Goal: Task Accomplishment & Management: Complete application form

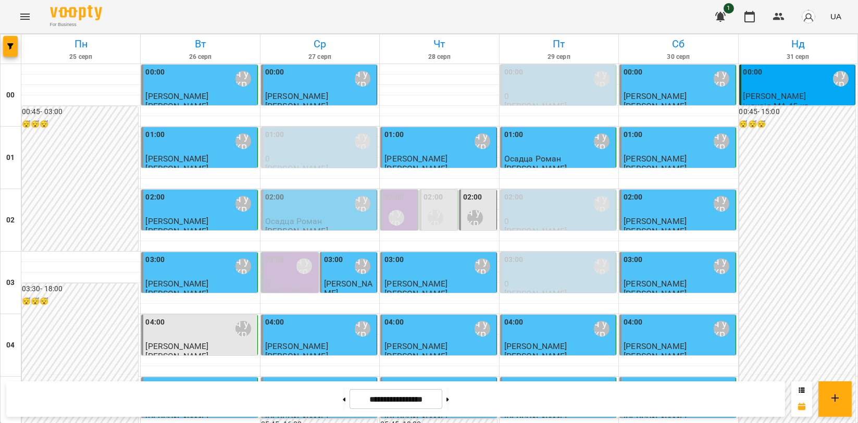
click at [22, 11] on icon "Menu" at bounding box center [25, 16] width 13 height 13
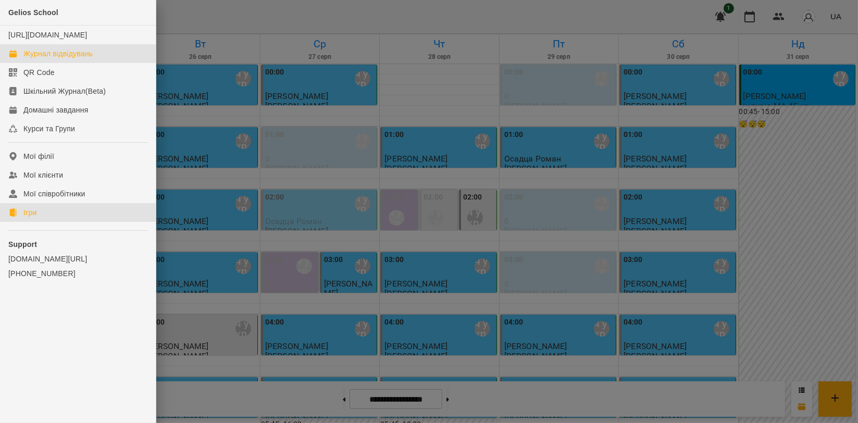
click at [33, 218] on div "Ігри" at bounding box center [29, 212] width 13 height 10
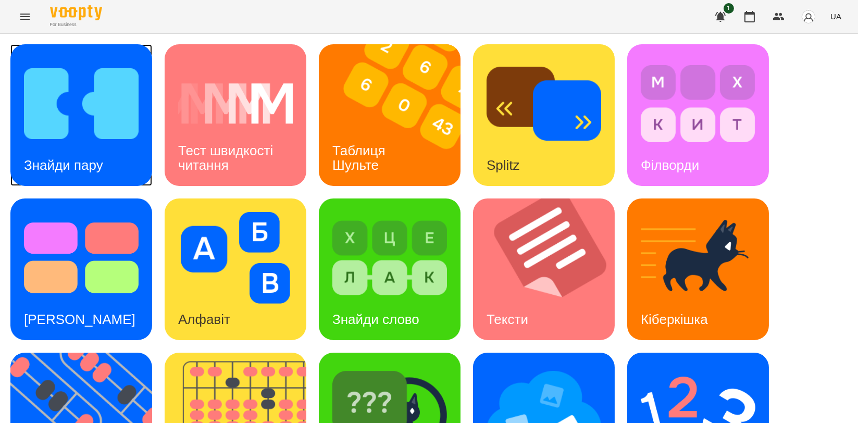
click at [98, 132] on img at bounding box center [81, 104] width 115 height 92
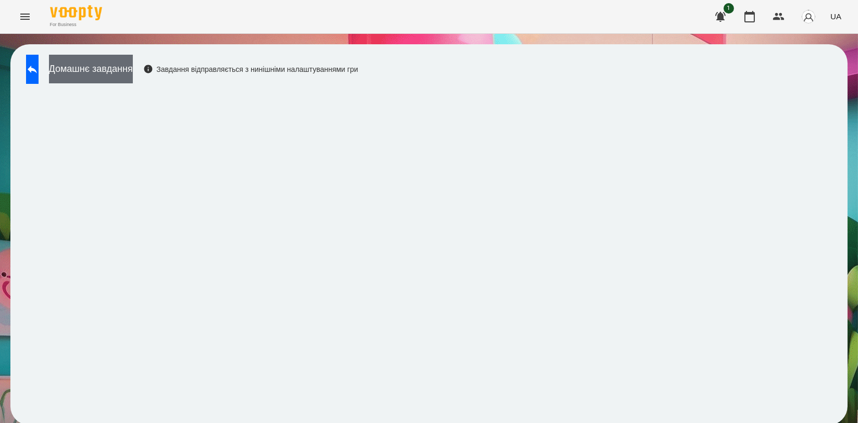
click at [112, 74] on button "Домашнє завдання" at bounding box center [91, 69] width 84 height 29
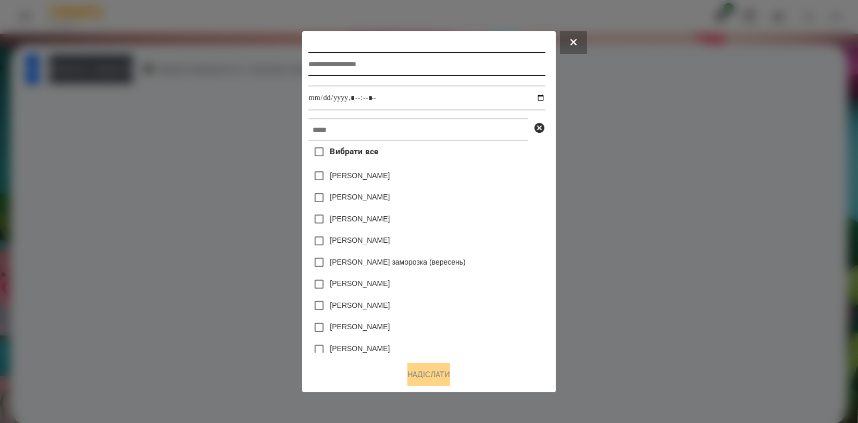
click at [437, 64] on input "text" at bounding box center [426, 64] width 237 height 24
type input "**********"
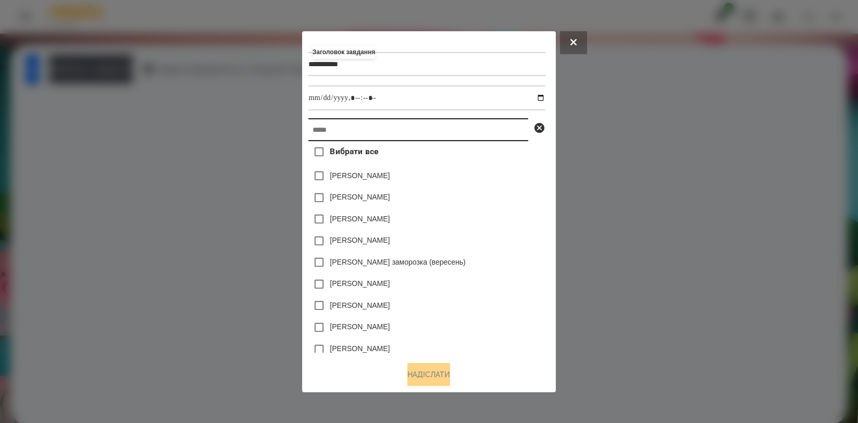
click at [410, 121] on input "text" at bounding box center [418, 129] width 220 height 23
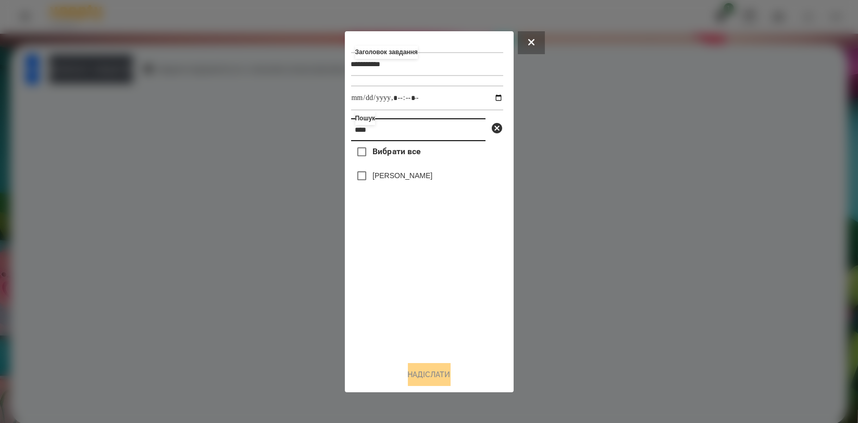
type input "****"
click at [390, 183] on div "[PERSON_NAME]" at bounding box center [427, 176] width 152 height 22
click at [408, 177] on label "[PERSON_NAME]" at bounding box center [402, 175] width 60 height 10
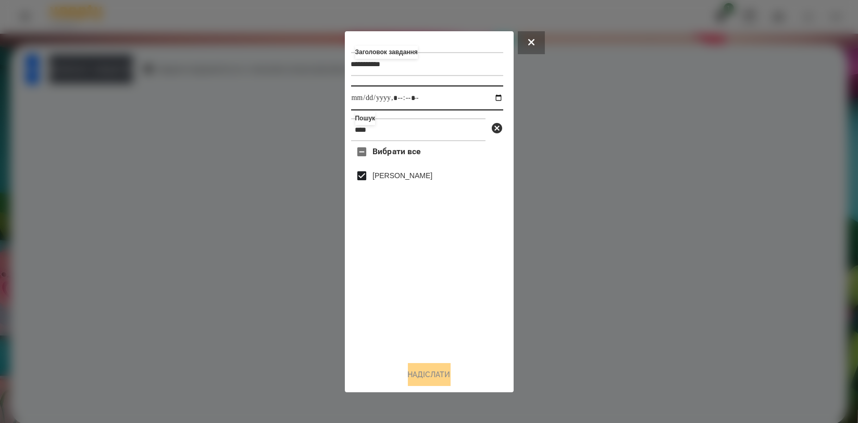
click at [489, 97] on input "datetime-local" at bounding box center [427, 97] width 152 height 25
type input "**********"
drag, startPoint x: 473, startPoint y: 315, endPoint x: 453, endPoint y: 357, distance: 46.6
click at [472, 316] on div "Вибрати все [PERSON_NAME]" at bounding box center [427, 246] width 152 height 211
click at [445, 378] on button "Надіслати" at bounding box center [429, 374] width 43 height 23
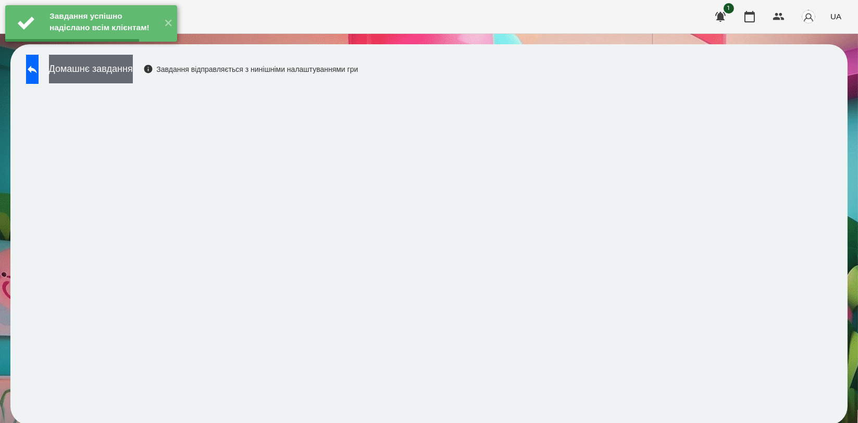
click at [117, 77] on button "Домашнє завдання" at bounding box center [91, 69] width 84 height 29
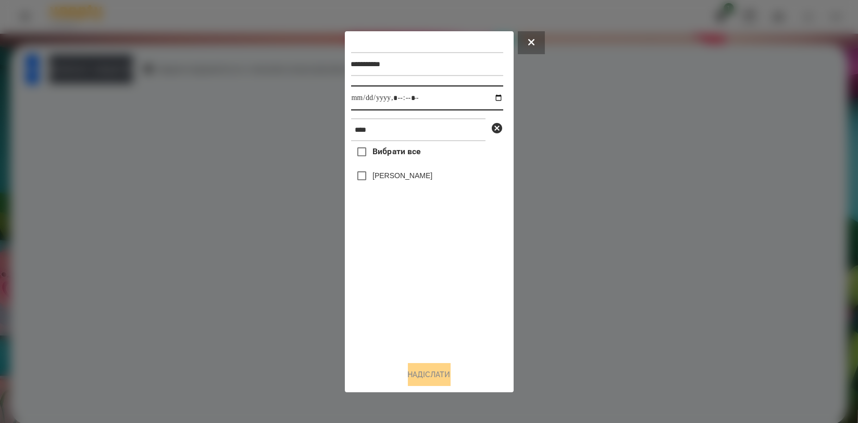
click at [489, 97] on input "datetime-local" at bounding box center [427, 97] width 152 height 25
type input "**********"
drag, startPoint x: 385, startPoint y: 295, endPoint x: 384, endPoint y: 288, distance: 7.4
click at [385, 295] on div "Вибрати все [PERSON_NAME]" at bounding box center [427, 246] width 152 height 211
click at [379, 171] on label "[PERSON_NAME]" at bounding box center [402, 175] width 60 height 10
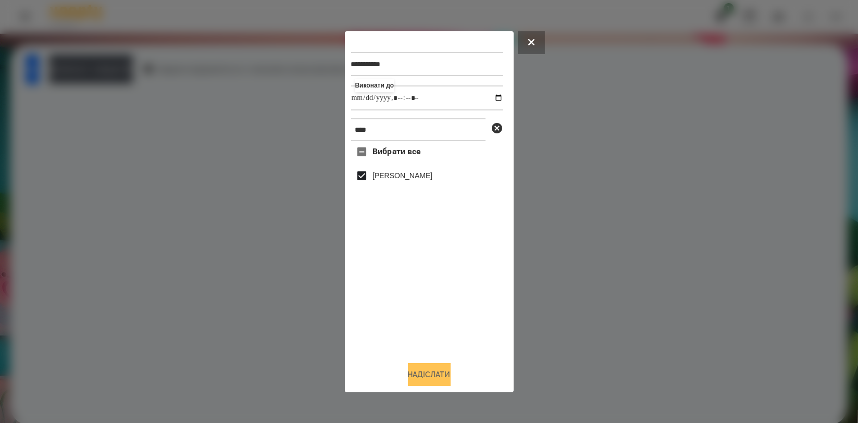
click at [416, 380] on button "Надіслати" at bounding box center [429, 374] width 43 height 23
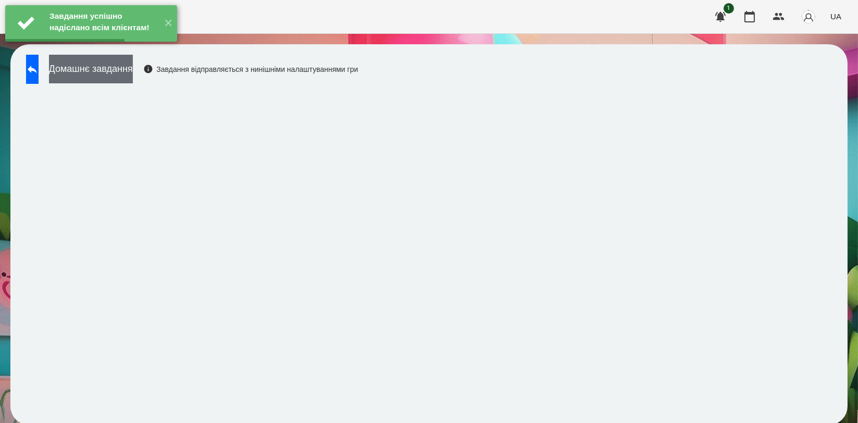
click at [133, 71] on button "Домашнє завдання" at bounding box center [91, 69] width 84 height 29
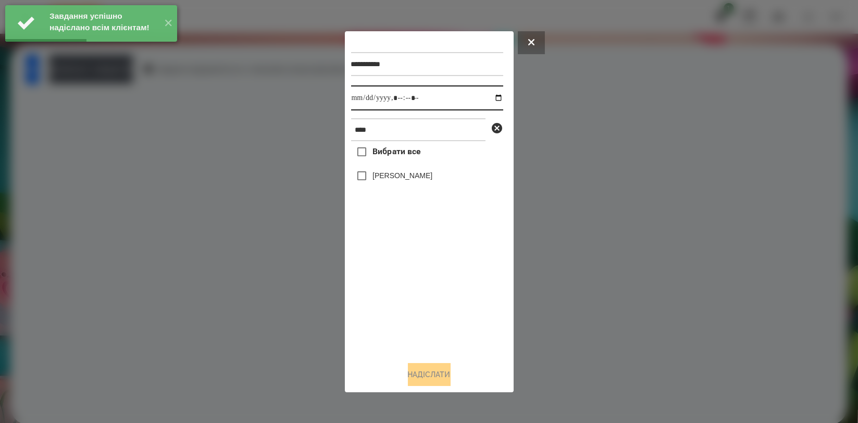
click at [488, 98] on input "datetime-local" at bounding box center [427, 97] width 152 height 25
type input "**********"
click at [401, 290] on div "Вибрати все [PERSON_NAME]" at bounding box center [427, 246] width 152 height 211
click at [401, 178] on label "[PERSON_NAME]" at bounding box center [402, 175] width 60 height 10
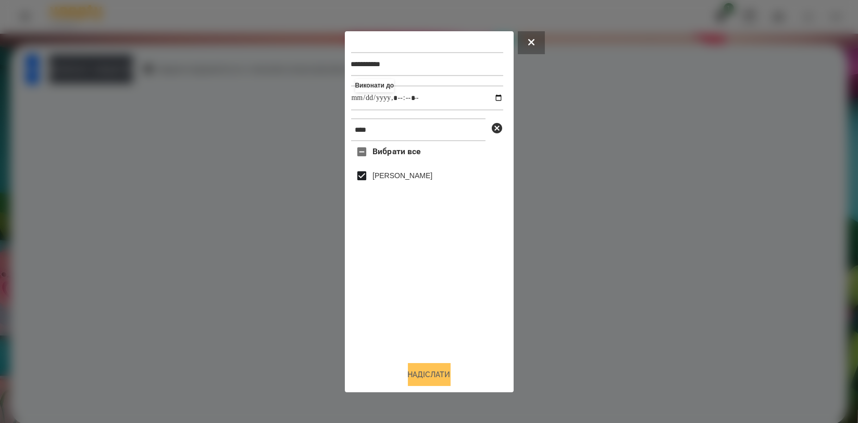
click at [432, 370] on button "Надіслати" at bounding box center [429, 374] width 43 height 23
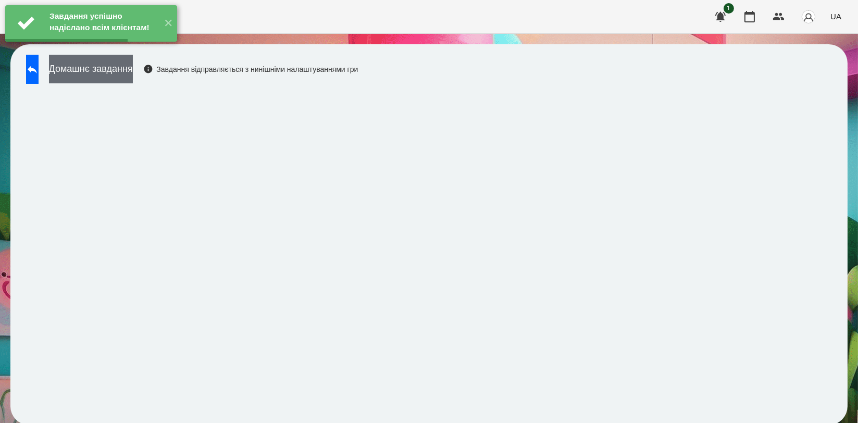
click at [133, 72] on button "Домашнє завдання" at bounding box center [91, 69] width 84 height 29
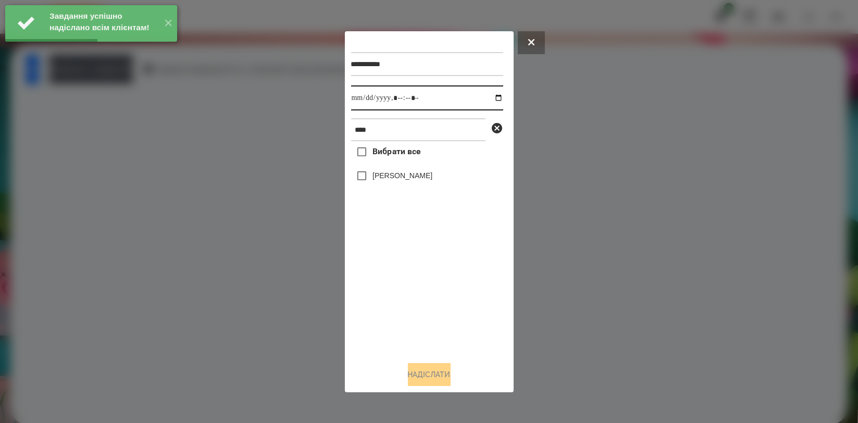
click at [491, 95] on input "datetime-local" at bounding box center [427, 97] width 152 height 25
type input "**********"
click at [411, 290] on div "Вибрати все [PERSON_NAME]" at bounding box center [427, 246] width 152 height 211
click at [405, 178] on label "[PERSON_NAME]" at bounding box center [402, 175] width 60 height 10
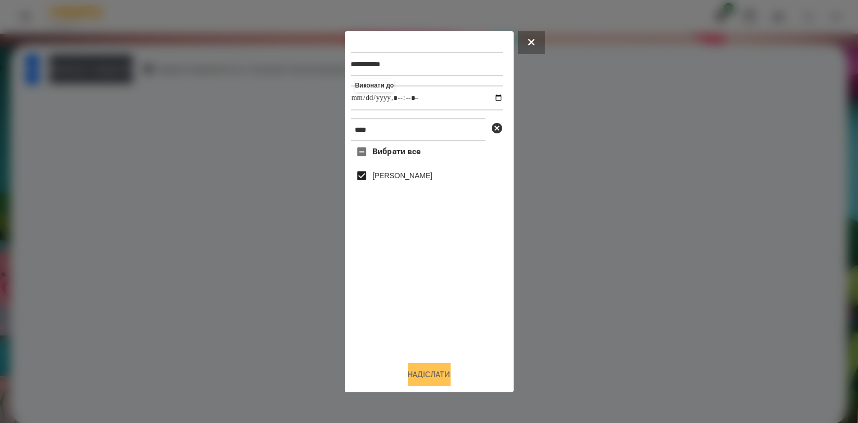
click at [441, 378] on button "Надіслати" at bounding box center [429, 374] width 43 height 23
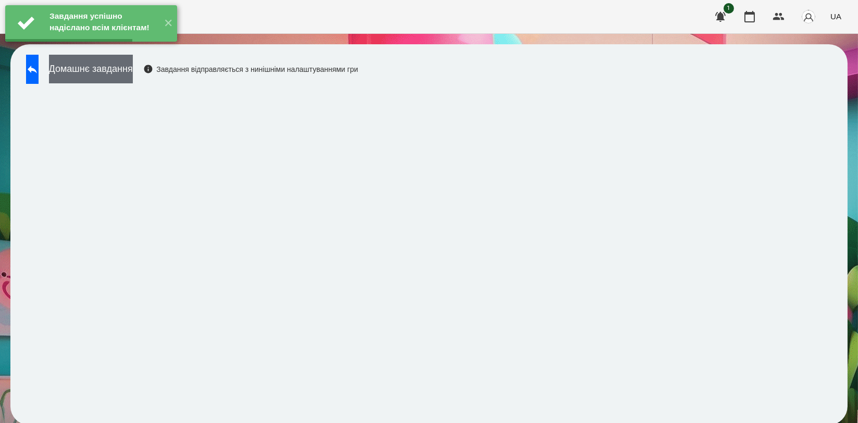
click at [133, 69] on button "Домашнє завдання" at bounding box center [91, 69] width 84 height 29
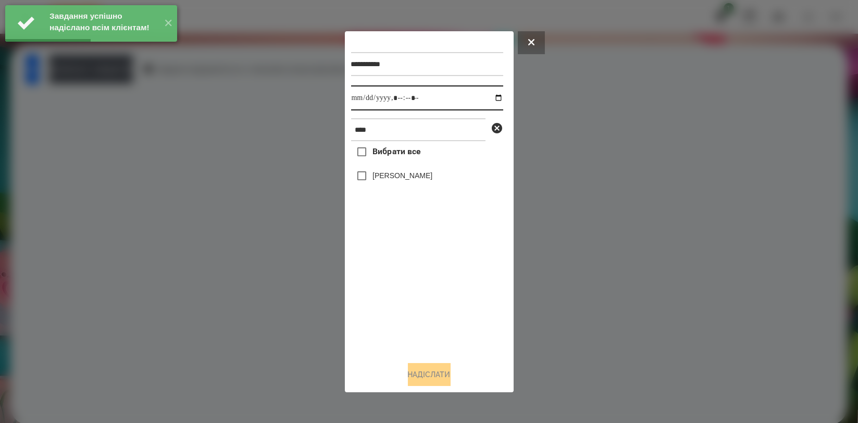
click at [492, 98] on input "datetime-local" at bounding box center [427, 97] width 152 height 25
type input "**********"
drag, startPoint x: 410, startPoint y: 290, endPoint x: 409, endPoint y: 226, distance: 64.1
click at [410, 291] on div "Вибрати все [PERSON_NAME]" at bounding box center [427, 246] width 152 height 211
click at [396, 173] on label "[PERSON_NAME]" at bounding box center [402, 175] width 60 height 10
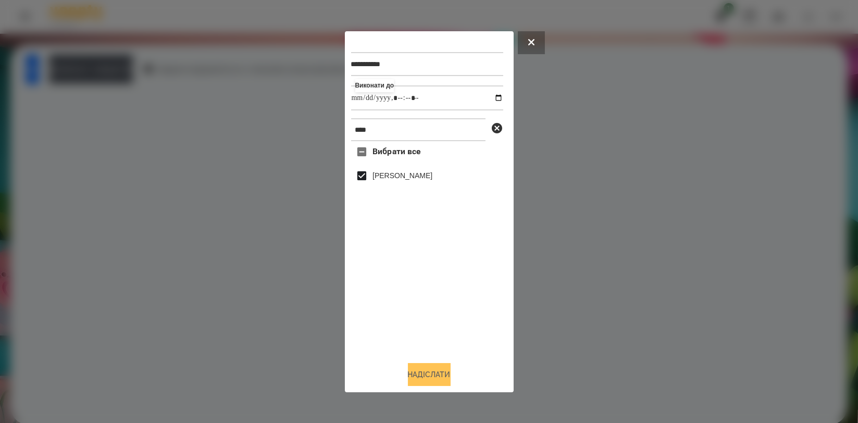
click at [430, 384] on button "Надіслати" at bounding box center [429, 374] width 43 height 23
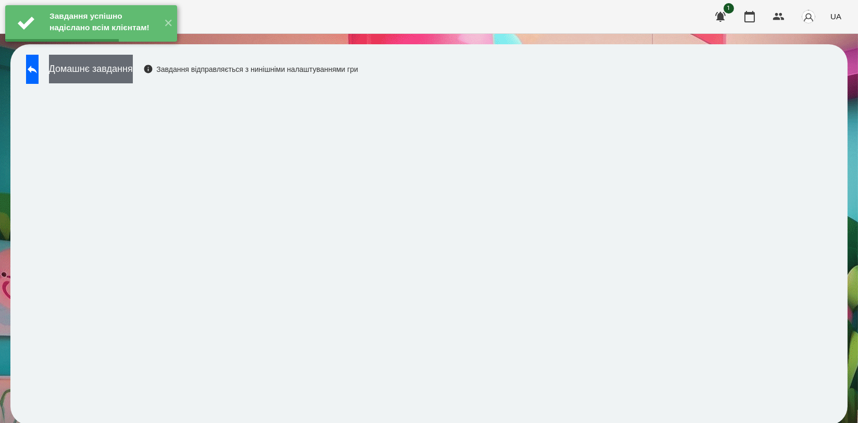
click at [133, 69] on button "Домашнє завдання" at bounding box center [91, 69] width 84 height 29
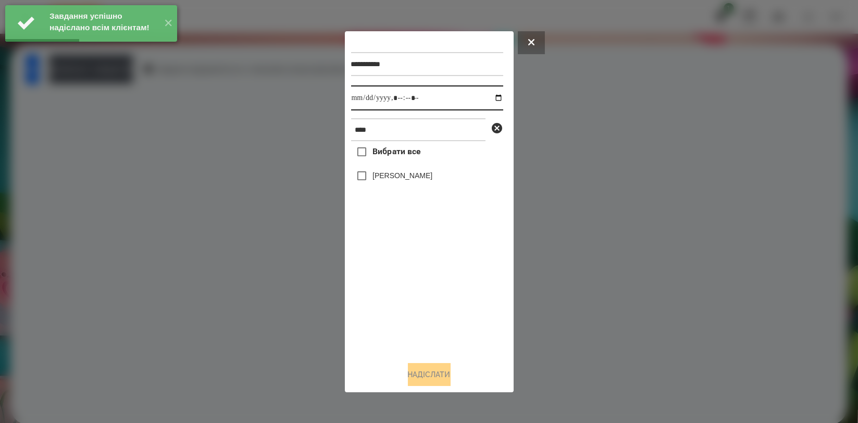
click at [490, 99] on input "datetime-local" at bounding box center [427, 97] width 152 height 25
type input "**********"
click at [412, 310] on div "Вибрати все [PERSON_NAME]" at bounding box center [427, 246] width 152 height 211
click at [412, 308] on div "Вибрати все [PERSON_NAME]" at bounding box center [427, 246] width 152 height 211
click at [396, 178] on label "[PERSON_NAME]" at bounding box center [402, 175] width 60 height 10
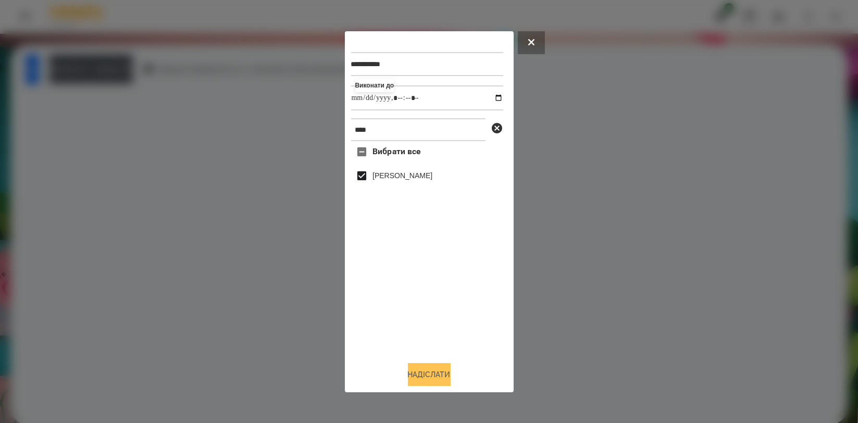
click at [421, 368] on button "Надіслати" at bounding box center [429, 374] width 43 height 23
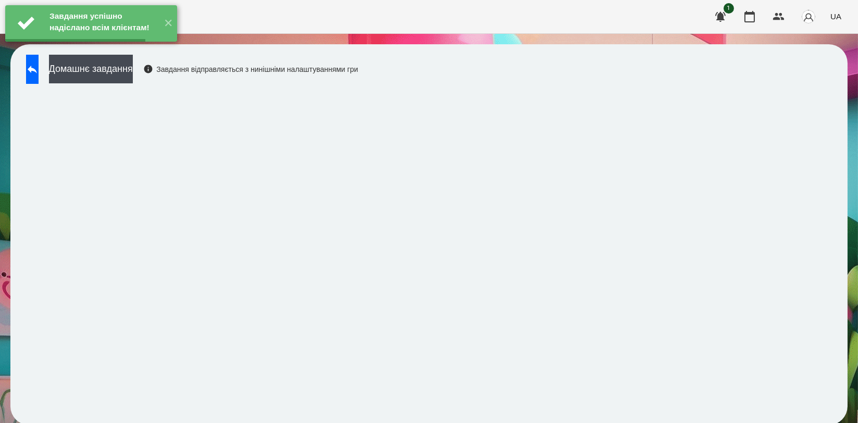
click at [133, 72] on button "Домашнє завдання" at bounding box center [91, 69] width 84 height 29
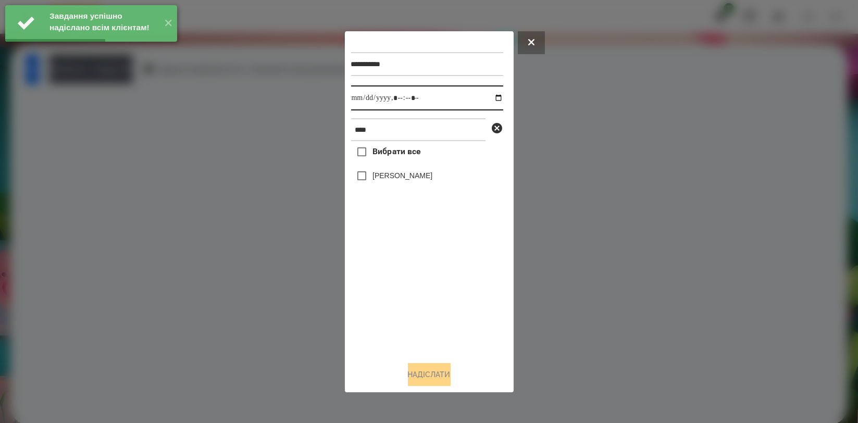
click at [491, 99] on input "datetime-local" at bounding box center [427, 97] width 152 height 25
type input "**********"
drag, startPoint x: 428, startPoint y: 302, endPoint x: 428, endPoint y: 267, distance: 34.4
click at [428, 302] on div "Вибрати все [PERSON_NAME]" at bounding box center [427, 246] width 152 height 211
click at [408, 176] on label "[PERSON_NAME]" at bounding box center [402, 175] width 60 height 10
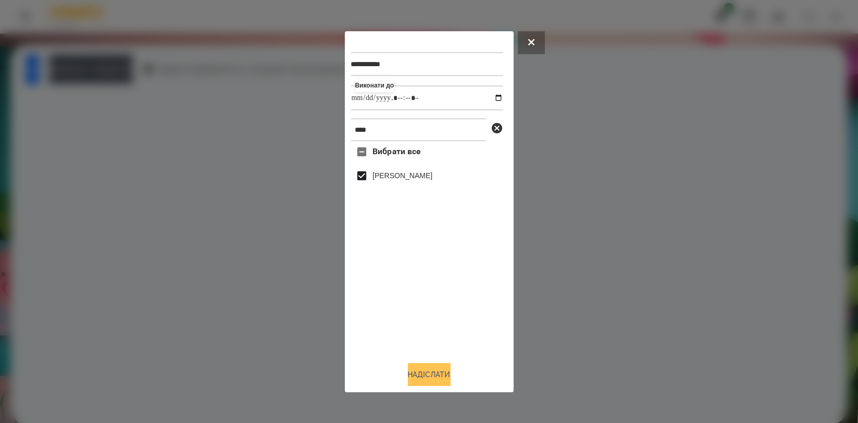
drag, startPoint x: 418, startPoint y: 365, endPoint x: 443, endPoint y: 369, distance: 25.8
click at [418, 366] on button "Надіслати" at bounding box center [429, 374] width 43 height 23
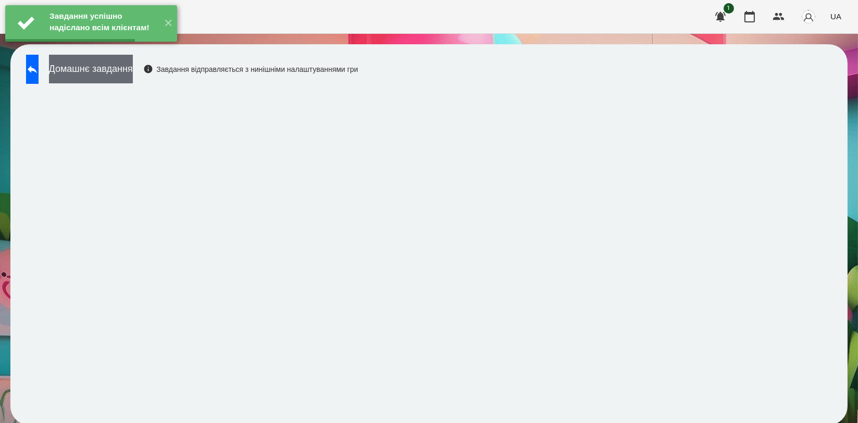
click at [133, 81] on button "Домашнє завдання" at bounding box center [91, 69] width 84 height 29
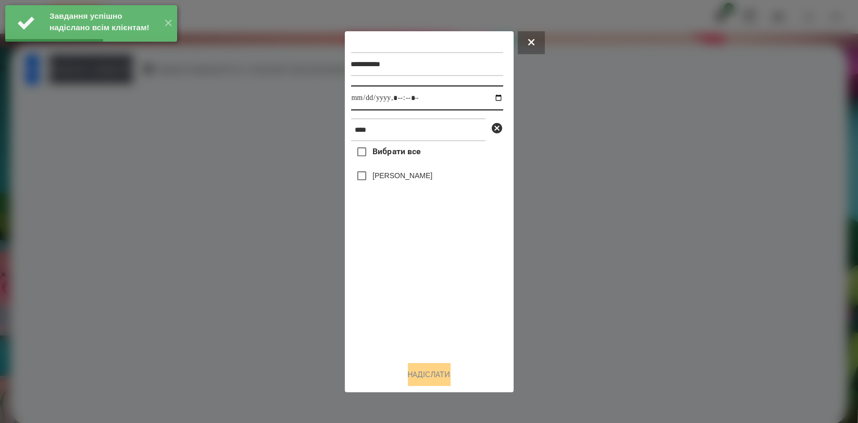
click at [487, 96] on input "datetime-local" at bounding box center [427, 97] width 152 height 25
type input "**********"
drag, startPoint x: 377, startPoint y: 304, endPoint x: 387, endPoint y: 232, distance: 73.2
click at [377, 305] on div "Вибрати все [PERSON_NAME]" at bounding box center [427, 246] width 152 height 211
click at [399, 176] on label "[PERSON_NAME]" at bounding box center [402, 175] width 60 height 10
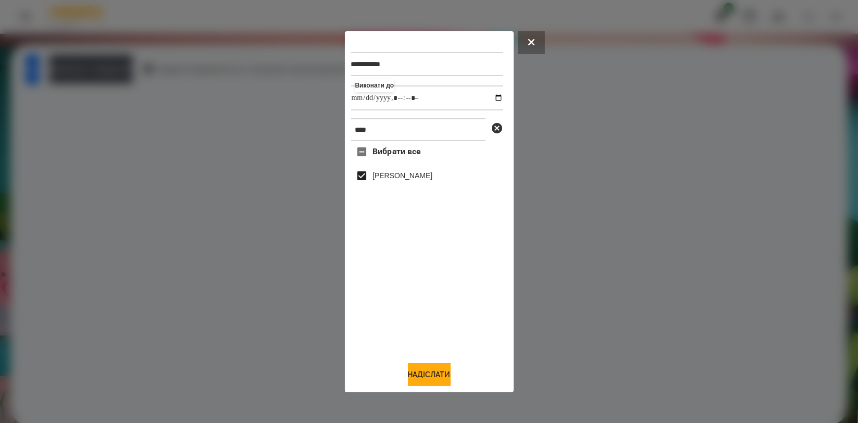
click at [424, 362] on div "**********" at bounding box center [429, 212] width 156 height 348
click at [427, 376] on button "Надіслати" at bounding box center [429, 374] width 43 height 23
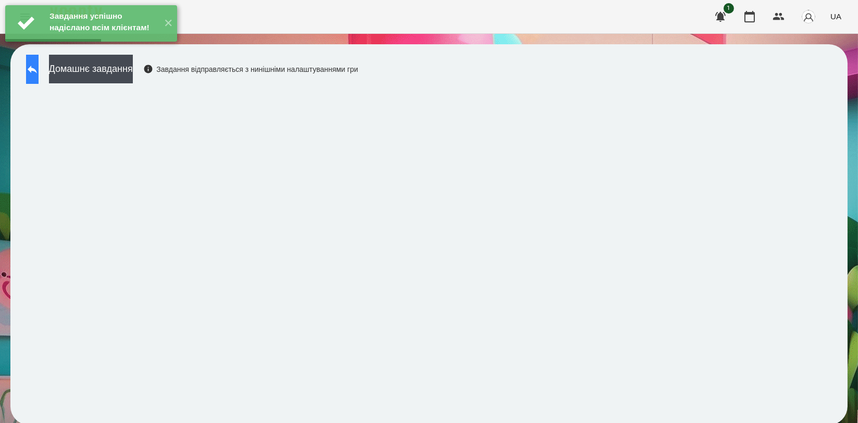
click at [39, 66] on icon at bounding box center [32, 69] width 13 height 13
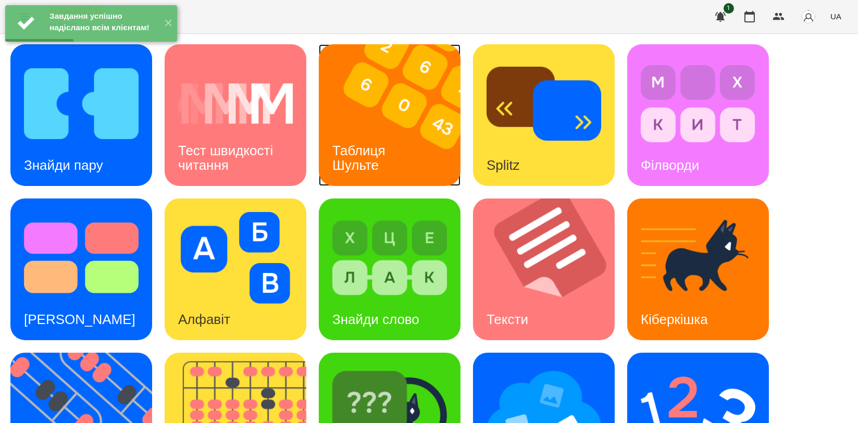
click at [366, 143] on h3 "Таблиця Шульте" at bounding box center [360, 158] width 57 height 30
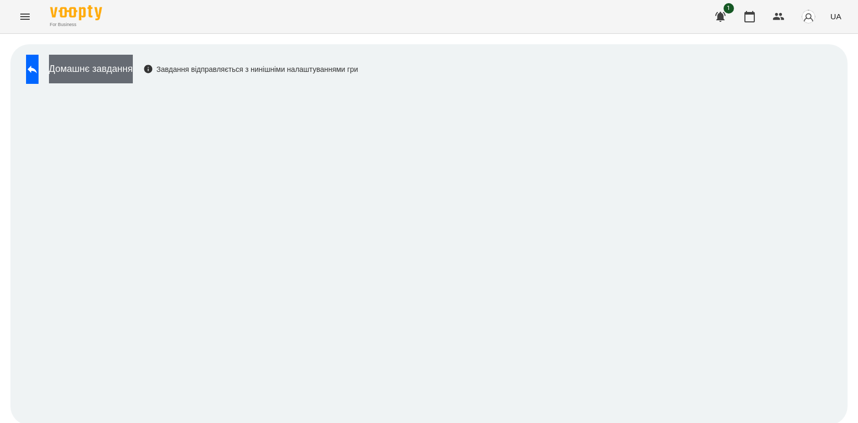
click at [102, 77] on button "Домашнє завдання" at bounding box center [91, 69] width 84 height 29
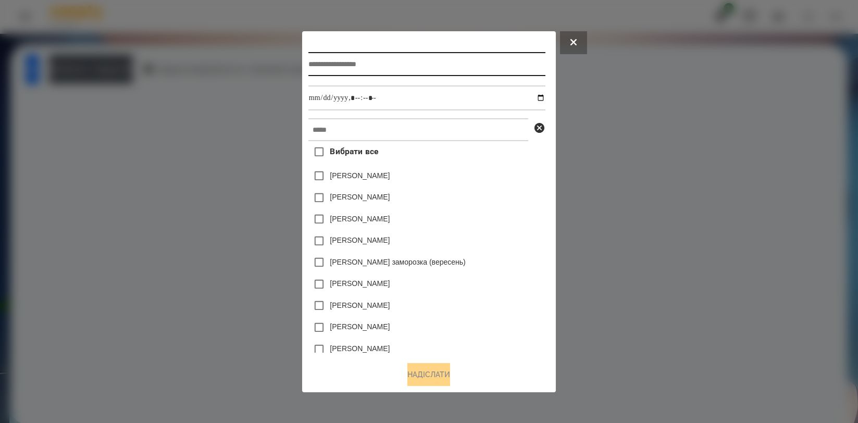
click at [344, 70] on input "text" at bounding box center [426, 64] width 237 height 24
type input "**********"
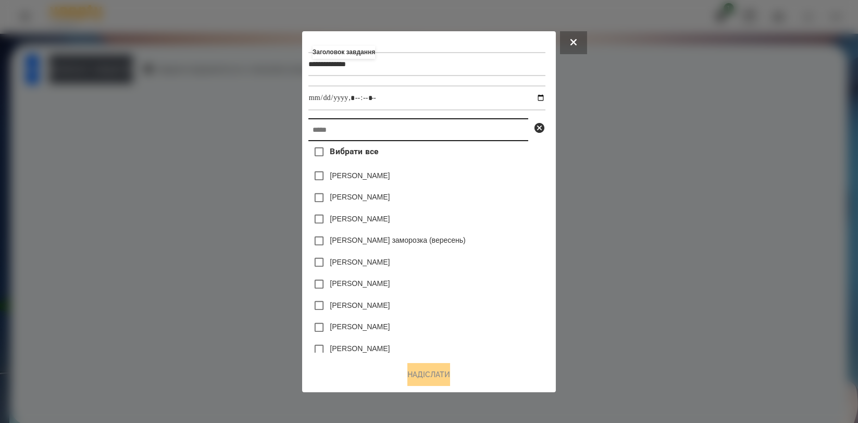
click at [344, 133] on input "text" at bounding box center [418, 129] width 220 height 23
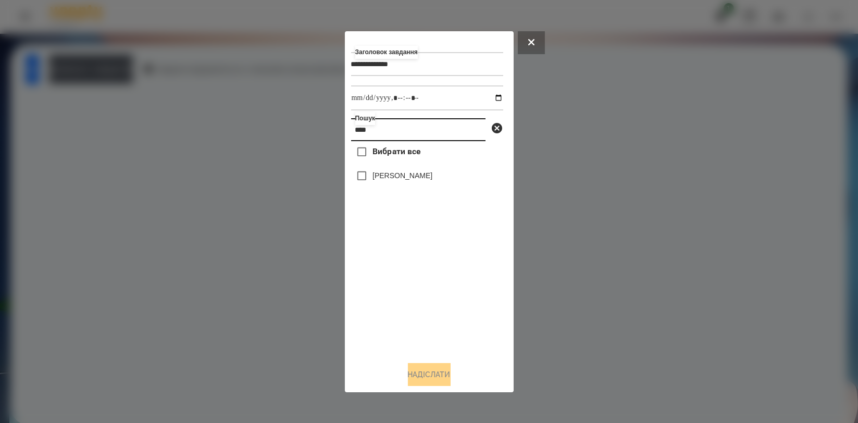
type input "****"
click at [373, 179] on label "[PERSON_NAME]" at bounding box center [402, 175] width 60 height 10
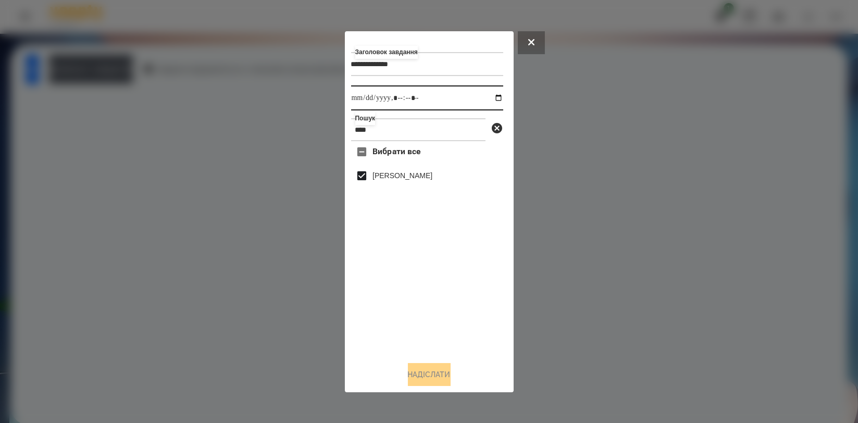
click at [489, 97] on input "datetime-local" at bounding box center [427, 97] width 152 height 25
type input "**********"
click at [476, 289] on div "Вибрати все [PERSON_NAME]" at bounding box center [427, 246] width 152 height 211
click at [426, 367] on button "Надіслати" at bounding box center [429, 374] width 43 height 23
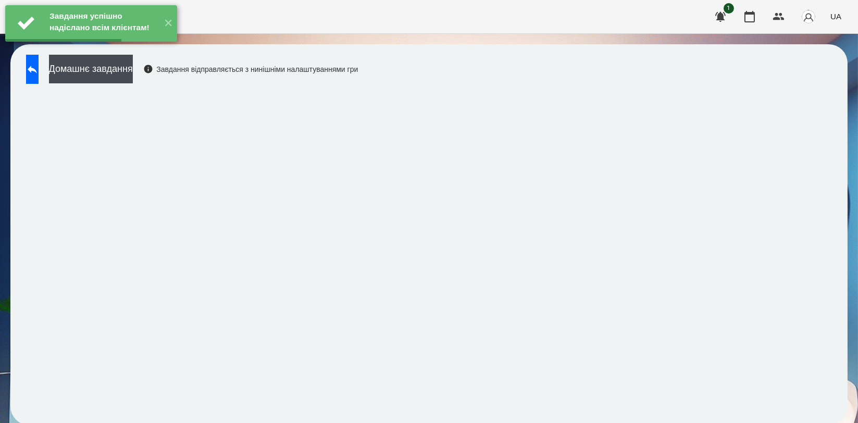
click at [107, 86] on div "Домашнє завдання Завдання відправляється з нинішніми налаштуваннями гри" at bounding box center [189, 72] width 337 height 34
click at [123, 75] on button "Домашнє завдання" at bounding box center [91, 69] width 84 height 29
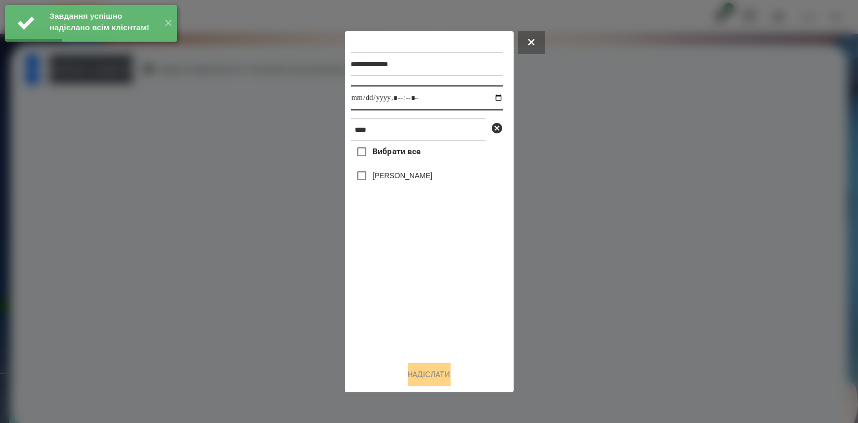
click at [490, 98] on input "datetime-local" at bounding box center [427, 97] width 152 height 25
type input "**********"
click at [388, 287] on div "Вибрати все [PERSON_NAME]" at bounding box center [427, 246] width 152 height 211
click at [388, 174] on label "[PERSON_NAME]" at bounding box center [402, 175] width 60 height 10
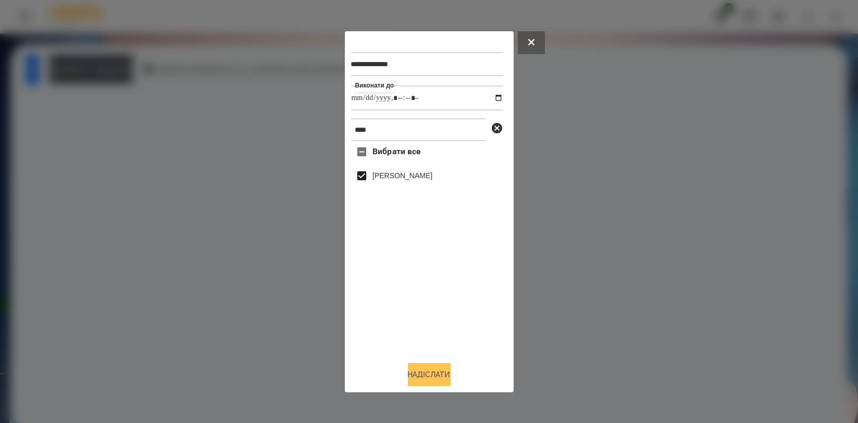
click at [408, 374] on button "Надіслати" at bounding box center [429, 374] width 43 height 23
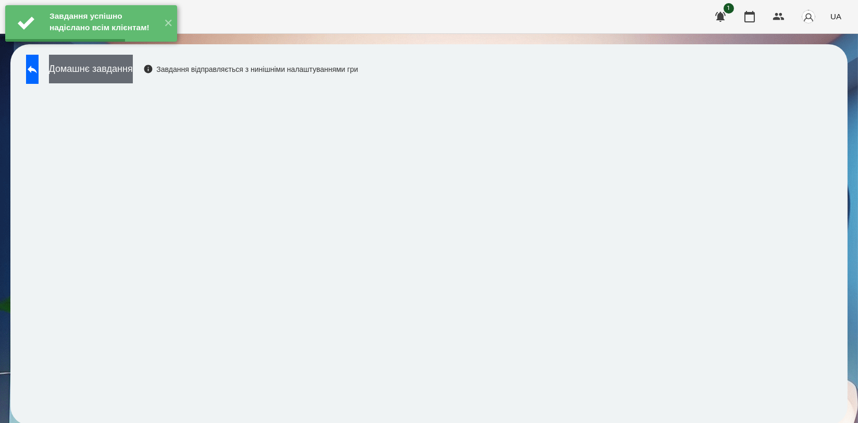
click at [133, 75] on button "Домашнє завдання" at bounding box center [91, 69] width 84 height 29
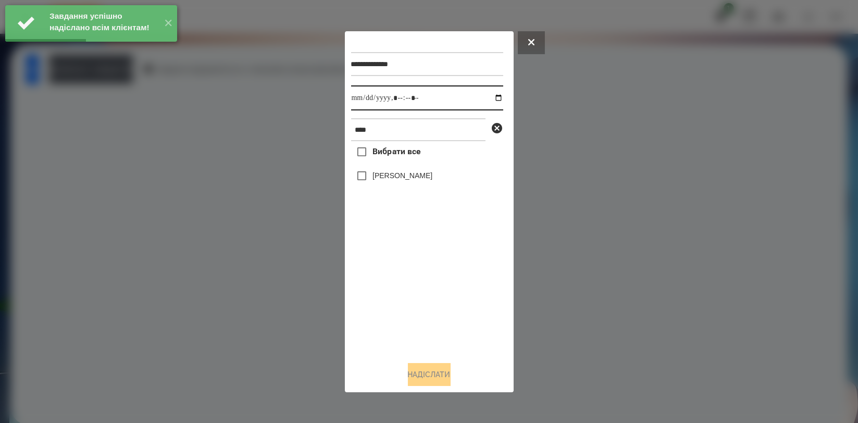
click at [490, 99] on input "datetime-local" at bounding box center [427, 97] width 152 height 25
type input "**********"
drag, startPoint x: 399, startPoint y: 304, endPoint x: 399, endPoint y: 276, distance: 27.6
click at [399, 305] on div "Вибрати все [PERSON_NAME]" at bounding box center [427, 246] width 152 height 211
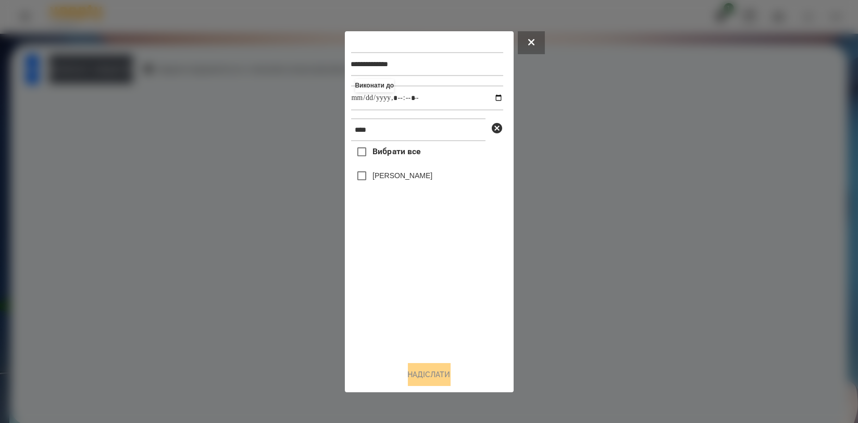
click at [398, 178] on label "[PERSON_NAME]" at bounding box center [402, 175] width 60 height 10
click at [418, 366] on button "Надіслати" at bounding box center [429, 374] width 43 height 23
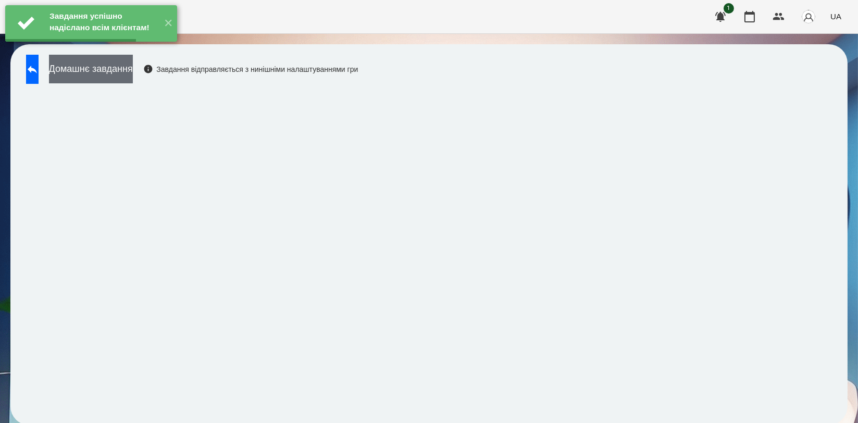
click at [133, 70] on button "Домашнє завдання" at bounding box center [91, 69] width 84 height 29
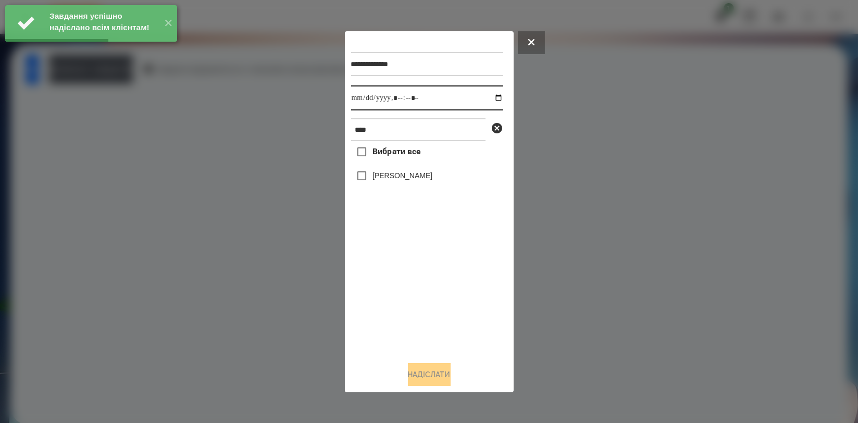
click at [484, 93] on input "datetime-local" at bounding box center [427, 97] width 152 height 25
click at [489, 98] on input "datetime-local" at bounding box center [427, 97] width 152 height 25
type input "**********"
drag, startPoint x: 404, startPoint y: 299, endPoint x: 403, endPoint y: 235, distance: 63.6
click at [404, 299] on div "Вибрати все [PERSON_NAME]" at bounding box center [427, 246] width 152 height 211
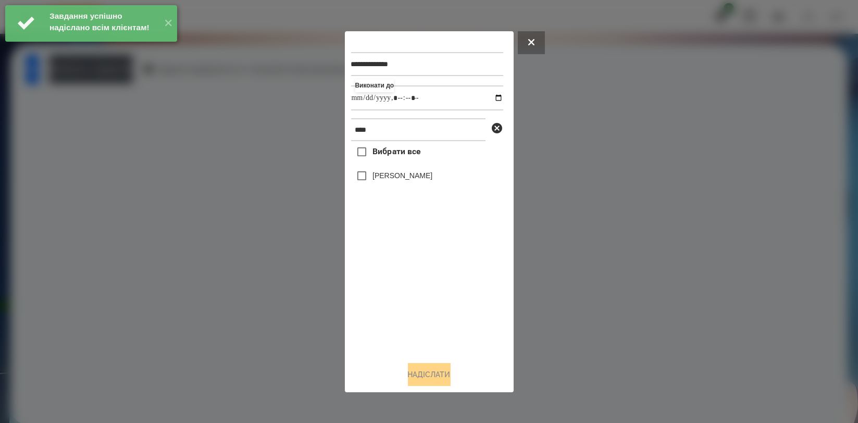
click at [395, 180] on label "[PERSON_NAME]" at bounding box center [402, 175] width 60 height 10
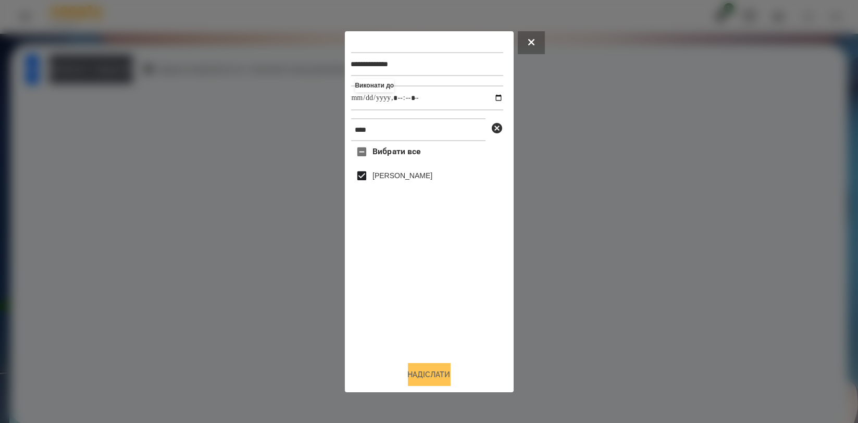
drag, startPoint x: 418, startPoint y: 375, endPoint x: 419, endPoint y: 380, distance: 5.3
click at [419, 380] on button "Надіслати" at bounding box center [429, 374] width 43 height 23
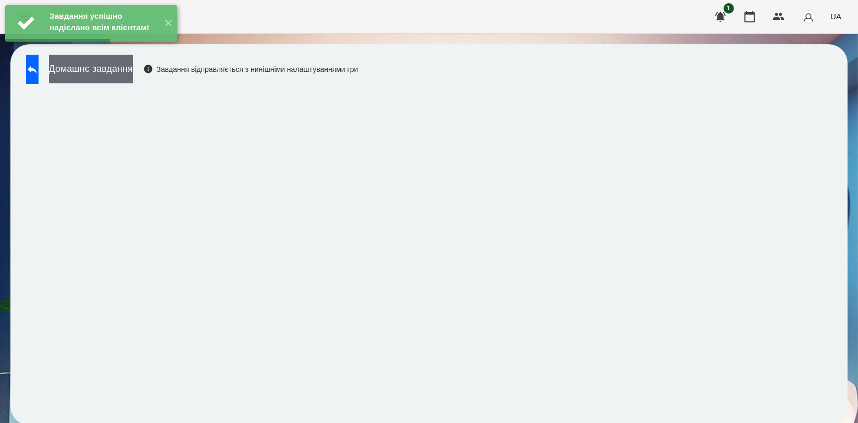
click at [122, 68] on button "Домашнє завдання" at bounding box center [91, 69] width 84 height 29
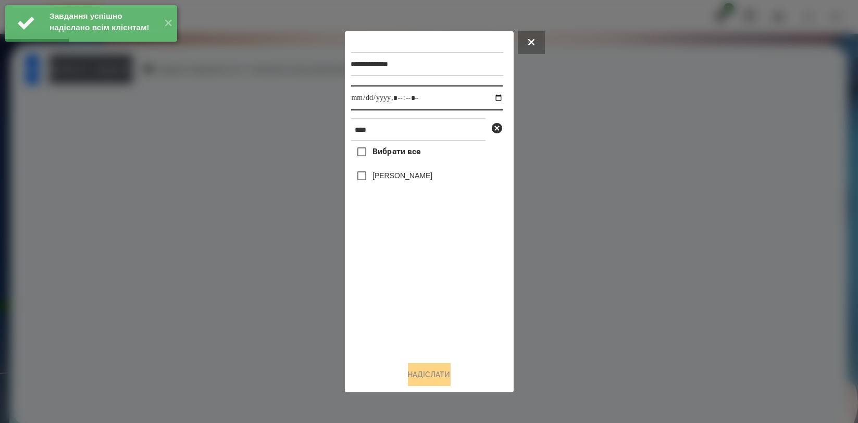
click at [494, 102] on input "datetime-local" at bounding box center [427, 97] width 152 height 25
type input "**********"
click at [424, 291] on div "Вибрати все [PERSON_NAME]" at bounding box center [427, 246] width 152 height 211
click at [411, 179] on label "[PERSON_NAME]" at bounding box center [402, 175] width 60 height 10
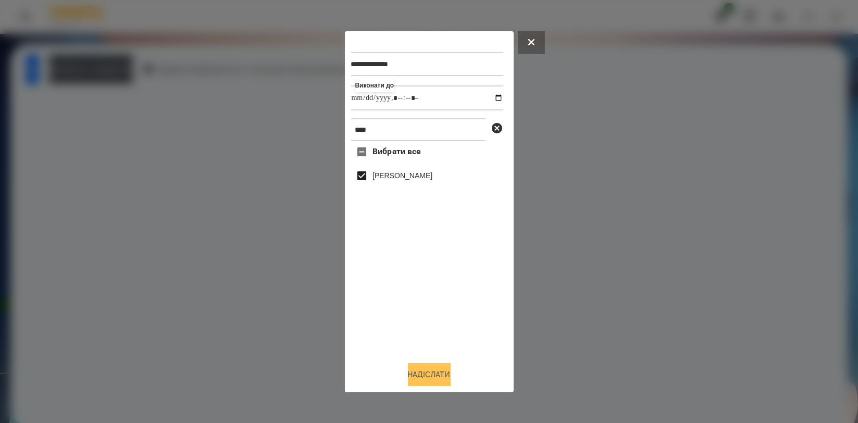
click at [425, 370] on button "Надіслати" at bounding box center [429, 374] width 43 height 23
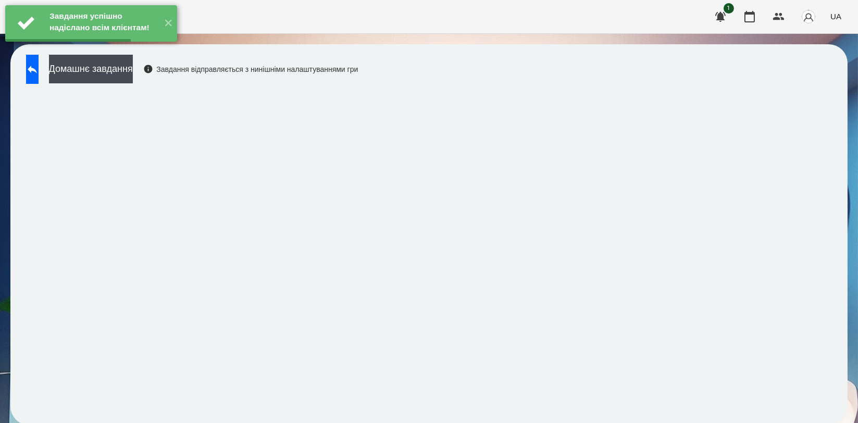
click at [152, 47] on div "Завдання успішно надіслано всім клієнтам! ✕" at bounding box center [91, 23] width 182 height 47
click at [133, 72] on button "Домашнє завдання" at bounding box center [91, 69] width 84 height 29
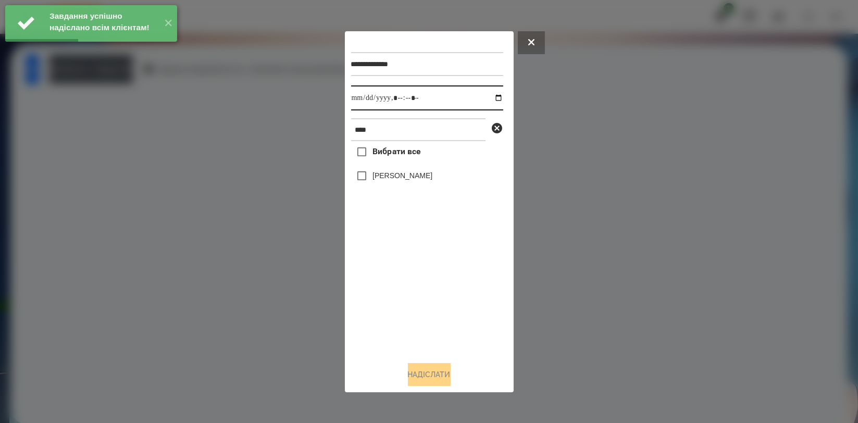
click at [490, 97] on input "datetime-local" at bounding box center [427, 97] width 152 height 25
type input "**********"
drag, startPoint x: 416, startPoint y: 288, endPoint x: 403, endPoint y: 212, distance: 77.1
click at [416, 289] on div "Вибрати все [PERSON_NAME]" at bounding box center [427, 246] width 152 height 211
click at [401, 169] on div "[PERSON_NAME]" at bounding box center [427, 176] width 152 height 22
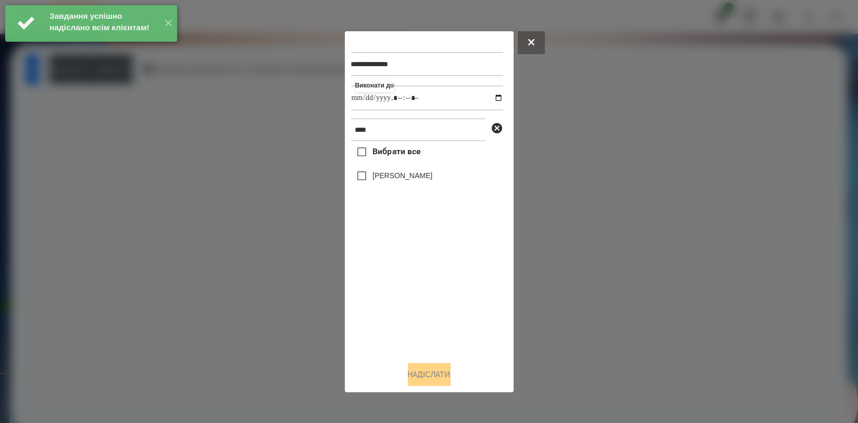
click at [404, 179] on label "[PERSON_NAME]" at bounding box center [402, 175] width 60 height 10
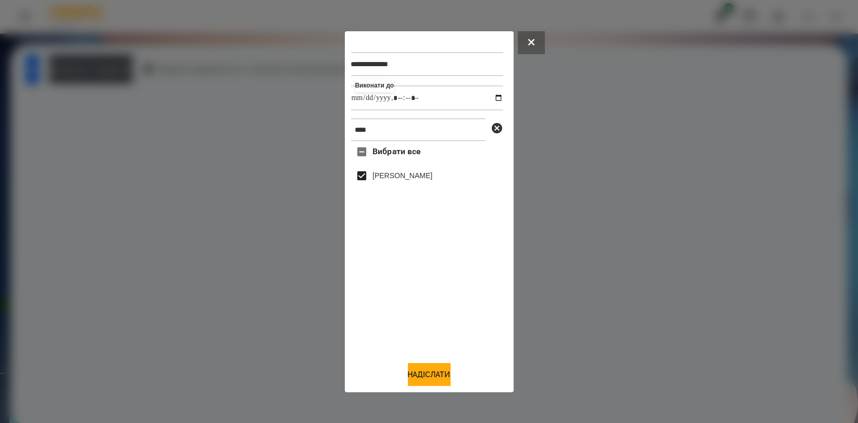
drag, startPoint x: 418, startPoint y: 373, endPoint x: 420, endPoint y: 348, distance: 24.6
click at [418, 374] on button "Надіслати" at bounding box center [429, 374] width 43 height 23
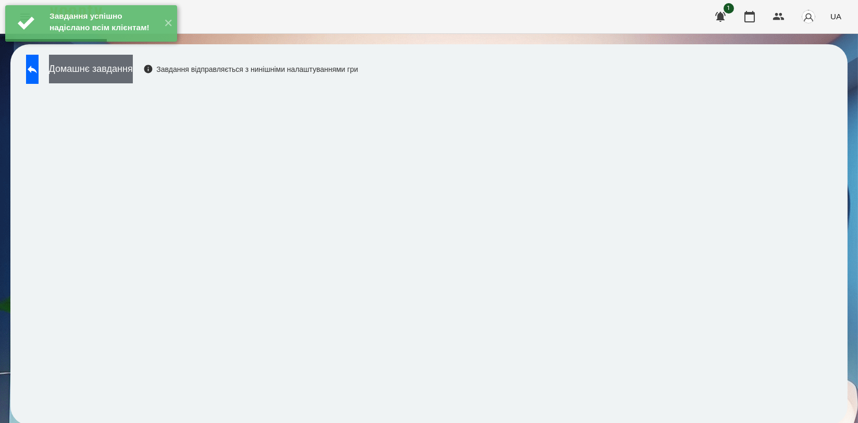
click at [133, 68] on button "Домашнє завдання" at bounding box center [91, 69] width 84 height 29
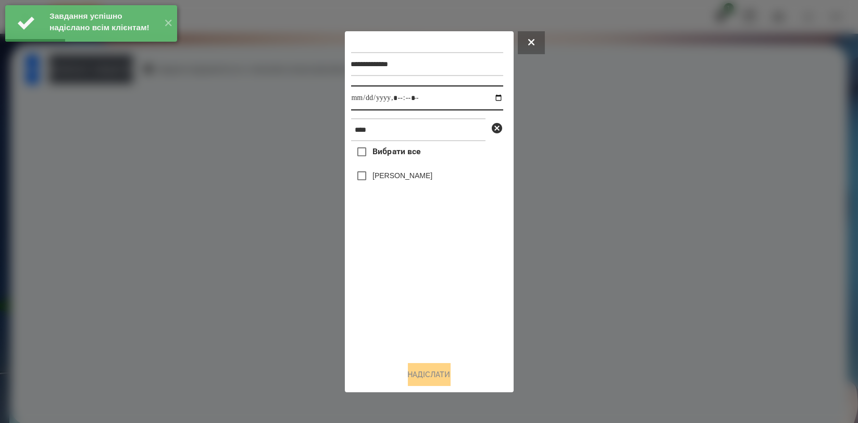
click at [488, 97] on input "datetime-local" at bounding box center [427, 97] width 152 height 25
type input "**********"
click at [424, 289] on div "Вибрати все [PERSON_NAME]" at bounding box center [427, 246] width 152 height 211
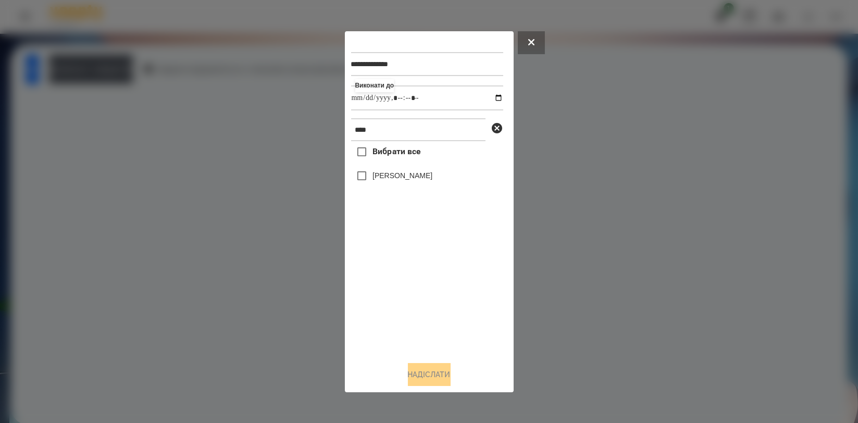
click at [408, 181] on label "[PERSON_NAME]" at bounding box center [402, 175] width 60 height 10
click at [419, 366] on button "Надіслати" at bounding box center [429, 374] width 43 height 23
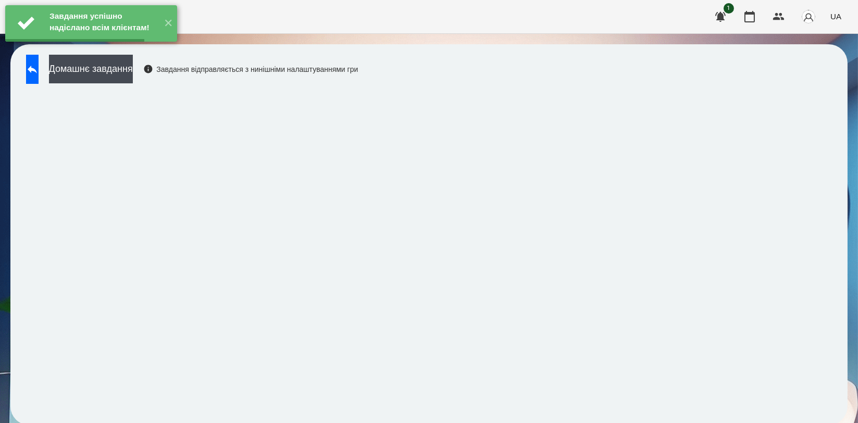
click at [133, 82] on button "Домашнє завдання" at bounding box center [91, 69] width 84 height 29
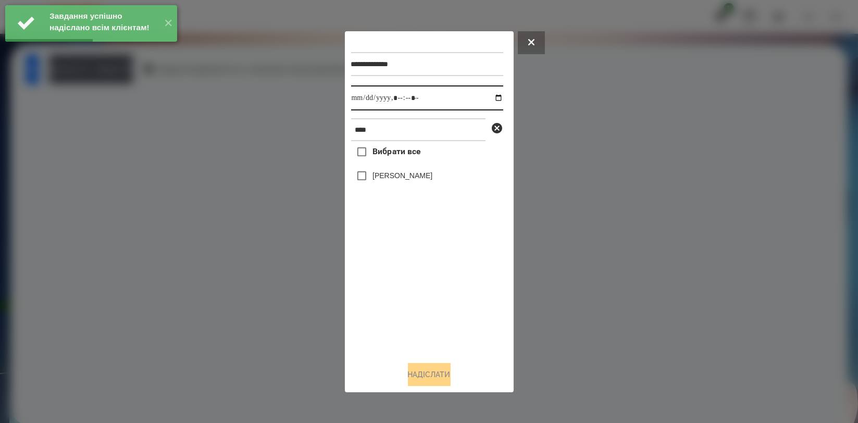
click at [488, 97] on input "datetime-local" at bounding box center [427, 97] width 152 height 25
type input "**********"
click at [426, 273] on div "Вибрати все [PERSON_NAME]" at bounding box center [427, 246] width 152 height 211
click at [398, 177] on label "[PERSON_NAME]" at bounding box center [402, 175] width 60 height 10
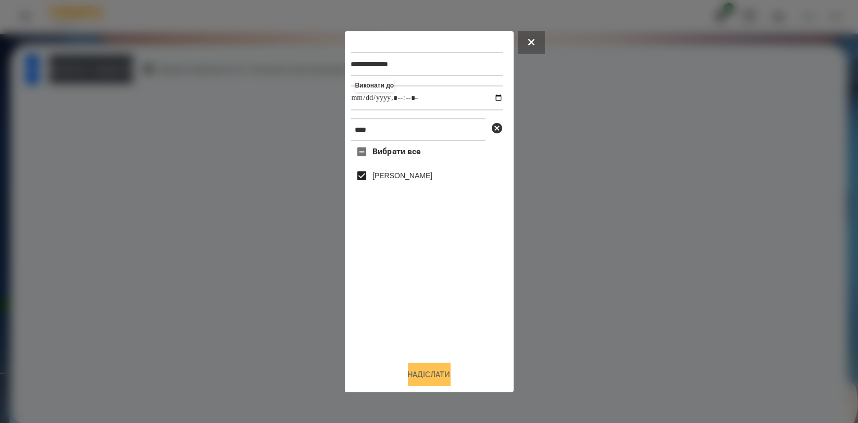
click at [419, 379] on button "Надіслати" at bounding box center [429, 374] width 43 height 23
click at [195, 193] on div at bounding box center [429, 211] width 858 height 423
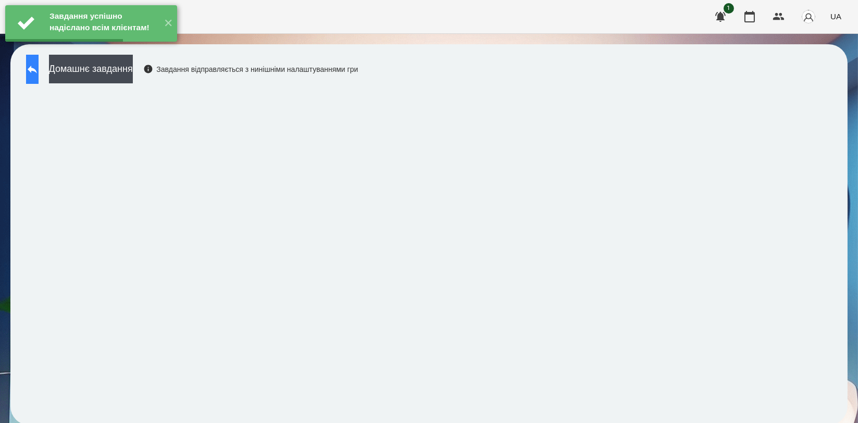
click at [39, 72] on icon at bounding box center [32, 69] width 13 height 13
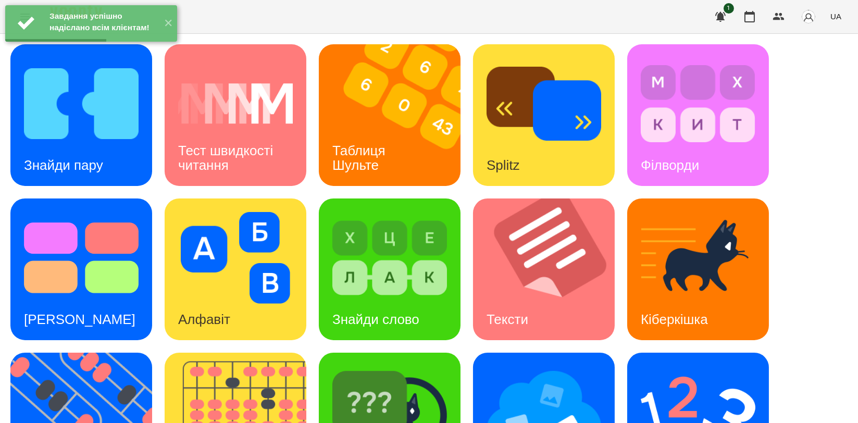
scroll to position [58, 0]
click at [82, 353] on img at bounding box center [87, 424] width 155 height 142
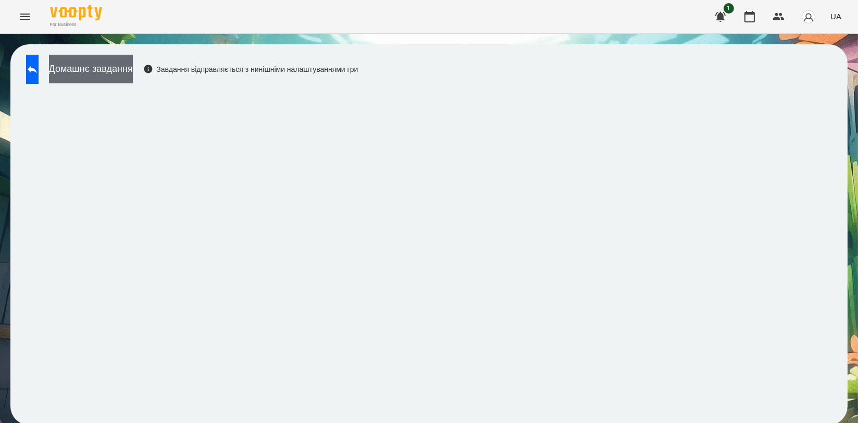
click at [91, 73] on button "Домашнє завдання" at bounding box center [91, 69] width 84 height 29
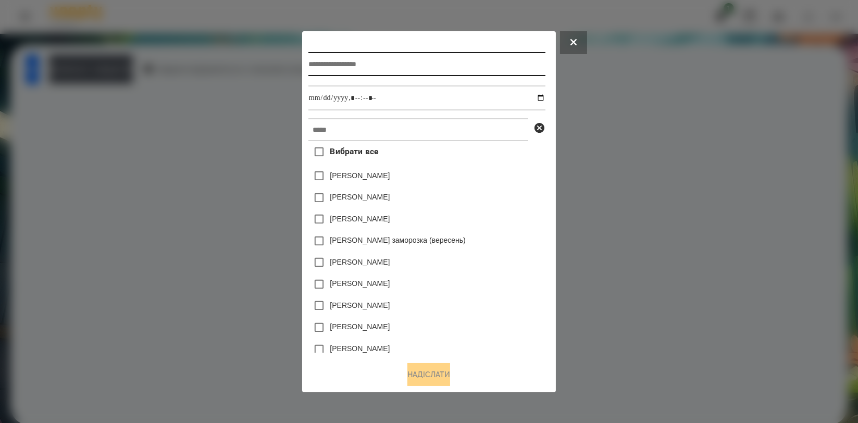
click at [366, 52] on input "text" at bounding box center [426, 64] width 237 height 24
type input "*********"
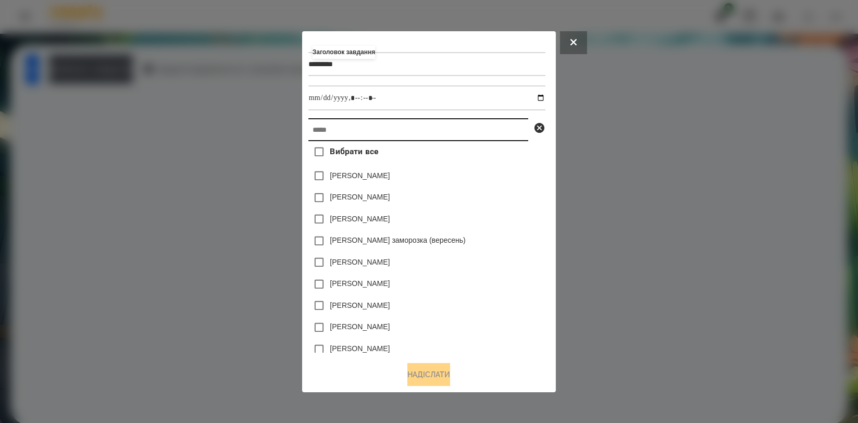
click at [399, 141] on input "text" at bounding box center [418, 129] width 220 height 23
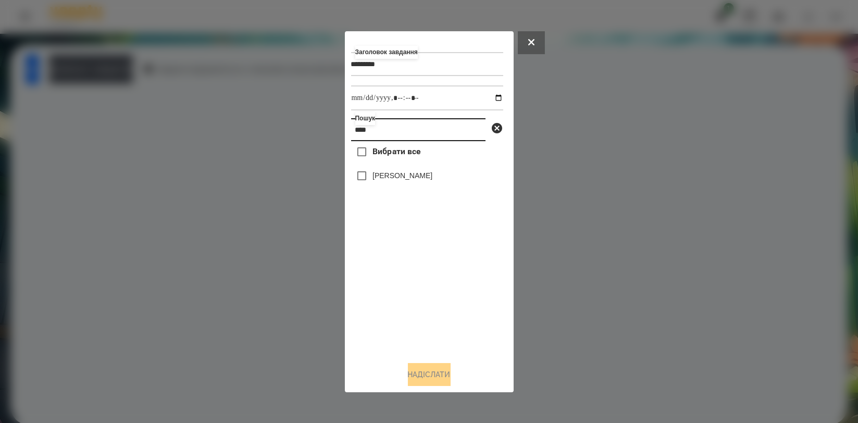
type input "****"
click at [388, 174] on label "[PERSON_NAME]" at bounding box center [402, 175] width 60 height 10
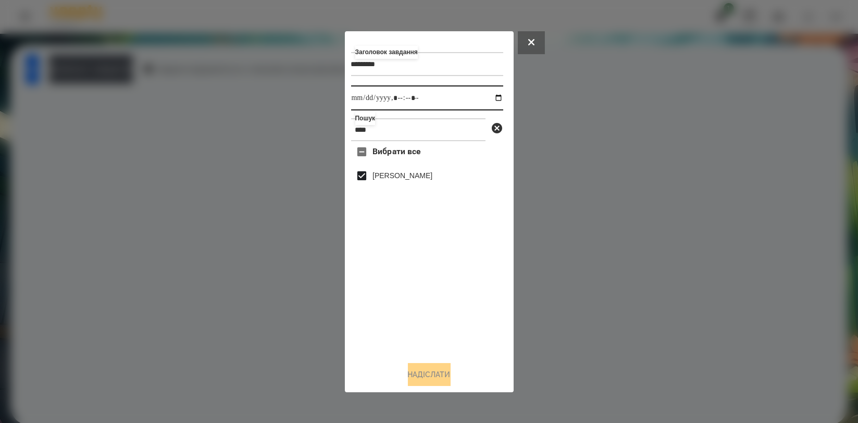
click at [494, 99] on input "datetime-local" at bounding box center [427, 97] width 152 height 25
type input "**********"
drag, startPoint x: 464, startPoint y: 310, endPoint x: 456, endPoint y: 323, distance: 14.7
click at [464, 310] on div "Вибрати все [PERSON_NAME]" at bounding box center [427, 246] width 152 height 211
drag, startPoint x: 422, startPoint y: 381, endPoint x: 410, endPoint y: 370, distance: 17.0
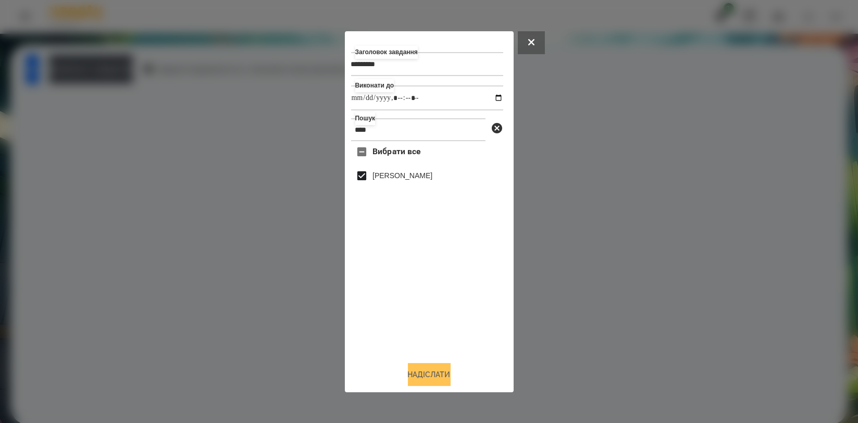
click at [422, 382] on button "Надіслати" at bounding box center [429, 374] width 43 height 23
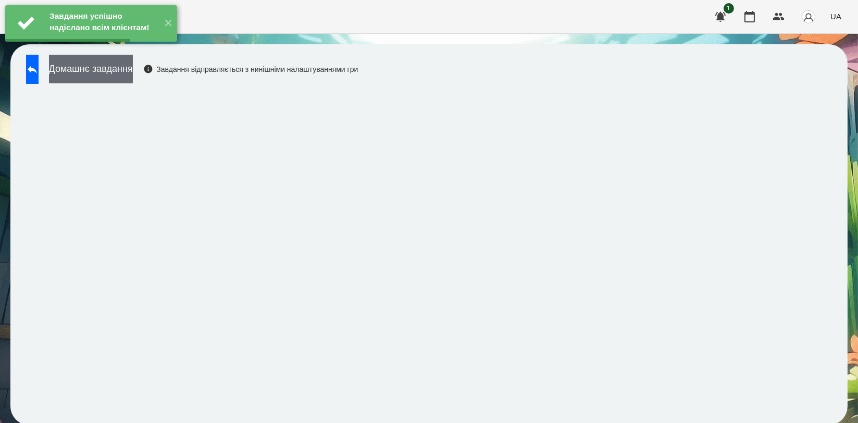
click at [133, 70] on button "Домашнє завдання" at bounding box center [91, 69] width 84 height 29
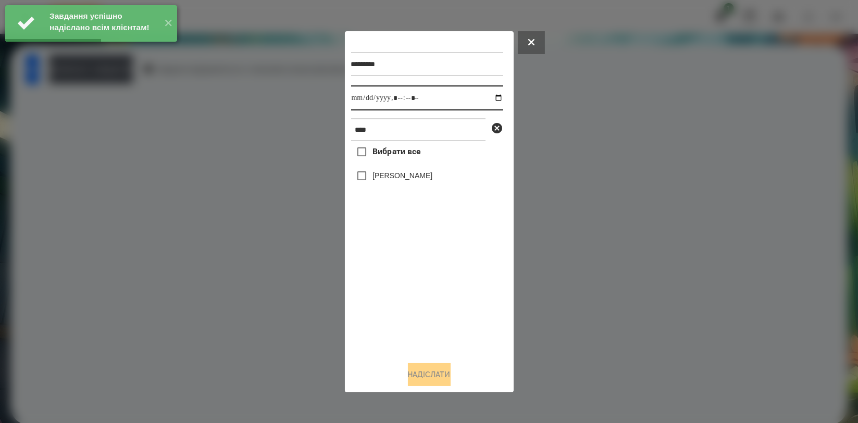
click at [488, 99] on input "datetime-local" at bounding box center [427, 97] width 152 height 25
type input "**********"
click at [388, 264] on div "Вибрати все [PERSON_NAME]" at bounding box center [427, 246] width 152 height 211
click at [399, 177] on label "[PERSON_NAME]" at bounding box center [402, 175] width 60 height 10
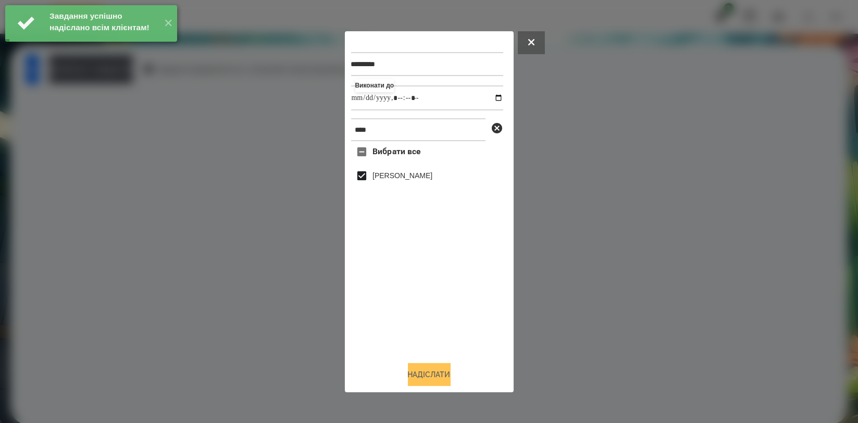
click at [421, 366] on button "Надіслати" at bounding box center [429, 374] width 43 height 23
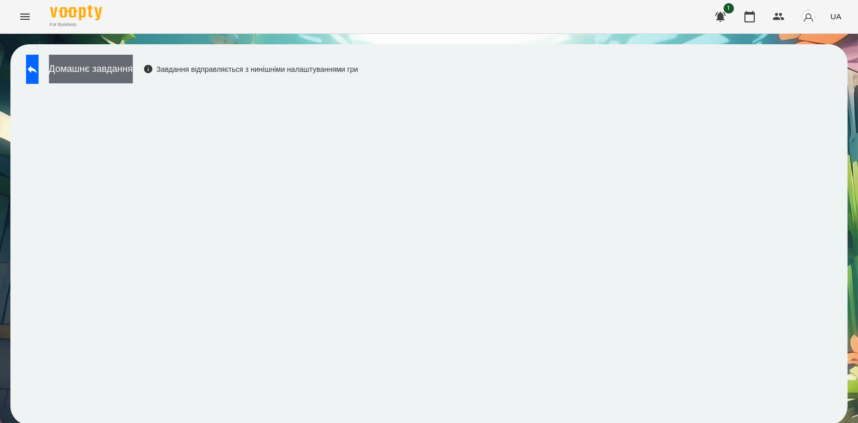
click at [133, 79] on button "Домашнє завдання" at bounding box center [91, 69] width 84 height 29
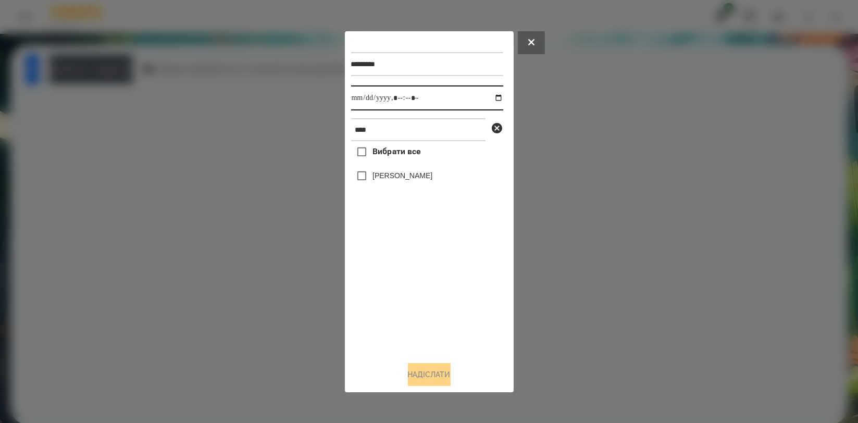
click at [488, 92] on input "datetime-local" at bounding box center [427, 97] width 152 height 25
type input "**********"
click at [394, 285] on div "Вибрати все [PERSON_NAME]" at bounding box center [427, 246] width 152 height 211
click at [397, 181] on label "[PERSON_NAME]" at bounding box center [402, 175] width 60 height 10
click at [422, 374] on button "Надіслати" at bounding box center [429, 374] width 43 height 23
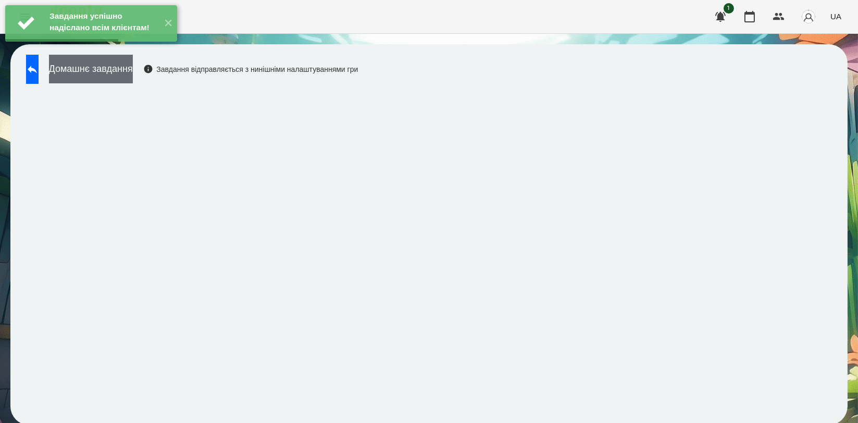
click at [133, 78] on button "Домашнє завдання" at bounding box center [91, 69] width 84 height 29
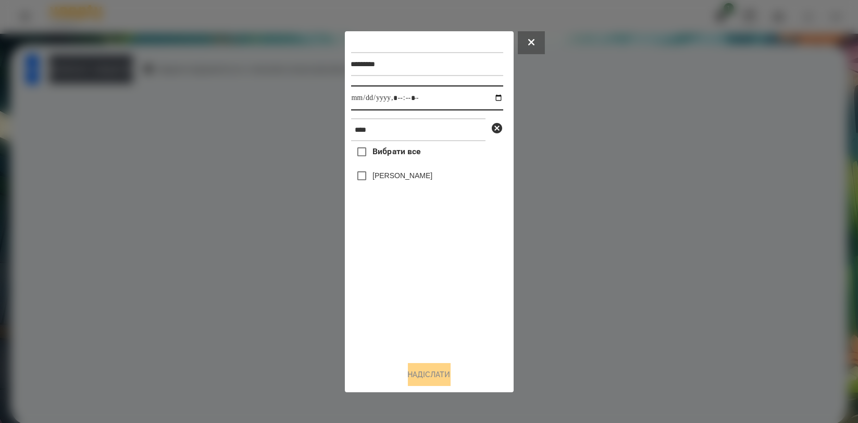
click at [485, 101] on input "datetime-local" at bounding box center [427, 97] width 152 height 25
type input "**********"
click at [397, 264] on div "Вибрати все [PERSON_NAME]" at bounding box center [427, 246] width 152 height 211
click at [403, 171] on label "[PERSON_NAME]" at bounding box center [402, 175] width 60 height 10
click at [427, 373] on button "Надіслати" at bounding box center [429, 374] width 43 height 23
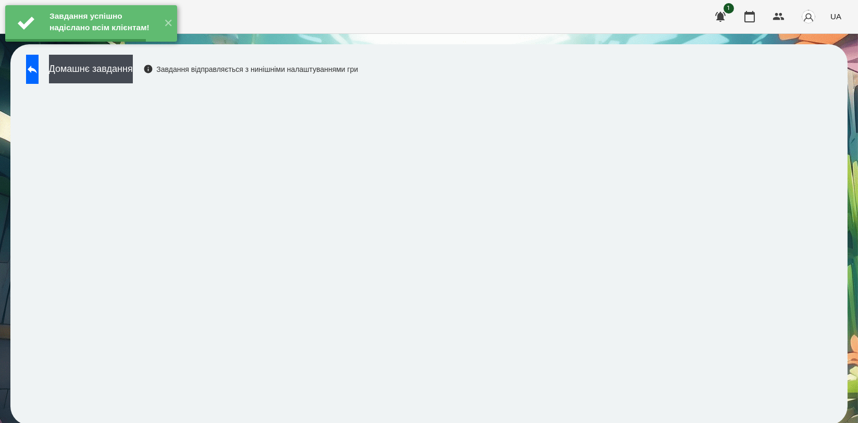
click at [133, 68] on button "Домашнє завдання" at bounding box center [91, 69] width 84 height 29
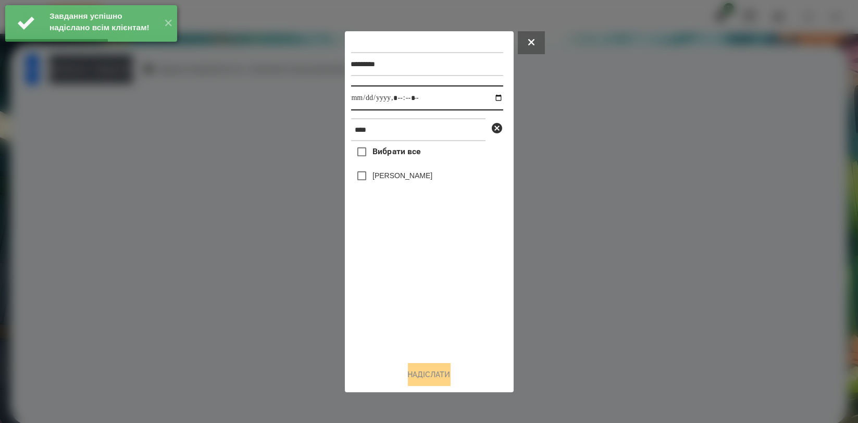
click at [487, 97] on input "datetime-local" at bounding box center [427, 97] width 152 height 25
type input "**********"
click at [416, 284] on div "Вибрати все [PERSON_NAME]" at bounding box center [427, 246] width 152 height 211
click at [407, 178] on label "[PERSON_NAME]" at bounding box center [402, 175] width 60 height 10
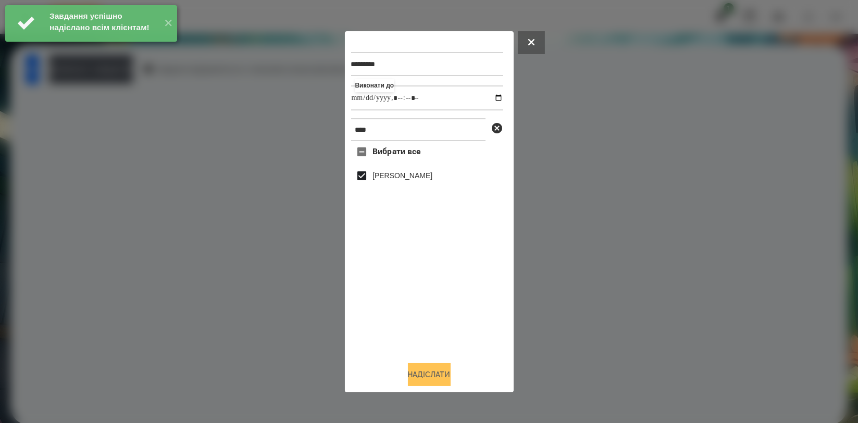
click at [416, 370] on button "Надіслати" at bounding box center [429, 374] width 43 height 23
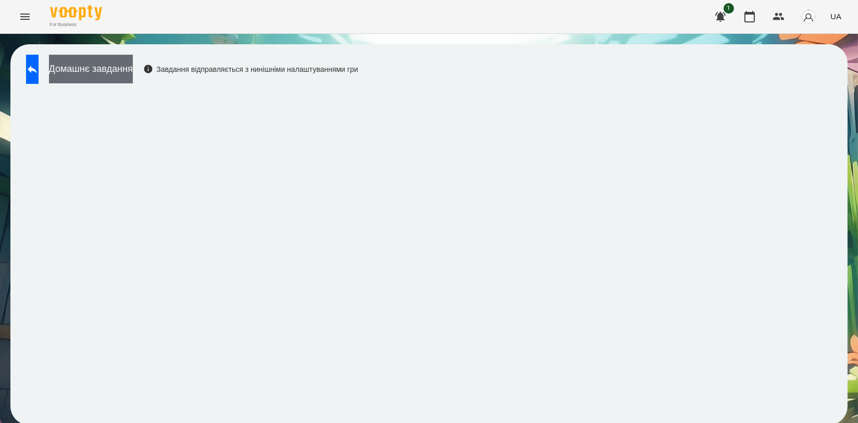
click at [133, 66] on button "Домашнє завдання" at bounding box center [91, 69] width 84 height 29
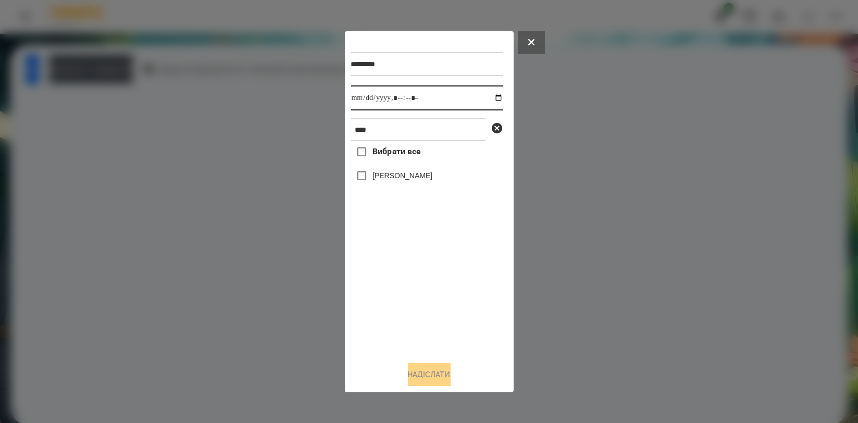
click at [490, 97] on input "datetime-local" at bounding box center [427, 97] width 152 height 25
type input "**********"
drag, startPoint x: 431, startPoint y: 291, endPoint x: 421, endPoint y: 245, distance: 46.3
click at [430, 292] on div "Вибрати все [PERSON_NAME]" at bounding box center [427, 246] width 152 height 211
click at [406, 181] on label "[PERSON_NAME]" at bounding box center [402, 175] width 60 height 10
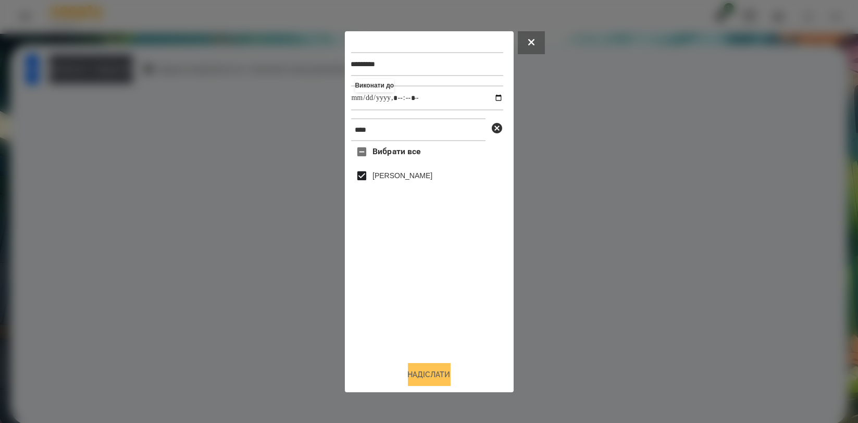
click at [427, 374] on button "Надіслати" at bounding box center [429, 374] width 43 height 23
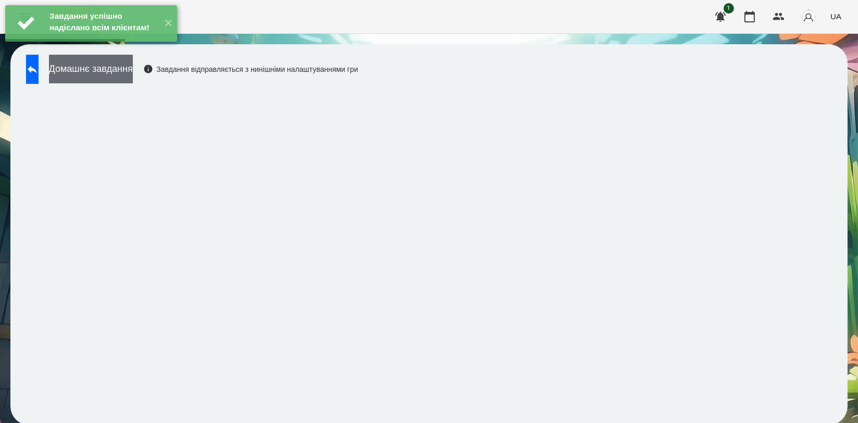
click at [133, 66] on button "Домашнє завдання" at bounding box center [91, 69] width 84 height 29
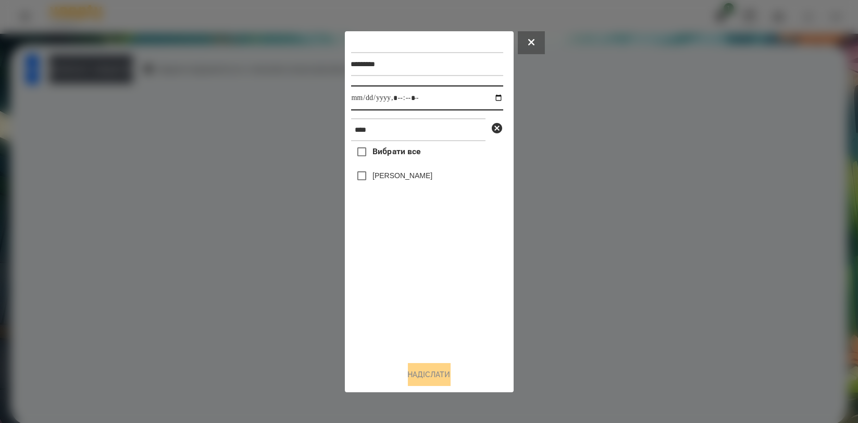
click at [491, 98] on input "datetime-local" at bounding box center [427, 97] width 152 height 25
type input "**********"
click at [438, 275] on div "Вибрати все [PERSON_NAME]" at bounding box center [427, 246] width 152 height 211
click at [402, 181] on label "[PERSON_NAME]" at bounding box center [402, 175] width 60 height 10
drag, startPoint x: 421, startPoint y: 372, endPoint x: 416, endPoint y: 362, distance: 11.9
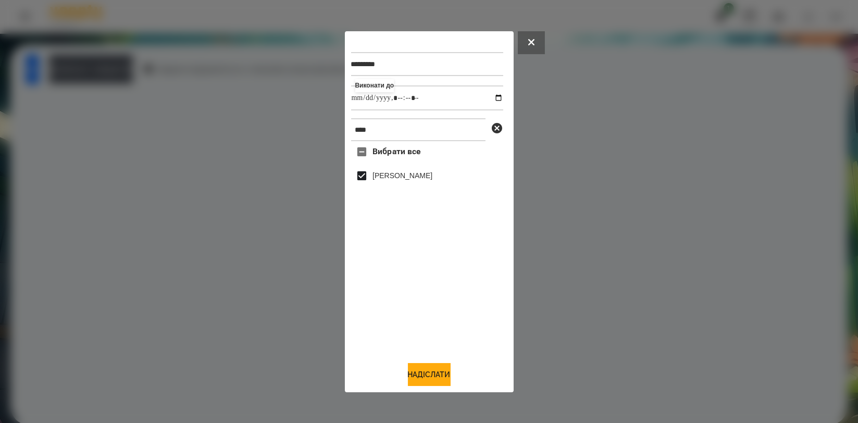
click at [421, 372] on button "Надіслати" at bounding box center [429, 374] width 43 height 23
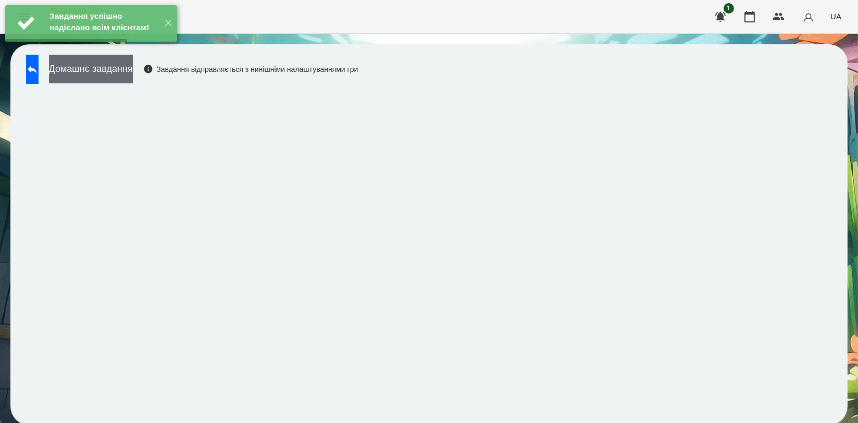
click at [110, 73] on button "Домашнє завдання" at bounding box center [91, 69] width 84 height 29
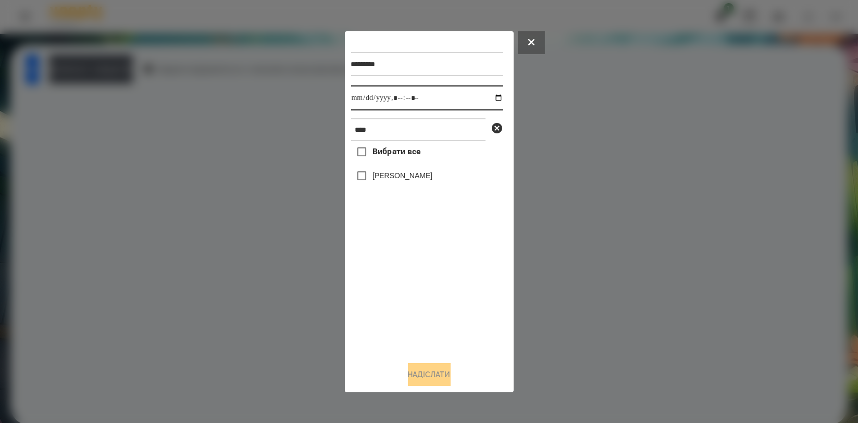
click at [491, 99] on input "datetime-local" at bounding box center [427, 97] width 152 height 25
type input "**********"
click at [381, 291] on div "Вибрати все [PERSON_NAME]" at bounding box center [427, 246] width 152 height 211
click at [403, 178] on label "[PERSON_NAME]" at bounding box center [402, 175] width 60 height 10
click at [432, 380] on button "Надіслати" at bounding box center [429, 374] width 43 height 23
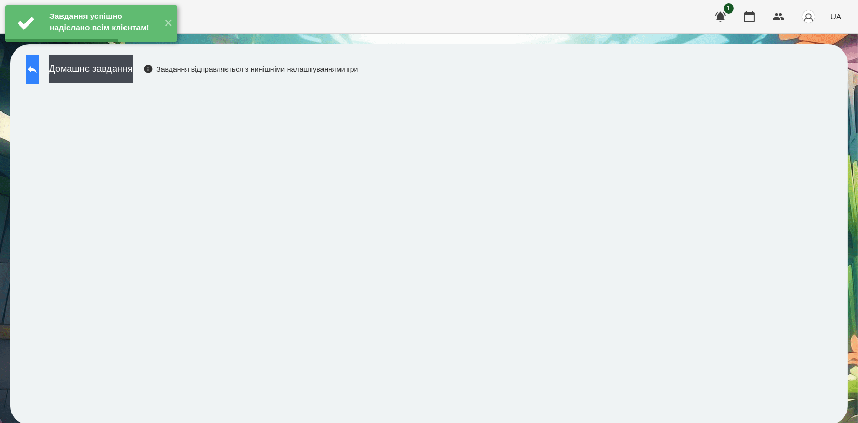
click at [39, 77] on button at bounding box center [32, 69] width 13 height 29
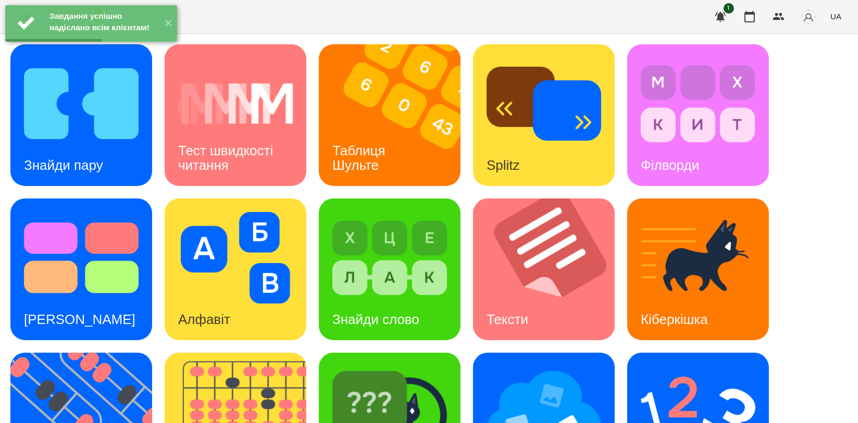
scroll to position [236, 0]
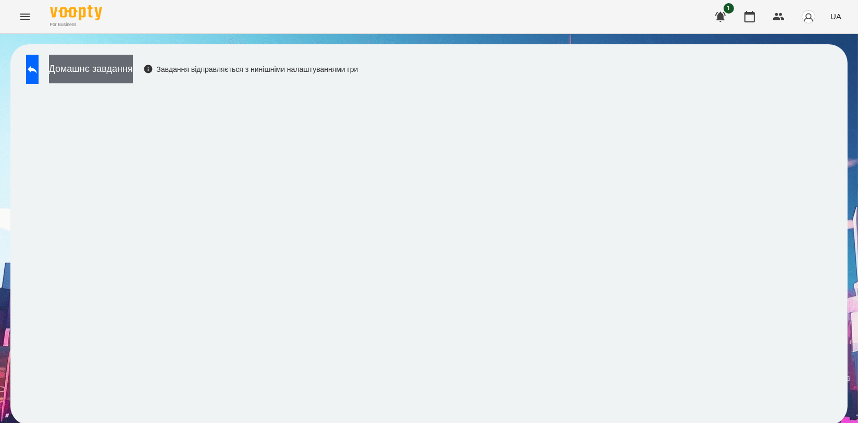
click at [131, 69] on button "Домашнє завдання" at bounding box center [91, 69] width 84 height 29
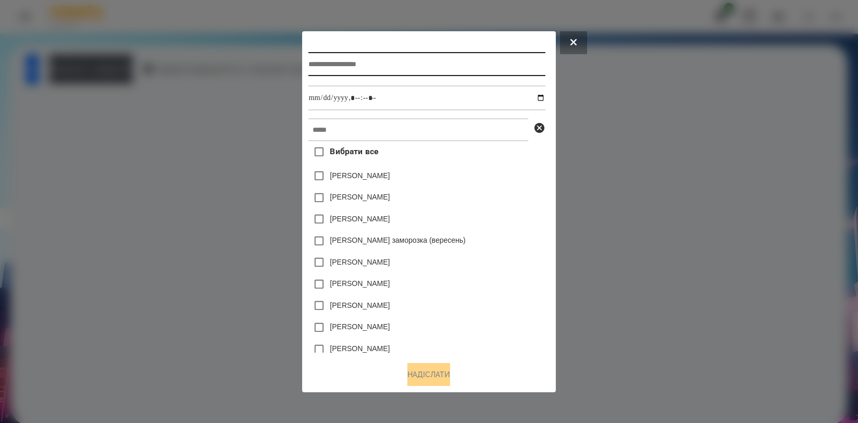
click at [373, 63] on input "text" at bounding box center [426, 64] width 237 height 24
type input "*******"
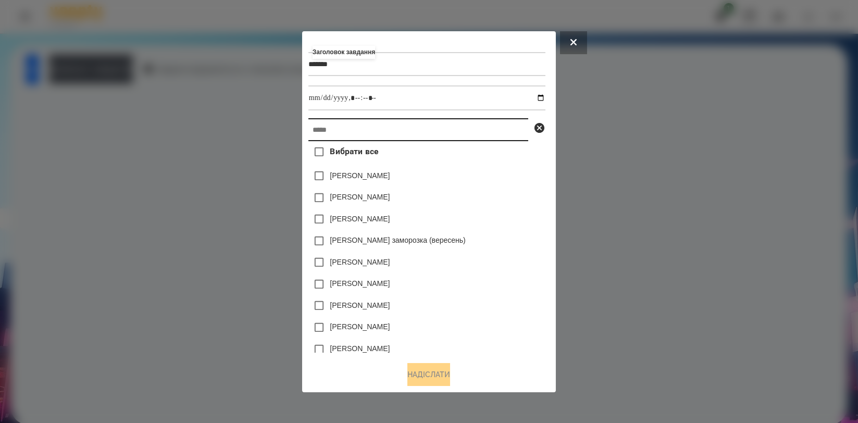
click at [381, 123] on input "text" at bounding box center [418, 129] width 220 height 23
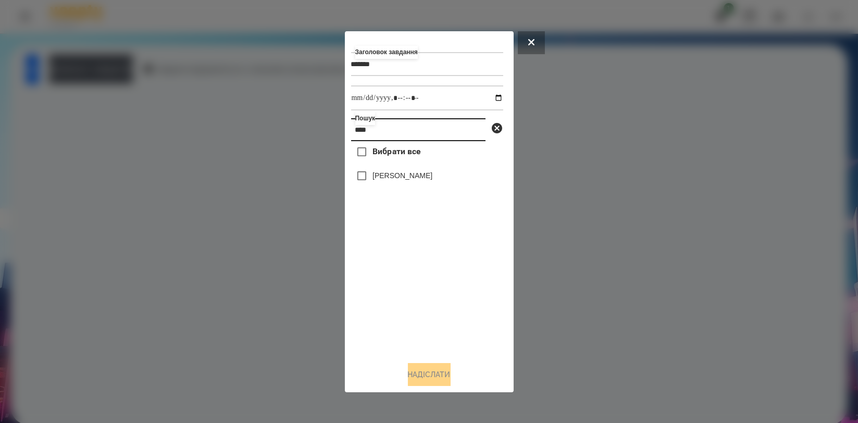
type input "****"
click at [393, 171] on div "[PERSON_NAME]" at bounding box center [427, 176] width 152 height 22
click at [391, 175] on label "[PERSON_NAME]" at bounding box center [402, 175] width 60 height 10
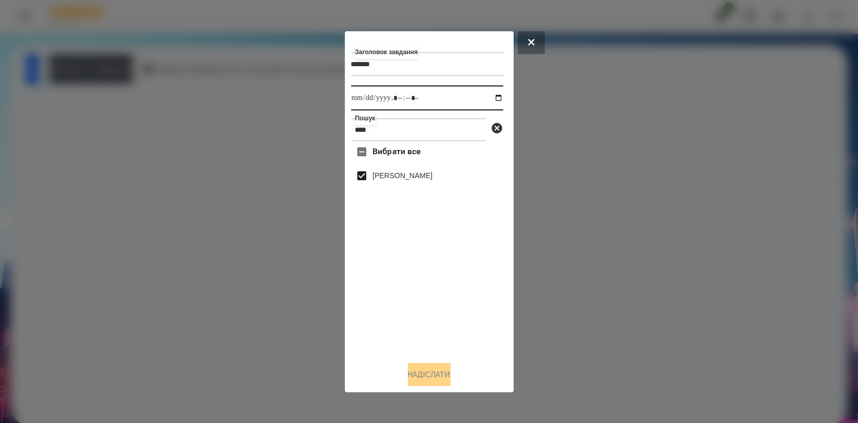
click at [484, 95] on input "datetime-local" at bounding box center [427, 97] width 152 height 25
click at [489, 97] on input "datetime-local" at bounding box center [427, 97] width 152 height 25
type input "**********"
drag, startPoint x: 430, startPoint y: 313, endPoint x: 426, endPoint y: 321, distance: 8.9
click at [430, 315] on div "Вибрати все [PERSON_NAME]" at bounding box center [427, 246] width 152 height 211
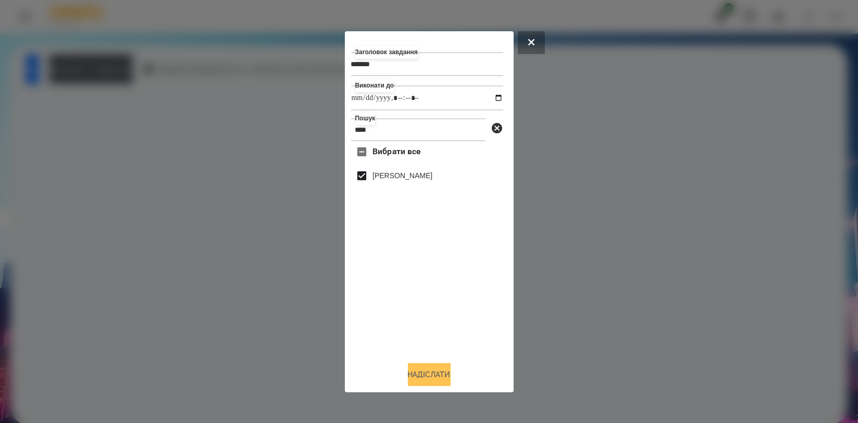
click at [424, 373] on button "Надіслати" at bounding box center [429, 374] width 43 height 23
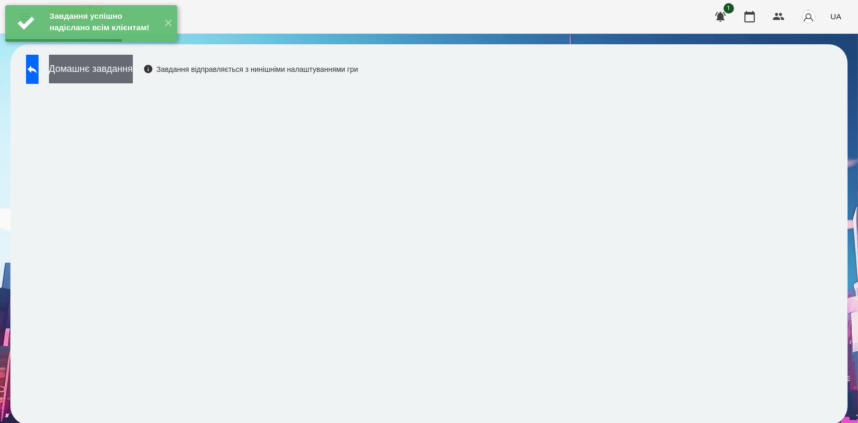
click at [133, 69] on button "Домашнє завдання" at bounding box center [91, 69] width 84 height 29
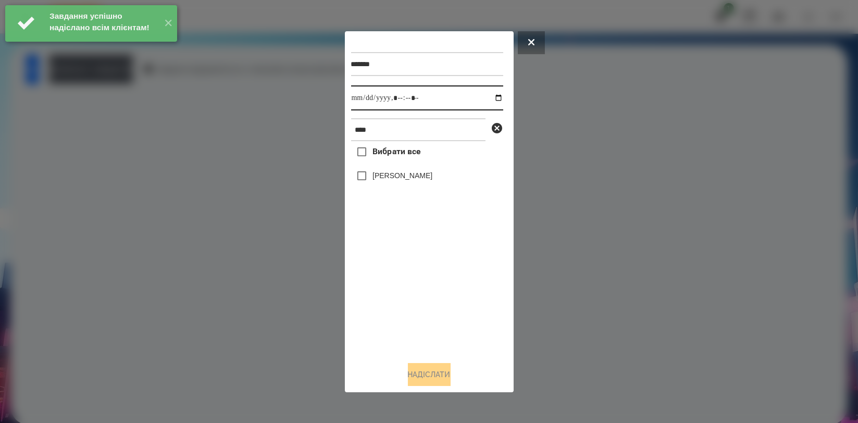
click at [485, 95] on input "datetime-local" at bounding box center [427, 97] width 152 height 25
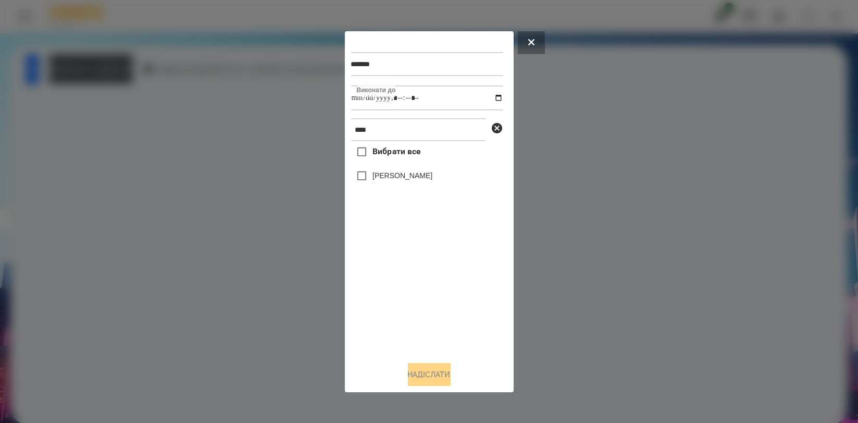
type input "**********"
click at [387, 280] on div "Вибрати все [PERSON_NAME]" at bounding box center [427, 246] width 152 height 211
click at [403, 168] on div "[PERSON_NAME]" at bounding box center [427, 176] width 152 height 22
click at [403, 176] on label "[PERSON_NAME]" at bounding box center [402, 175] width 60 height 10
click at [418, 369] on button "Надіслати" at bounding box center [429, 374] width 43 height 23
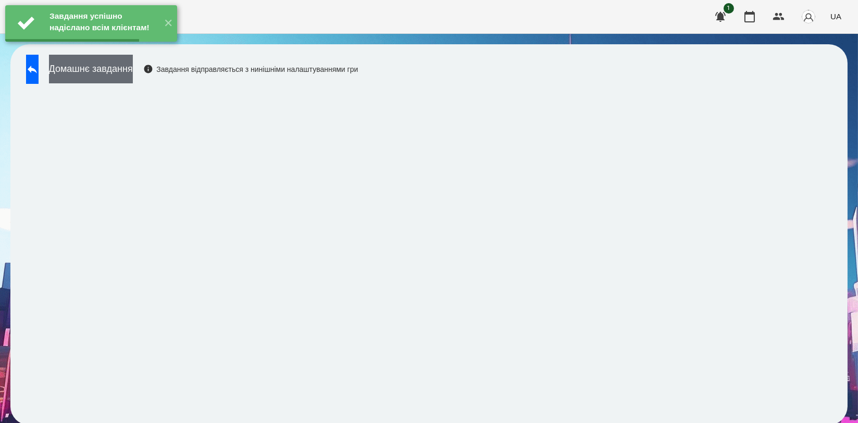
click at [133, 65] on button "Домашнє завдання" at bounding box center [91, 69] width 84 height 29
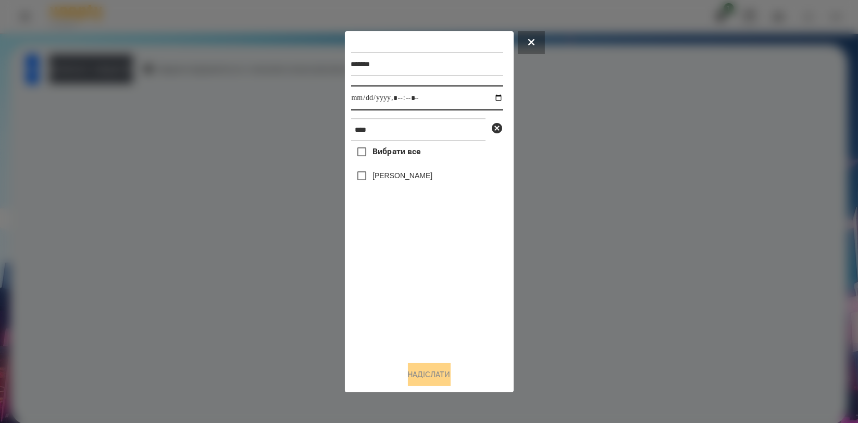
click at [491, 101] on input "datetime-local" at bounding box center [427, 97] width 152 height 25
type input "**********"
click at [389, 293] on div "Вибрати все [PERSON_NAME]" at bounding box center [427, 246] width 152 height 211
click at [394, 173] on label "[PERSON_NAME]" at bounding box center [402, 175] width 60 height 10
click at [415, 378] on button "Надіслати" at bounding box center [429, 374] width 43 height 23
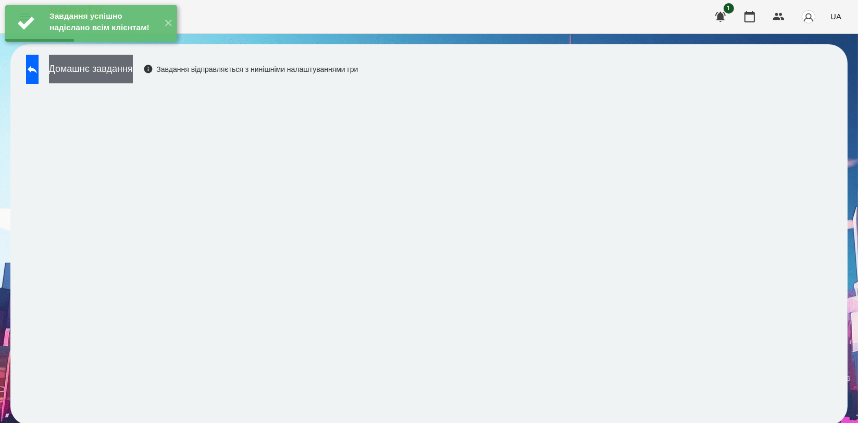
click at [133, 78] on button "Домашнє завдання" at bounding box center [91, 69] width 84 height 29
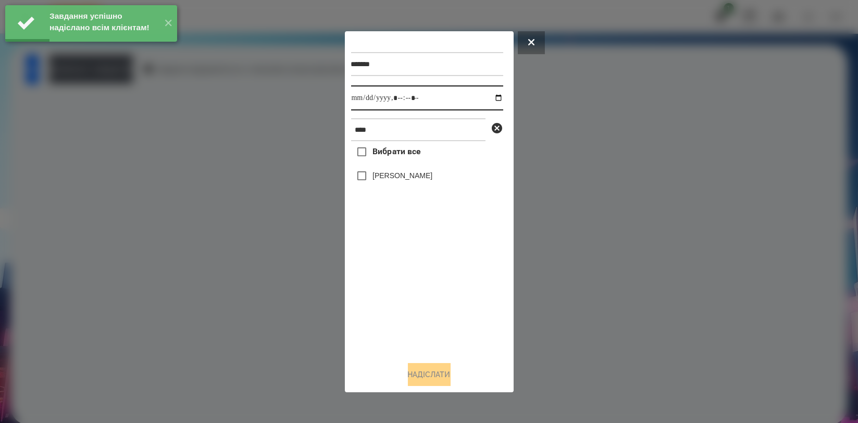
click at [489, 99] on input "datetime-local" at bounding box center [427, 97] width 152 height 25
type input "**********"
drag, startPoint x: 399, startPoint y: 284, endPoint x: 402, endPoint y: 263, distance: 21.5
click at [399, 284] on div "Вибрати все [PERSON_NAME]" at bounding box center [427, 246] width 152 height 211
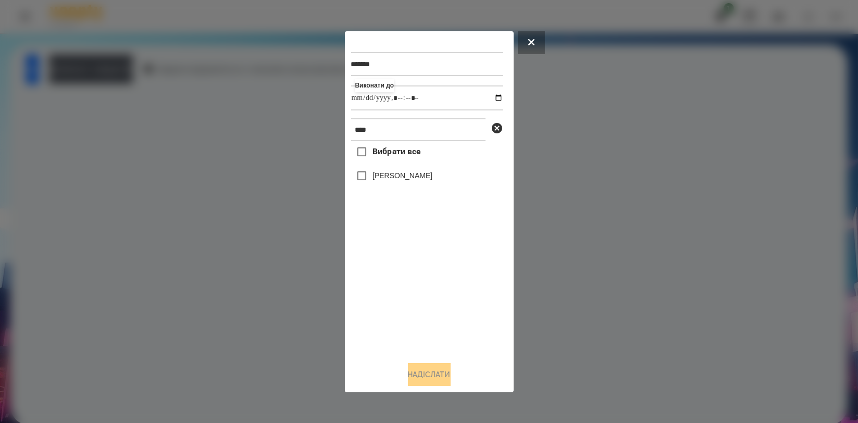
click at [398, 176] on label "[PERSON_NAME]" at bounding box center [402, 175] width 60 height 10
click at [413, 366] on button "Надіслати" at bounding box center [429, 374] width 43 height 23
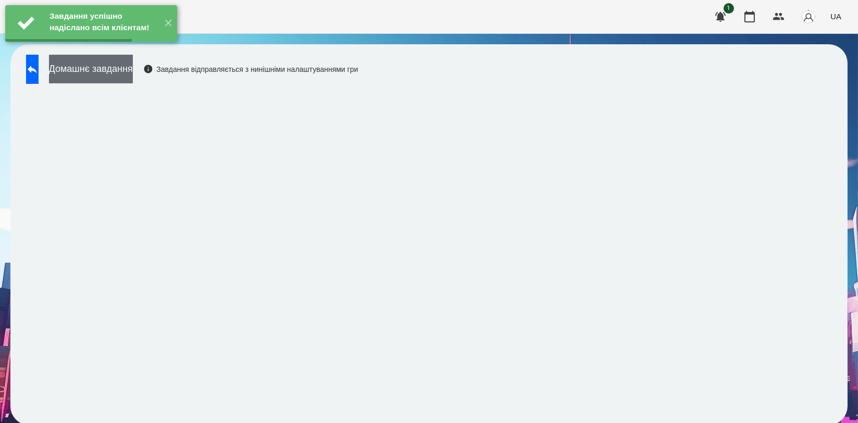
click at [133, 71] on button "Домашнє завдання" at bounding box center [91, 69] width 84 height 29
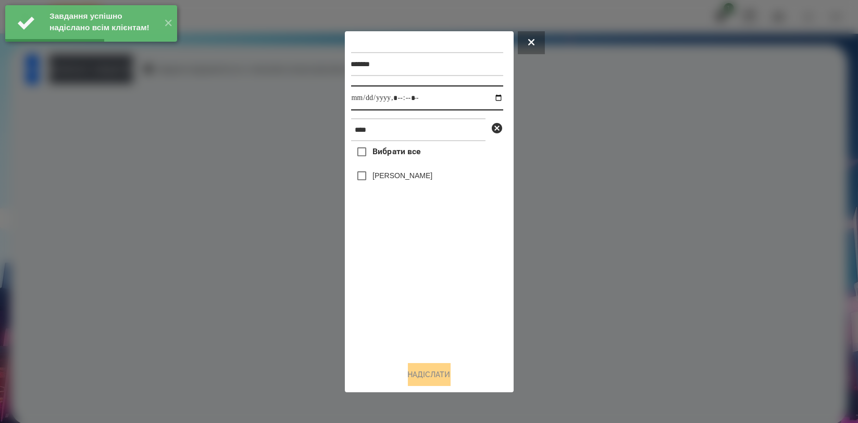
click at [491, 94] on input "datetime-local" at bounding box center [427, 97] width 152 height 25
type input "**********"
drag, startPoint x: 415, startPoint y: 297, endPoint x: 415, endPoint y: 250, distance: 47.9
click at [415, 297] on div "Вибрати все [PERSON_NAME]" at bounding box center [427, 246] width 152 height 211
click at [409, 181] on label "[PERSON_NAME]" at bounding box center [402, 175] width 60 height 10
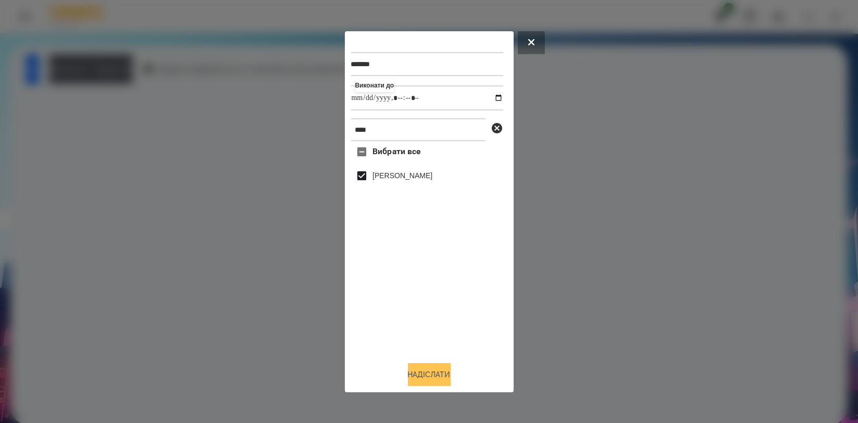
click at [418, 378] on button "Надіслати" at bounding box center [429, 374] width 43 height 23
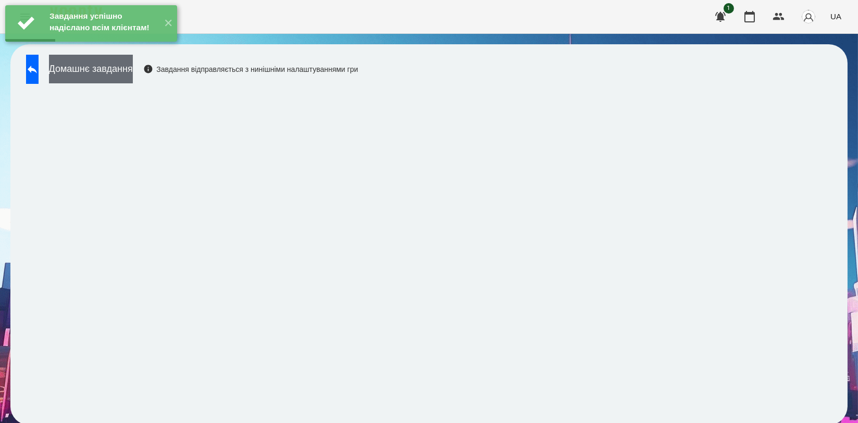
click at [133, 70] on button "Домашнє завдання" at bounding box center [91, 69] width 84 height 29
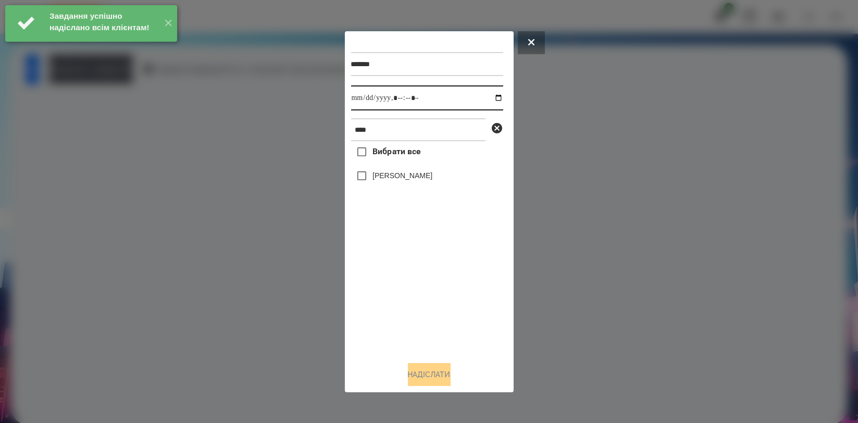
click at [490, 99] on input "datetime-local" at bounding box center [427, 97] width 152 height 25
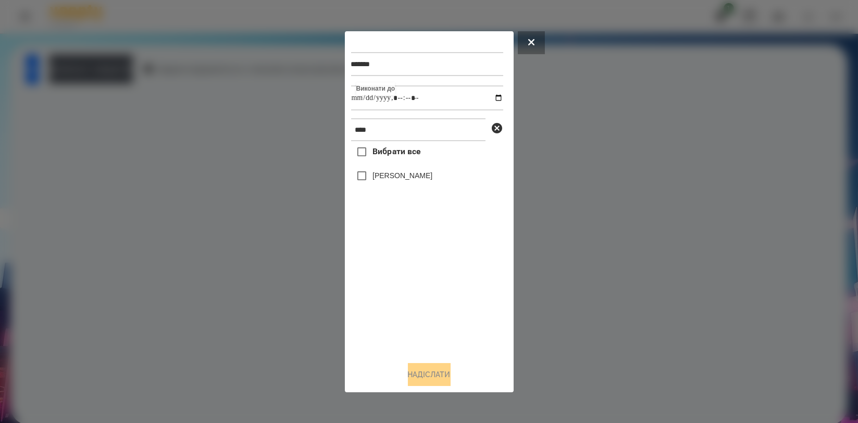
type input "**********"
drag, startPoint x: 427, startPoint y: 300, endPoint x: 417, endPoint y: 246, distance: 54.0
click at [427, 301] on div "Вибрати все [PERSON_NAME]" at bounding box center [427, 246] width 152 height 211
click at [403, 181] on label "[PERSON_NAME]" at bounding box center [402, 175] width 60 height 10
drag, startPoint x: 419, startPoint y: 370, endPoint x: 434, endPoint y: 357, distance: 20.0
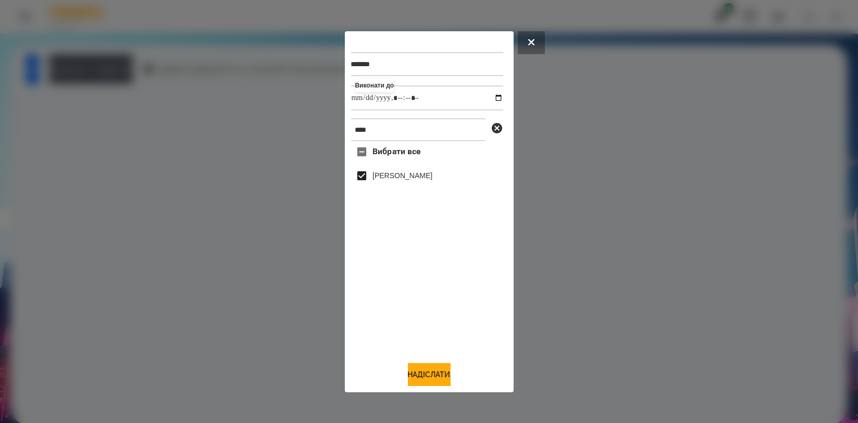
click at [419, 370] on button "Надіслати" at bounding box center [429, 374] width 43 height 23
click at [133, 74] on button "Домашнє завдання" at bounding box center [91, 69] width 84 height 29
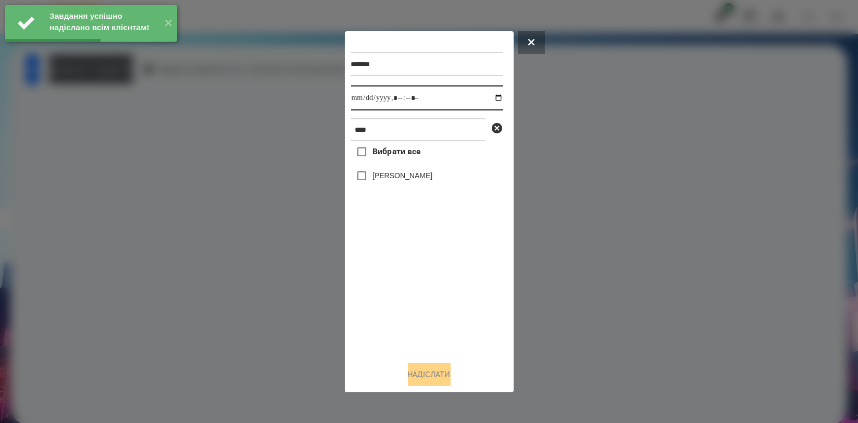
click at [491, 95] on input "datetime-local" at bounding box center [427, 97] width 152 height 25
type input "**********"
click at [429, 296] on div "Вибрати все [PERSON_NAME]" at bounding box center [427, 246] width 152 height 211
click at [410, 178] on label "[PERSON_NAME]" at bounding box center [402, 175] width 60 height 10
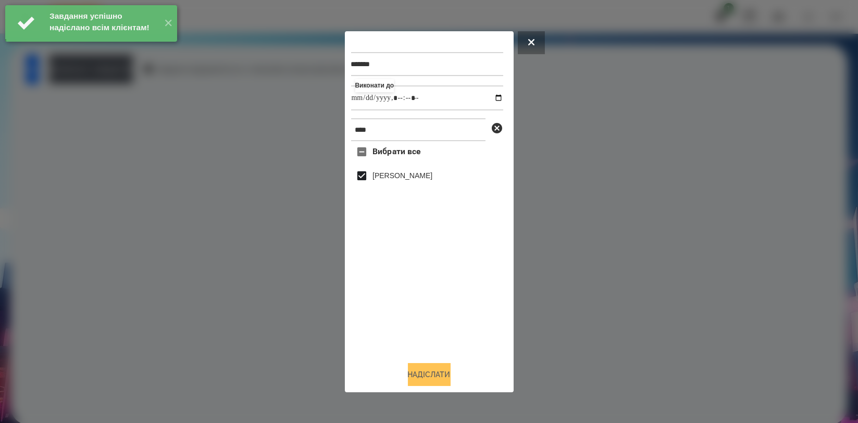
click at [423, 386] on div "Надіслати" at bounding box center [429, 374] width 156 height 23
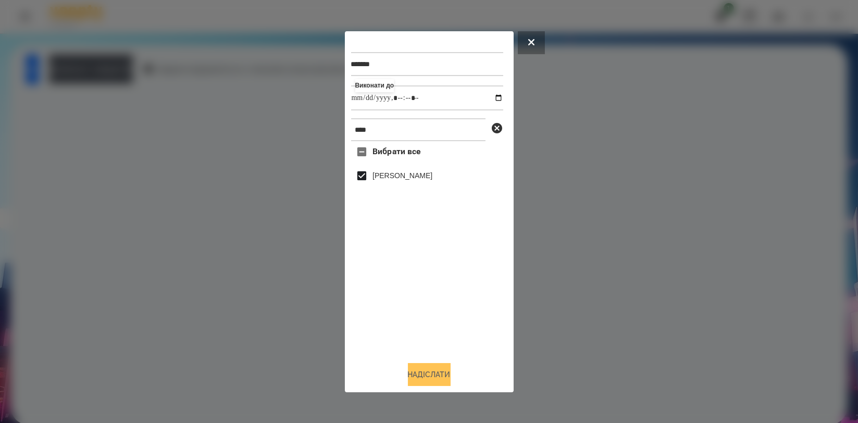
click at [429, 375] on button "Надіслати" at bounding box center [429, 374] width 43 height 23
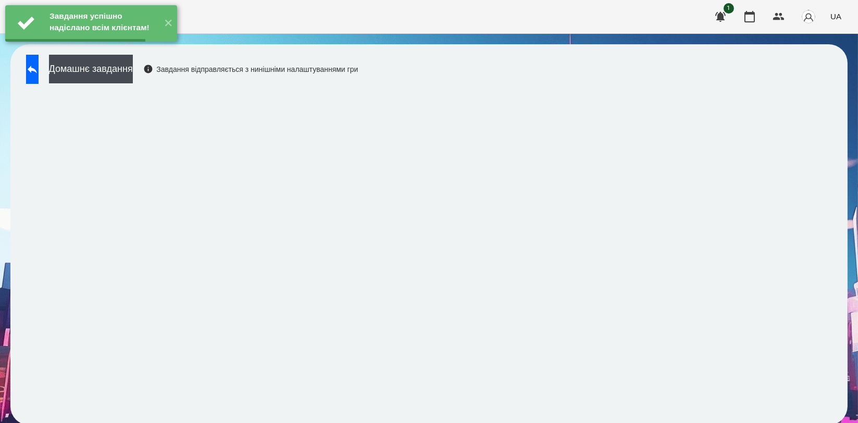
click at [133, 78] on button "Домашнє завдання" at bounding box center [91, 69] width 84 height 29
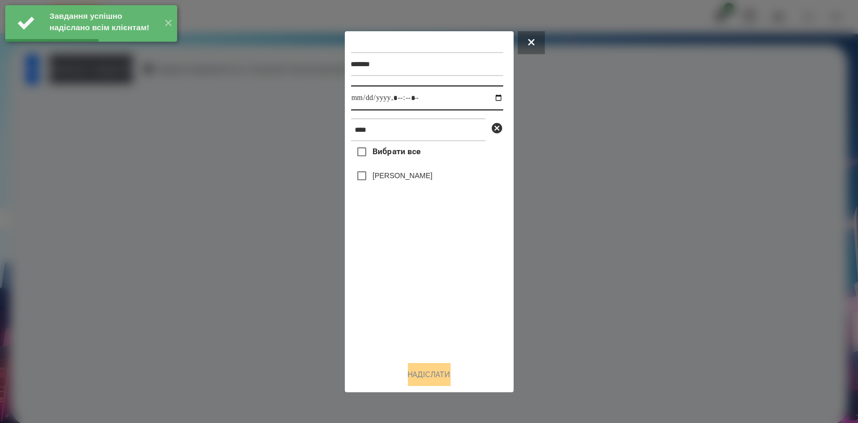
click at [491, 95] on input "datetime-local" at bounding box center [427, 97] width 152 height 25
type input "**********"
drag, startPoint x: 398, startPoint y: 325, endPoint x: 400, endPoint y: 267, distance: 57.8
click at [398, 327] on div "Вибрати все [PERSON_NAME]" at bounding box center [427, 246] width 152 height 211
click at [408, 181] on label "[PERSON_NAME]" at bounding box center [402, 175] width 60 height 10
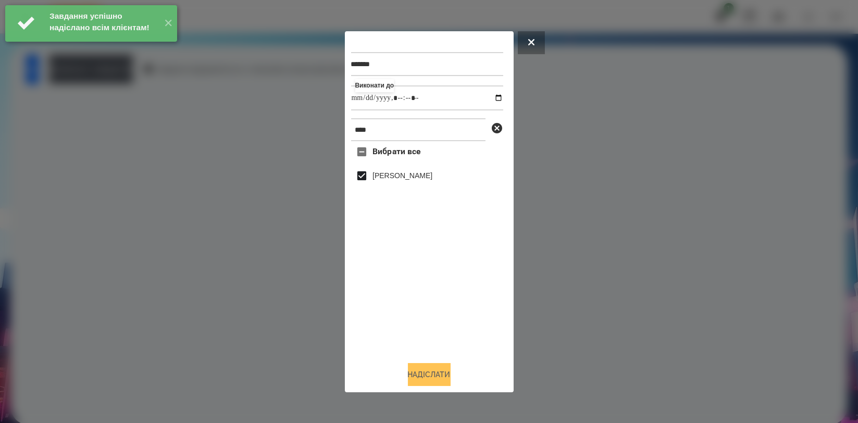
click at [434, 377] on button "Надіслати" at bounding box center [429, 374] width 43 height 23
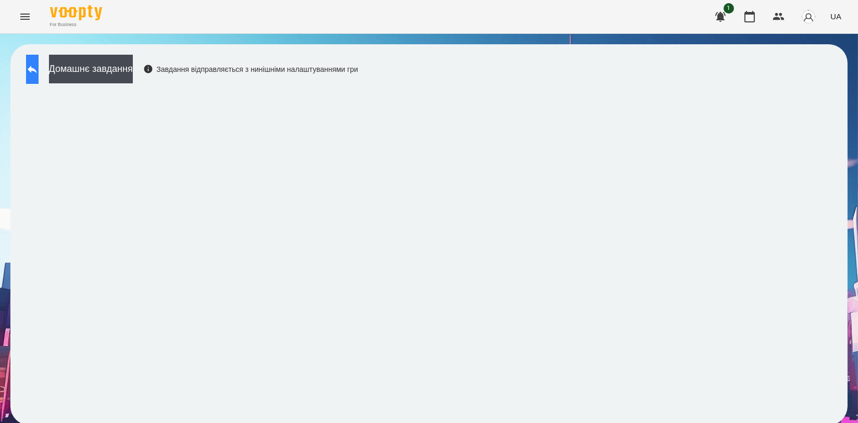
click at [38, 61] on button at bounding box center [32, 69] width 13 height 29
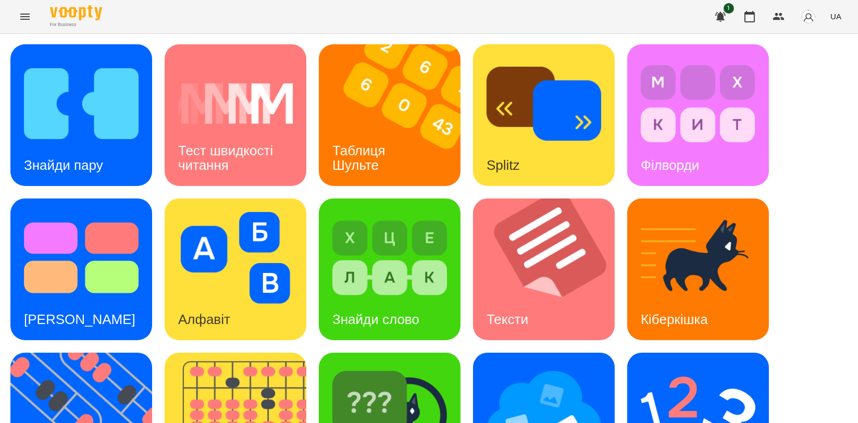
scroll to position [231, 0]
click at [441, 366] on img at bounding box center [389, 412] width 115 height 92
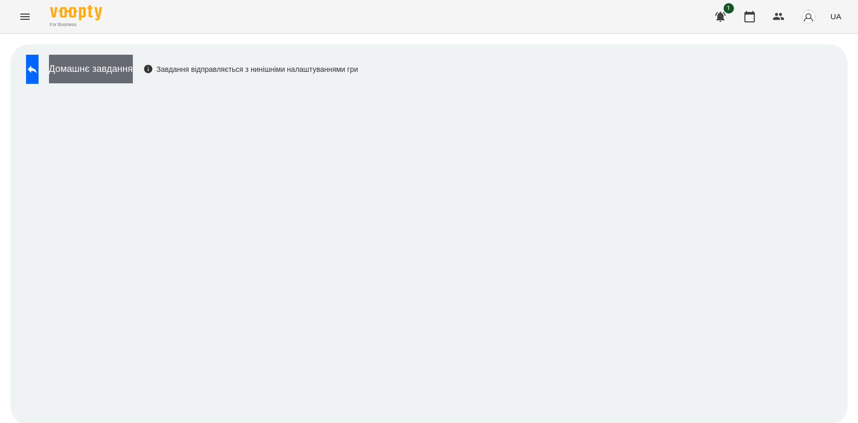
click at [133, 74] on button "Домашнє завдання" at bounding box center [91, 69] width 84 height 29
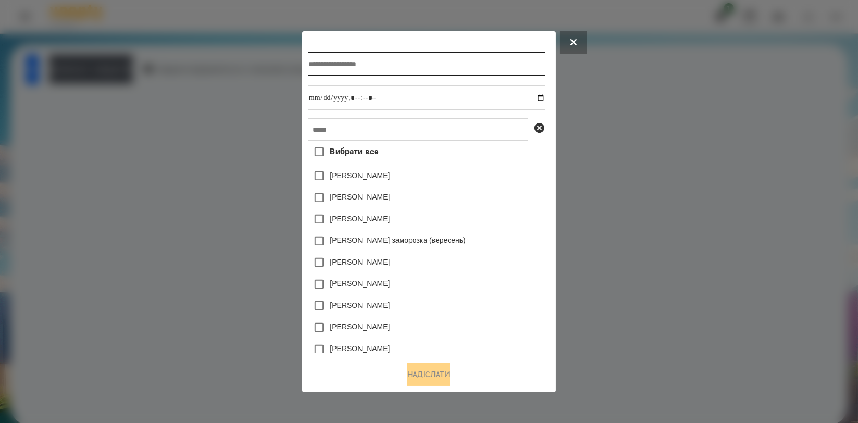
click at [408, 53] on input "text" at bounding box center [426, 64] width 237 height 24
type input "**********"
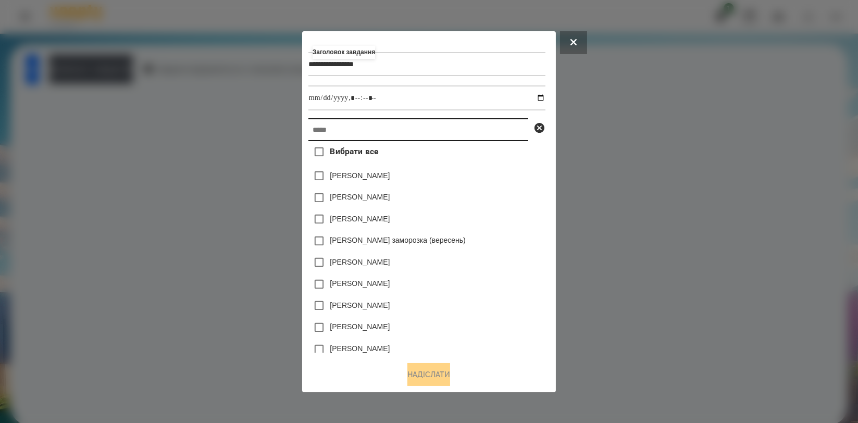
click at [414, 129] on input "text" at bounding box center [418, 129] width 220 height 23
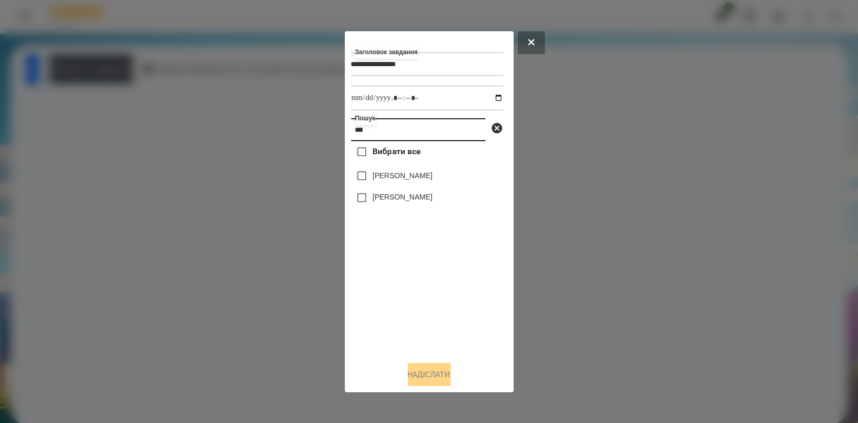
type input "***"
click at [387, 206] on div "[PERSON_NAME]" at bounding box center [427, 198] width 152 height 22
click at [387, 202] on label "[PERSON_NAME]" at bounding box center [402, 197] width 60 height 10
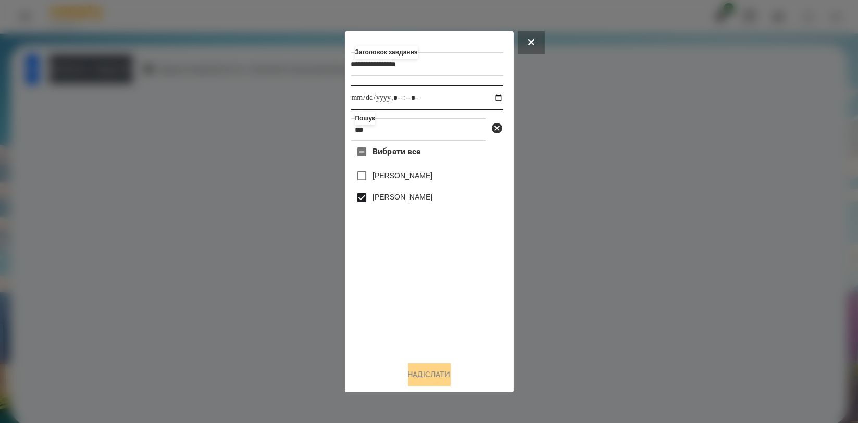
click at [491, 98] on input "datetime-local" at bounding box center [427, 97] width 152 height 25
type input "**********"
click at [479, 311] on div "Вибрати все Міра [PERSON_NAME] [PERSON_NAME]" at bounding box center [427, 246] width 152 height 211
click at [429, 378] on button "Надіслати" at bounding box center [429, 374] width 43 height 23
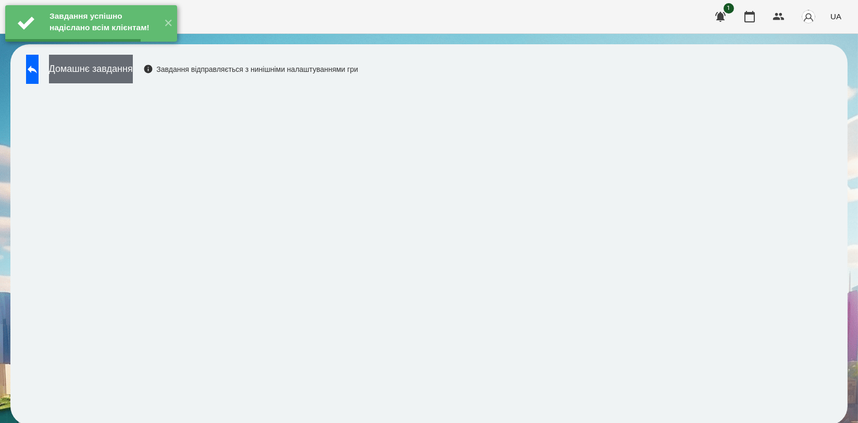
click at [133, 76] on button "Домашнє завдання" at bounding box center [91, 69] width 84 height 29
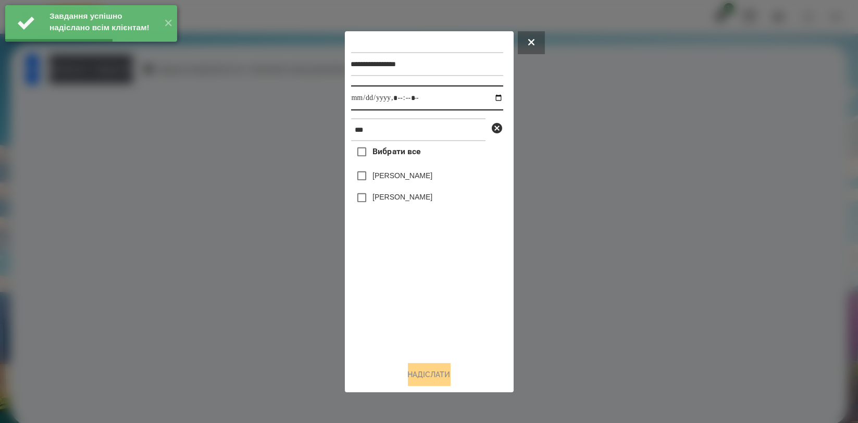
click at [493, 101] on input "datetime-local" at bounding box center [427, 97] width 152 height 25
type input "**********"
click at [385, 277] on div "Вибрати все Міра [PERSON_NAME] [PERSON_NAME]" at bounding box center [427, 246] width 152 height 211
click at [379, 202] on label "[PERSON_NAME]" at bounding box center [402, 197] width 60 height 10
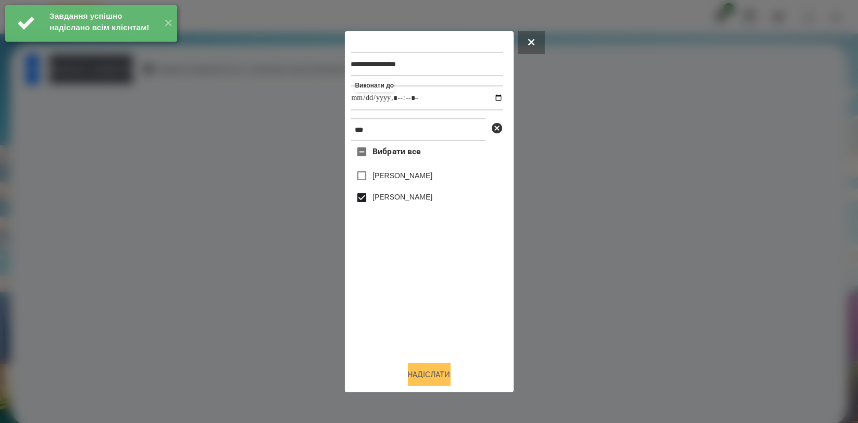
click at [410, 371] on button "Надіслати" at bounding box center [429, 374] width 43 height 23
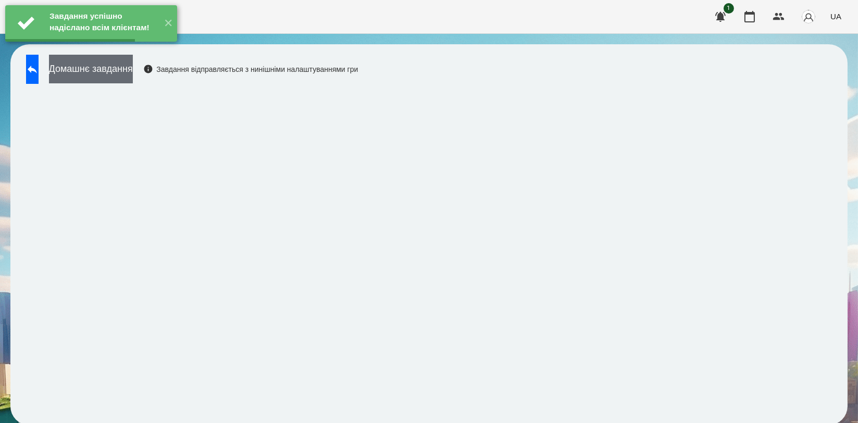
click at [133, 79] on button "Домашнє завдання" at bounding box center [91, 69] width 84 height 29
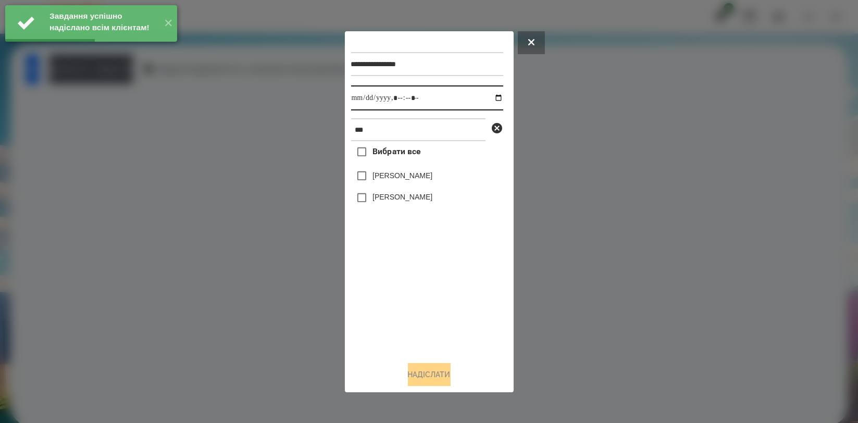
click at [488, 96] on input "datetime-local" at bounding box center [427, 97] width 152 height 25
type input "**********"
click at [412, 289] on div "Вибрати все Міра [PERSON_NAME] [PERSON_NAME]" at bounding box center [427, 246] width 152 height 211
click at [402, 194] on label "[PERSON_NAME]" at bounding box center [402, 197] width 60 height 10
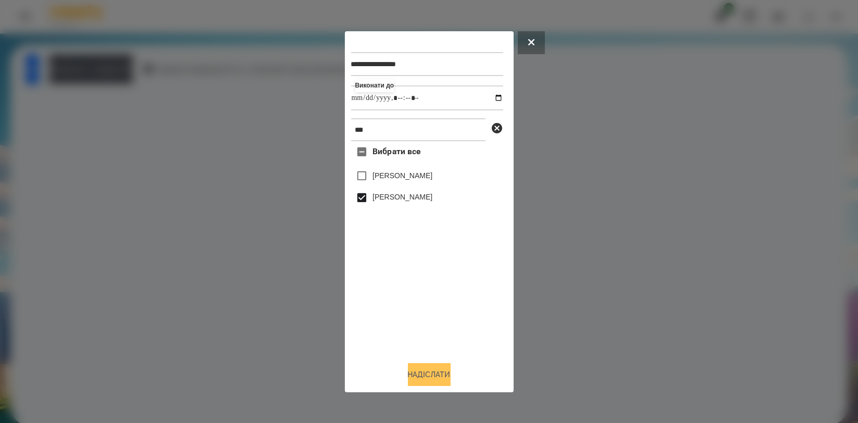
click at [429, 370] on button "Надіслати" at bounding box center [429, 374] width 43 height 23
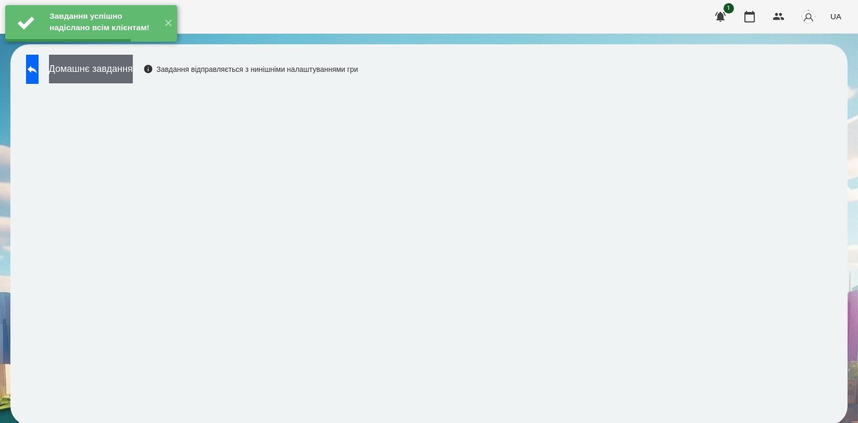
click at [133, 74] on button "Домашнє завдання" at bounding box center [91, 69] width 84 height 29
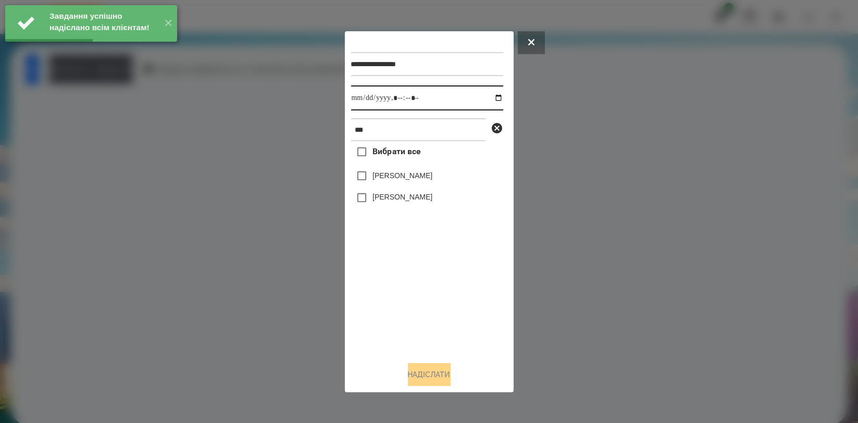
click at [487, 97] on input "datetime-local" at bounding box center [427, 97] width 152 height 25
type input "**********"
click at [413, 279] on div "Вибрати все Міра [PERSON_NAME] [PERSON_NAME]" at bounding box center [427, 246] width 152 height 211
click at [404, 202] on label "[PERSON_NAME]" at bounding box center [402, 197] width 60 height 10
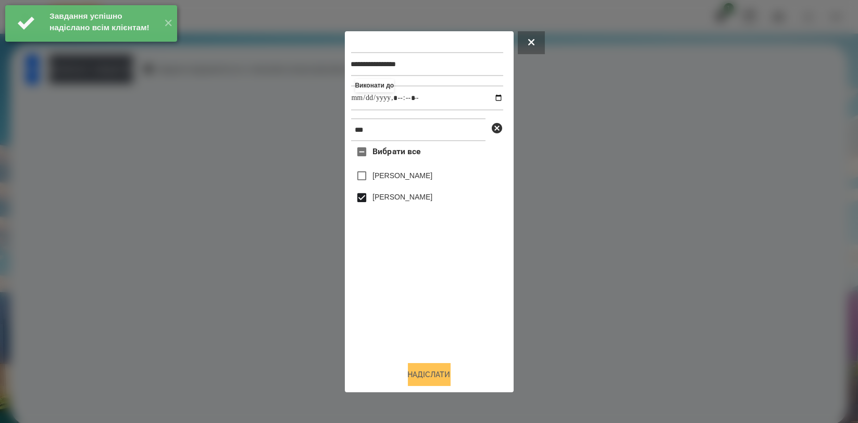
click at [431, 381] on button "Надіслати" at bounding box center [429, 374] width 43 height 23
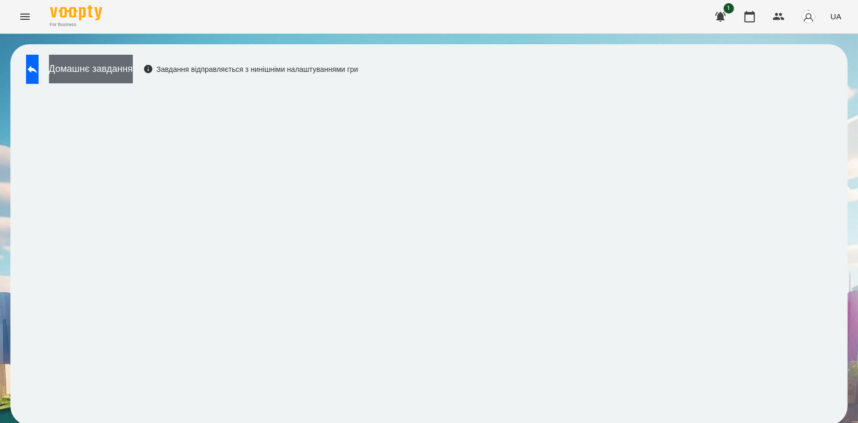
click at [133, 81] on button "Домашнє завдання" at bounding box center [91, 69] width 84 height 29
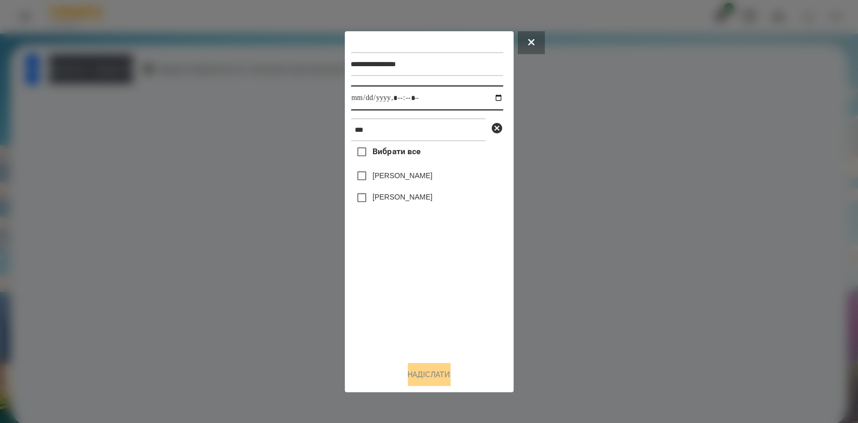
click at [492, 99] on input "datetime-local" at bounding box center [427, 97] width 152 height 25
type input "**********"
click at [418, 288] on div "Вибрати все Міра [PERSON_NAME] [PERSON_NAME]" at bounding box center [427, 246] width 152 height 211
click at [397, 198] on label "[PERSON_NAME]" at bounding box center [402, 197] width 60 height 10
click at [418, 371] on button "Надіслати" at bounding box center [429, 374] width 43 height 23
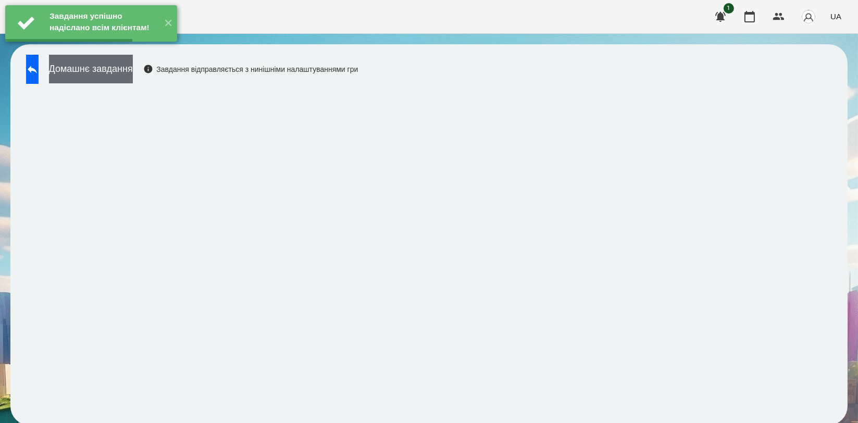
click at [133, 80] on button "Домашнє завдання" at bounding box center [91, 69] width 84 height 29
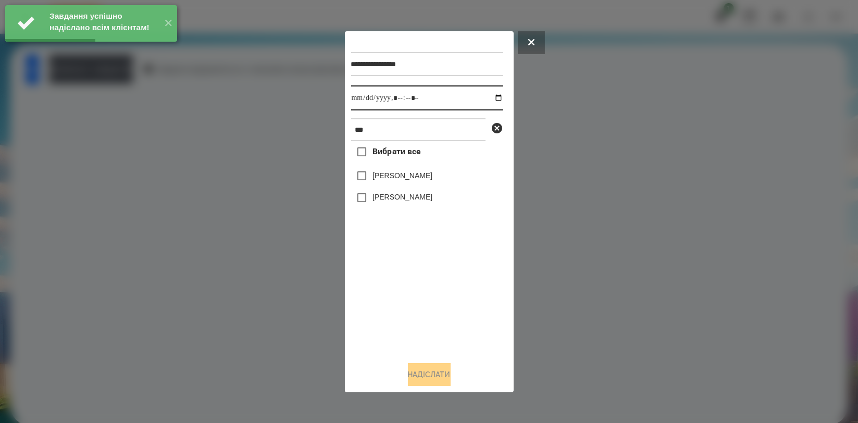
click at [493, 98] on input "datetime-local" at bounding box center [427, 97] width 152 height 25
type input "**********"
click at [407, 273] on div "Вибрати все Міра [PERSON_NAME] [PERSON_NAME]" at bounding box center [427, 246] width 152 height 211
click at [396, 195] on label "[PERSON_NAME]" at bounding box center [402, 197] width 60 height 10
click at [422, 370] on button "Надіслати" at bounding box center [429, 374] width 43 height 23
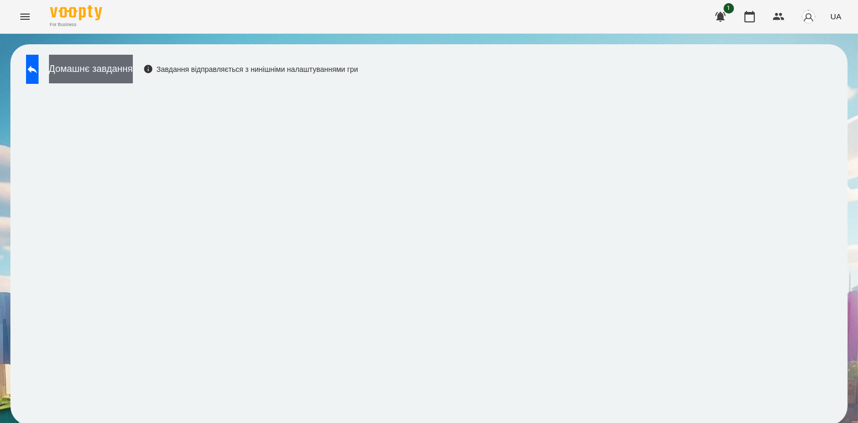
click at [133, 65] on button "Домашнє завдання" at bounding box center [91, 69] width 84 height 29
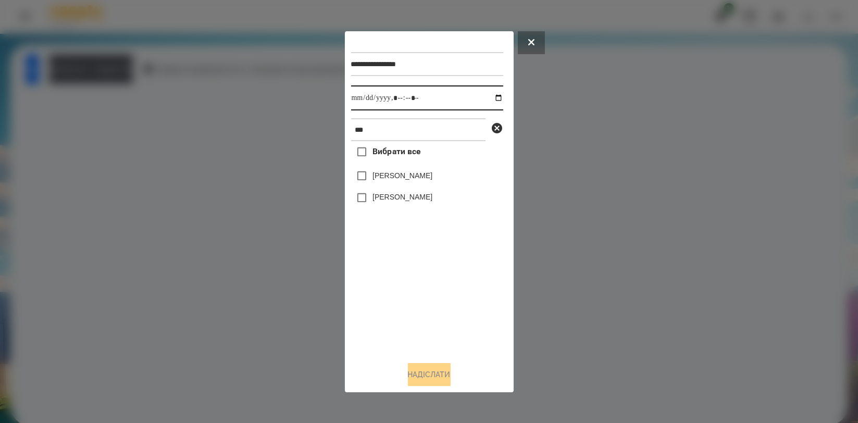
click at [490, 95] on input "datetime-local" at bounding box center [427, 97] width 152 height 25
type input "**********"
click at [431, 287] on div "Вибрати все Міра [PERSON_NAME] [PERSON_NAME]" at bounding box center [427, 246] width 152 height 211
click at [407, 201] on label "[PERSON_NAME]" at bounding box center [402, 197] width 60 height 10
click at [438, 378] on button "Надіслати" at bounding box center [429, 374] width 43 height 23
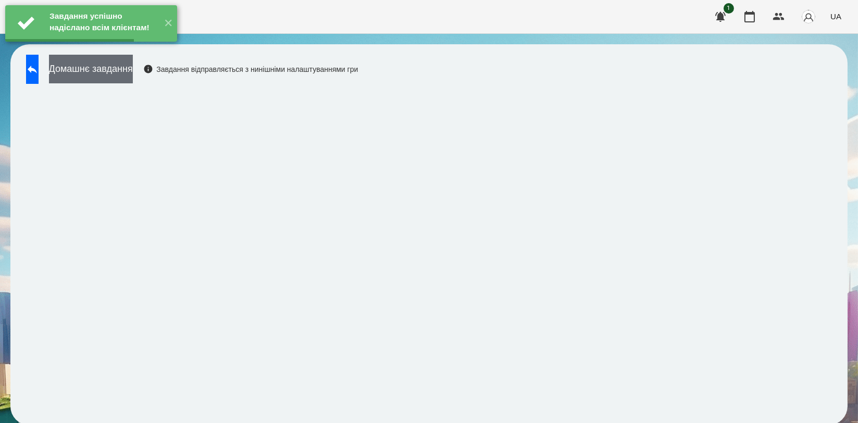
click at [130, 75] on button "Домашнє завдання" at bounding box center [91, 69] width 84 height 29
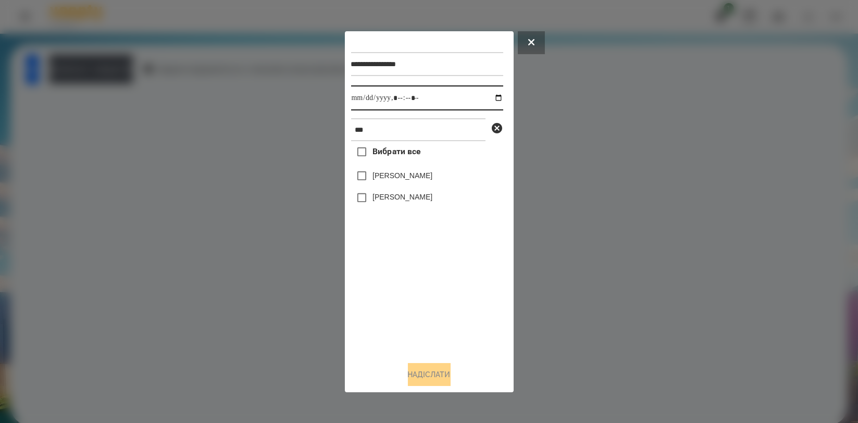
click at [490, 96] on input "datetime-local" at bounding box center [427, 97] width 152 height 25
type input "**********"
click at [394, 294] on div "Вибрати все Міра [PERSON_NAME] [PERSON_NAME]" at bounding box center [427, 246] width 152 height 211
click at [391, 202] on label "[PERSON_NAME]" at bounding box center [402, 197] width 60 height 10
click at [424, 370] on button "Надіслати" at bounding box center [429, 374] width 43 height 23
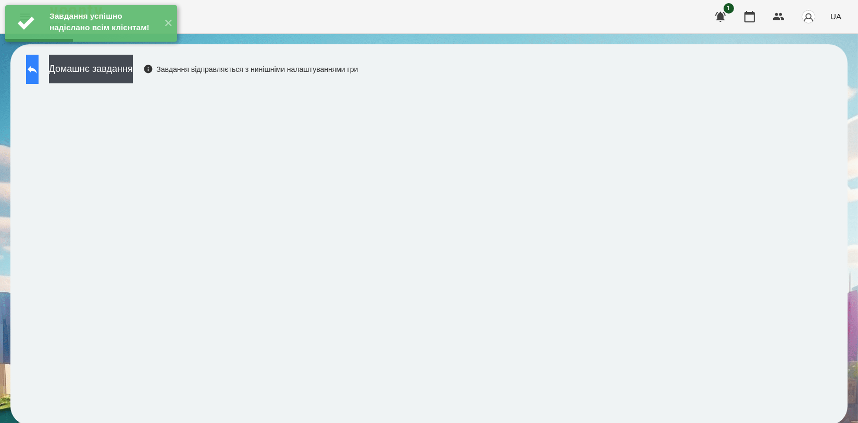
click at [39, 74] on button at bounding box center [32, 69] width 13 height 29
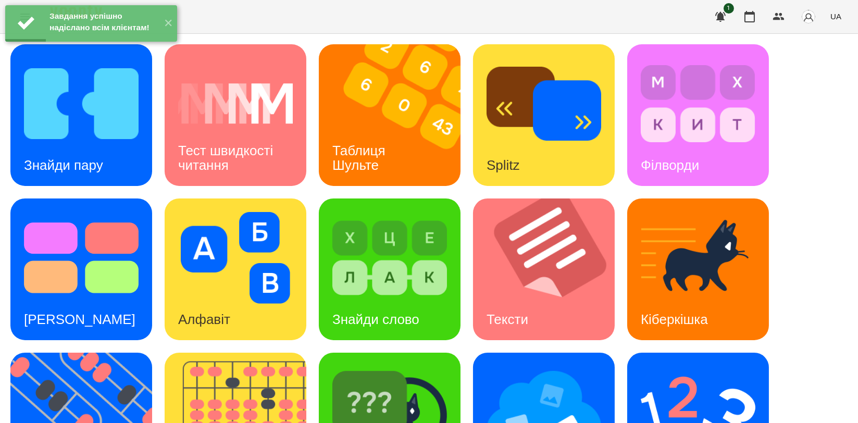
scroll to position [173, 0]
click at [665, 366] on img at bounding box center [698, 412] width 115 height 92
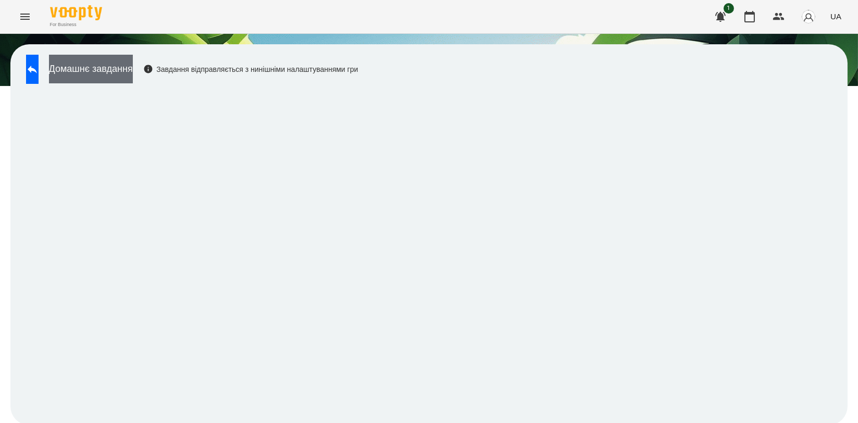
click at [133, 74] on button "Домашнє завдання" at bounding box center [91, 69] width 84 height 29
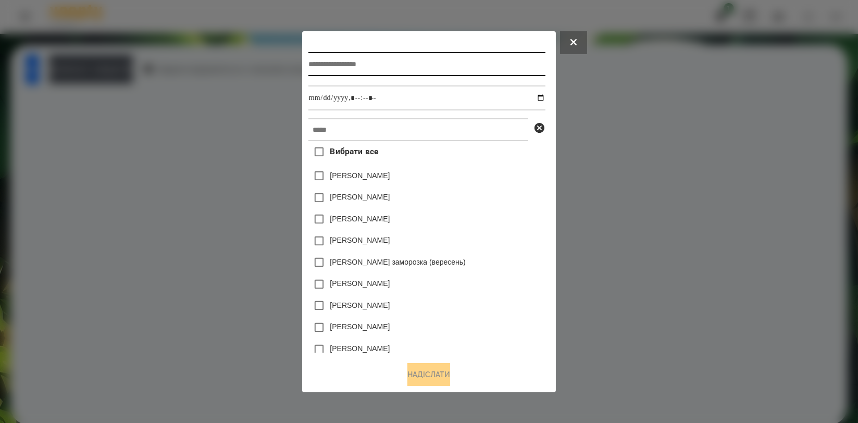
click at [389, 64] on input "text" at bounding box center [426, 64] width 237 height 24
type input "**********"
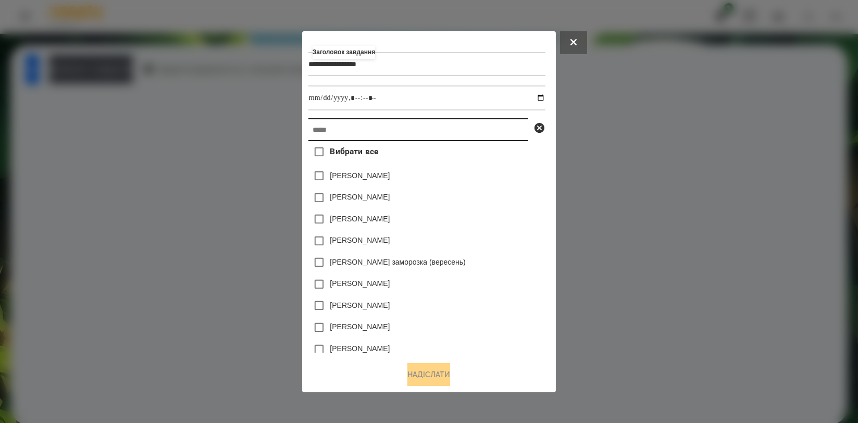
click at [383, 129] on input "text" at bounding box center [418, 129] width 220 height 23
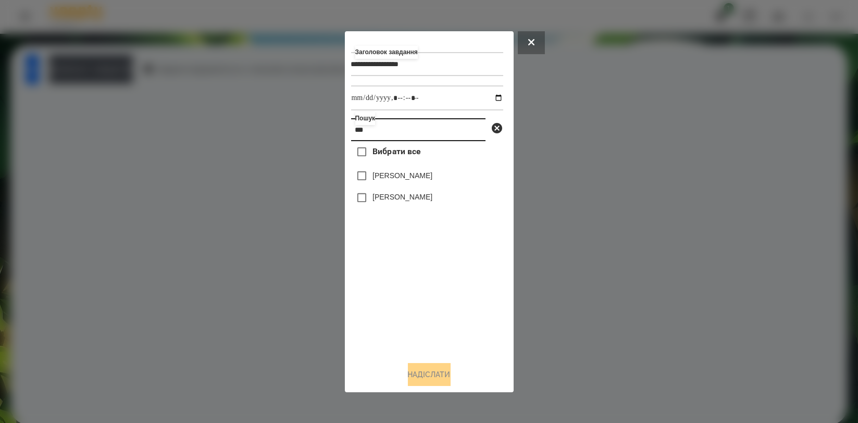
type input "***"
click at [396, 198] on label "[PERSON_NAME]" at bounding box center [402, 197] width 60 height 10
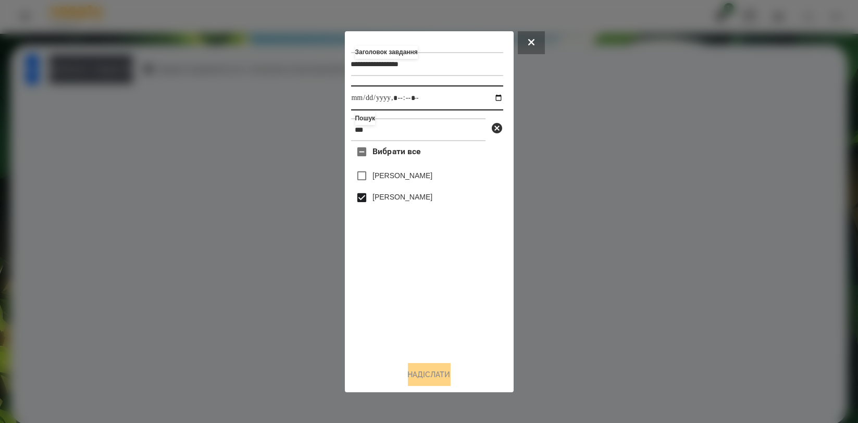
click at [486, 97] on input "datetime-local" at bounding box center [427, 97] width 152 height 25
type input "**********"
click at [407, 391] on div "**********" at bounding box center [429, 211] width 169 height 361
click at [426, 373] on button "Надіслати" at bounding box center [429, 374] width 43 height 23
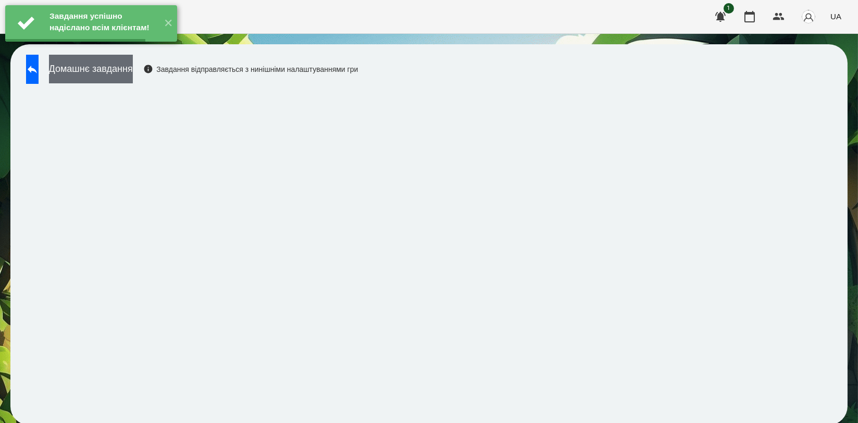
click at [133, 72] on button "Домашнє завдання" at bounding box center [91, 69] width 84 height 29
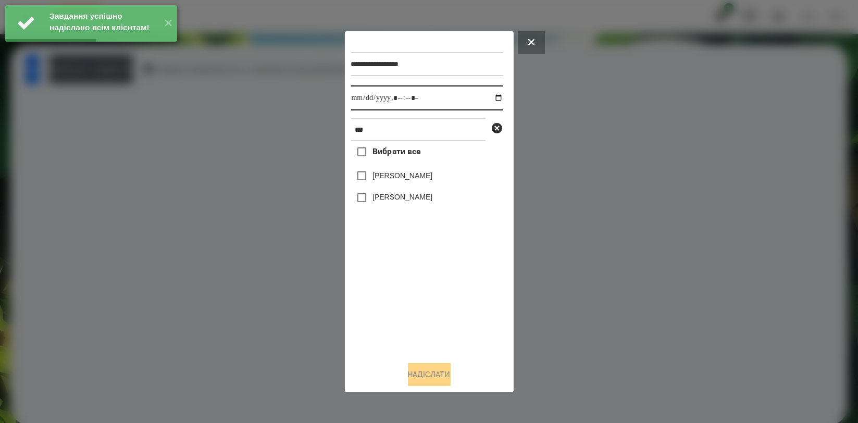
click at [488, 95] on input "datetime-local" at bounding box center [427, 97] width 152 height 25
type input "**********"
click at [408, 292] on div "Вибрати все Міра [PERSON_NAME] [PERSON_NAME]" at bounding box center [427, 246] width 152 height 211
click at [397, 199] on label "[PERSON_NAME]" at bounding box center [402, 197] width 60 height 10
click at [421, 369] on button "Надіслати" at bounding box center [429, 374] width 43 height 23
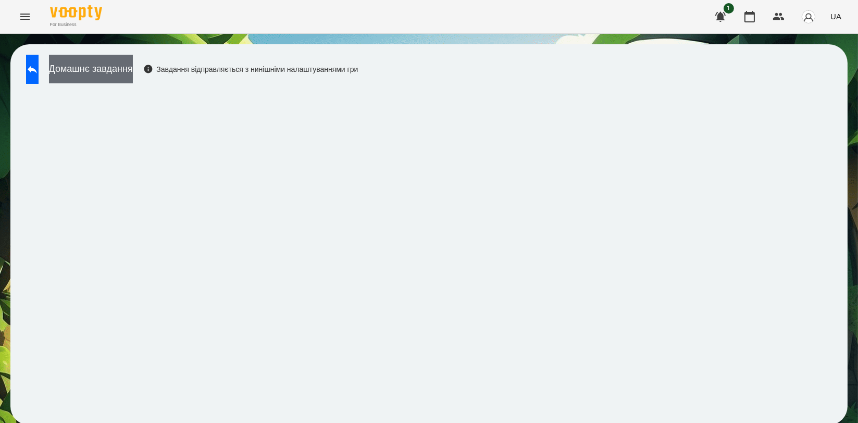
click at [133, 76] on button "Домашнє завдання" at bounding box center [91, 69] width 84 height 29
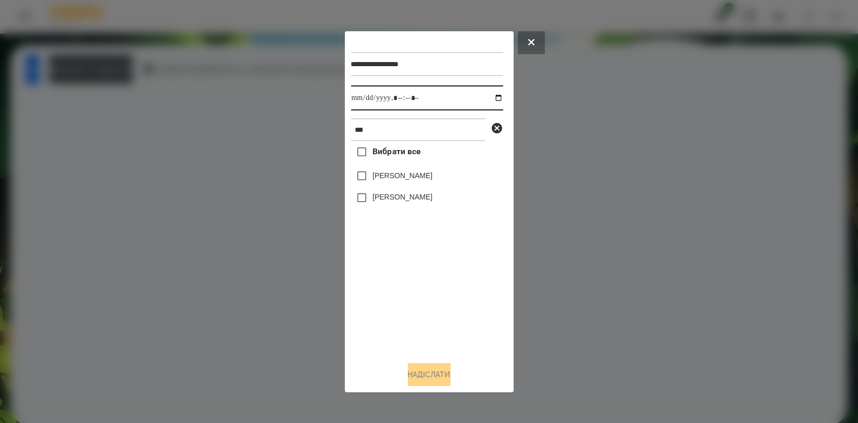
click at [491, 96] on input "datetime-local" at bounding box center [427, 97] width 152 height 25
type input "**********"
drag, startPoint x: 391, startPoint y: 307, endPoint x: 394, endPoint y: 280, distance: 26.7
click at [391, 307] on div "Вибрати все Міра [PERSON_NAME] [PERSON_NAME]" at bounding box center [427, 246] width 152 height 211
click at [393, 197] on label "[PERSON_NAME]" at bounding box center [402, 197] width 60 height 10
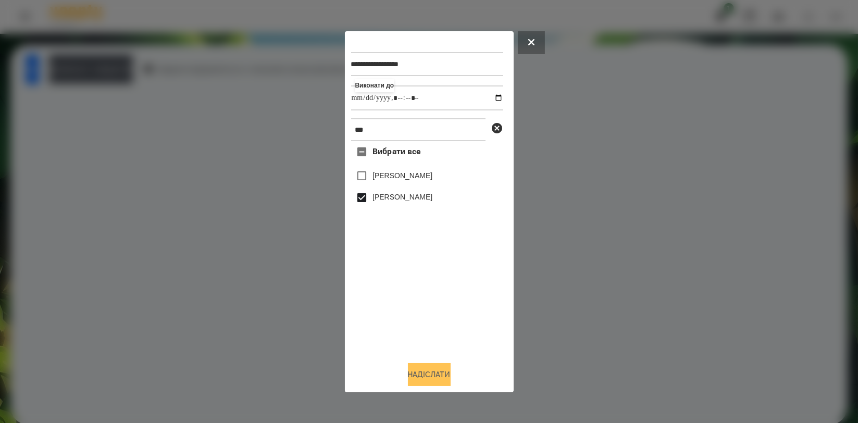
click at [417, 371] on button "Надіслати" at bounding box center [429, 374] width 43 height 23
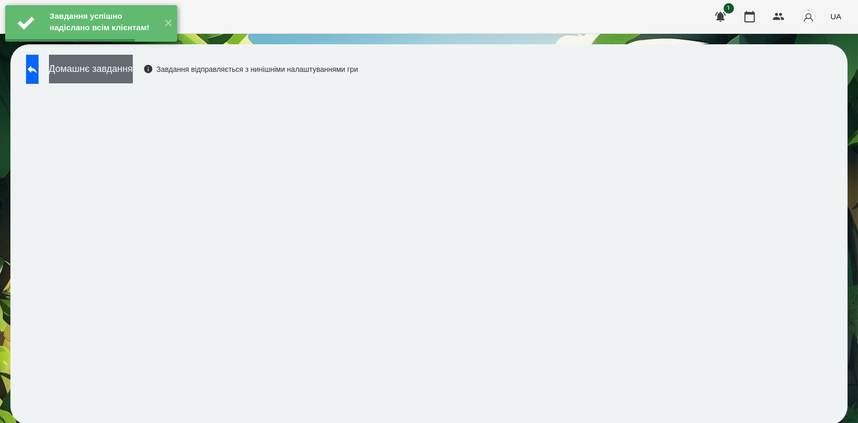
click at [133, 70] on button "Домашнє завдання" at bounding box center [91, 69] width 84 height 29
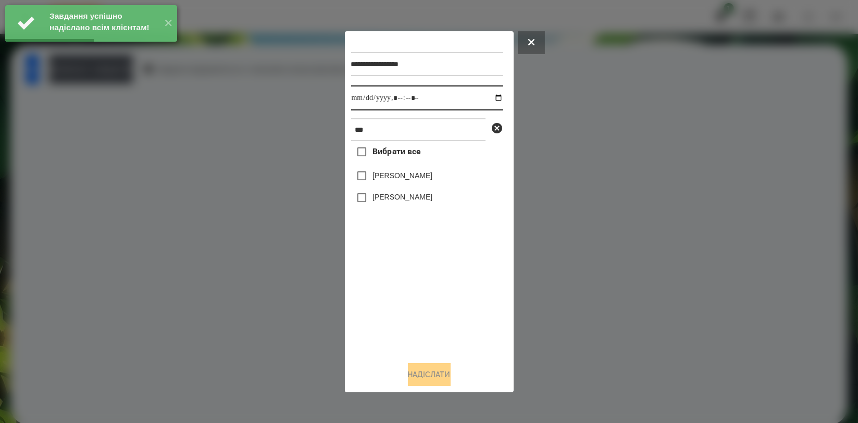
click at [493, 96] on input "datetime-local" at bounding box center [427, 97] width 152 height 25
type input "**********"
click at [405, 291] on div "Вибрати все Міра [PERSON_NAME] [PERSON_NAME]" at bounding box center [427, 246] width 152 height 211
click at [401, 192] on div "[PERSON_NAME]" at bounding box center [427, 198] width 152 height 22
click at [404, 207] on div "[PERSON_NAME]" at bounding box center [427, 198] width 152 height 22
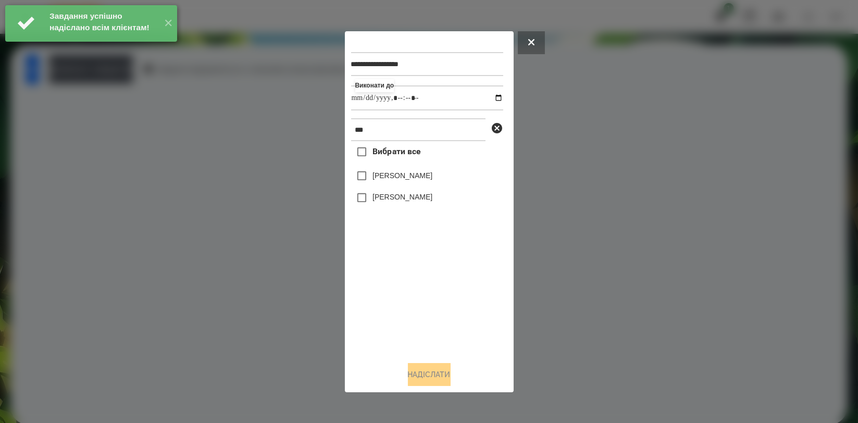
click at [404, 198] on label "[PERSON_NAME]" at bounding box center [402, 197] width 60 height 10
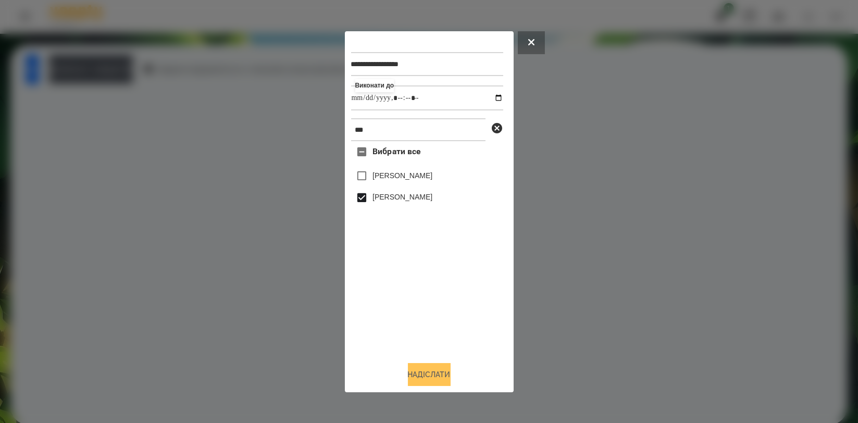
click at [425, 374] on button "Надіслати" at bounding box center [429, 374] width 43 height 23
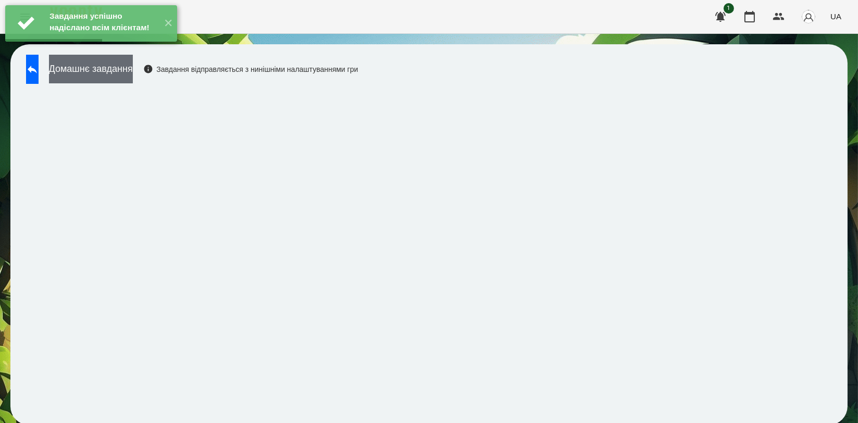
click at [133, 69] on button "Домашнє завдання" at bounding box center [91, 69] width 84 height 29
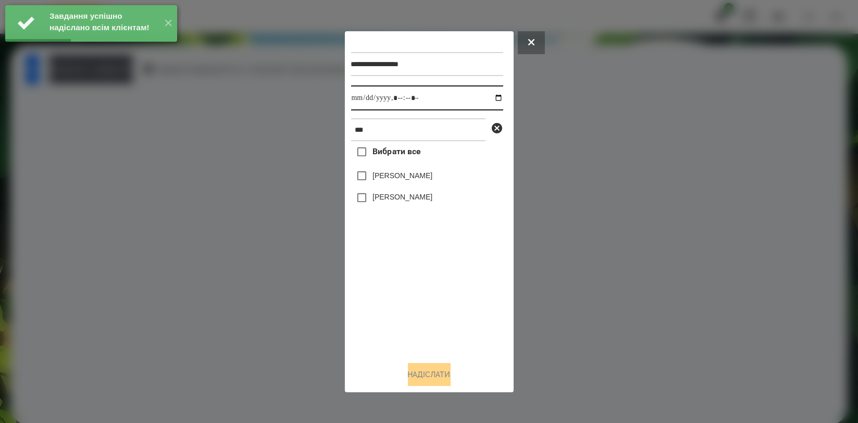
click at [488, 96] on input "datetime-local" at bounding box center [427, 97] width 152 height 25
type input "**********"
drag, startPoint x: 403, startPoint y: 291, endPoint x: 394, endPoint y: 227, distance: 64.2
click at [403, 292] on div "Вибрати все Міра [PERSON_NAME] [PERSON_NAME]" at bounding box center [427, 246] width 152 height 211
click at [391, 199] on label "[PERSON_NAME]" at bounding box center [402, 197] width 60 height 10
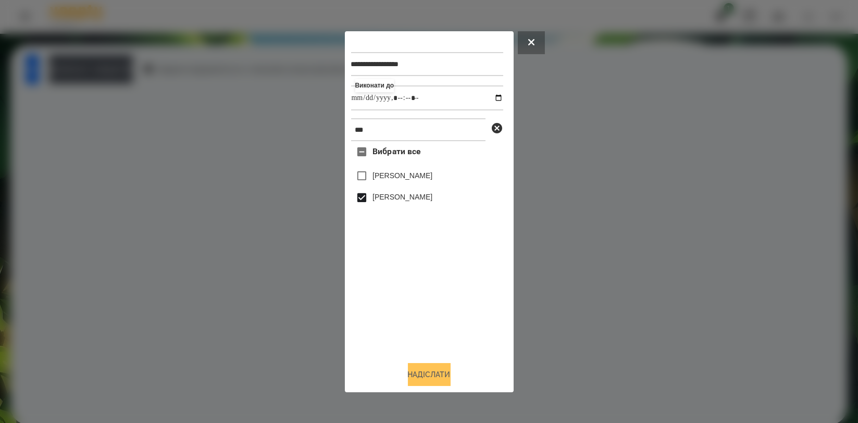
click at [425, 370] on button "Надіслати" at bounding box center [429, 374] width 43 height 23
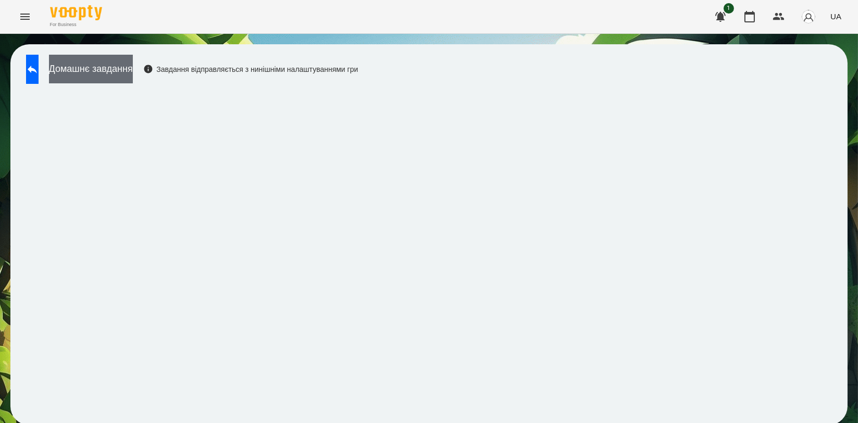
click at [133, 56] on button "Домашнє завдання" at bounding box center [91, 69] width 84 height 29
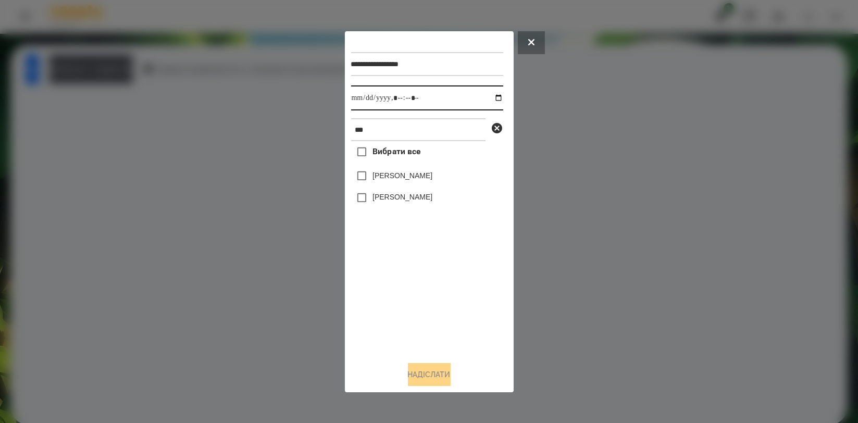
click at [492, 96] on input "datetime-local" at bounding box center [427, 97] width 152 height 25
type input "**********"
click at [415, 292] on div "Вибрати все Міра [PERSON_NAME] [PERSON_NAME]" at bounding box center [427, 246] width 152 height 211
click at [409, 202] on label "[PERSON_NAME]" at bounding box center [402, 197] width 60 height 10
click at [434, 373] on button "Надіслати" at bounding box center [429, 374] width 43 height 23
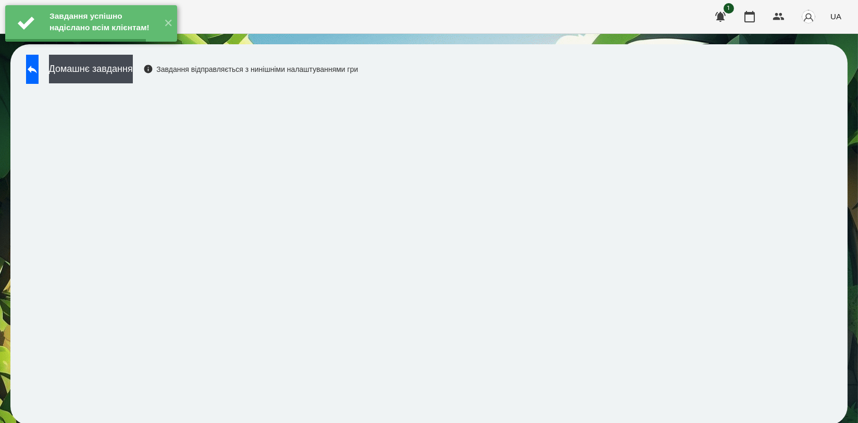
click at [133, 74] on button "Домашнє завдання" at bounding box center [91, 69] width 84 height 29
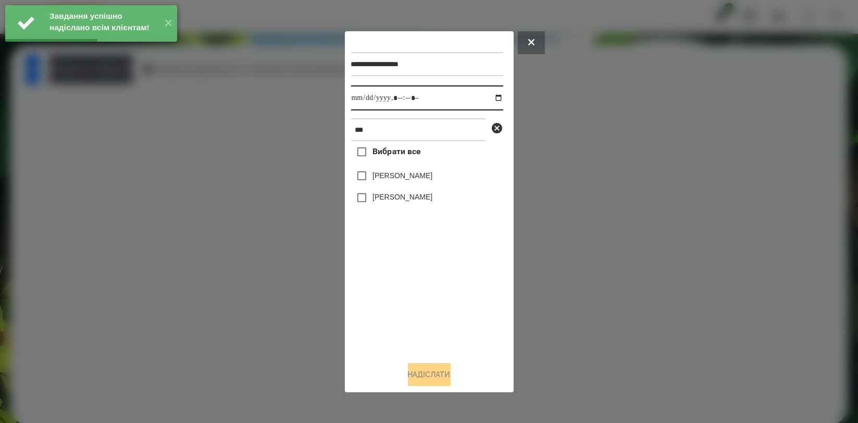
click at [488, 97] on input "datetime-local" at bounding box center [427, 97] width 152 height 25
type input "**********"
click at [439, 264] on div "Вибрати все Міра [PERSON_NAME] [PERSON_NAME]" at bounding box center [427, 246] width 152 height 211
click at [405, 198] on label "[PERSON_NAME]" at bounding box center [402, 197] width 60 height 10
click at [427, 372] on button "Надіслати" at bounding box center [429, 374] width 43 height 23
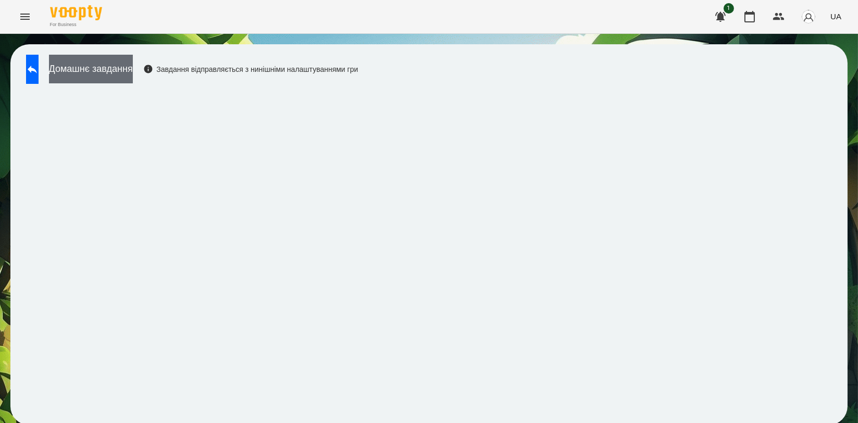
click at [121, 63] on button "Домашнє завдання" at bounding box center [91, 69] width 84 height 29
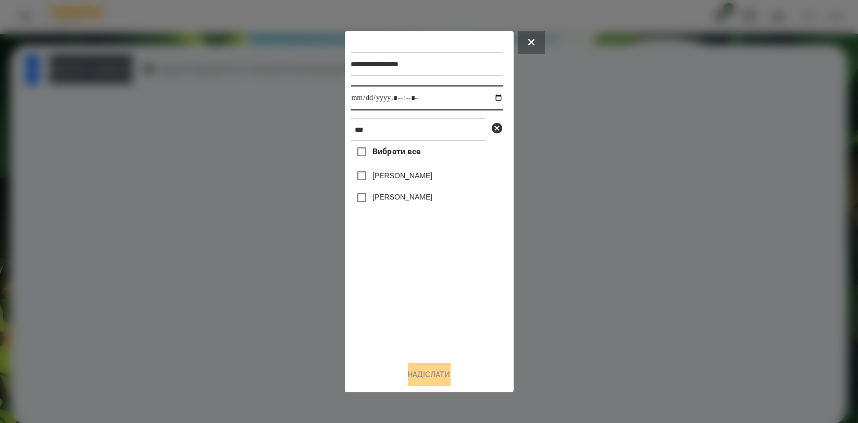
click at [490, 99] on input "datetime-local" at bounding box center [427, 97] width 152 height 25
type input "**********"
click at [383, 284] on div "Вибрати все Міра [PERSON_NAME] [PERSON_NAME]" at bounding box center [427, 246] width 152 height 211
click at [383, 196] on label "[PERSON_NAME]" at bounding box center [402, 197] width 60 height 10
click at [419, 370] on button "Надіслати" at bounding box center [429, 374] width 43 height 23
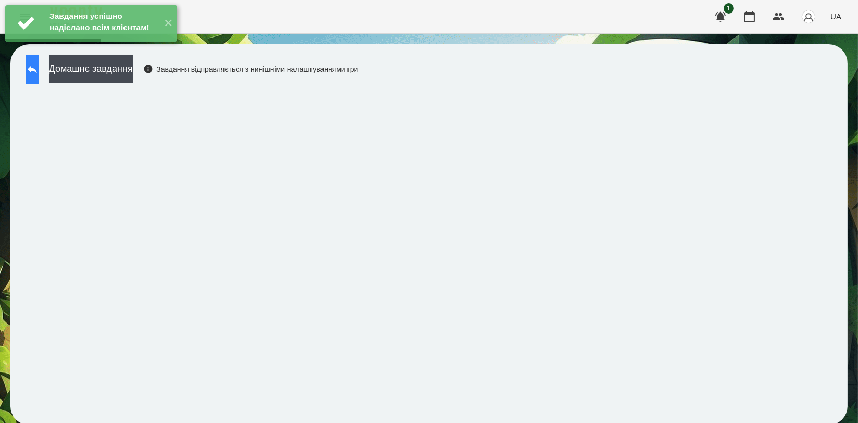
click at [39, 67] on icon at bounding box center [32, 69] width 13 height 13
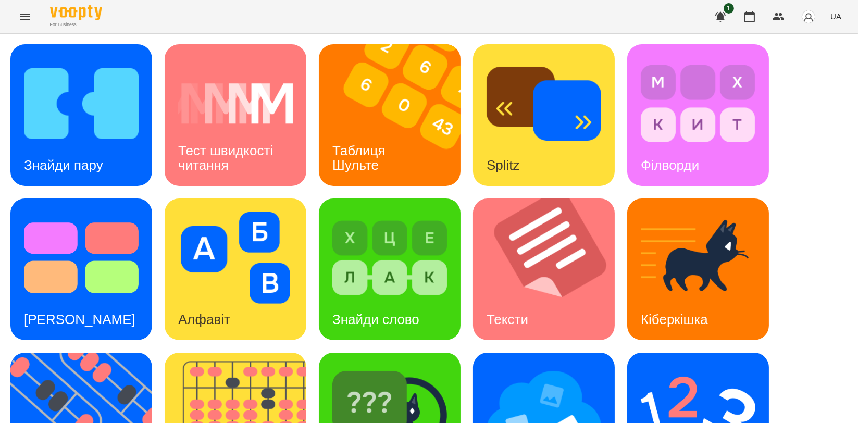
scroll to position [116, 0]
click at [45, 353] on img at bounding box center [87, 424] width 155 height 142
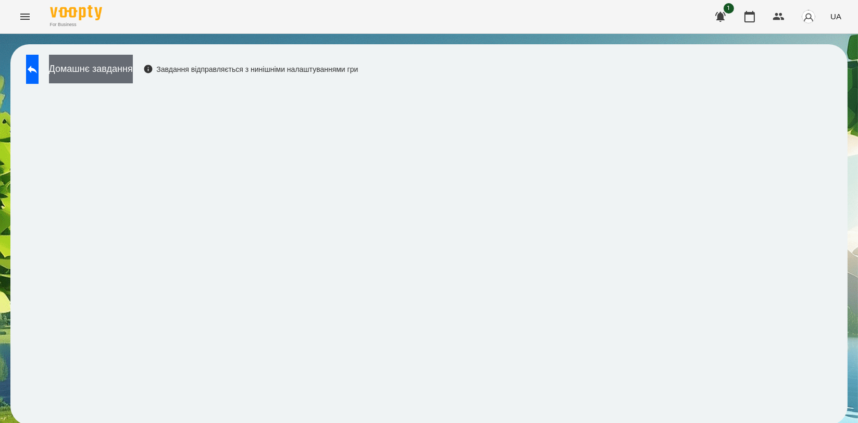
click at [133, 65] on button "Домашнє завдання" at bounding box center [91, 69] width 84 height 29
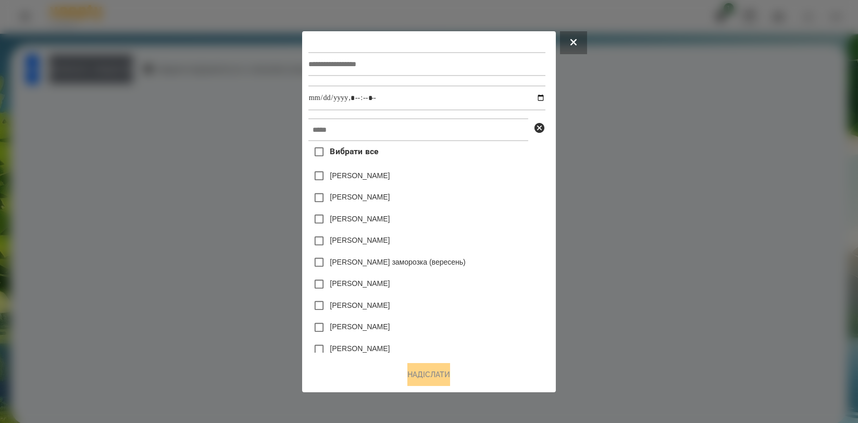
click at [430, 52] on input "text" at bounding box center [426, 64] width 237 height 24
type input "*********"
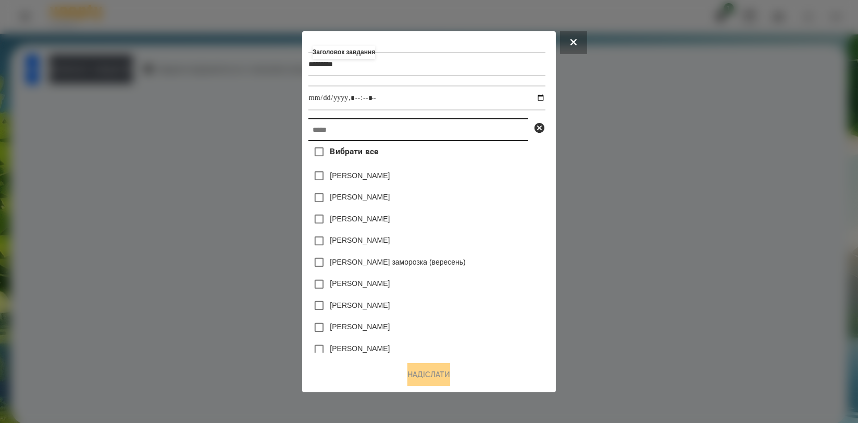
click at [415, 132] on input "text" at bounding box center [418, 129] width 220 height 23
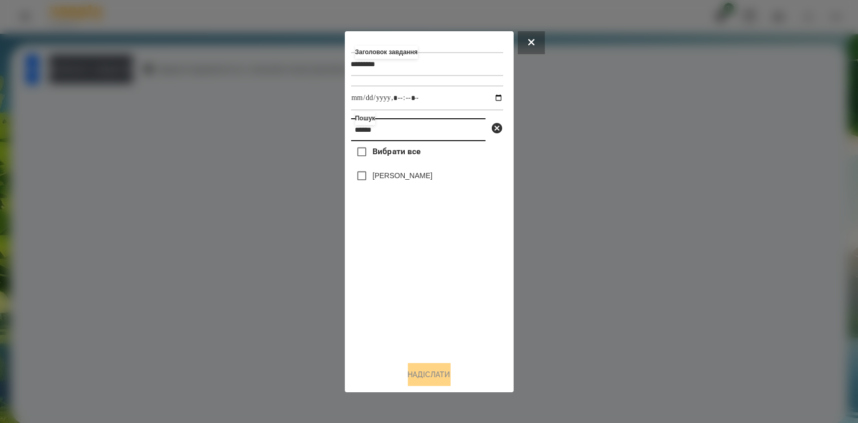
type input "******"
click at [413, 174] on label "[PERSON_NAME]" at bounding box center [402, 175] width 60 height 10
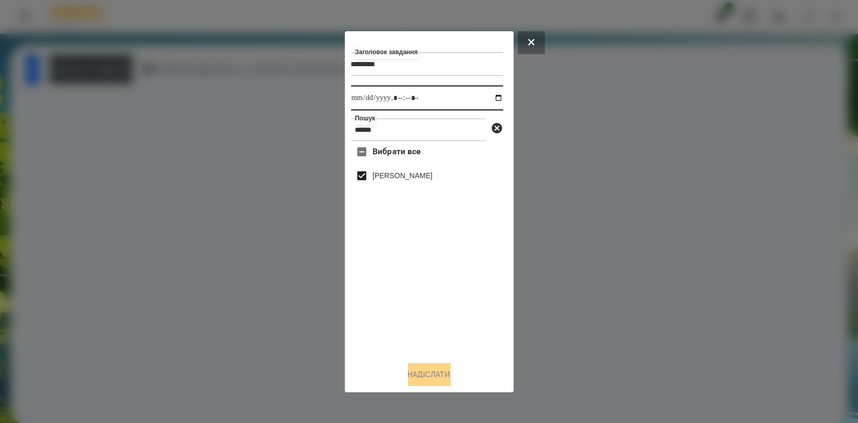
click at [493, 94] on input "datetime-local" at bounding box center [427, 97] width 152 height 25
type input "**********"
click at [457, 349] on div "Вибрати все [PERSON_NAME]" at bounding box center [427, 246] width 152 height 211
click at [436, 385] on button "Надіслати" at bounding box center [429, 374] width 43 height 23
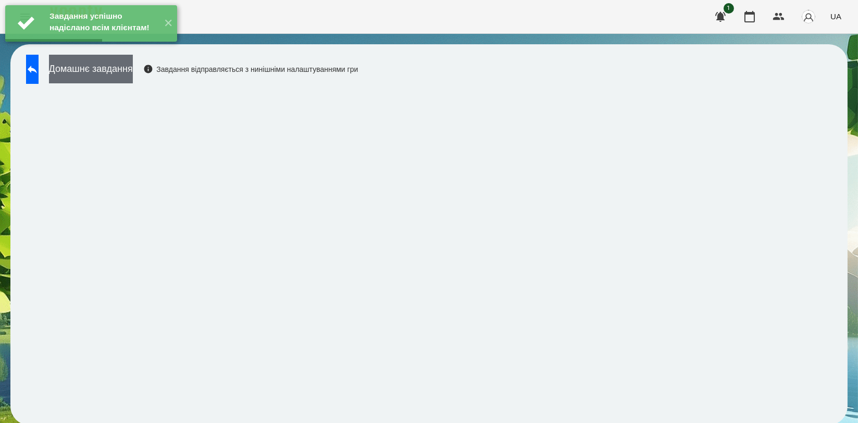
click at [133, 74] on button "Домашнє завдання" at bounding box center [91, 69] width 84 height 29
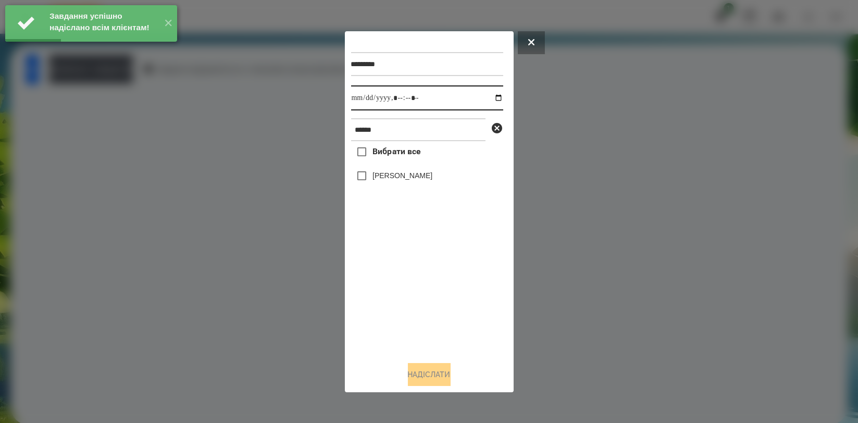
click at [489, 95] on input "datetime-local" at bounding box center [427, 97] width 152 height 25
type input "**********"
click at [391, 278] on div "Вибрати все [PERSON_NAME]" at bounding box center [427, 246] width 152 height 211
click at [392, 179] on label "[PERSON_NAME]" at bounding box center [402, 175] width 60 height 10
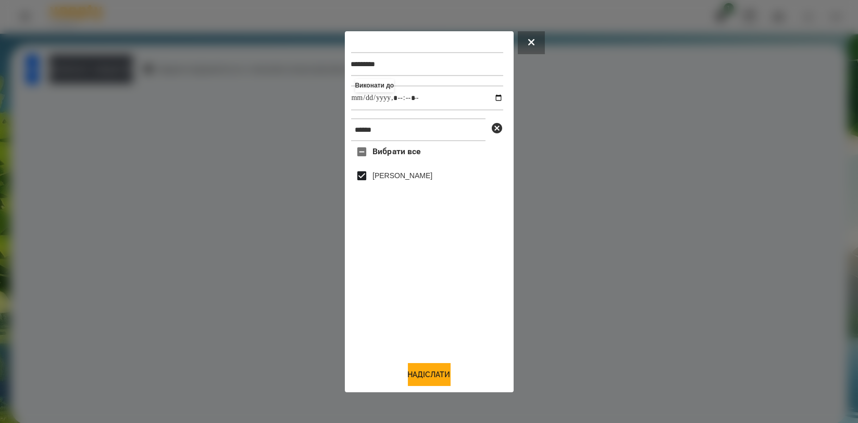
drag, startPoint x: 402, startPoint y: 370, endPoint x: 403, endPoint y: 364, distance: 6.8
click at [408, 373] on button "Надіслати" at bounding box center [429, 374] width 43 height 23
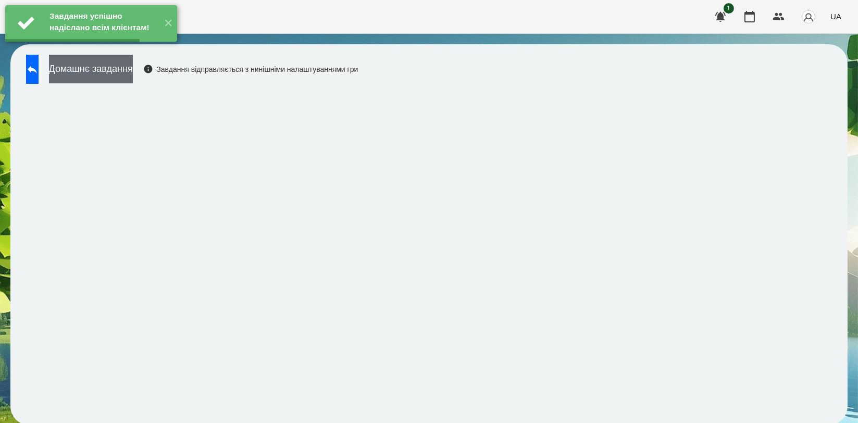
click at [133, 79] on button "Домашнє завдання" at bounding box center [91, 69] width 84 height 29
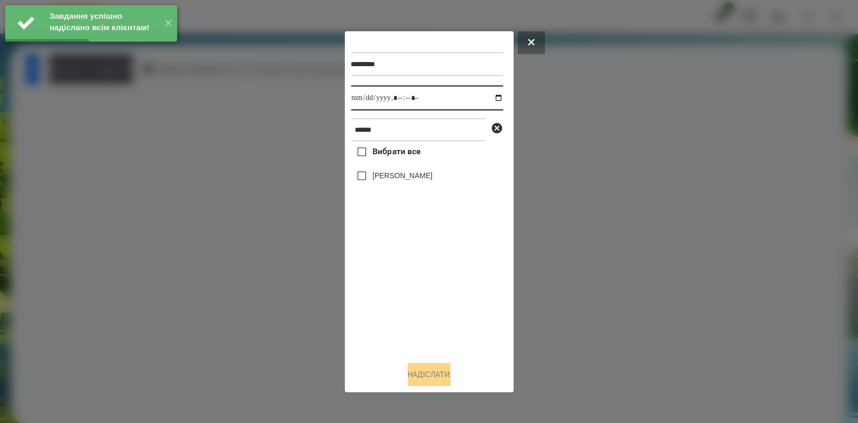
click at [491, 102] on input "datetime-local" at bounding box center [427, 97] width 152 height 25
type input "**********"
click at [391, 278] on div "Вибрати все [PERSON_NAME]" at bounding box center [427, 246] width 152 height 211
click at [419, 168] on div "[PERSON_NAME]" at bounding box center [427, 176] width 152 height 22
click at [423, 177] on label "[PERSON_NAME]" at bounding box center [402, 175] width 60 height 10
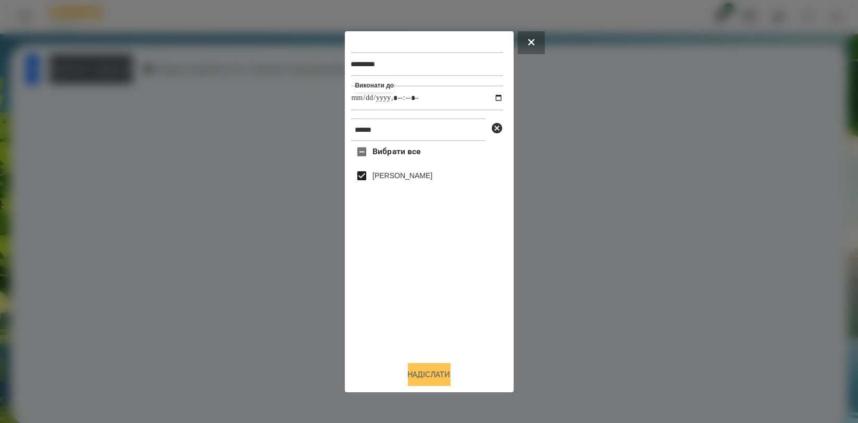
click at [418, 375] on button "Надіслати" at bounding box center [429, 374] width 43 height 23
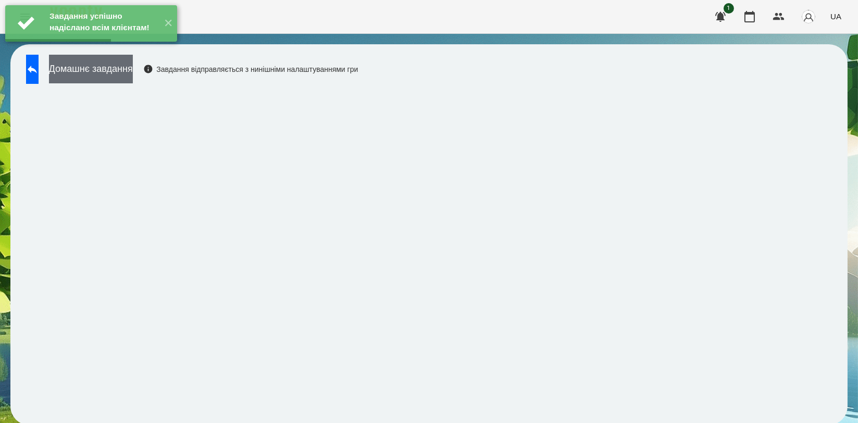
click at [133, 82] on button "Домашнє завдання" at bounding box center [91, 69] width 84 height 29
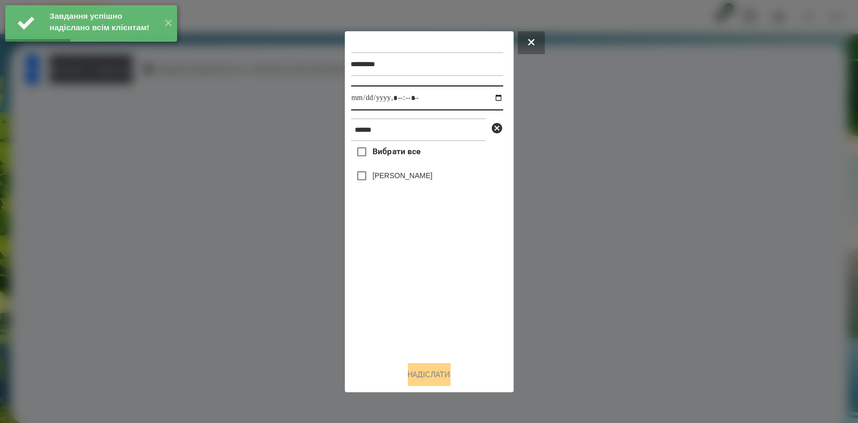
click at [486, 94] on input "datetime-local" at bounding box center [427, 97] width 152 height 25
type input "**********"
drag, startPoint x: 404, startPoint y: 308, endPoint x: 405, endPoint y: 248, distance: 59.9
click at [403, 308] on div "Вибрати все [PERSON_NAME]" at bounding box center [427, 246] width 152 height 211
click at [400, 178] on label "[PERSON_NAME]" at bounding box center [402, 175] width 60 height 10
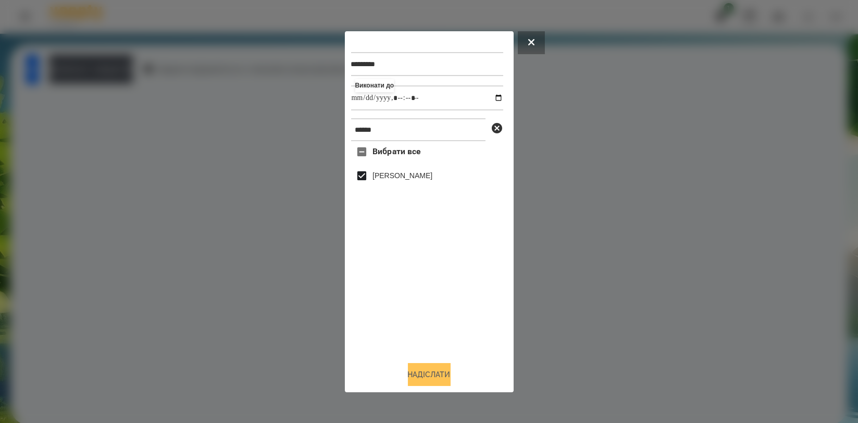
click at [421, 369] on button "Надіслати" at bounding box center [429, 374] width 43 height 23
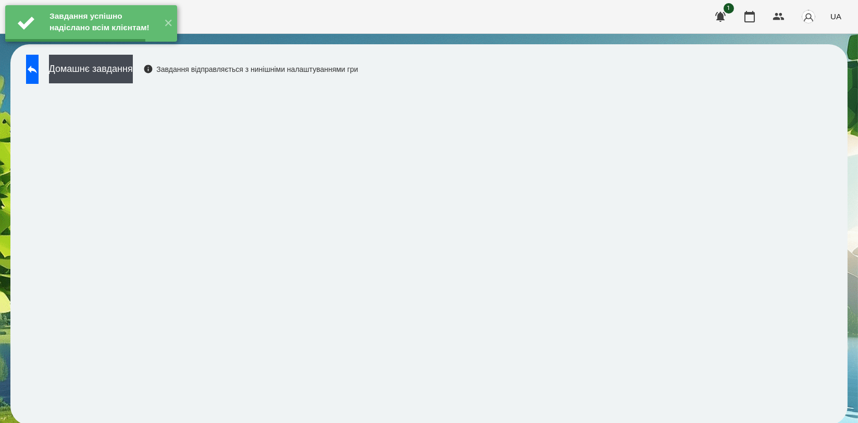
click at [133, 74] on button "Домашнє завдання" at bounding box center [91, 69] width 84 height 29
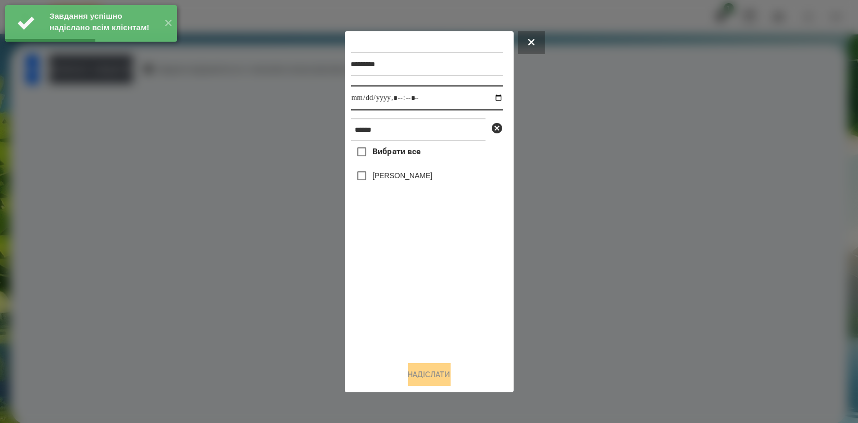
click at [492, 95] on input "datetime-local" at bounding box center [427, 97] width 152 height 25
type input "**********"
click at [411, 279] on div "Вибрати все [PERSON_NAME]" at bounding box center [427, 246] width 152 height 211
click at [400, 179] on label "[PERSON_NAME]" at bounding box center [402, 175] width 60 height 10
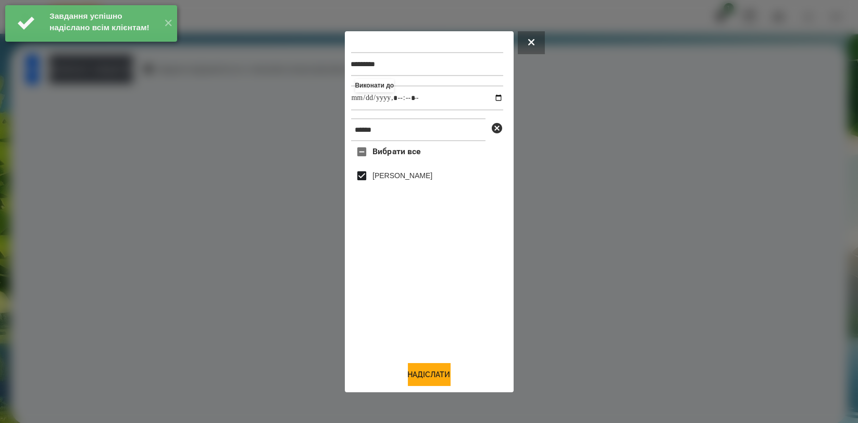
drag, startPoint x: 429, startPoint y: 382, endPoint x: 436, endPoint y: 356, distance: 26.9
click at [429, 383] on button "Надіслати" at bounding box center [429, 374] width 43 height 23
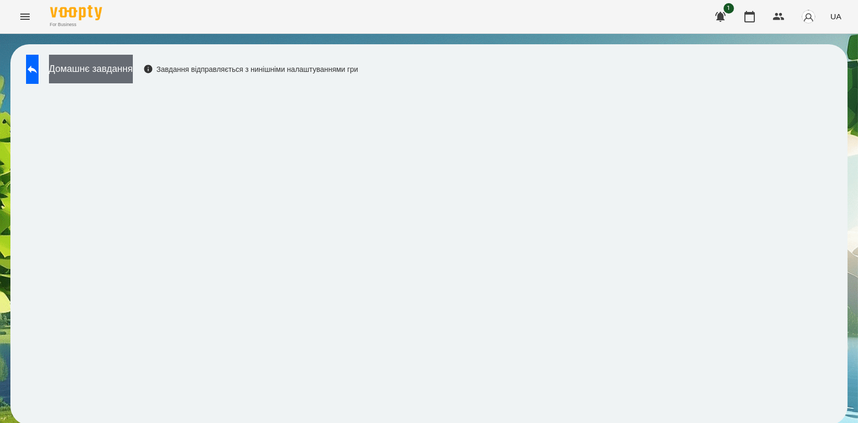
click at [133, 74] on button "Домашнє завдання" at bounding box center [91, 69] width 84 height 29
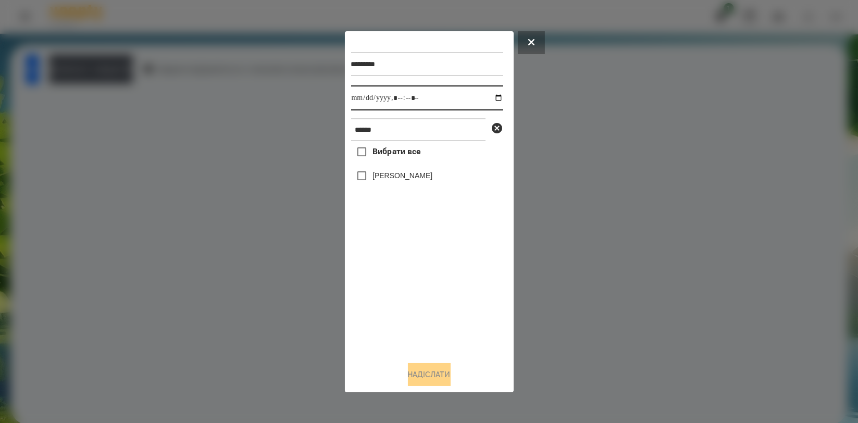
click at [494, 97] on input "datetime-local" at bounding box center [427, 97] width 152 height 25
type input "**********"
drag, startPoint x: 413, startPoint y: 290, endPoint x: 410, endPoint y: 267, distance: 23.1
click at [413, 291] on div "Вибрати все [PERSON_NAME]" at bounding box center [427, 246] width 152 height 211
drag, startPoint x: 415, startPoint y: 179, endPoint x: 409, endPoint y: 216, distance: 37.4
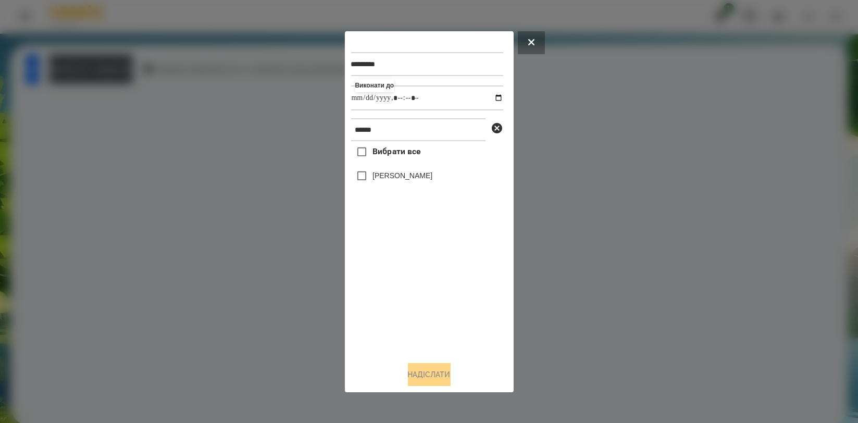
click at [415, 179] on label "[PERSON_NAME]" at bounding box center [402, 175] width 60 height 10
click at [422, 361] on div "********* Виконати до ****** Вибрати все [PERSON_NAME]" at bounding box center [429, 212] width 156 height 348
click at [417, 378] on button "Надіслати" at bounding box center [429, 374] width 43 height 23
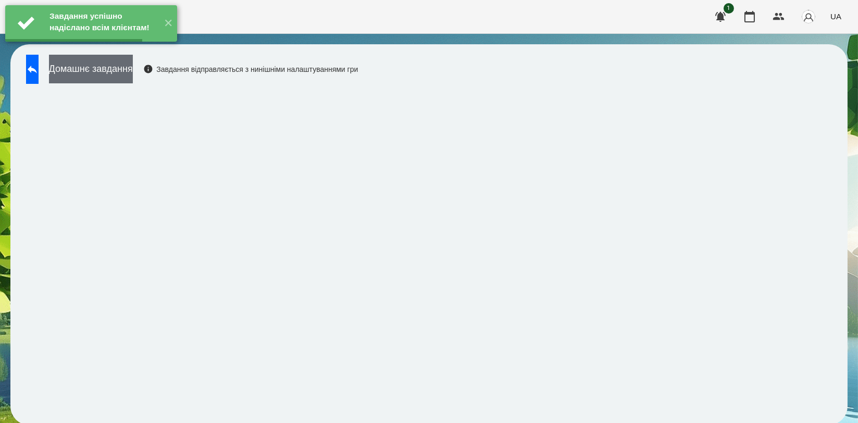
click at [133, 80] on button "Домашнє завдання" at bounding box center [91, 69] width 84 height 29
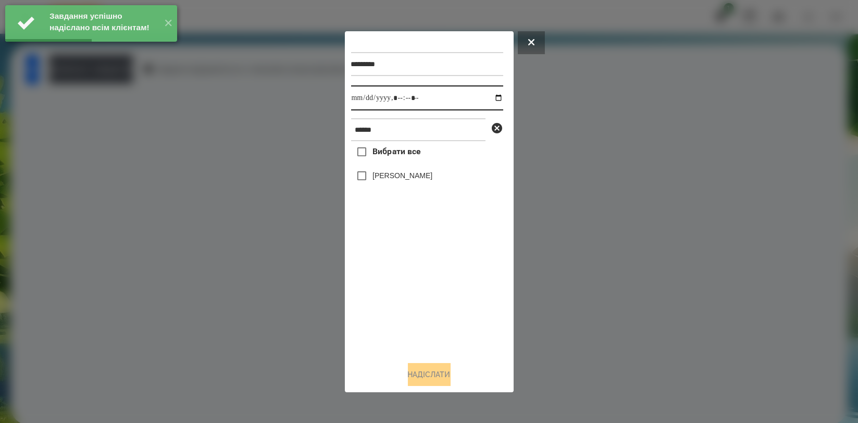
click at [490, 97] on input "datetime-local" at bounding box center [427, 97] width 152 height 25
type input "**********"
click at [432, 300] on div "Вибрати все [PERSON_NAME]" at bounding box center [427, 246] width 152 height 211
drag, startPoint x: 407, startPoint y: 175, endPoint x: 421, endPoint y: 247, distance: 74.3
click at [407, 174] on label "[PERSON_NAME]" at bounding box center [402, 175] width 60 height 10
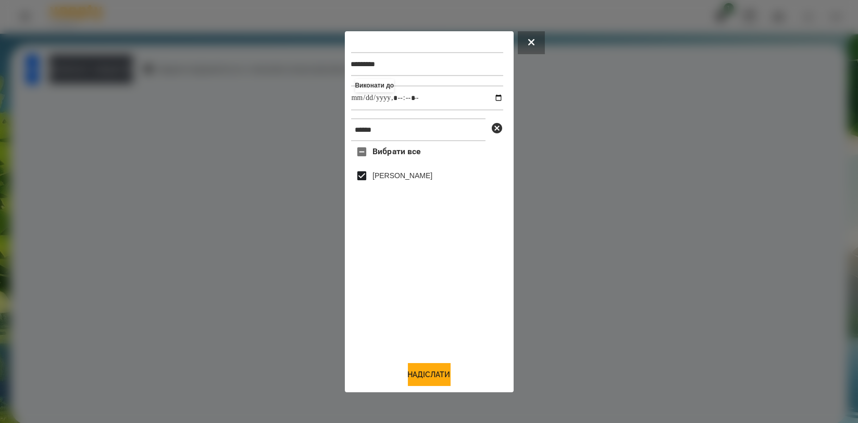
drag, startPoint x: 439, startPoint y: 367, endPoint x: 445, endPoint y: 359, distance: 10.0
click at [437, 372] on button "Надіслати" at bounding box center [429, 374] width 43 height 23
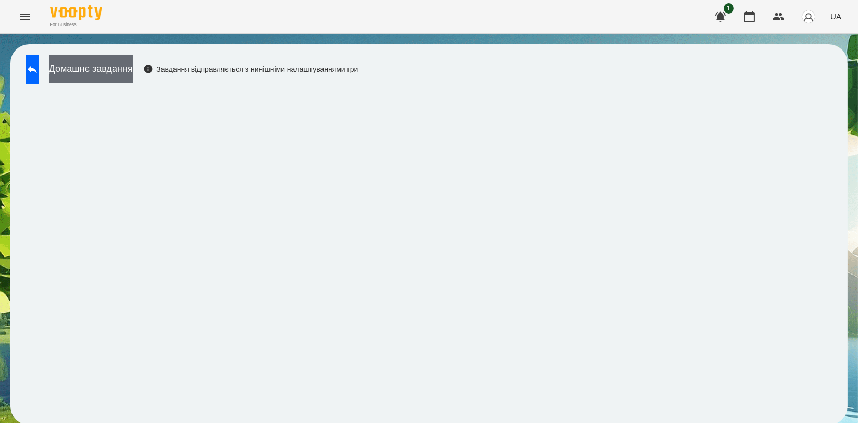
click at [110, 76] on button "Домашнє завдання" at bounding box center [91, 69] width 84 height 29
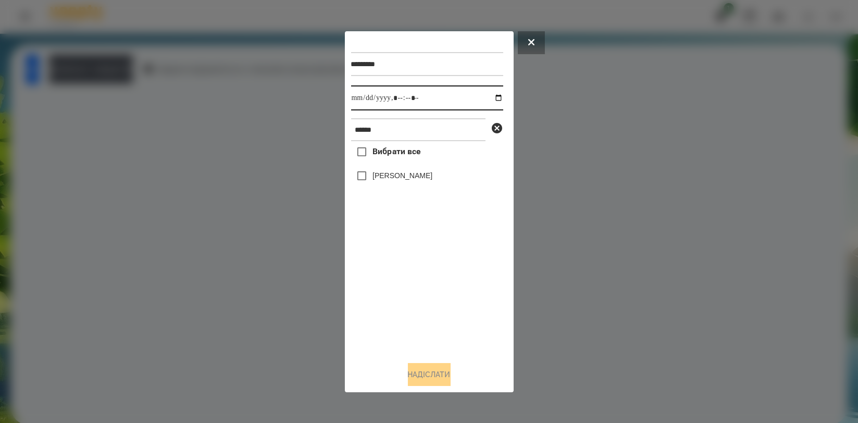
drag, startPoint x: 483, startPoint y: 95, endPoint x: 482, endPoint y: 111, distance: 16.7
click at [483, 95] on input "datetime-local" at bounding box center [427, 97] width 152 height 25
click at [490, 95] on input "datetime-local" at bounding box center [427, 97] width 152 height 25
type input "**********"
drag, startPoint x: 373, startPoint y: 279, endPoint x: 373, endPoint y: 240, distance: 39.1
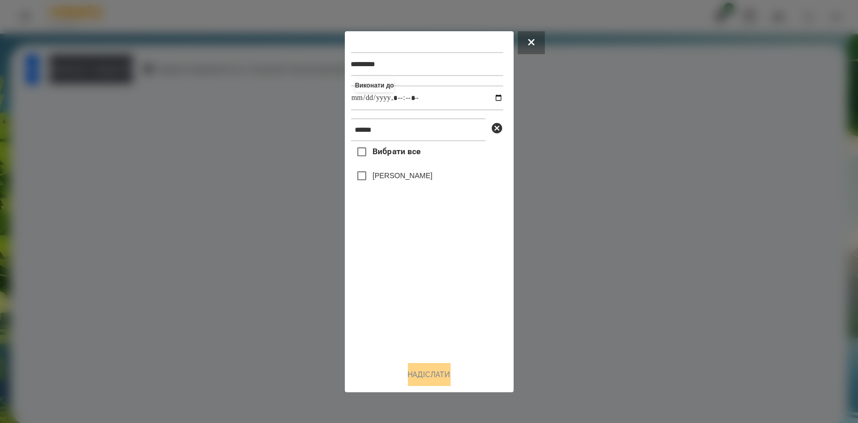
click at [373, 279] on div "Вибрати все [PERSON_NAME]" at bounding box center [427, 246] width 152 height 211
click at [390, 173] on label "[PERSON_NAME]" at bounding box center [402, 175] width 60 height 10
drag, startPoint x: 437, startPoint y: 368, endPoint x: 451, endPoint y: 352, distance: 21.4
click at [437, 369] on button "Надіслати" at bounding box center [429, 374] width 43 height 23
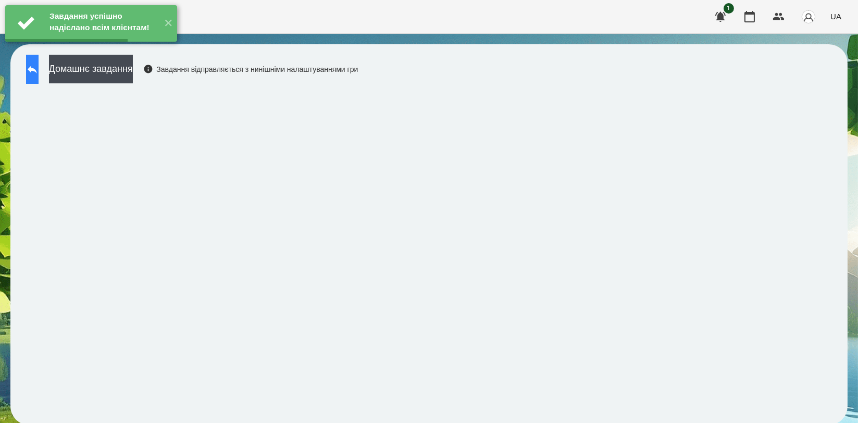
click at [29, 71] on button at bounding box center [32, 69] width 13 height 29
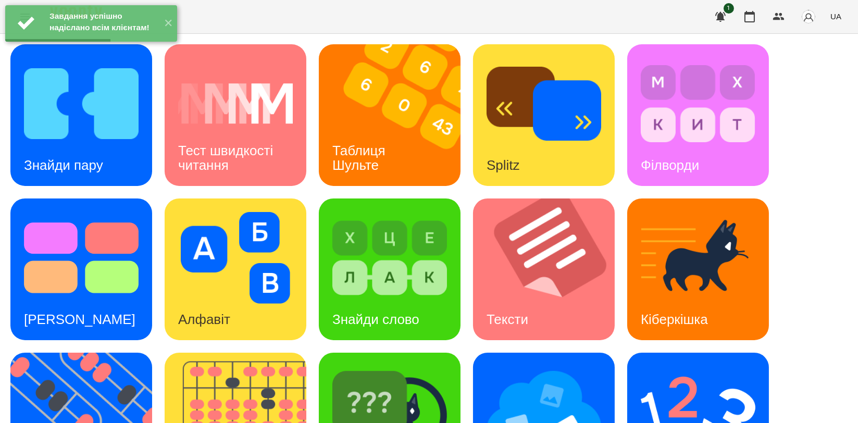
scroll to position [236, 0]
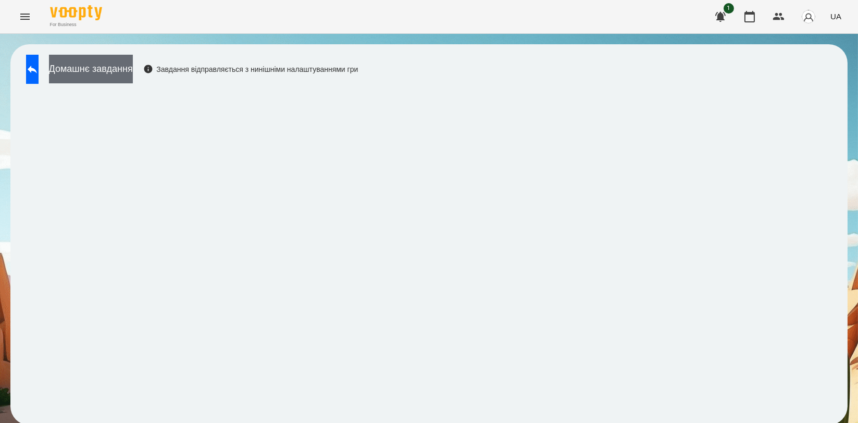
click at [133, 73] on button "Домашнє завдання" at bounding box center [91, 69] width 84 height 29
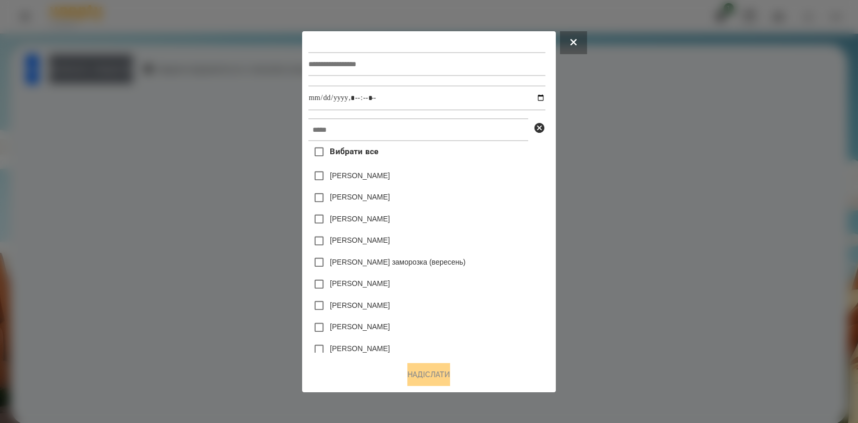
type input "*"
type input "*******"
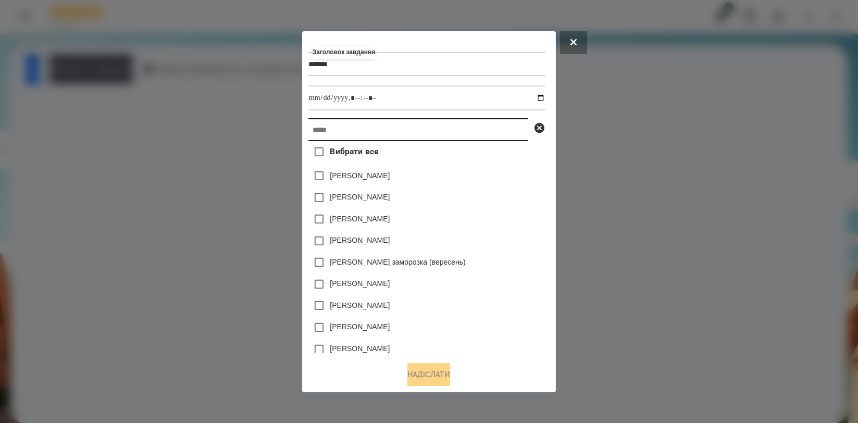
click at [359, 129] on input "text" at bounding box center [418, 129] width 220 height 23
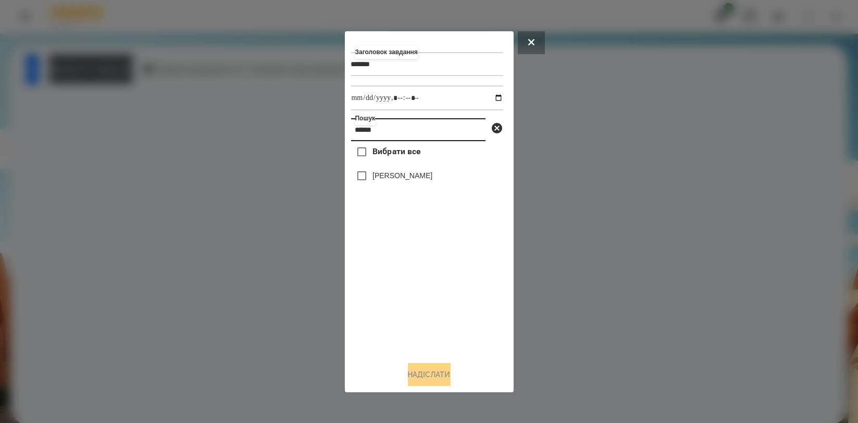
type input "******"
click at [394, 181] on label "[PERSON_NAME]" at bounding box center [402, 175] width 60 height 10
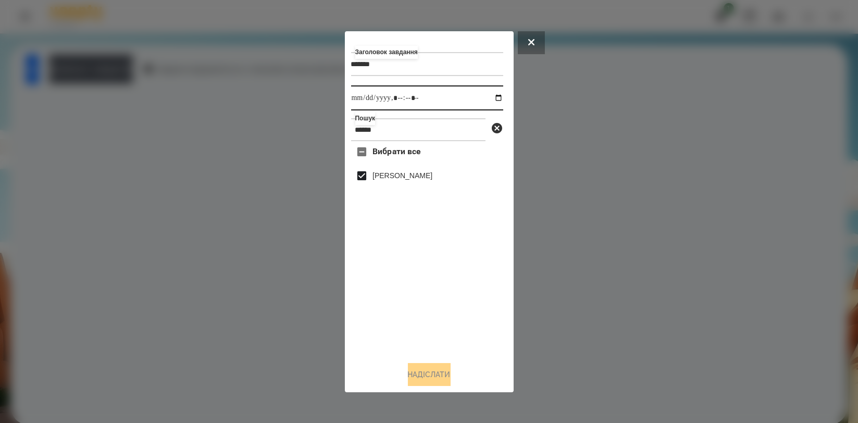
click at [495, 98] on input "datetime-local" at bounding box center [427, 97] width 152 height 25
type input "**********"
drag, startPoint x: 500, startPoint y: 313, endPoint x: 490, endPoint y: 320, distance: 12.7
click at [500, 313] on div "Вибрати все [PERSON_NAME]" at bounding box center [427, 246] width 152 height 211
click at [437, 376] on button "Надіслати" at bounding box center [429, 374] width 43 height 23
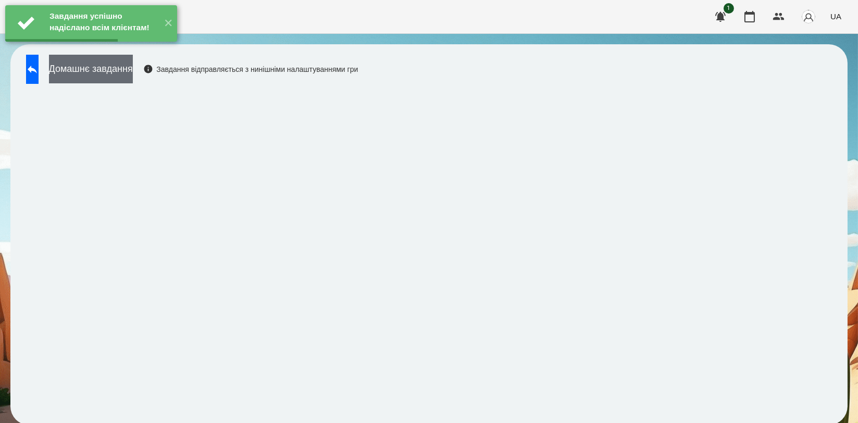
click at [133, 74] on button "Домашнє завдання" at bounding box center [91, 69] width 84 height 29
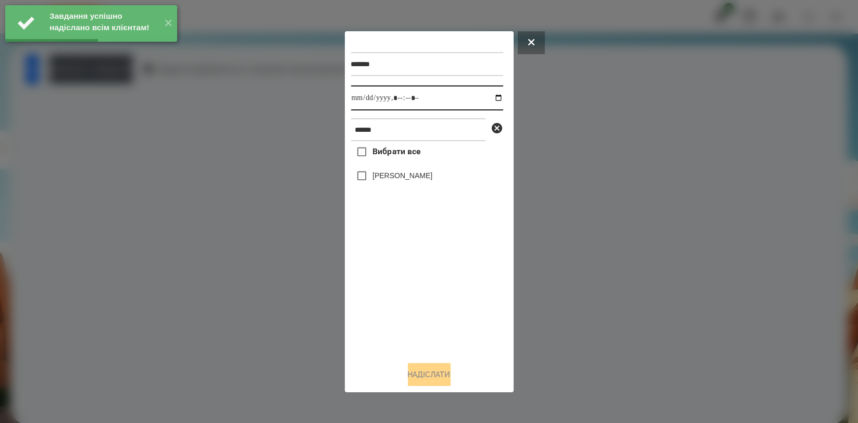
click at [493, 94] on input "datetime-local" at bounding box center [427, 97] width 152 height 25
type input "**********"
drag, startPoint x: 397, startPoint y: 287, endPoint x: 407, endPoint y: 257, distance: 30.8
click at [397, 287] on div "Вибрати все [PERSON_NAME]" at bounding box center [427, 246] width 152 height 211
click at [409, 173] on label "[PERSON_NAME]" at bounding box center [402, 175] width 60 height 10
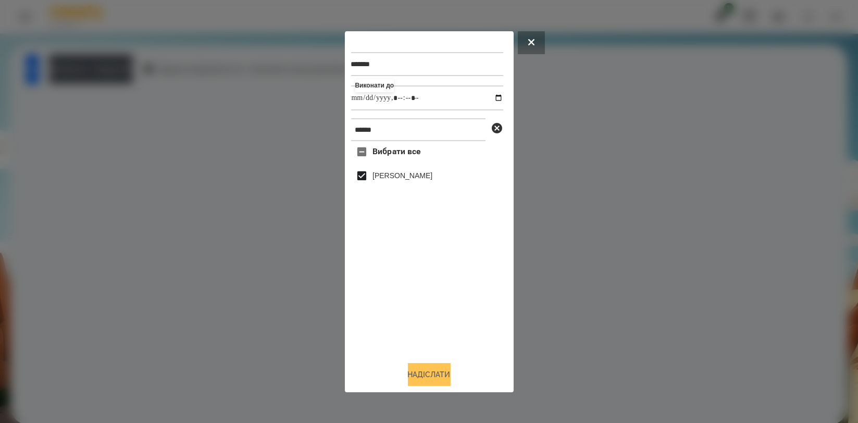
click at [415, 376] on button "Надіслати" at bounding box center [429, 374] width 43 height 23
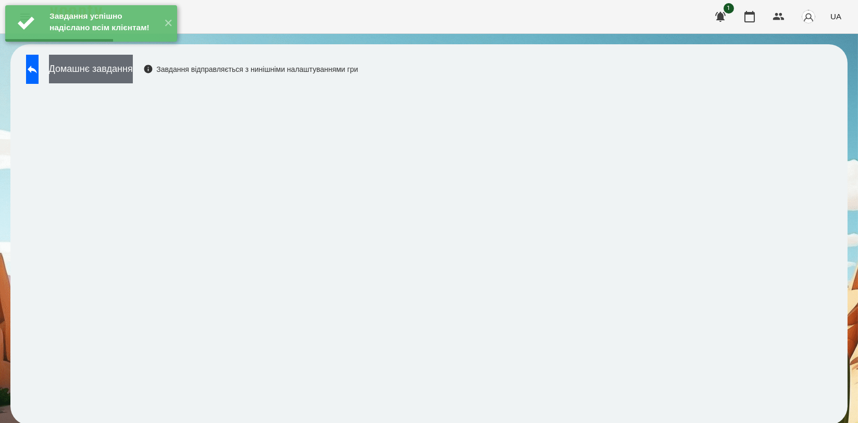
click at [133, 78] on button "Домашнє завдання" at bounding box center [91, 69] width 84 height 29
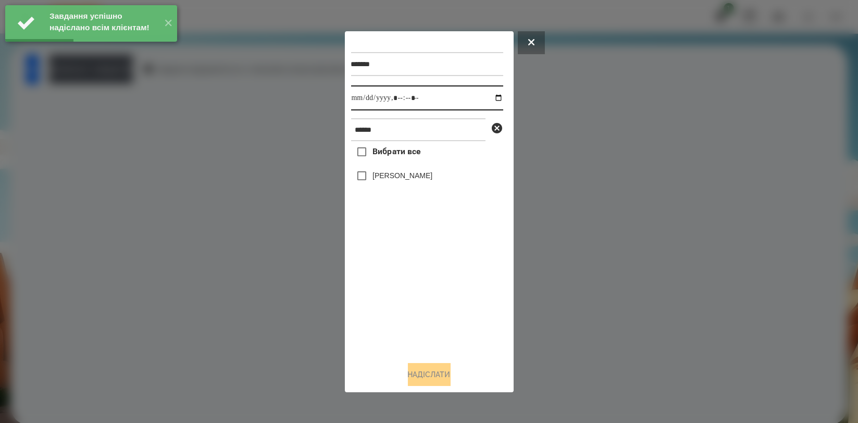
click at [488, 97] on input "datetime-local" at bounding box center [427, 97] width 152 height 25
type input "**********"
click at [412, 283] on div "Вибрати все [PERSON_NAME]" at bounding box center [427, 246] width 152 height 211
click at [415, 178] on label "[PERSON_NAME]" at bounding box center [402, 175] width 60 height 10
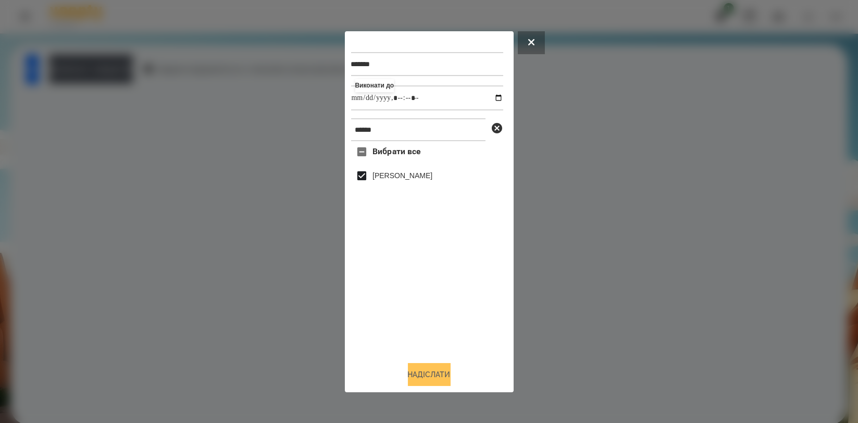
click at [433, 370] on button "Надіслати" at bounding box center [429, 374] width 43 height 23
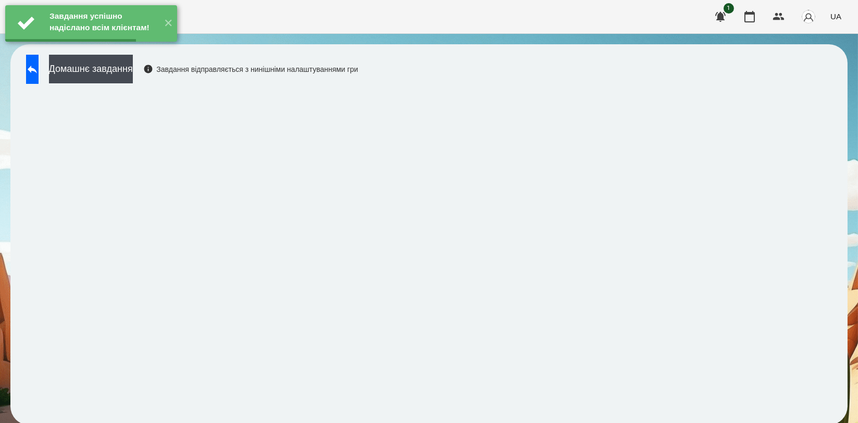
click at [164, 85] on div "Домашнє завдання Завдання відправляється з нинішніми налаштуваннями гри" at bounding box center [189, 72] width 337 height 34
click at [133, 70] on button "Домашнє завдання" at bounding box center [91, 69] width 84 height 29
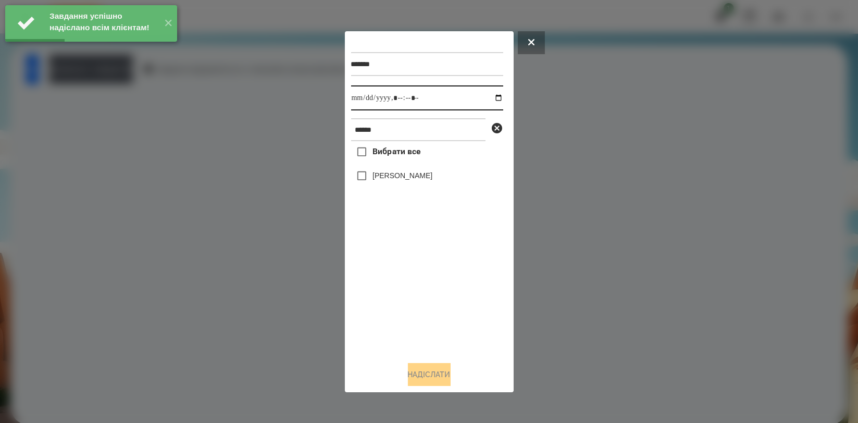
click at [492, 96] on input "datetime-local" at bounding box center [427, 97] width 152 height 25
type input "**********"
click at [422, 271] on div "Вибрати все [PERSON_NAME]" at bounding box center [427, 246] width 152 height 211
click at [416, 175] on label "[PERSON_NAME]" at bounding box center [402, 175] width 60 height 10
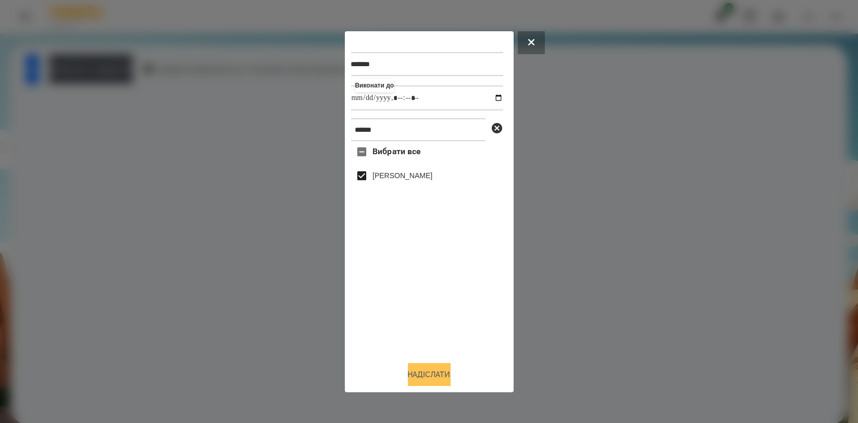
click at [429, 375] on button "Надіслати" at bounding box center [429, 374] width 43 height 23
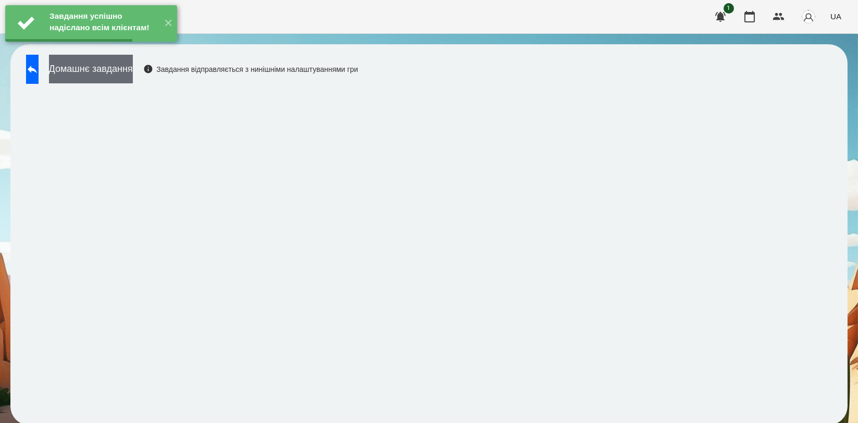
click at [131, 74] on button "Домашнє завдання" at bounding box center [91, 69] width 84 height 29
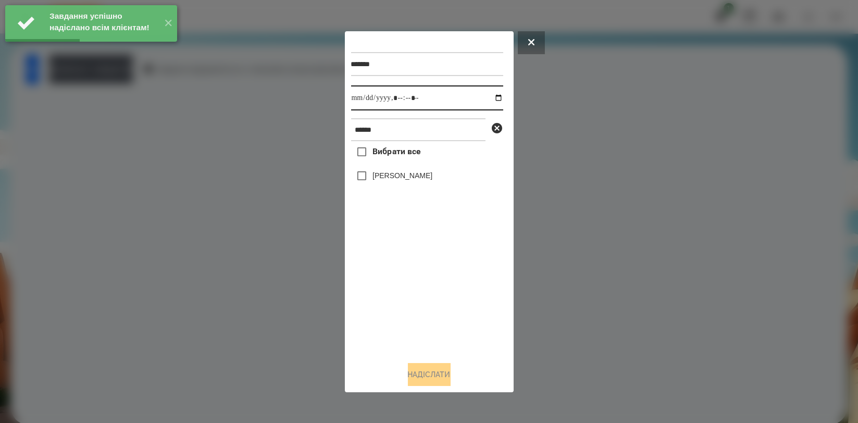
click at [491, 100] on input "datetime-local" at bounding box center [427, 97] width 152 height 25
type input "**********"
click at [420, 272] on div "Вибрати все [PERSON_NAME]" at bounding box center [427, 246] width 152 height 211
drag, startPoint x: 420, startPoint y: 272, endPoint x: 413, endPoint y: 216, distance: 57.2
click at [420, 272] on div "Вибрати все [PERSON_NAME]" at bounding box center [427, 246] width 152 height 211
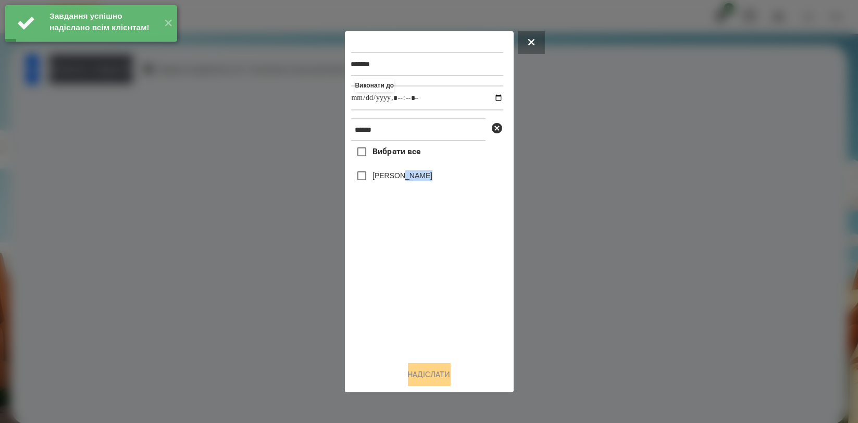
click at [413, 177] on label "[PERSON_NAME]" at bounding box center [402, 175] width 60 height 10
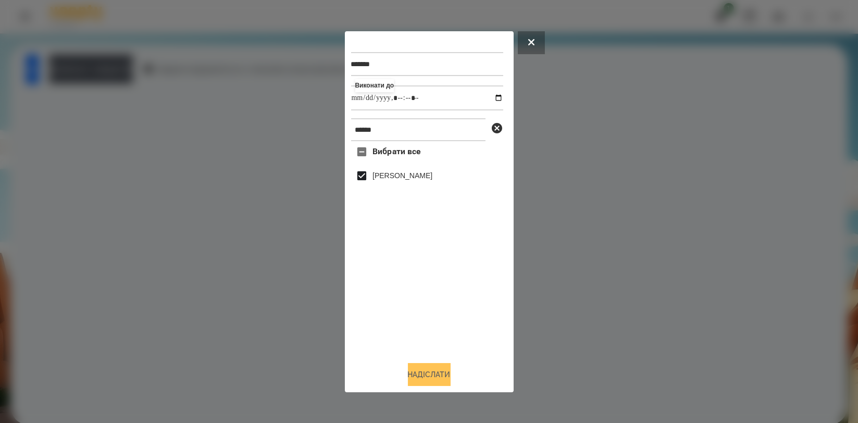
drag, startPoint x: 434, startPoint y: 370, endPoint x: 441, endPoint y: 374, distance: 7.2
click at [434, 371] on button "Надіслати" at bounding box center [429, 374] width 43 height 23
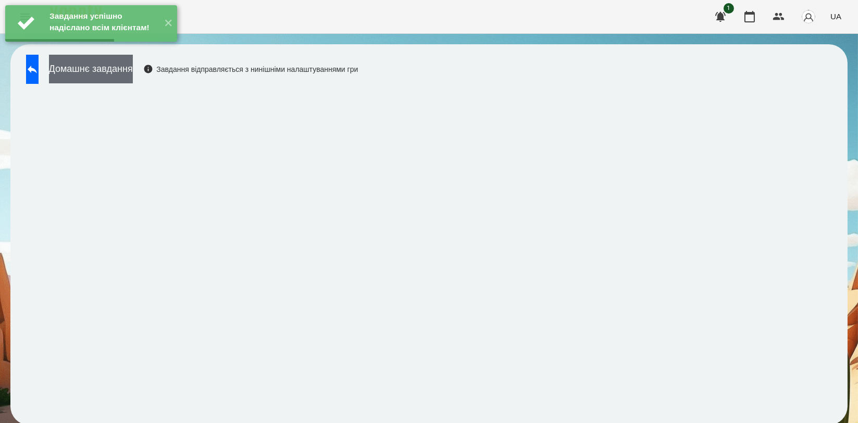
click at [133, 67] on button "Домашнє завдання" at bounding box center [91, 69] width 84 height 29
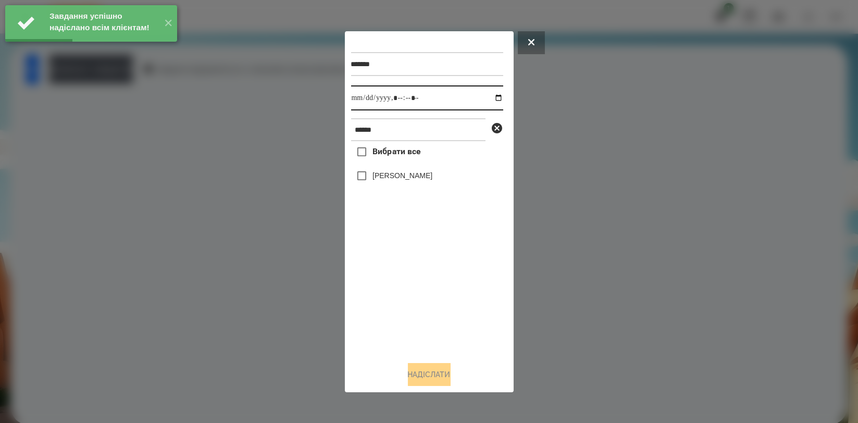
click at [491, 97] on input "datetime-local" at bounding box center [427, 97] width 152 height 25
type input "**********"
click at [428, 300] on div "Вибрати все [PERSON_NAME]" at bounding box center [427, 246] width 152 height 211
drag, startPoint x: 428, startPoint y: 300, endPoint x: 406, endPoint y: 208, distance: 94.8
click at [428, 300] on div "Вибрати все [PERSON_NAME]" at bounding box center [427, 246] width 152 height 211
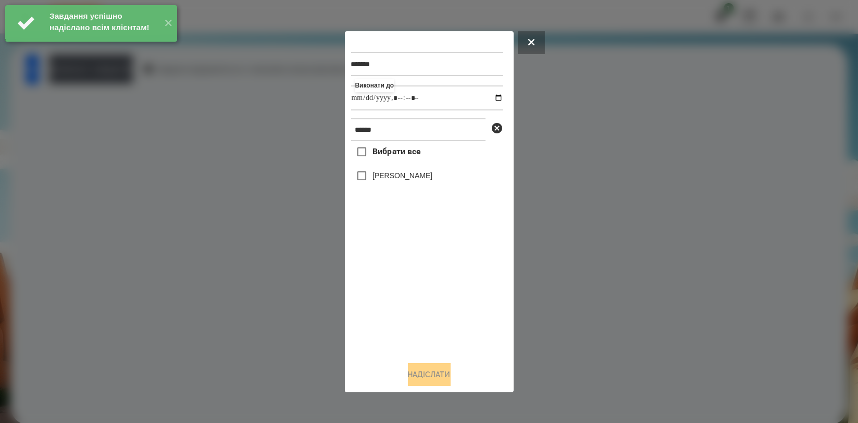
click at [407, 175] on label "[PERSON_NAME]" at bounding box center [402, 175] width 60 height 10
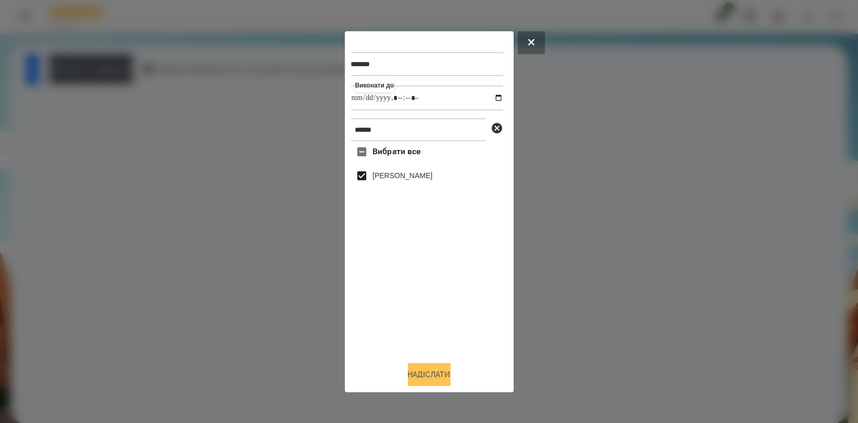
click at [422, 377] on button "Надіслати" at bounding box center [429, 374] width 43 height 23
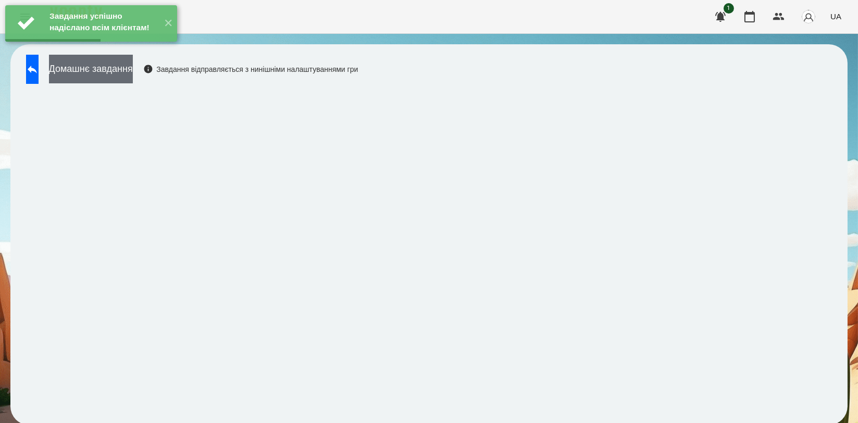
click at [133, 77] on button "Домашнє завдання" at bounding box center [91, 69] width 84 height 29
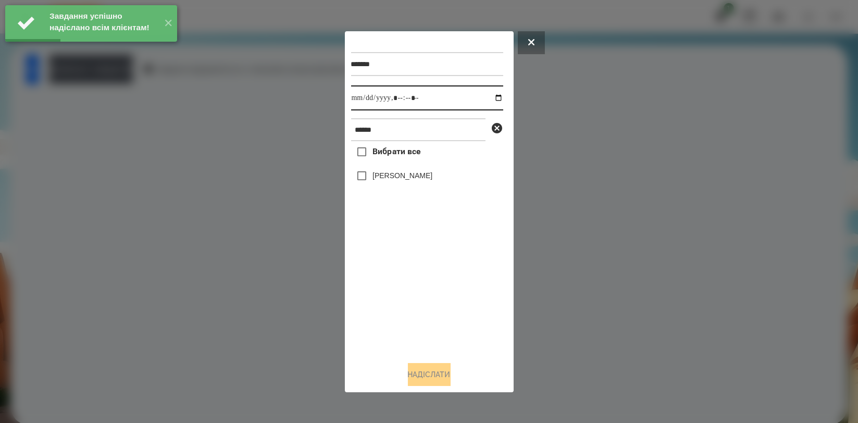
click at [492, 100] on input "datetime-local" at bounding box center [427, 97] width 152 height 25
type input "**********"
click at [412, 303] on div "Вибрати все [PERSON_NAME]" at bounding box center [427, 246] width 152 height 211
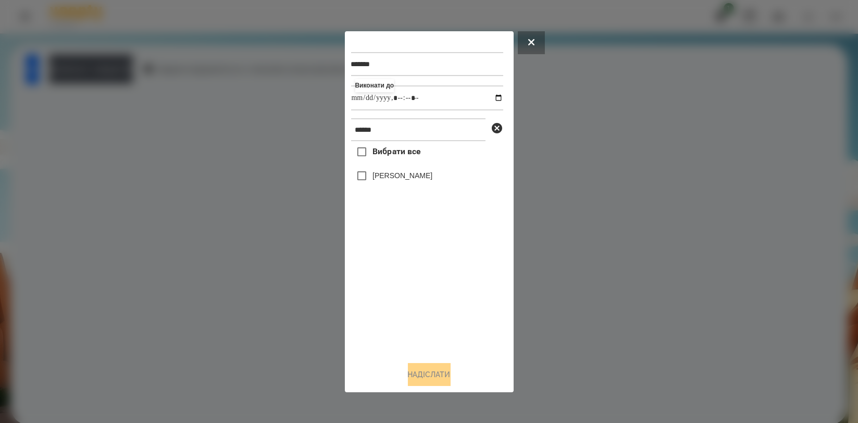
click at [411, 178] on label "[PERSON_NAME]" at bounding box center [402, 175] width 60 height 10
click at [432, 375] on button "Надіслати" at bounding box center [429, 374] width 43 height 23
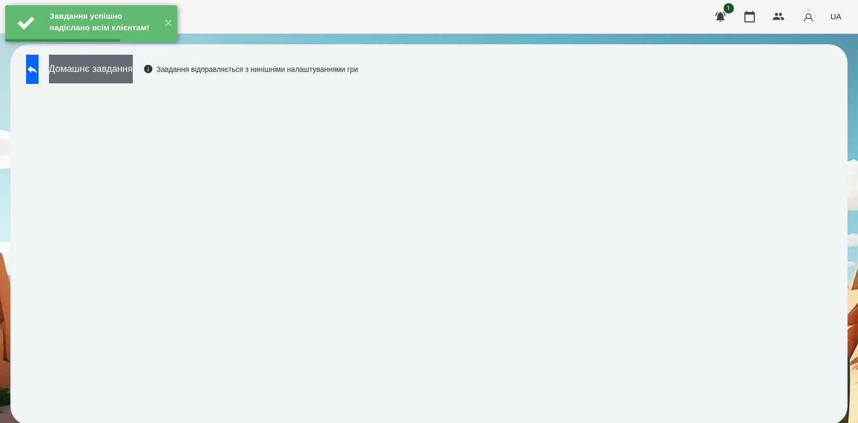
click at [133, 67] on button "Домашнє завдання" at bounding box center [91, 69] width 84 height 29
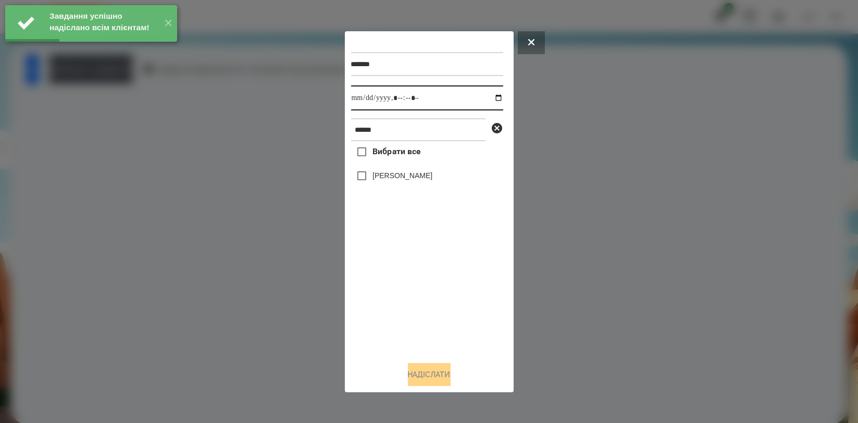
click at [487, 96] on input "datetime-local" at bounding box center [427, 97] width 152 height 25
type input "**********"
click at [374, 298] on div "Вибрати все [PERSON_NAME]" at bounding box center [427, 246] width 152 height 211
click at [405, 173] on label "[PERSON_NAME]" at bounding box center [402, 175] width 60 height 10
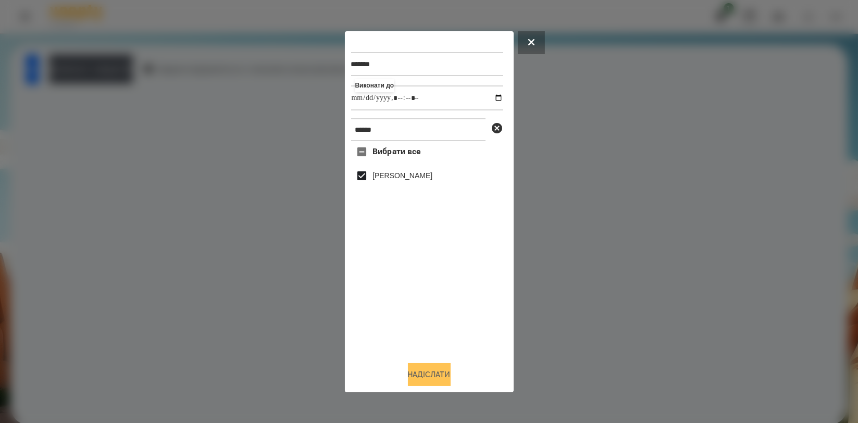
click at [436, 378] on button "Надіслати" at bounding box center [429, 374] width 43 height 23
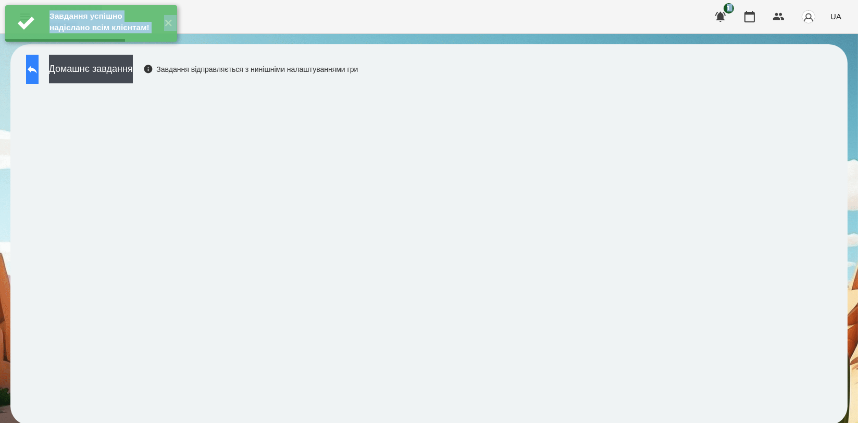
drag, startPoint x: 36, startPoint y: 61, endPoint x: 46, endPoint y: 82, distance: 22.8
click at [38, 66] on div "Завдання успішно надіслано всім клієнтам! ✕ For Business 1 UA Домашнє завдання …" at bounding box center [429, 217] width 858 height 435
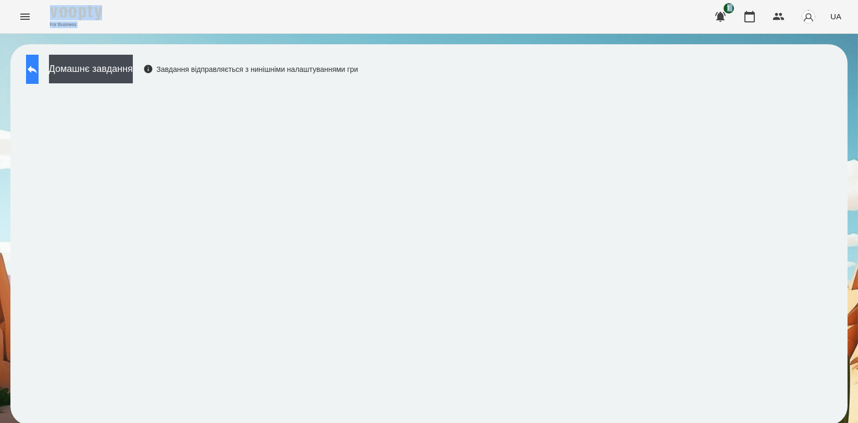
click at [33, 77] on button at bounding box center [32, 69] width 13 height 29
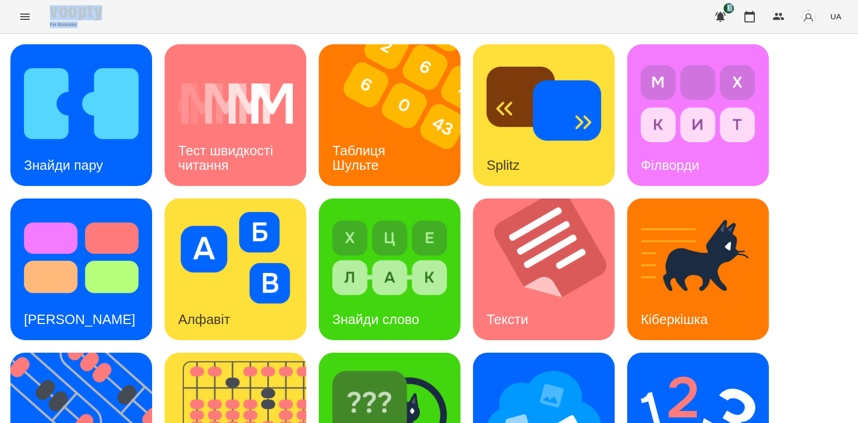
scroll to position [231, 0]
click at [432, 353] on div "[PERSON_NAME]" at bounding box center [390, 424] width 142 height 142
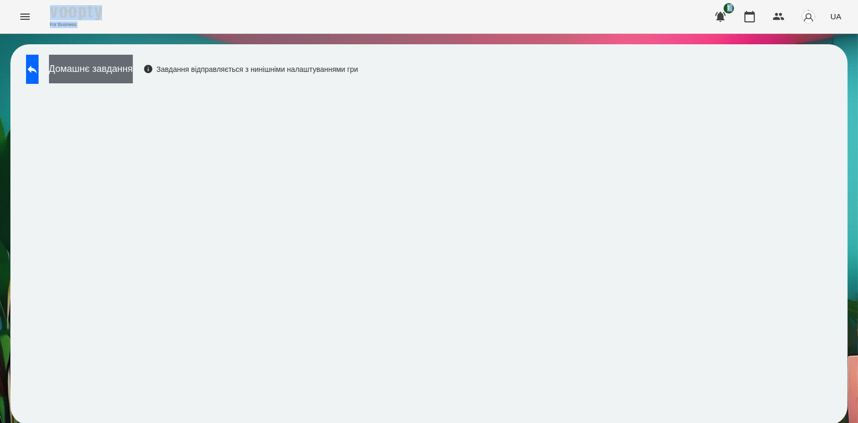
click at [133, 73] on button "Домашнє завдання" at bounding box center [91, 69] width 84 height 29
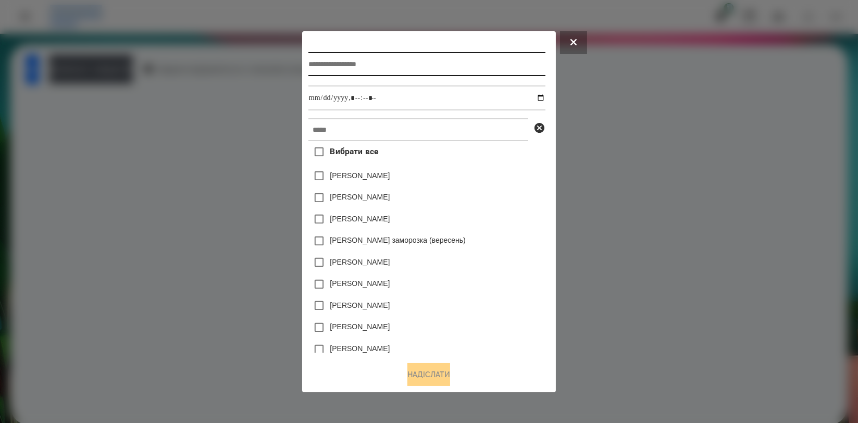
click at [444, 72] on input "text" at bounding box center [426, 64] width 237 height 24
type input "**********"
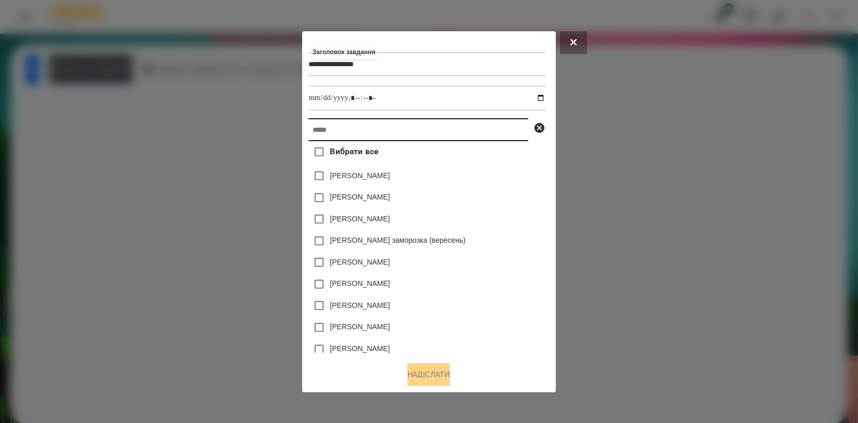
click at [446, 136] on input "text" at bounding box center [418, 129] width 220 height 23
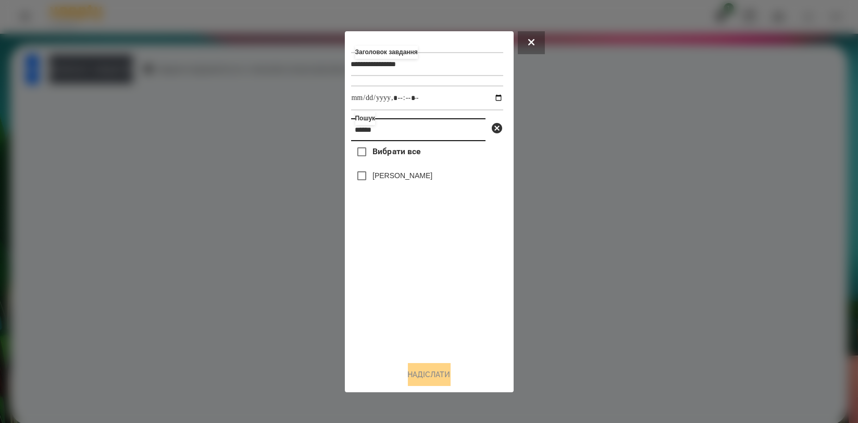
type input "******"
click at [408, 176] on label "[PERSON_NAME]" at bounding box center [402, 175] width 60 height 10
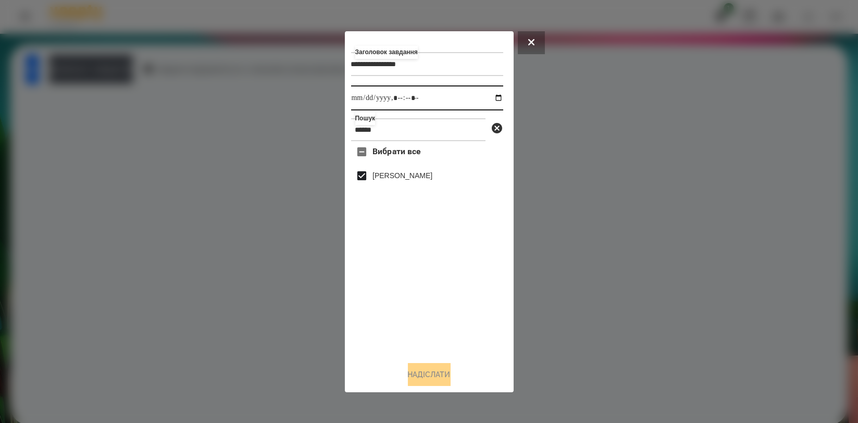
click at [490, 99] on input "datetime-local" at bounding box center [427, 97] width 152 height 25
type input "**********"
drag, startPoint x: 464, startPoint y: 297, endPoint x: 452, endPoint y: 333, distance: 38.5
click at [464, 298] on div "Вибрати все [PERSON_NAME]" at bounding box center [427, 246] width 152 height 211
click at [430, 377] on button "Надіслати" at bounding box center [429, 374] width 43 height 23
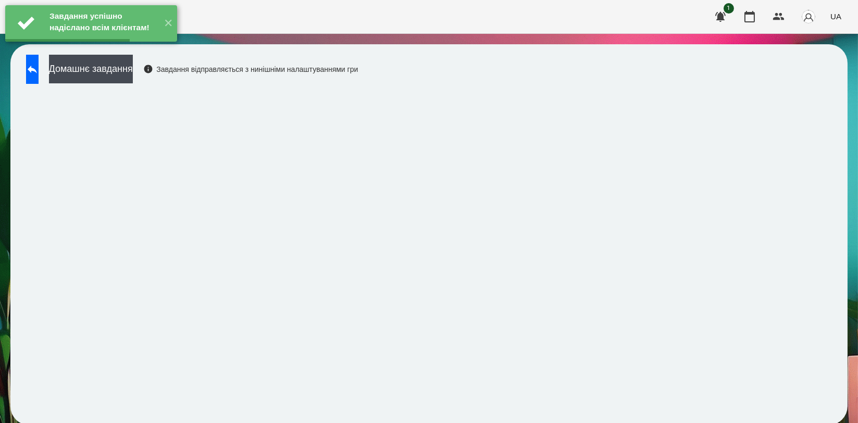
click at [179, 81] on div "Домашнє завдання Завдання відправляється з нинішніми налаштуваннями гри" at bounding box center [189, 72] width 337 height 34
click at [133, 78] on button "Домашнє завдання" at bounding box center [91, 69] width 84 height 29
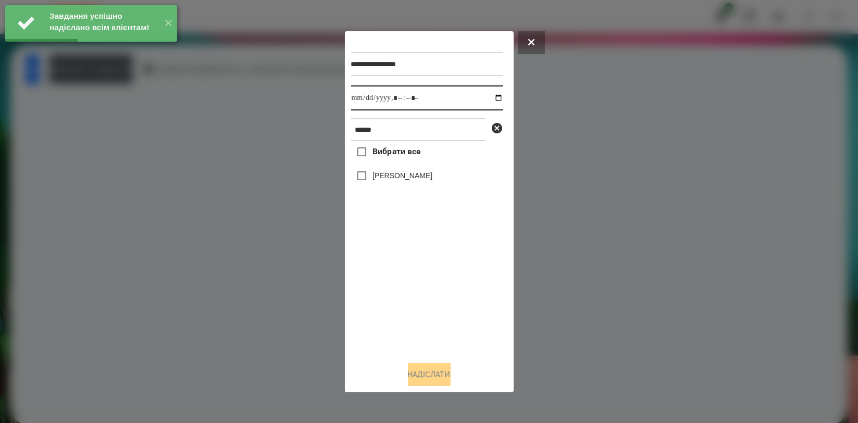
click at [495, 94] on input "datetime-local" at bounding box center [427, 97] width 152 height 25
click at [493, 94] on input "datetime-local" at bounding box center [427, 97] width 152 height 25
type input "**********"
click at [390, 281] on div "Вибрати все [PERSON_NAME]" at bounding box center [427, 246] width 152 height 211
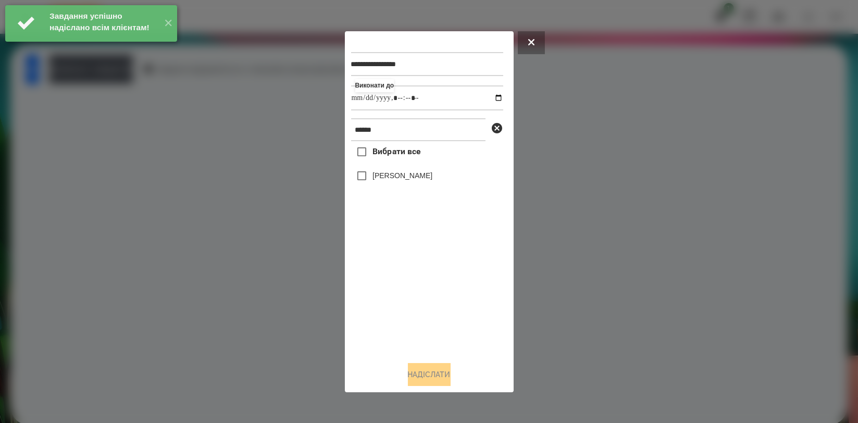
click at [392, 177] on label "[PERSON_NAME]" at bounding box center [402, 175] width 60 height 10
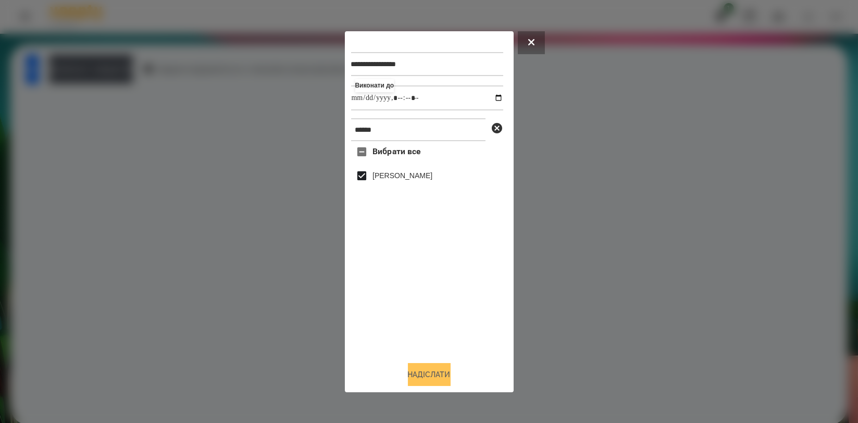
click at [429, 376] on button "Надіслати" at bounding box center [429, 374] width 43 height 23
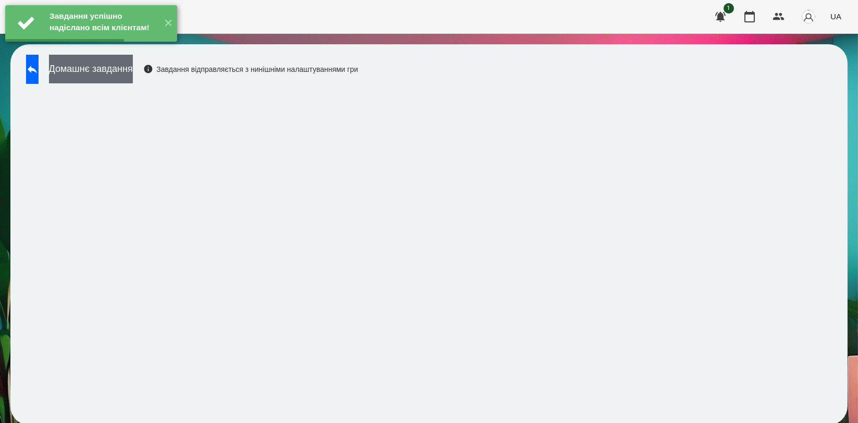
click at [133, 64] on button "Домашнє завдання" at bounding box center [91, 69] width 84 height 29
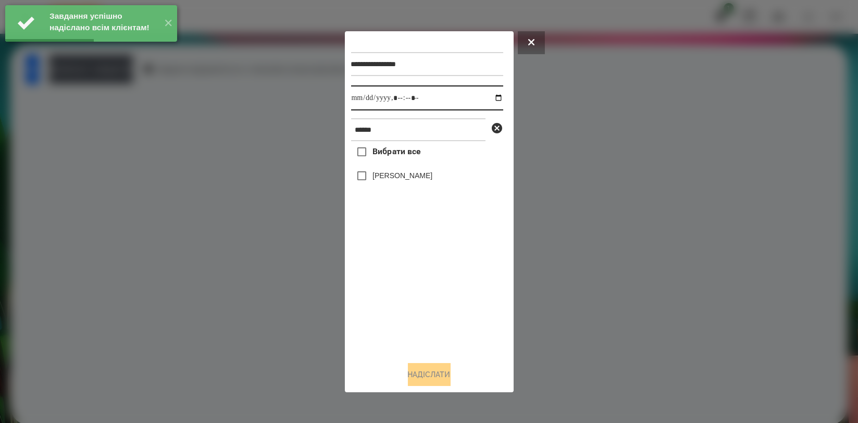
click at [490, 99] on input "datetime-local" at bounding box center [427, 97] width 152 height 25
click at [399, 273] on div "Вибрати все [PERSON_NAME]" at bounding box center [427, 246] width 152 height 211
click at [491, 96] on input "datetime-local" at bounding box center [427, 97] width 152 height 25
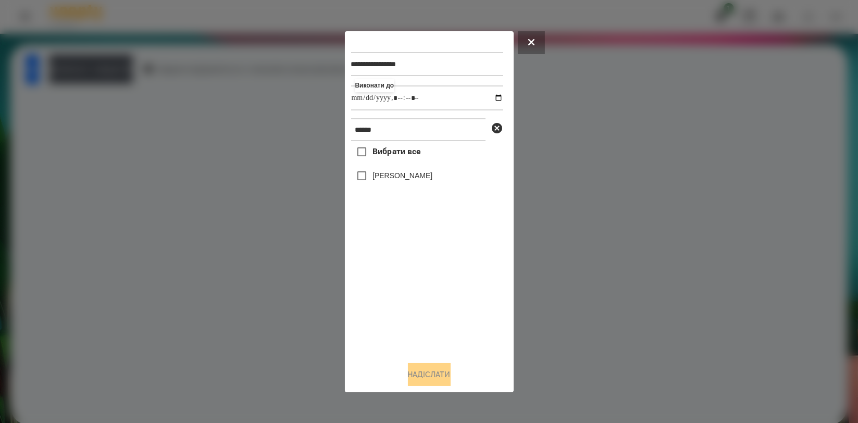
type input "**********"
drag, startPoint x: 394, startPoint y: 282, endPoint x: 401, endPoint y: 232, distance: 50.4
click at [394, 282] on div "Вибрати все [PERSON_NAME]" at bounding box center [427, 246] width 152 height 211
click at [409, 175] on label "[PERSON_NAME]" at bounding box center [402, 175] width 60 height 10
click at [415, 369] on button "Надіслати" at bounding box center [429, 374] width 43 height 23
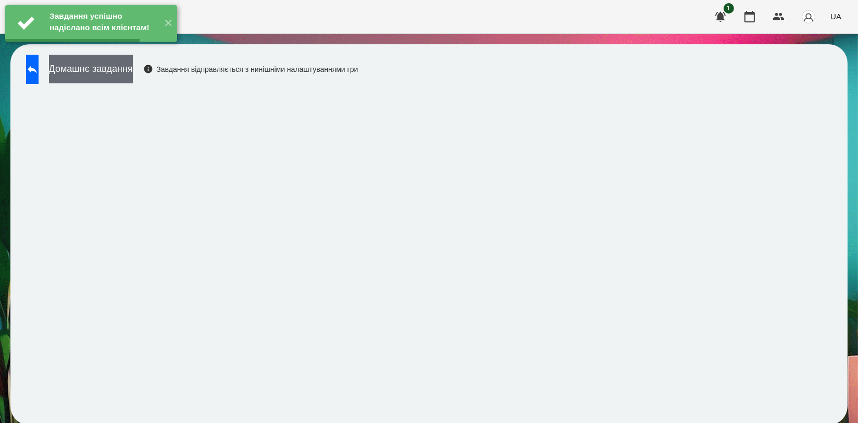
click at [133, 70] on button "Домашнє завдання" at bounding box center [91, 69] width 84 height 29
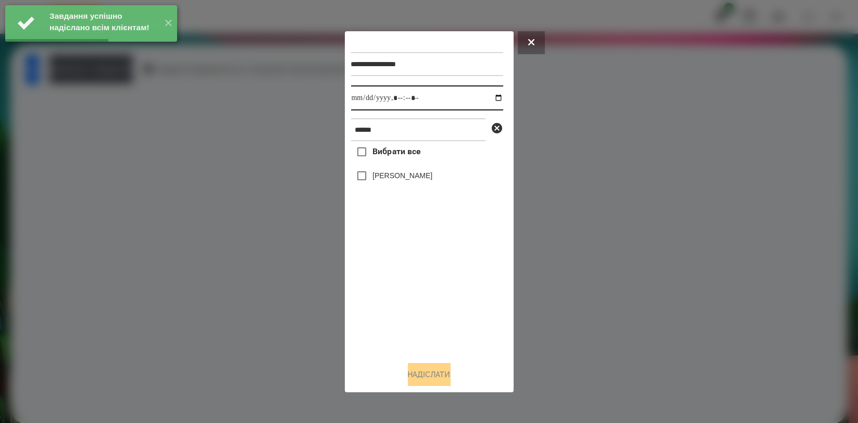
click at [490, 101] on input "datetime-local" at bounding box center [427, 97] width 152 height 25
type input "**********"
drag, startPoint x: 398, startPoint y: 295, endPoint x: 398, endPoint y: 279, distance: 15.6
click at [398, 292] on div "Вибрати все [PERSON_NAME]" at bounding box center [427, 246] width 152 height 211
click at [404, 171] on div "[PERSON_NAME]" at bounding box center [427, 176] width 152 height 22
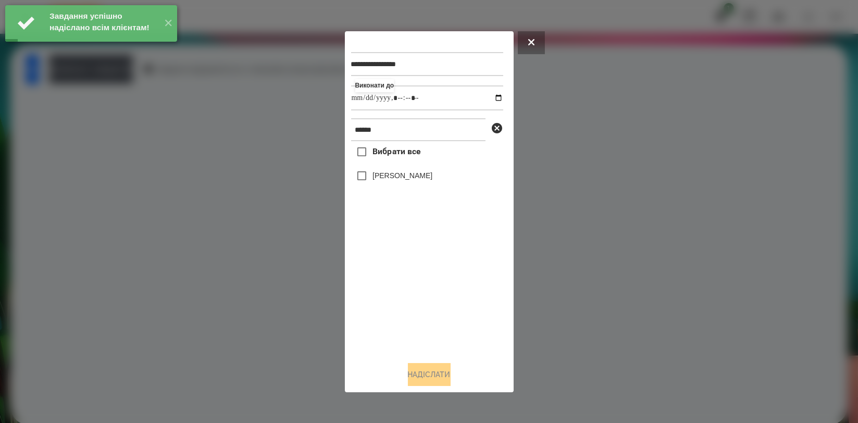
click at [417, 181] on label "[PERSON_NAME]" at bounding box center [402, 175] width 60 height 10
click at [422, 375] on button "Надіслати" at bounding box center [429, 374] width 43 height 23
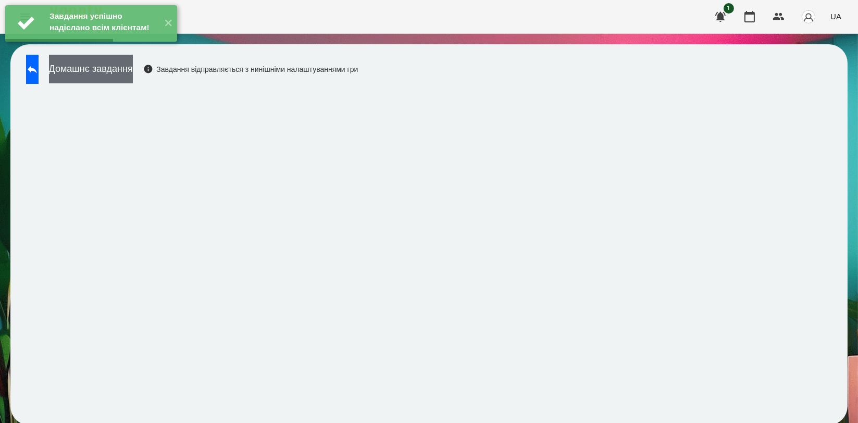
click at [104, 72] on button "Домашнє завдання" at bounding box center [91, 69] width 84 height 29
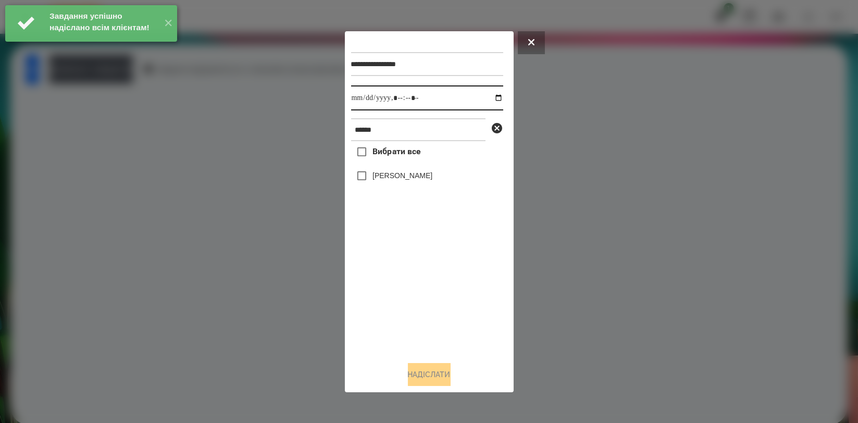
click at [493, 99] on input "datetime-local" at bounding box center [427, 97] width 152 height 25
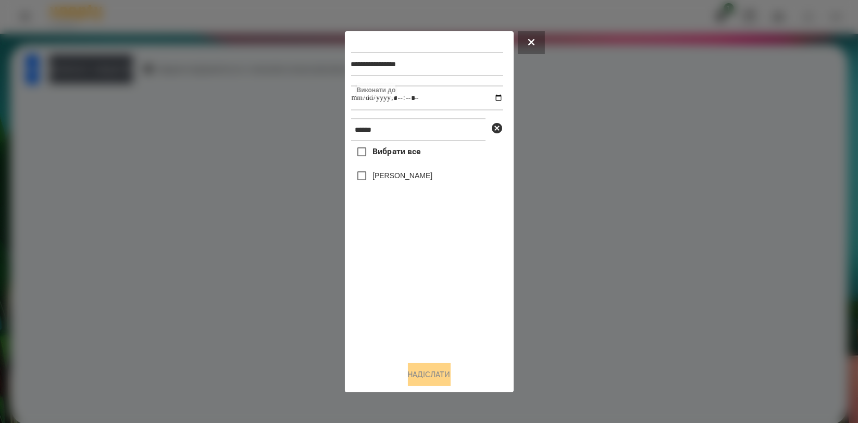
type input "**********"
drag, startPoint x: 428, startPoint y: 275, endPoint x: 422, endPoint y: 207, distance: 68.0
click at [428, 276] on div "Вибрати все [PERSON_NAME]" at bounding box center [427, 246] width 152 height 211
click at [421, 180] on label "[PERSON_NAME]" at bounding box center [402, 175] width 60 height 10
click at [421, 370] on button "Надіслати" at bounding box center [429, 374] width 43 height 23
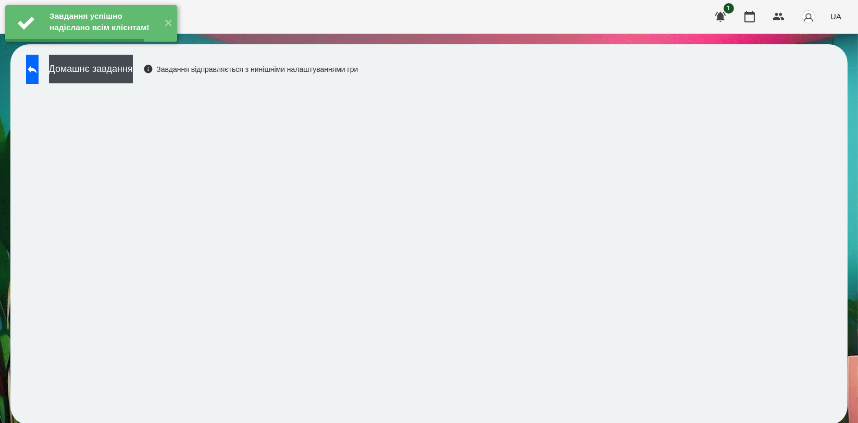
click at [133, 75] on button "Домашнє завдання" at bounding box center [91, 69] width 84 height 29
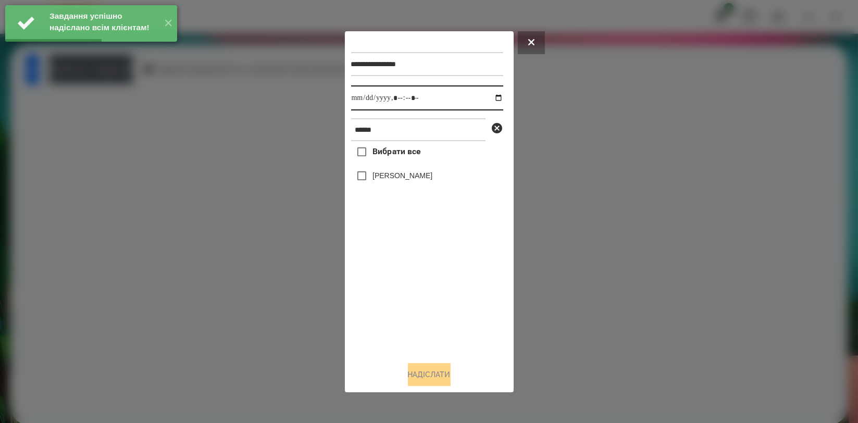
click at [488, 96] on input "datetime-local" at bounding box center [427, 97] width 152 height 25
type input "**********"
click at [411, 291] on div "Вибрати все [PERSON_NAME]" at bounding box center [427, 246] width 152 height 211
click at [406, 179] on label "[PERSON_NAME]" at bounding box center [402, 175] width 60 height 10
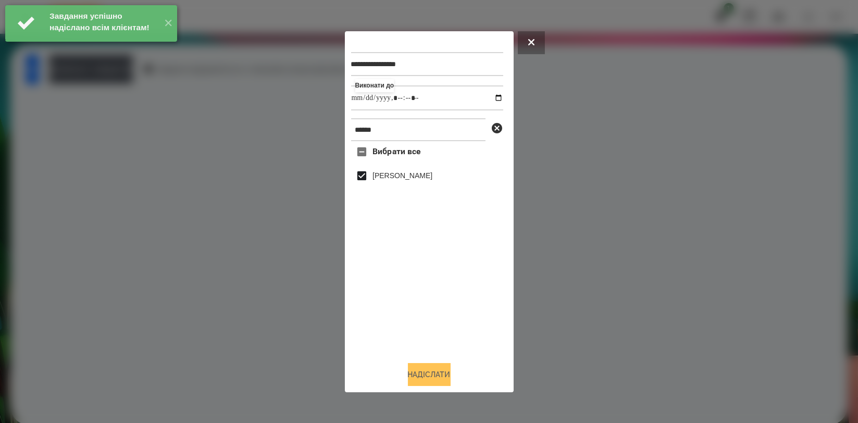
click at [426, 372] on button "Надіслати" at bounding box center [429, 374] width 43 height 23
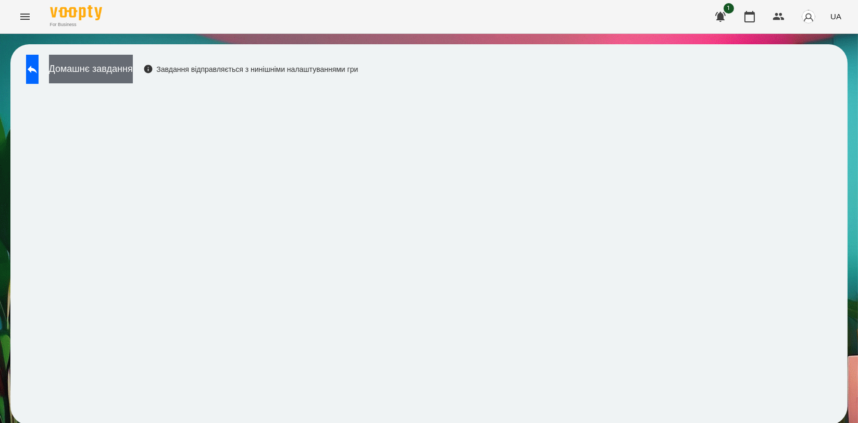
click at [133, 81] on button "Домашнє завдання" at bounding box center [91, 69] width 84 height 29
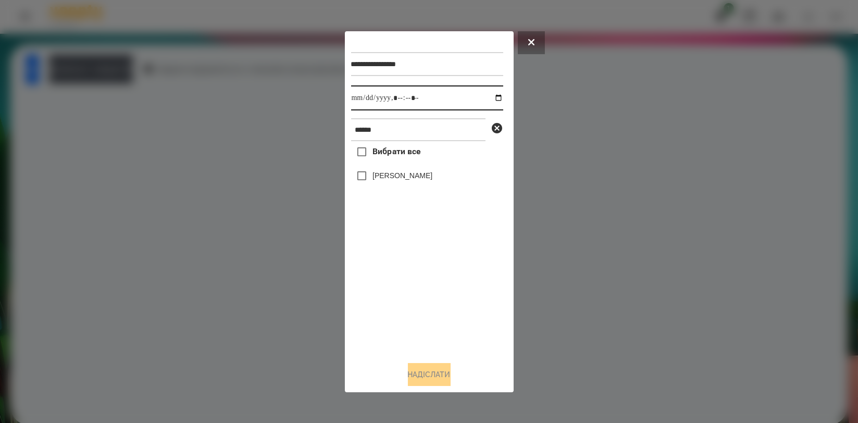
click at [498, 98] on input "datetime-local" at bounding box center [427, 97] width 152 height 25
click at [495, 95] on input "datetime-local" at bounding box center [427, 97] width 152 height 25
click at [491, 102] on input "datetime-local" at bounding box center [427, 97] width 152 height 25
type input "**********"
drag, startPoint x: 443, startPoint y: 324, endPoint x: 432, endPoint y: 258, distance: 67.1
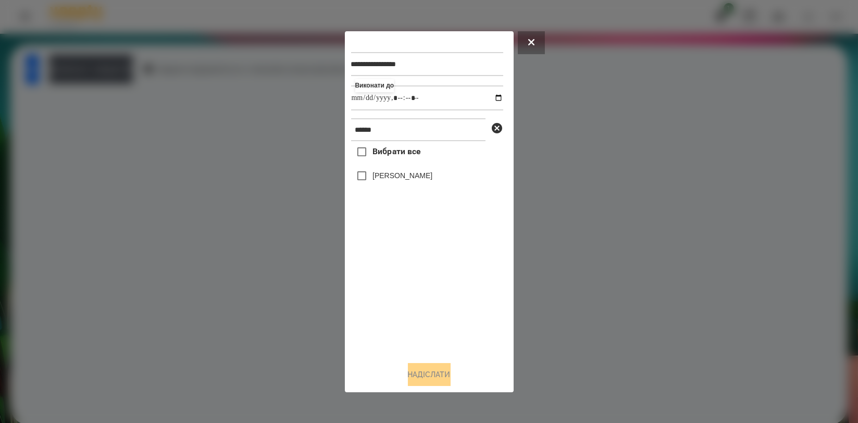
click at [443, 325] on div "Вибрати все [PERSON_NAME]" at bounding box center [427, 246] width 152 height 211
click at [407, 177] on label "[PERSON_NAME]" at bounding box center [402, 175] width 60 height 10
click at [420, 380] on button "Надіслати" at bounding box center [429, 374] width 43 height 23
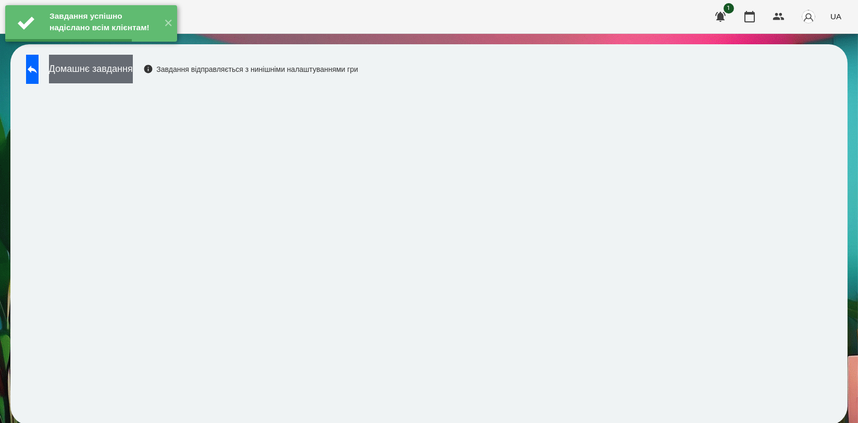
click at [133, 76] on button "Домашнє завдання" at bounding box center [91, 69] width 84 height 29
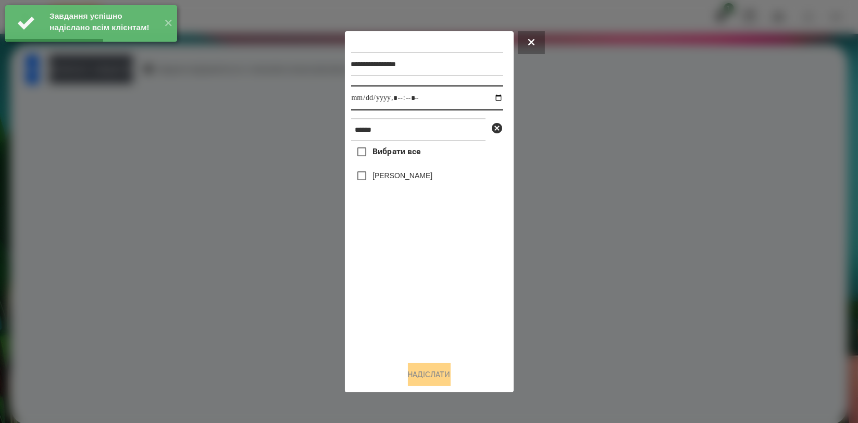
click at [486, 97] on input "datetime-local" at bounding box center [427, 97] width 152 height 25
type input "**********"
click at [387, 284] on div "Вибрати все [PERSON_NAME]" at bounding box center [427, 246] width 152 height 211
click at [394, 172] on label "[PERSON_NAME]" at bounding box center [402, 175] width 60 height 10
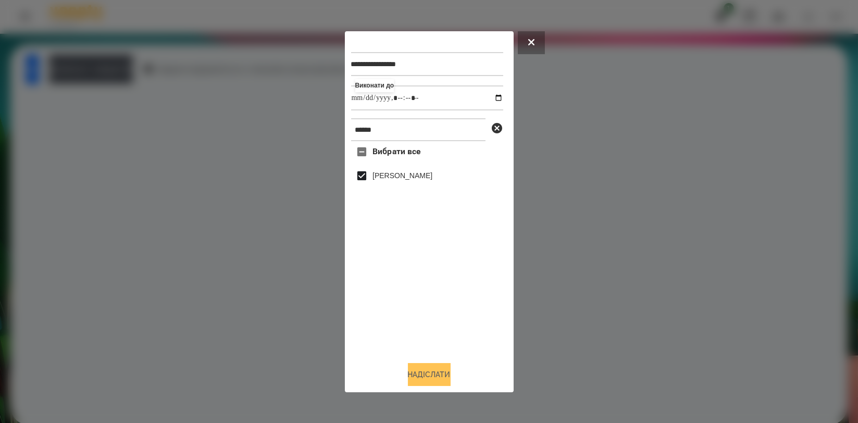
click at [421, 367] on button "Надіслати" at bounding box center [429, 374] width 43 height 23
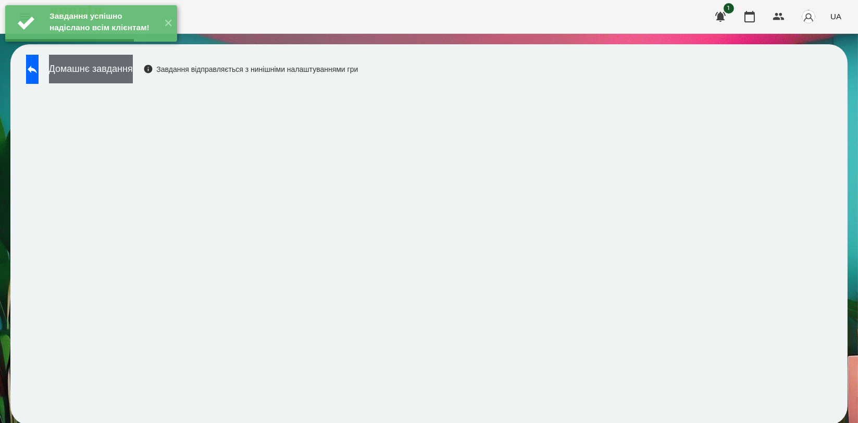
click at [110, 78] on button "Домашнє завдання" at bounding box center [91, 69] width 84 height 29
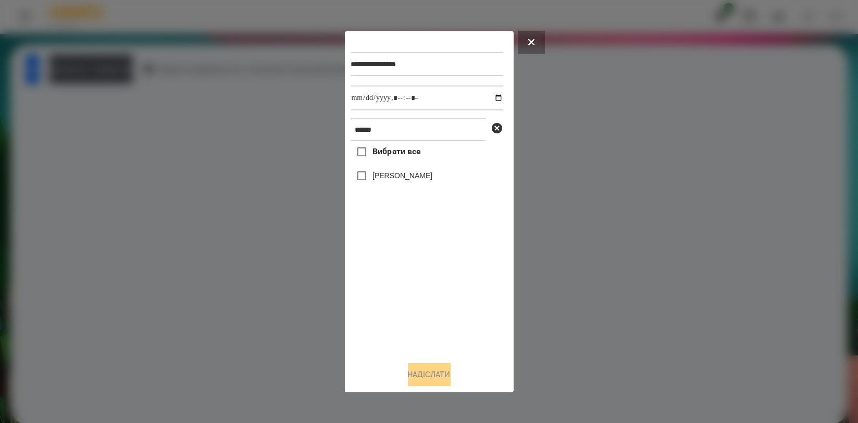
click at [153, 157] on div at bounding box center [429, 211] width 858 height 423
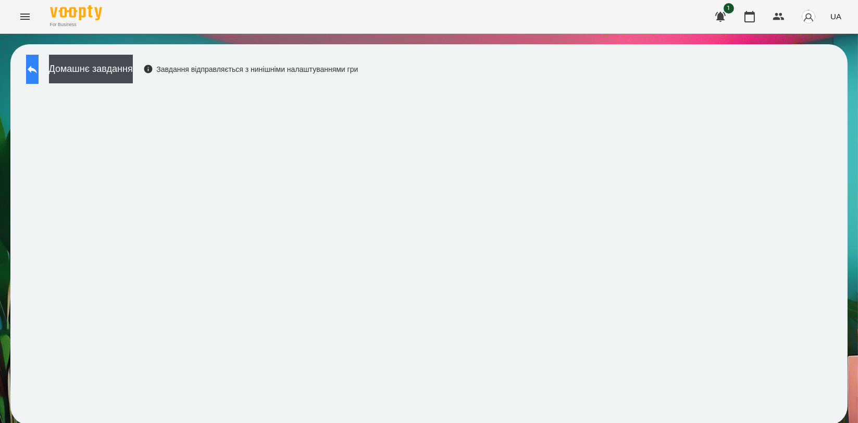
click at [39, 72] on button at bounding box center [32, 69] width 13 height 29
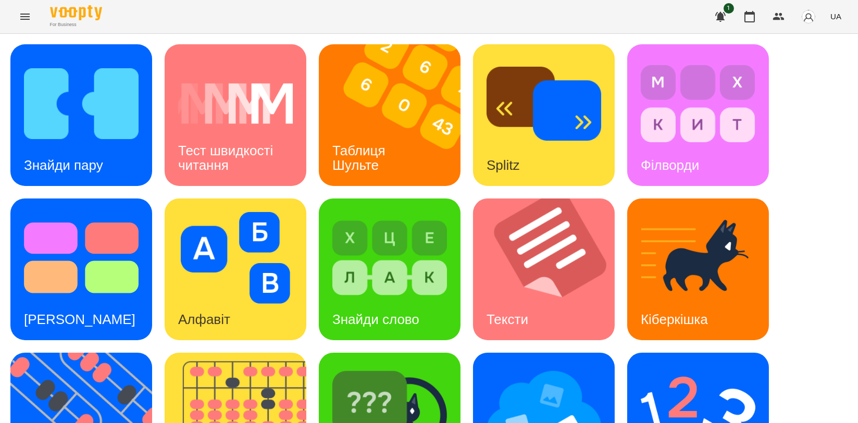
scroll to position [236, 0]
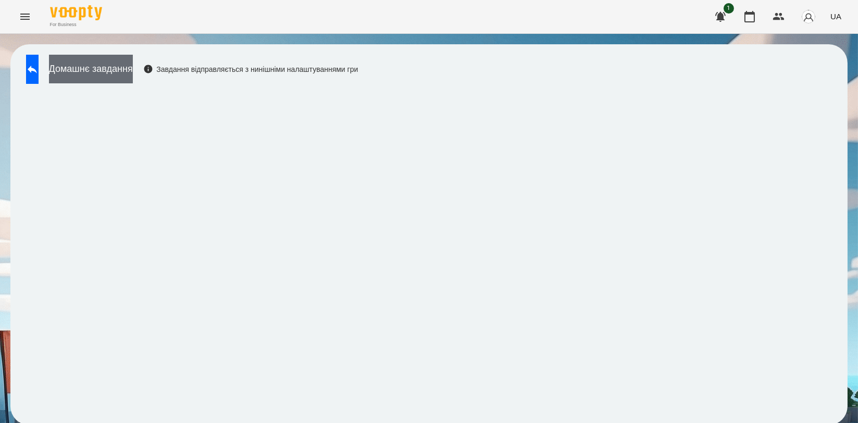
click at [133, 74] on button "Домашнє завдання" at bounding box center [91, 69] width 84 height 29
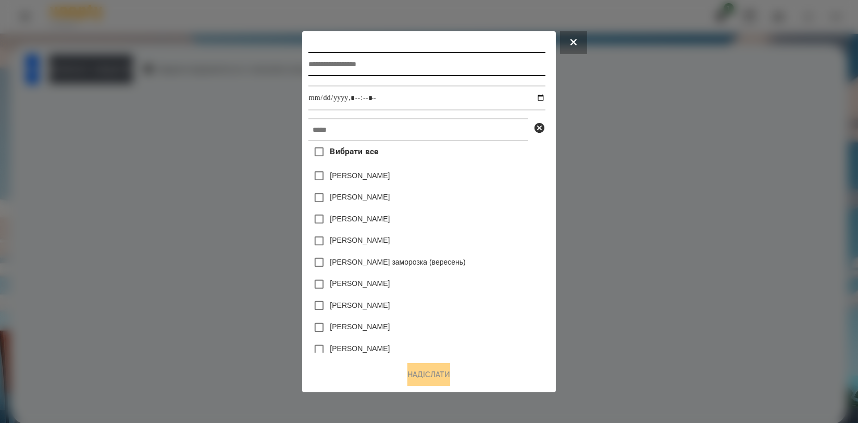
click at [475, 73] on input "text" at bounding box center [426, 64] width 237 height 24
type input "**********"
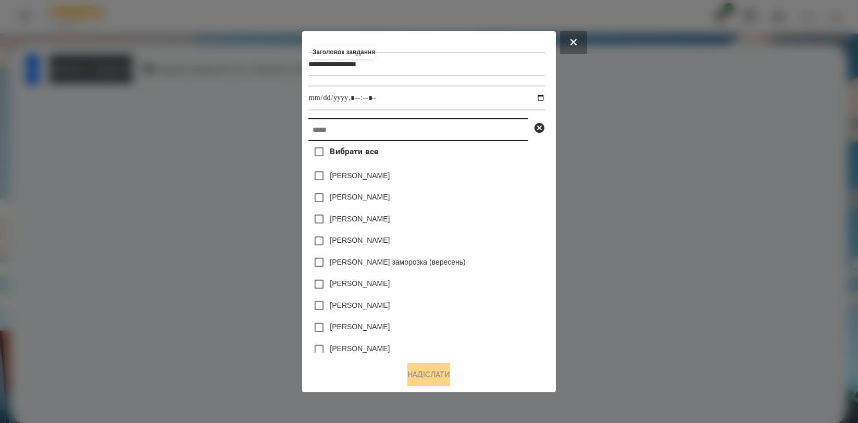
click at [467, 138] on input "text" at bounding box center [418, 129] width 220 height 23
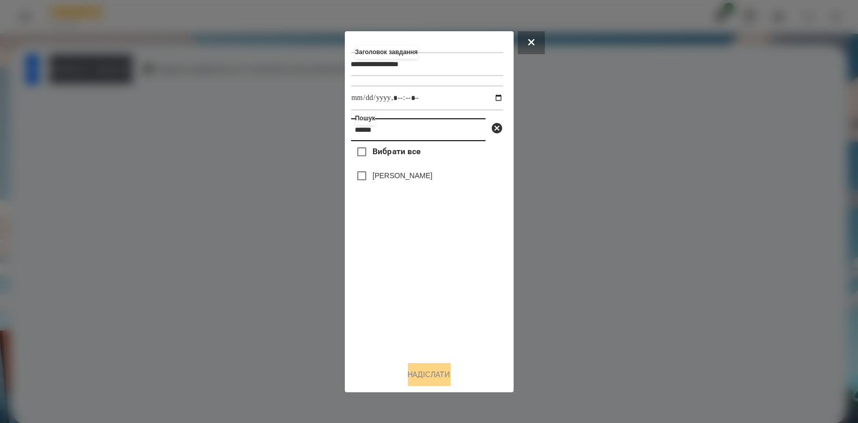
type input "******"
click at [407, 178] on label "[PERSON_NAME]" at bounding box center [402, 175] width 60 height 10
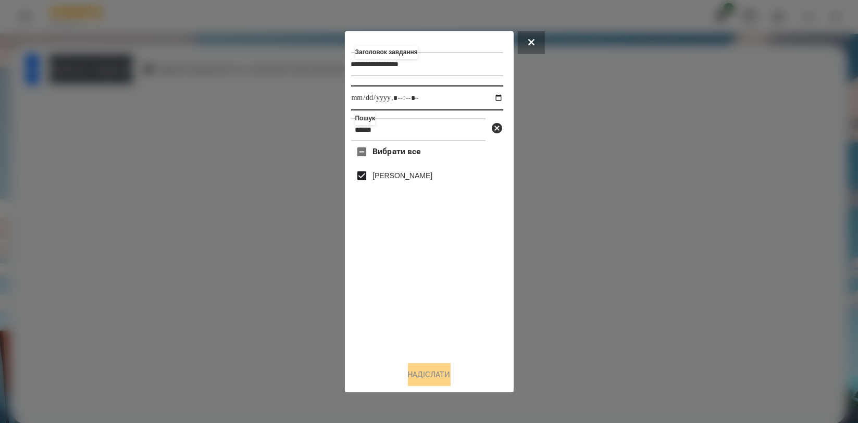
click at [491, 102] on input "datetime-local" at bounding box center [427, 97] width 152 height 25
type input "**********"
drag, startPoint x: 474, startPoint y: 299, endPoint x: 471, endPoint y: 307, distance: 8.9
click at [474, 299] on div "Вибрати все [PERSON_NAME]" at bounding box center [427, 246] width 152 height 211
click at [435, 376] on button "Надіслати" at bounding box center [429, 374] width 43 height 23
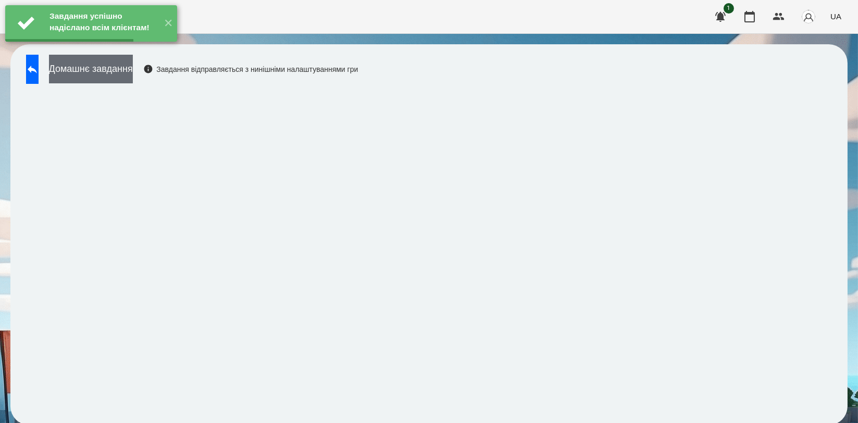
click at [131, 63] on button "Домашнє завдання" at bounding box center [91, 69] width 84 height 29
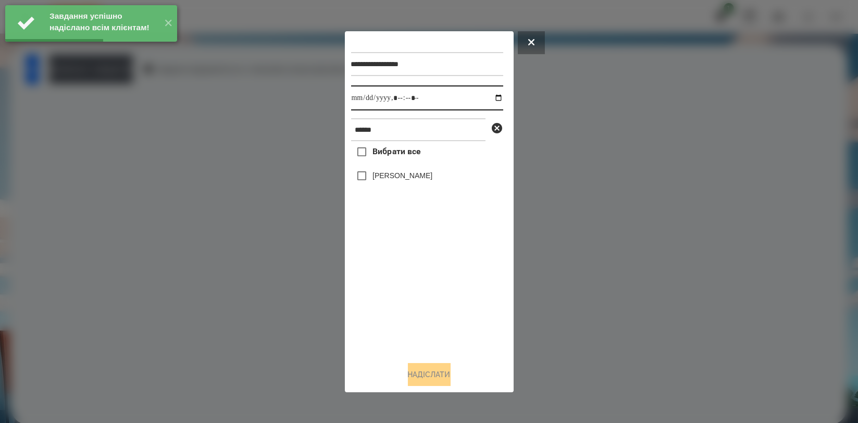
click at [491, 98] on input "datetime-local" at bounding box center [427, 97] width 152 height 25
type input "**********"
drag, startPoint x: 389, startPoint y: 322, endPoint x: 382, endPoint y: 252, distance: 70.6
click at [389, 323] on div "Вибрати все [PERSON_NAME]" at bounding box center [427, 246] width 152 height 211
click at [392, 176] on label "[PERSON_NAME]" at bounding box center [402, 175] width 60 height 10
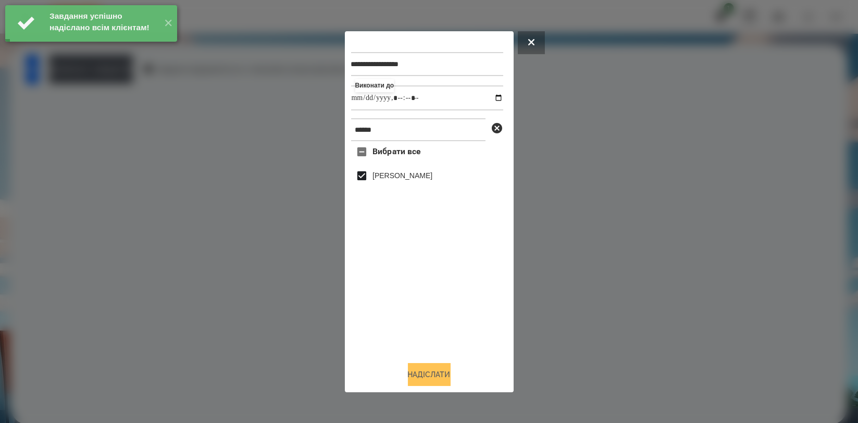
click at [424, 366] on button "Надіслати" at bounding box center [429, 374] width 43 height 23
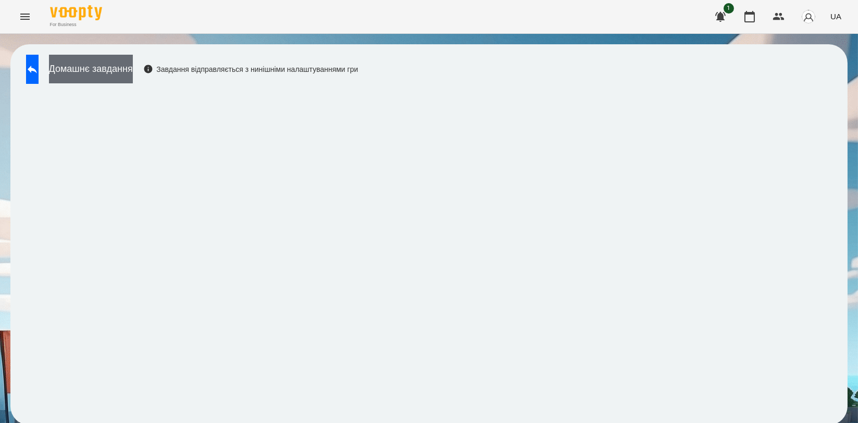
click at [133, 74] on button "Домашнє завдання" at bounding box center [91, 69] width 84 height 29
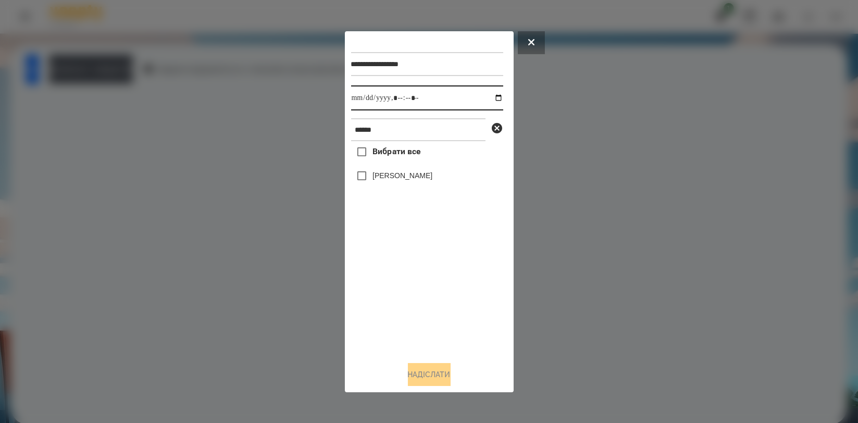
click at [489, 94] on input "datetime-local" at bounding box center [427, 97] width 152 height 25
type input "**********"
click at [405, 295] on div "Вибрати все [PERSON_NAME]" at bounding box center [427, 246] width 152 height 211
click at [396, 176] on label "[PERSON_NAME]" at bounding box center [402, 175] width 60 height 10
click at [421, 373] on button "Надіслати" at bounding box center [429, 374] width 43 height 23
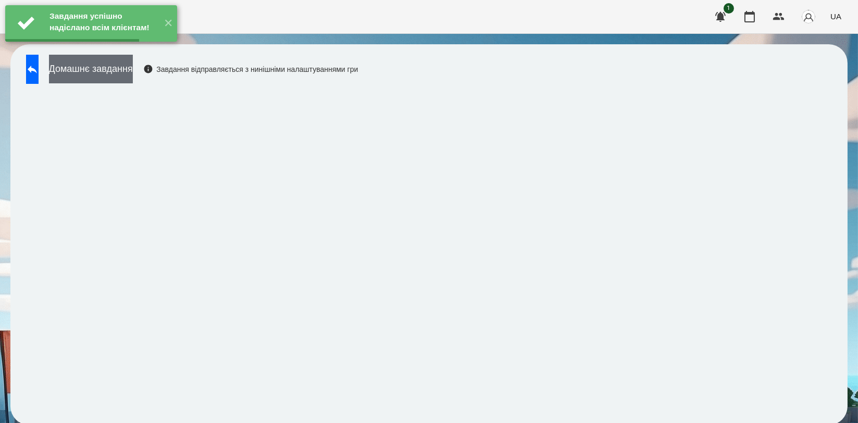
click at [133, 70] on button "Домашнє завдання" at bounding box center [91, 69] width 84 height 29
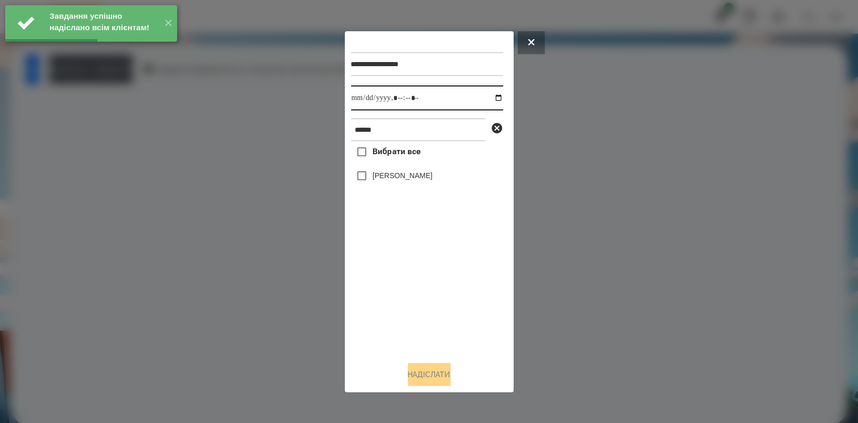
click at [490, 94] on input "datetime-local" at bounding box center [427, 97] width 152 height 25
type input "**********"
drag, startPoint x: 411, startPoint y: 306, endPoint x: 405, endPoint y: 243, distance: 63.3
click at [411, 307] on div "Вибрати все [PERSON_NAME]" at bounding box center [427, 246] width 152 height 211
click at [393, 177] on label "[PERSON_NAME]" at bounding box center [402, 175] width 60 height 10
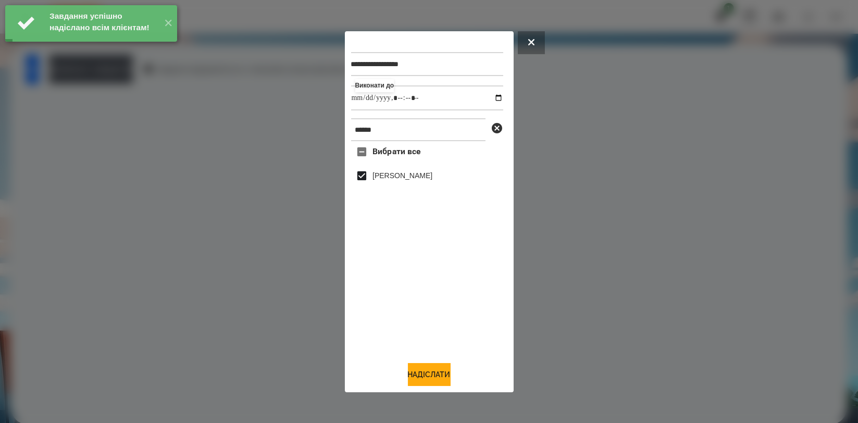
click at [421, 389] on div "**********" at bounding box center [429, 211] width 169 height 361
click at [423, 377] on button "Надіслати" at bounding box center [429, 374] width 43 height 23
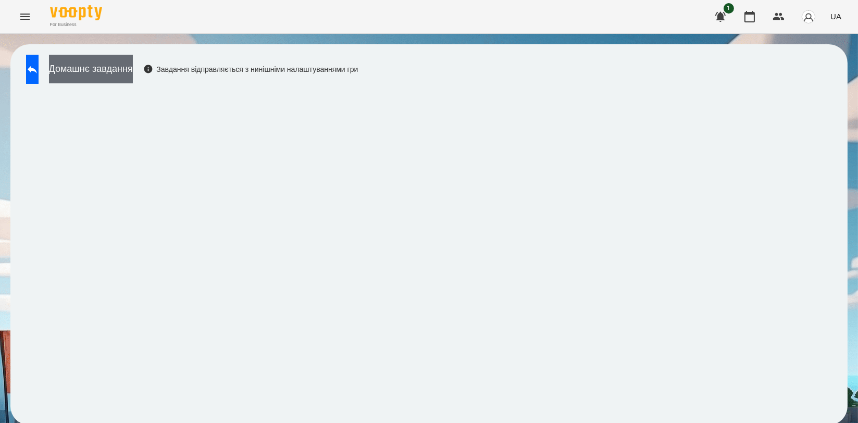
click at [129, 73] on button "Домашнє завдання" at bounding box center [91, 69] width 84 height 29
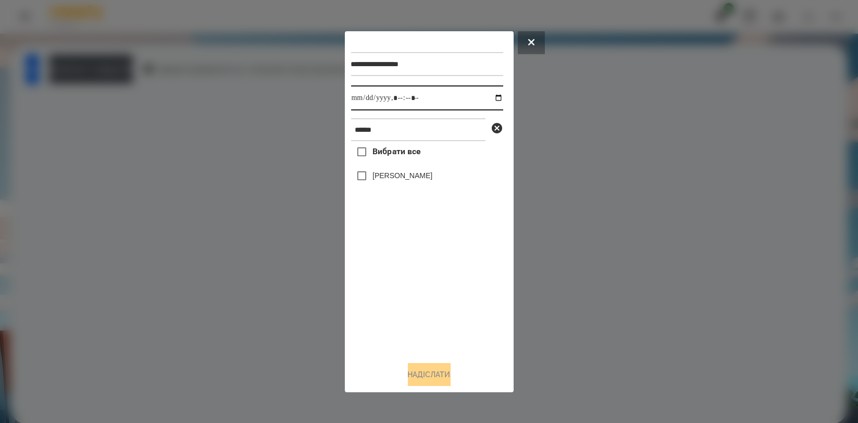
click at [488, 95] on input "datetime-local" at bounding box center [427, 97] width 152 height 25
type input "**********"
click at [415, 277] on div "Вибрати все [PERSON_NAME]" at bounding box center [427, 246] width 152 height 211
click at [404, 177] on label "[PERSON_NAME]" at bounding box center [402, 175] width 60 height 10
click at [426, 378] on button "Надіслати" at bounding box center [429, 374] width 43 height 23
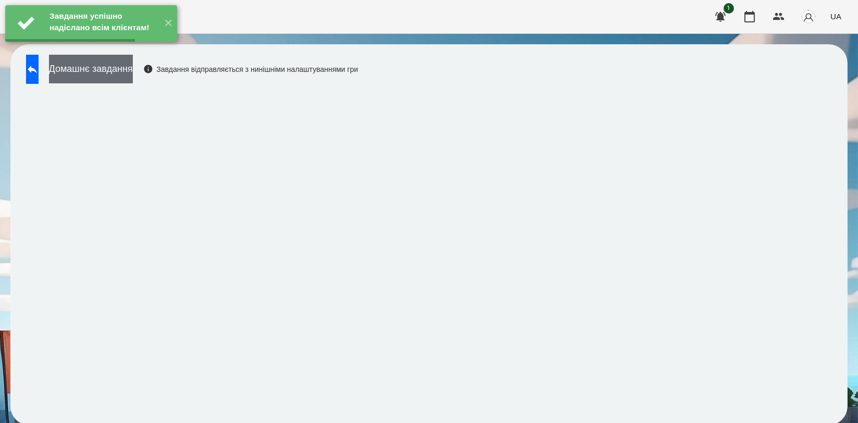
click at [133, 81] on button "Домашнє завдання" at bounding box center [91, 69] width 84 height 29
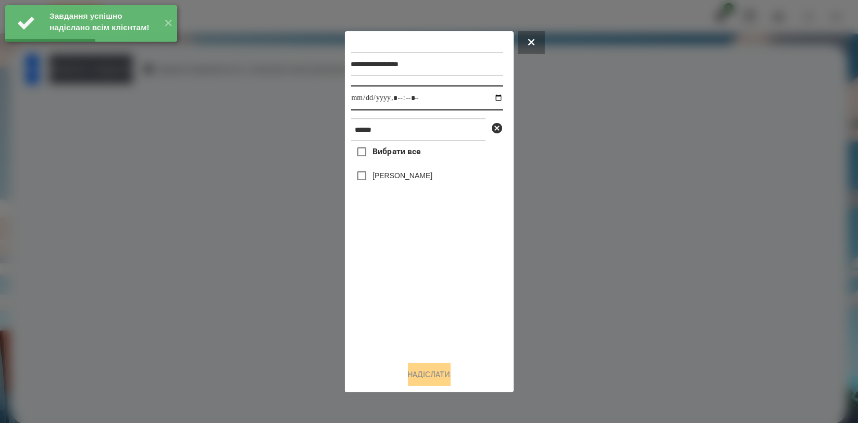
click at [495, 100] on input "datetime-local" at bounding box center [427, 97] width 152 height 25
type input "**********"
click at [421, 302] on div "Вибрати все [PERSON_NAME]" at bounding box center [427, 246] width 152 height 211
click at [389, 180] on label "[PERSON_NAME]" at bounding box center [402, 175] width 60 height 10
click at [421, 371] on button "Надіслати" at bounding box center [429, 374] width 43 height 23
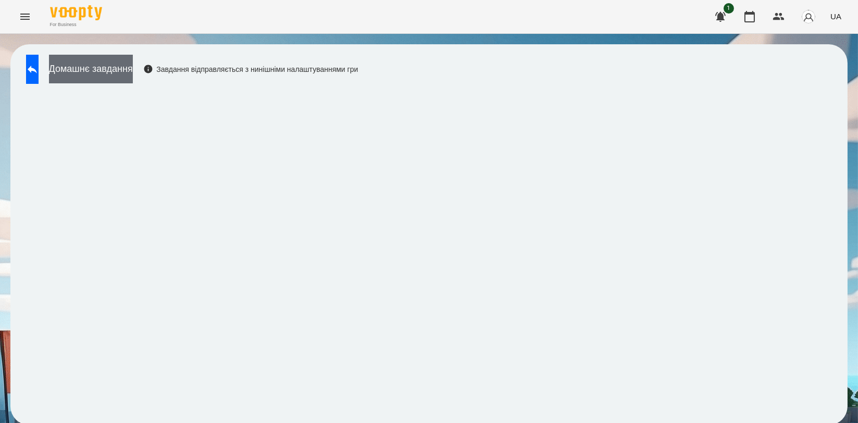
click at [133, 80] on button "Домашнє завдання" at bounding box center [91, 69] width 84 height 29
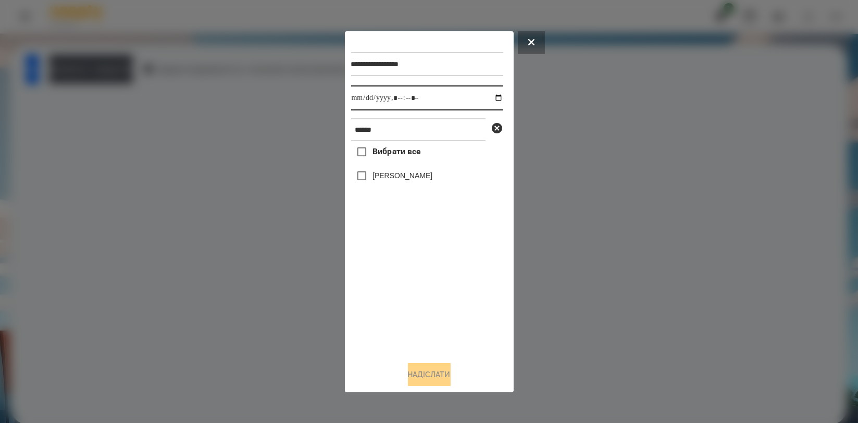
click at [492, 98] on input "datetime-local" at bounding box center [427, 97] width 152 height 25
type input "**********"
drag, startPoint x: 428, startPoint y: 293, endPoint x: 425, endPoint y: 280, distance: 13.9
click at [426, 291] on div "Вибрати все [PERSON_NAME]" at bounding box center [427, 246] width 152 height 211
click at [406, 177] on label "[PERSON_NAME]" at bounding box center [402, 175] width 60 height 10
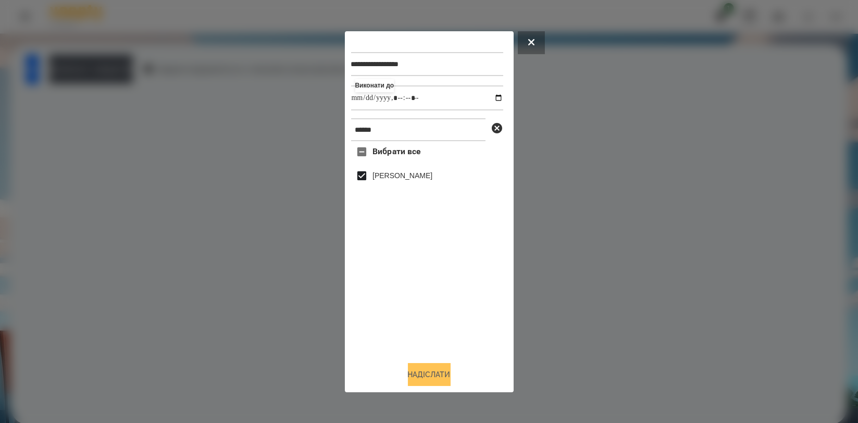
click at [416, 366] on button "Надіслати" at bounding box center [429, 374] width 43 height 23
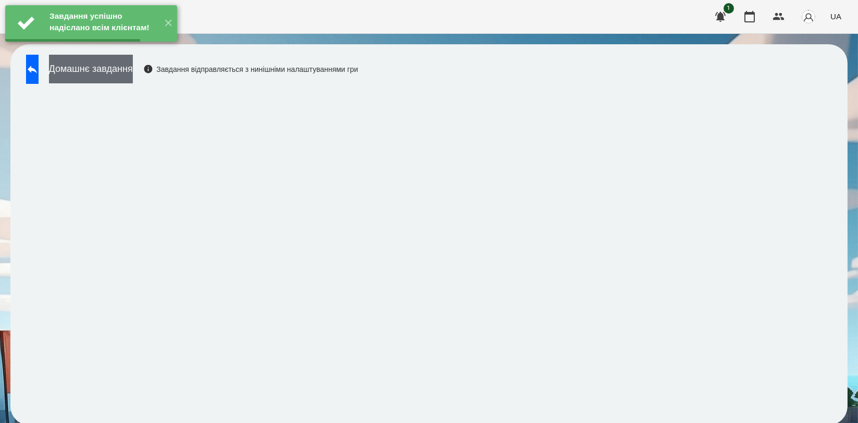
click at [133, 78] on button "Домашнє завдання" at bounding box center [91, 69] width 84 height 29
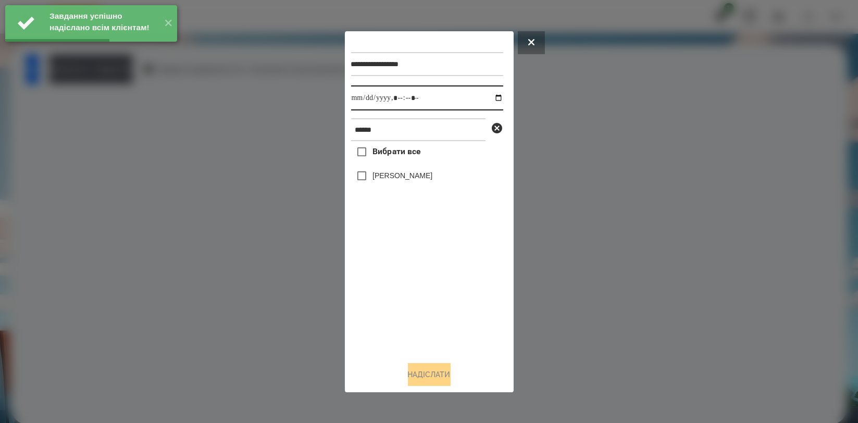
click at [491, 96] on input "datetime-local" at bounding box center [427, 97] width 152 height 25
type input "**********"
click at [390, 285] on div "Вибрати все [PERSON_NAME]" at bounding box center [427, 246] width 152 height 211
click at [415, 177] on label "[PERSON_NAME]" at bounding box center [402, 175] width 60 height 10
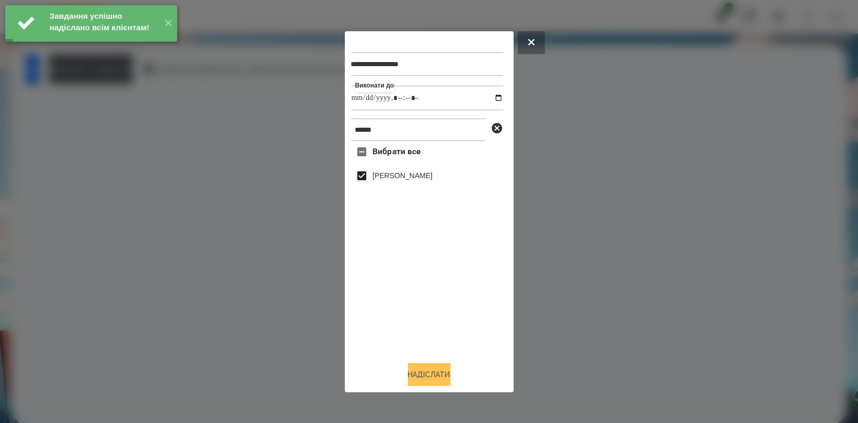
click at [441, 381] on button "Надіслати" at bounding box center [429, 374] width 43 height 23
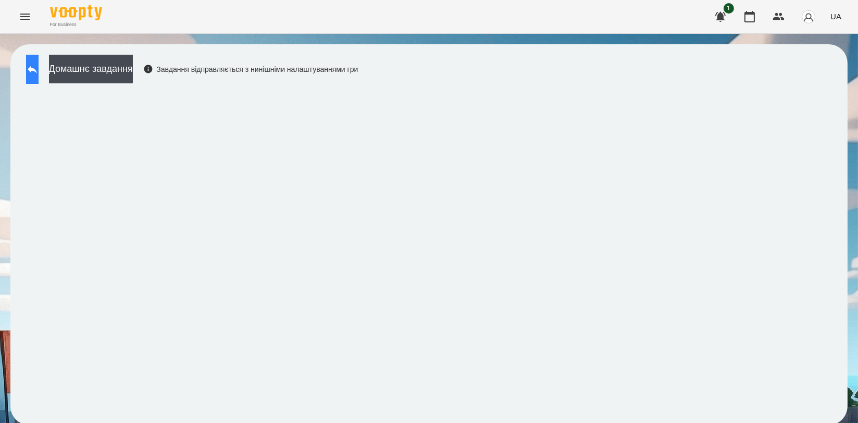
click at [37, 67] on icon at bounding box center [32, 70] width 9 height 8
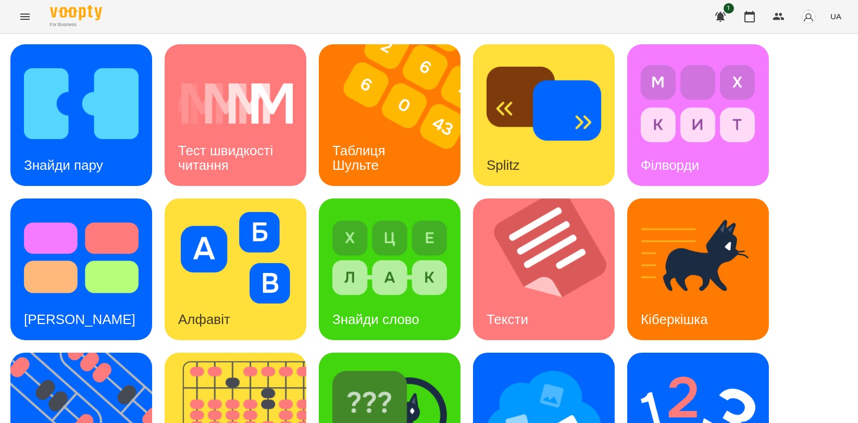
scroll to position [58, 0]
click at [75, 353] on img at bounding box center [87, 424] width 155 height 142
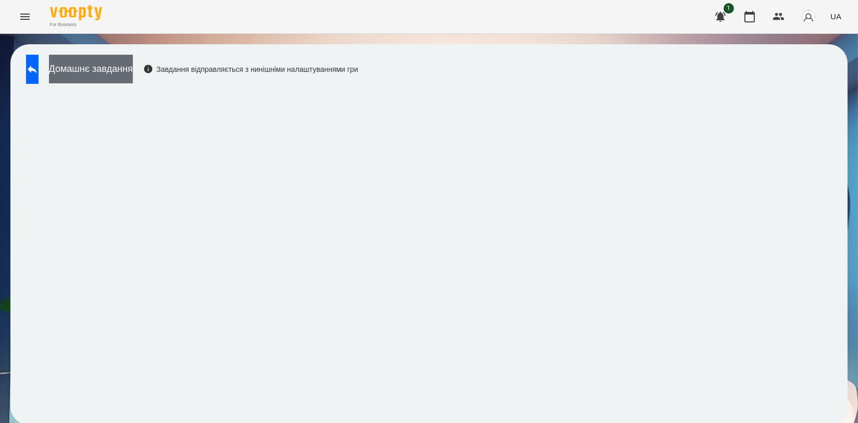
click at [128, 60] on button "Домашнє завдання" at bounding box center [91, 69] width 84 height 29
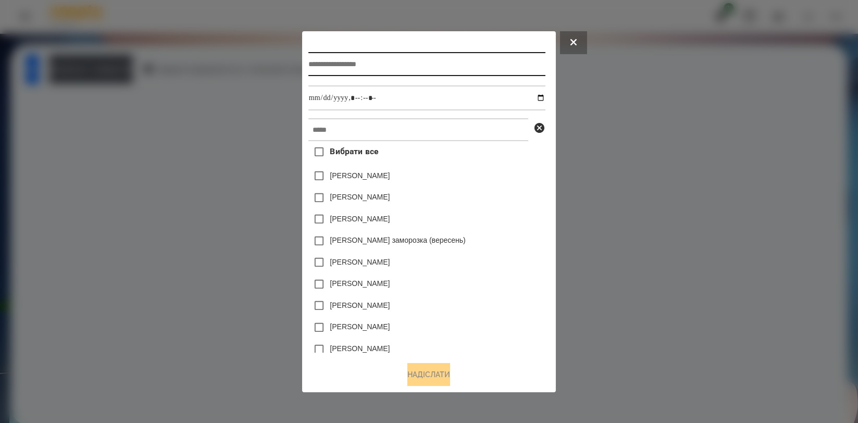
click at [407, 74] on input "text" at bounding box center [426, 64] width 237 height 24
type input "*********"
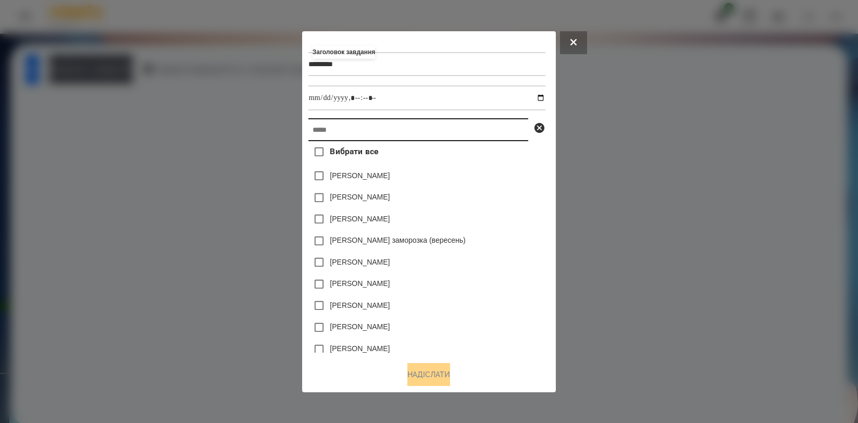
click at [395, 129] on input "text" at bounding box center [418, 129] width 220 height 23
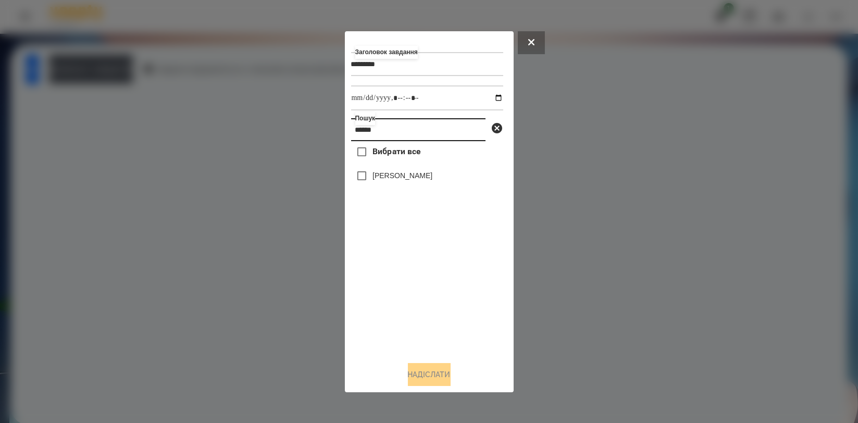
type input "******"
click at [416, 176] on label "[PERSON_NAME]" at bounding box center [402, 175] width 60 height 10
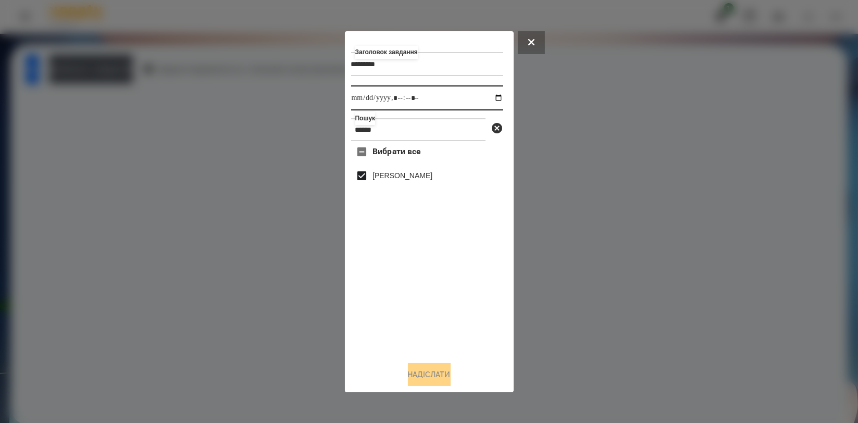
click at [490, 98] on input "datetime-local" at bounding box center [427, 97] width 152 height 25
type input "**********"
click at [450, 290] on div "Вибрати все [PERSON_NAME]" at bounding box center [427, 246] width 152 height 211
drag, startPoint x: 419, startPoint y: 374, endPoint x: 343, endPoint y: 365, distance: 76.6
click at [419, 375] on button "Надіслати" at bounding box center [429, 374] width 43 height 23
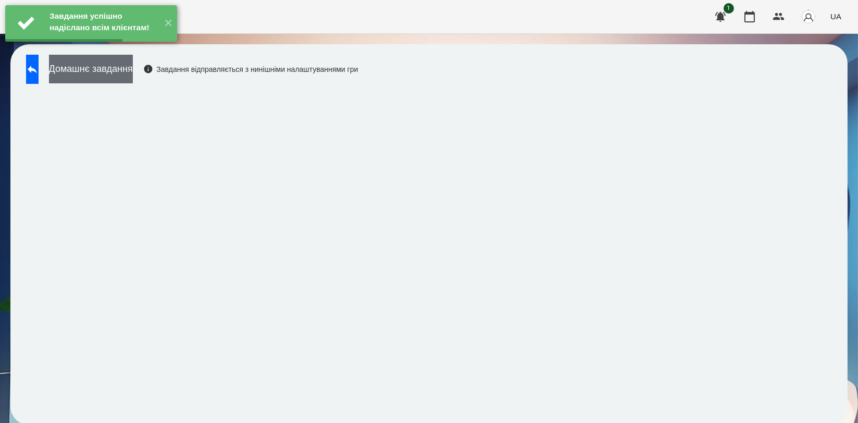
click at [133, 78] on button "Домашнє завдання" at bounding box center [91, 69] width 84 height 29
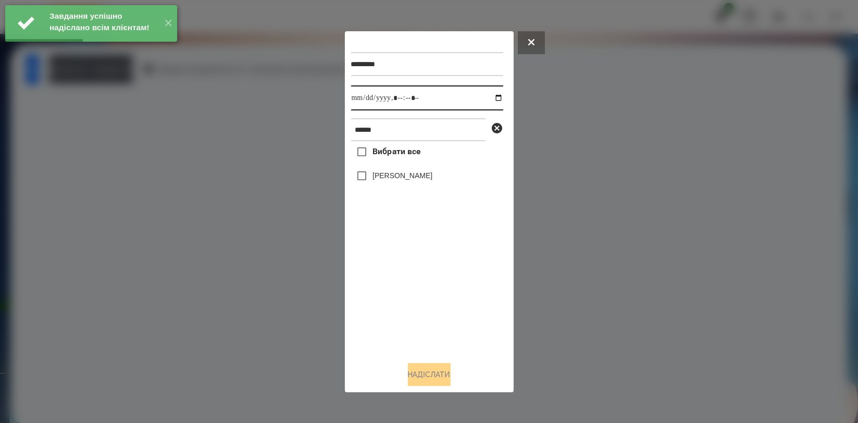
click at [495, 101] on input "datetime-local" at bounding box center [427, 97] width 152 height 25
click at [488, 99] on input "datetime-local" at bounding box center [427, 97] width 152 height 25
type input "**********"
drag, startPoint x: 402, startPoint y: 294, endPoint x: 404, endPoint y: 216, distance: 78.2
click at [402, 294] on div "Вибрати все [PERSON_NAME]" at bounding box center [427, 246] width 152 height 211
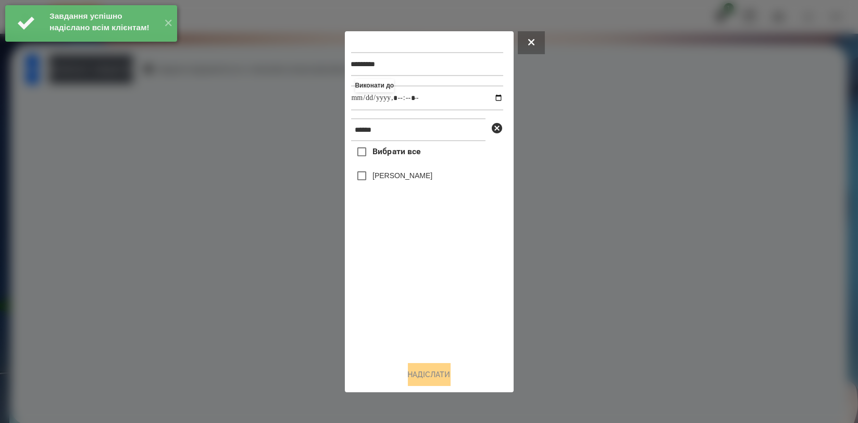
click at [410, 175] on label "[PERSON_NAME]" at bounding box center [402, 175] width 60 height 10
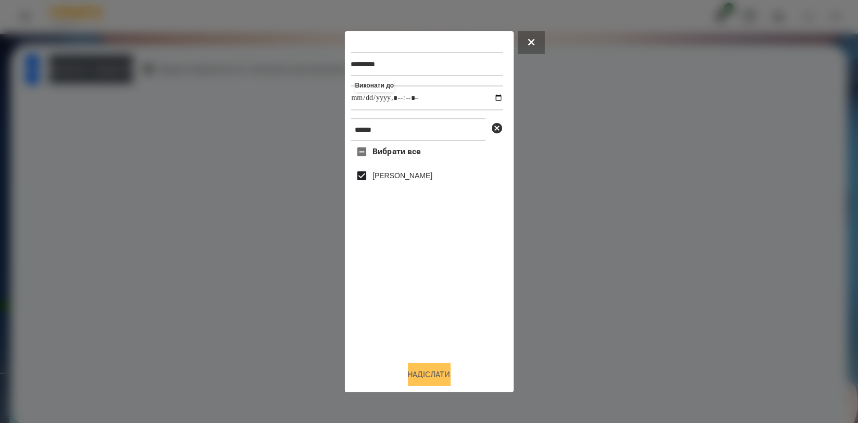
click at [421, 371] on button "Надіслати" at bounding box center [429, 374] width 43 height 23
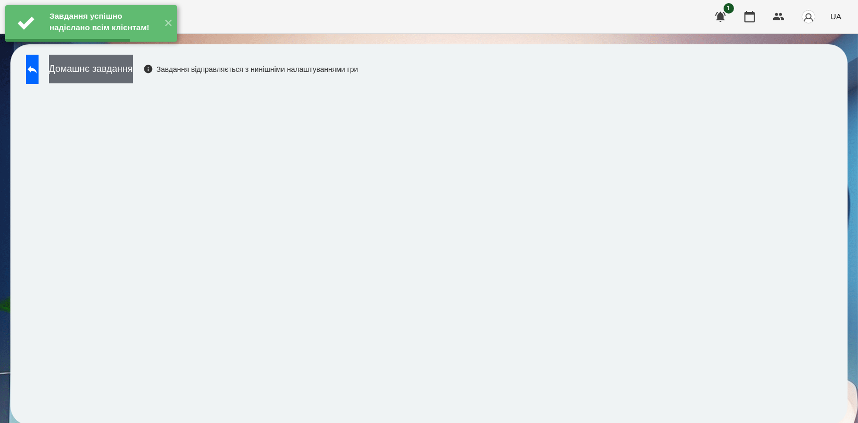
click at [133, 66] on button "Домашнє завдання" at bounding box center [91, 69] width 84 height 29
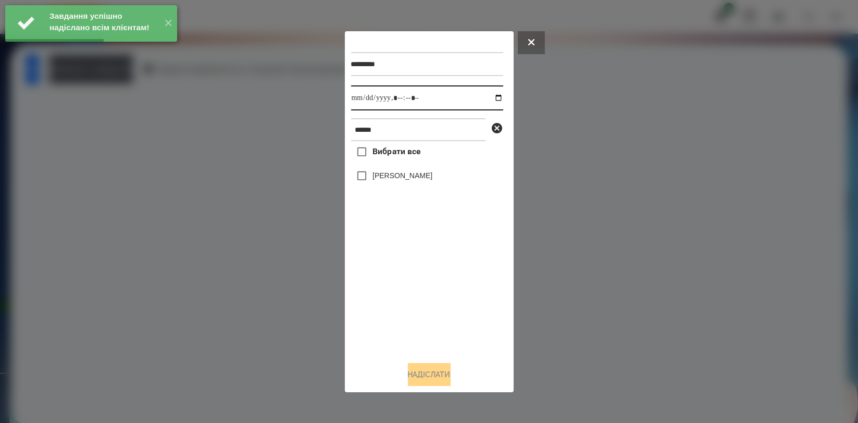
click at [488, 98] on input "datetime-local" at bounding box center [427, 97] width 152 height 25
type input "**********"
click at [413, 295] on div "Вибрати все [PERSON_NAME]" at bounding box center [427, 246] width 152 height 211
click at [418, 178] on label "[PERSON_NAME]" at bounding box center [402, 175] width 60 height 10
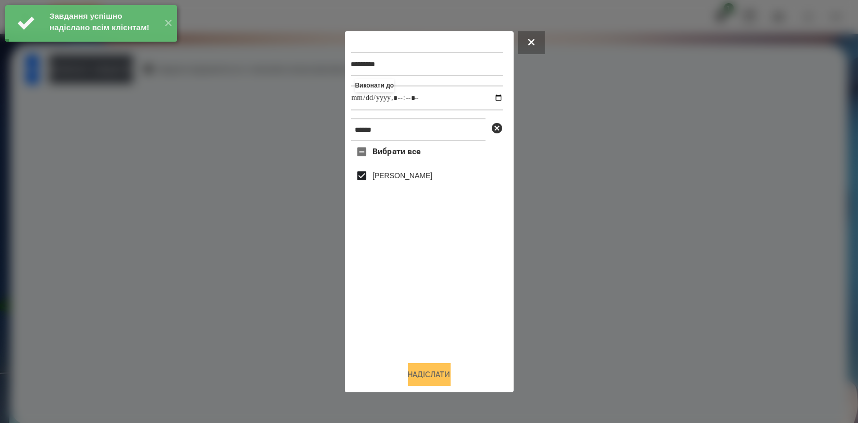
click at [422, 371] on button "Надіслати" at bounding box center [429, 374] width 43 height 23
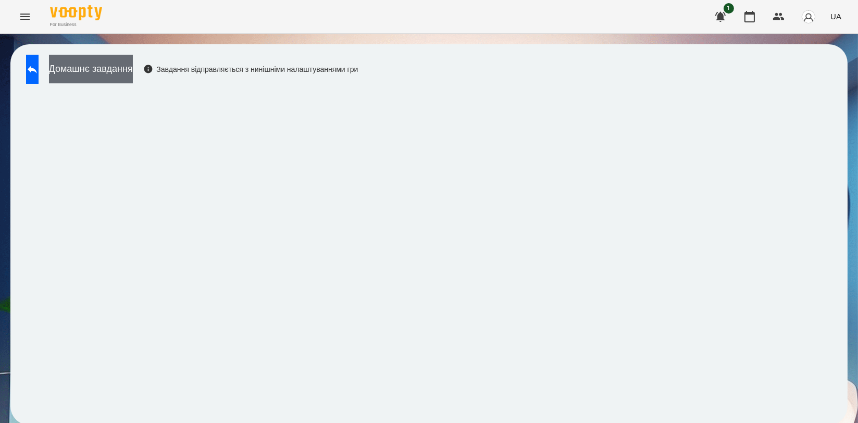
click at [126, 73] on button "Домашнє завдання" at bounding box center [91, 69] width 84 height 29
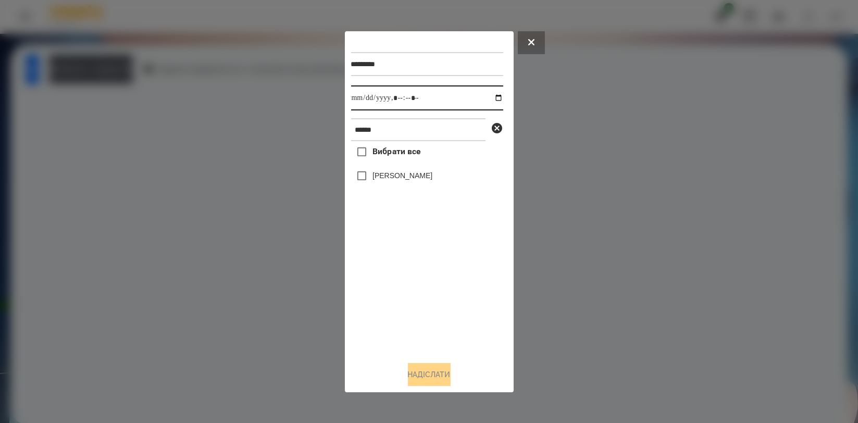
click at [490, 96] on input "datetime-local" at bounding box center [427, 97] width 152 height 25
type input "**********"
drag, startPoint x: 412, startPoint y: 295, endPoint x: 403, endPoint y: 228, distance: 67.7
click at [411, 295] on div "Вибрати все [PERSON_NAME]" at bounding box center [427, 246] width 152 height 211
click at [408, 178] on label "[PERSON_NAME]" at bounding box center [402, 175] width 60 height 10
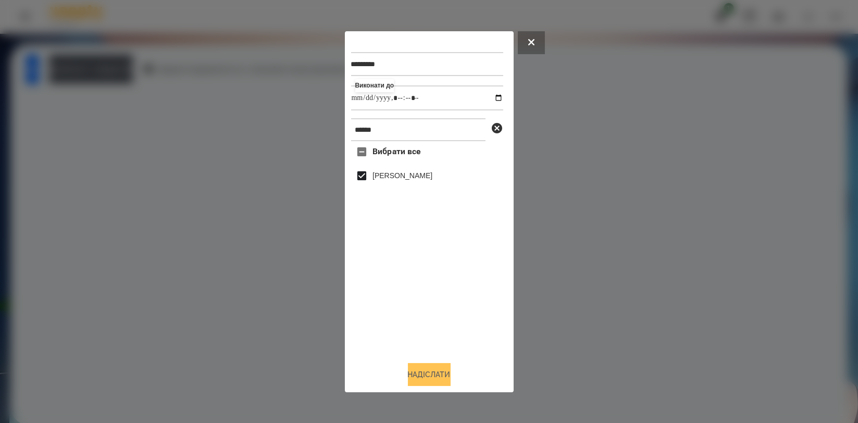
click at [428, 371] on button "Надіслати" at bounding box center [429, 374] width 43 height 23
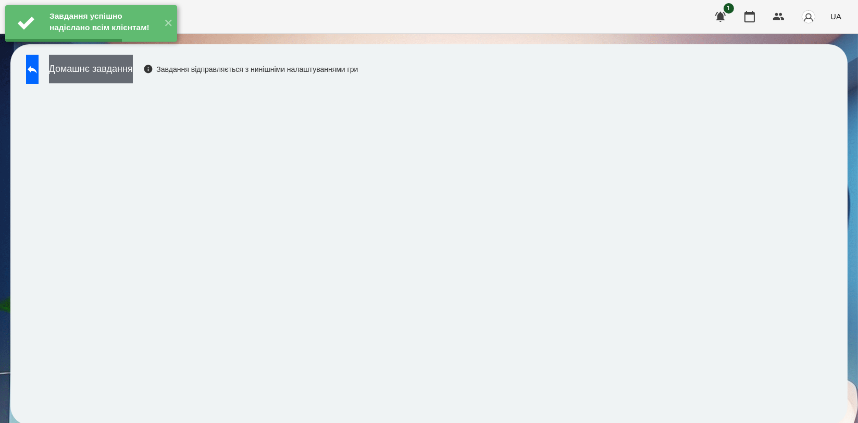
click at [124, 68] on button "Домашнє завдання" at bounding box center [91, 69] width 84 height 29
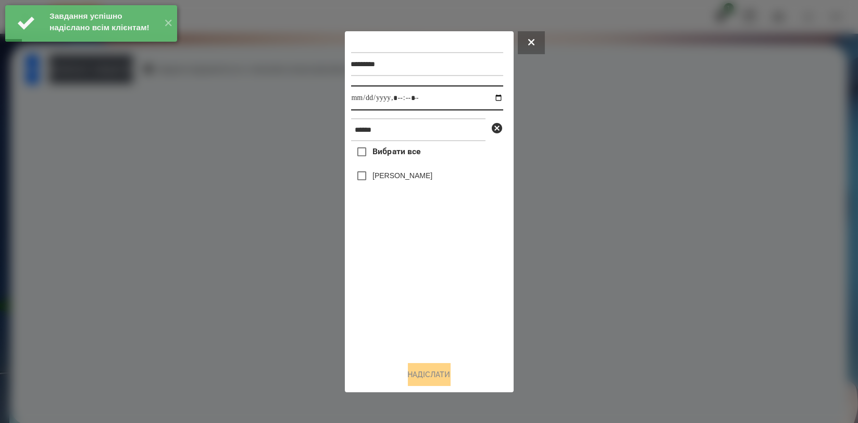
click at [493, 97] on input "datetime-local" at bounding box center [427, 97] width 152 height 25
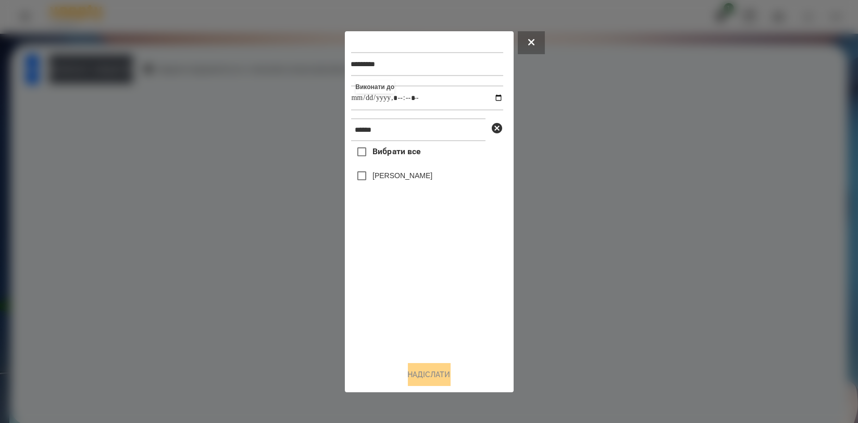
type input "**********"
click at [423, 270] on div "Вибрати все [PERSON_NAME]" at bounding box center [427, 246] width 152 height 211
click at [422, 181] on label "[PERSON_NAME]" at bounding box center [402, 175] width 60 height 10
click at [447, 370] on button "Надіслати" at bounding box center [429, 374] width 43 height 23
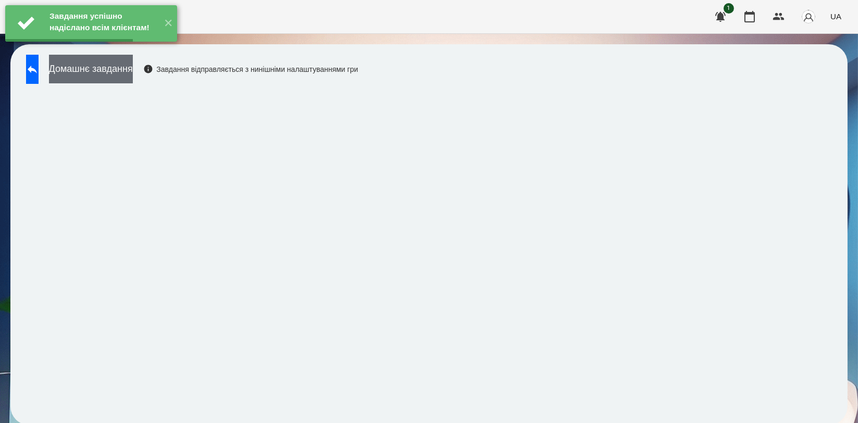
click at [133, 66] on button "Домашнє завдання" at bounding box center [91, 69] width 84 height 29
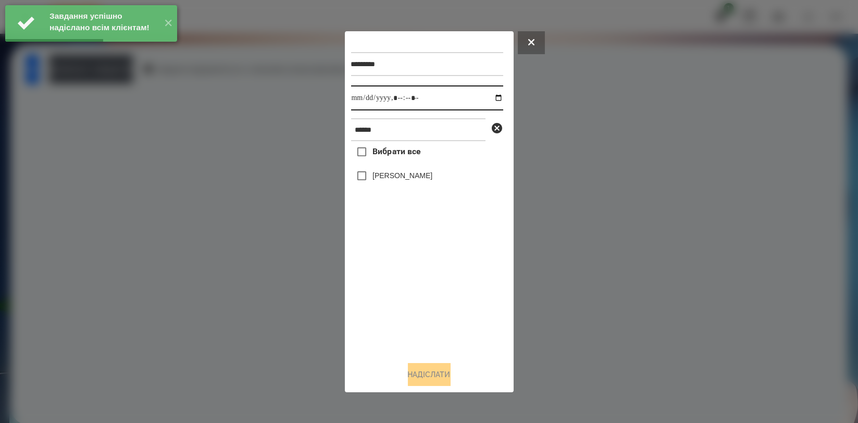
drag, startPoint x: 494, startPoint y: 99, endPoint x: 478, endPoint y: 110, distance: 19.5
click at [495, 98] on input "datetime-local" at bounding box center [427, 97] width 152 height 25
type input "**********"
drag, startPoint x: 434, startPoint y: 303, endPoint x: 430, endPoint y: 258, distance: 44.4
click at [433, 303] on div "Вибрати все [PERSON_NAME]" at bounding box center [427, 246] width 152 height 211
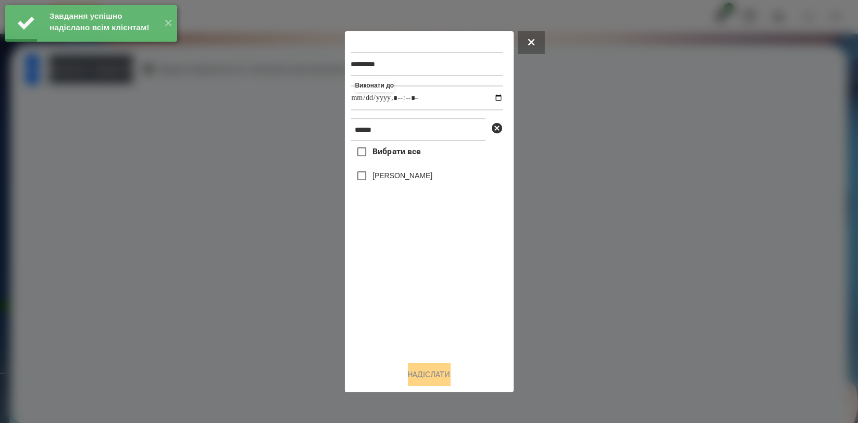
click at [419, 178] on label "[PERSON_NAME]" at bounding box center [402, 175] width 60 height 10
click at [426, 376] on button "Надіслати" at bounding box center [429, 374] width 43 height 23
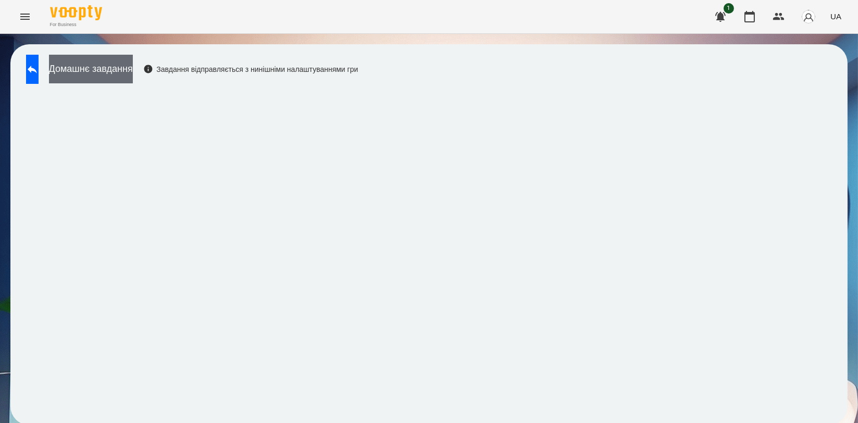
click at [133, 78] on button "Домашнє завдання" at bounding box center [91, 69] width 84 height 29
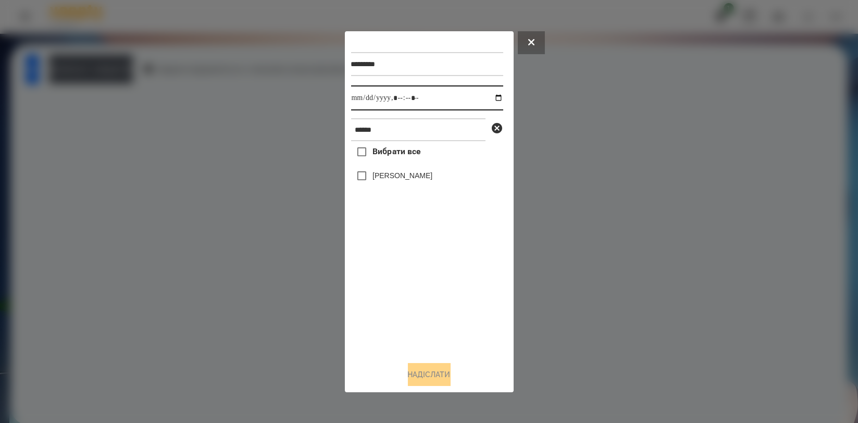
click at [491, 93] on input "datetime-local" at bounding box center [427, 97] width 152 height 25
type input "**********"
drag, startPoint x: 438, startPoint y: 292, endPoint x: 432, endPoint y: 260, distance: 32.9
click at [438, 293] on div "Вибрати все [PERSON_NAME]" at bounding box center [427, 246] width 152 height 211
click at [418, 170] on div "[PERSON_NAME]" at bounding box center [427, 176] width 152 height 22
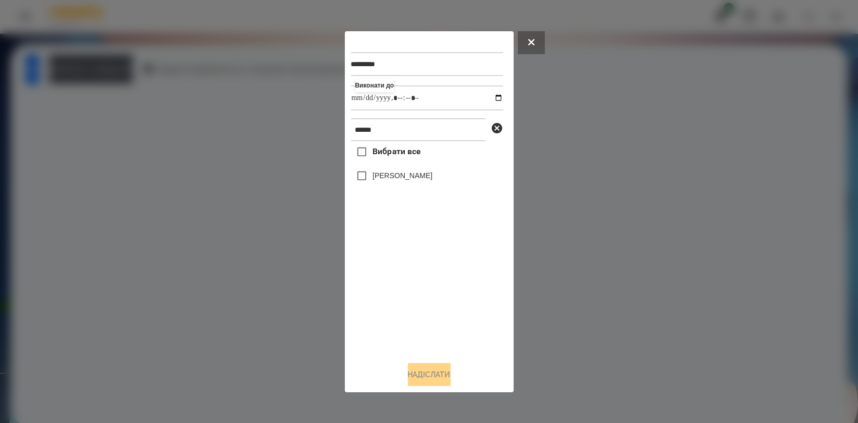
click at [418, 176] on label "[PERSON_NAME]" at bounding box center [402, 175] width 60 height 10
click at [424, 371] on button "Надіслати" at bounding box center [429, 374] width 43 height 23
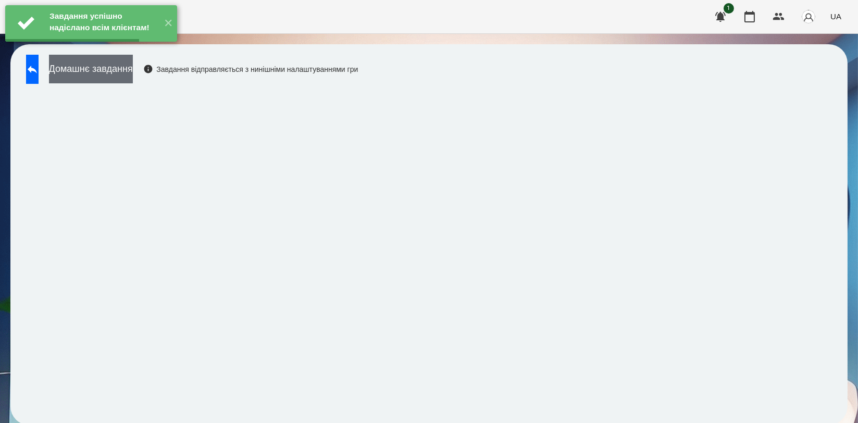
click at [133, 65] on button "Домашнє завдання" at bounding box center [91, 69] width 84 height 29
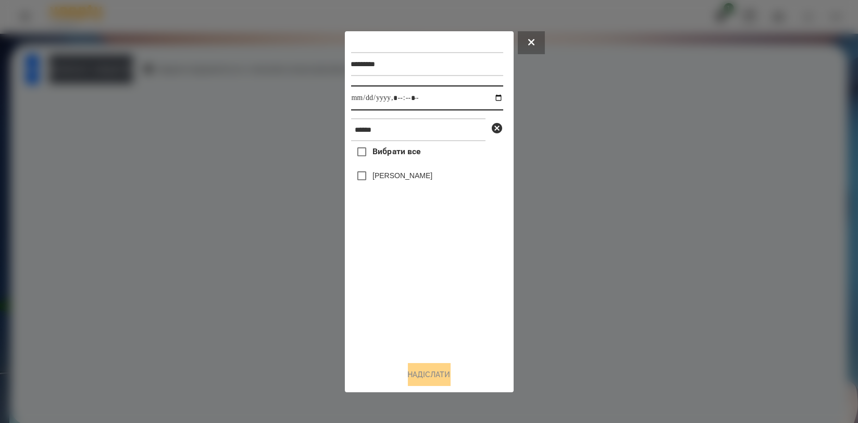
click at [489, 98] on input "datetime-local" at bounding box center [427, 97] width 152 height 25
type input "**********"
click at [394, 280] on div "Вибрати все [PERSON_NAME]" at bounding box center [427, 246] width 152 height 211
click at [403, 165] on div "Вибрати все [PERSON_NAME]" at bounding box center [427, 246] width 152 height 211
click at [403, 173] on label "[PERSON_NAME]" at bounding box center [402, 175] width 60 height 10
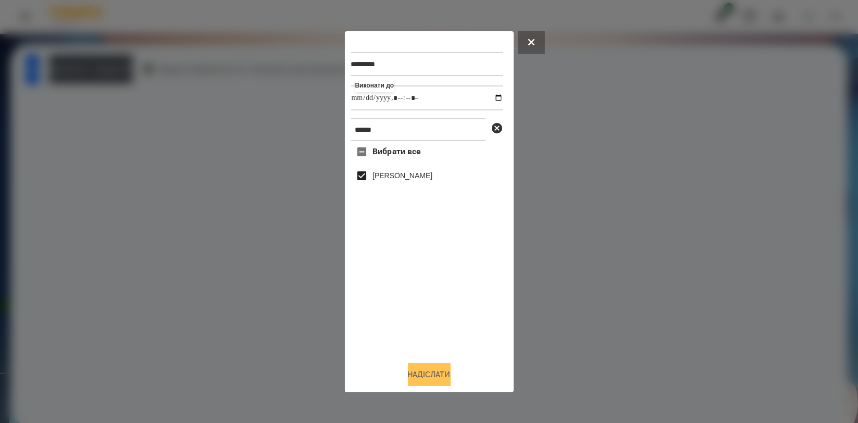
drag, startPoint x: 416, startPoint y: 368, endPoint x: 427, endPoint y: 366, distance: 11.1
click at [416, 369] on button "Надіслати" at bounding box center [429, 374] width 43 height 23
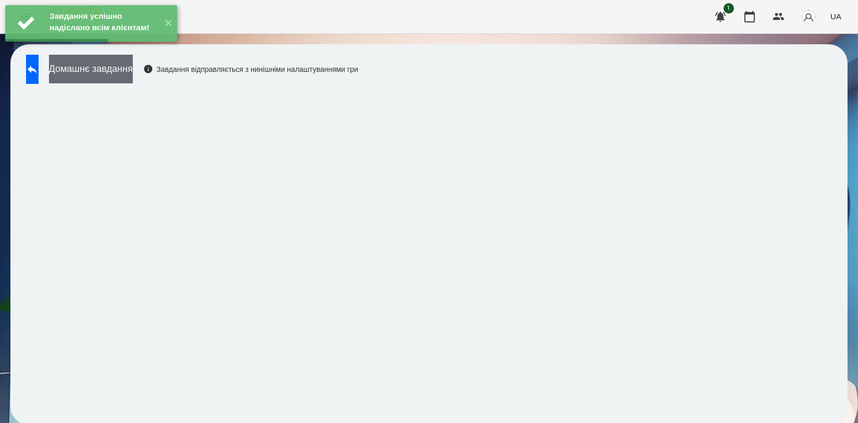
click at [102, 71] on button "Домашнє завдання" at bounding box center [91, 69] width 84 height 29
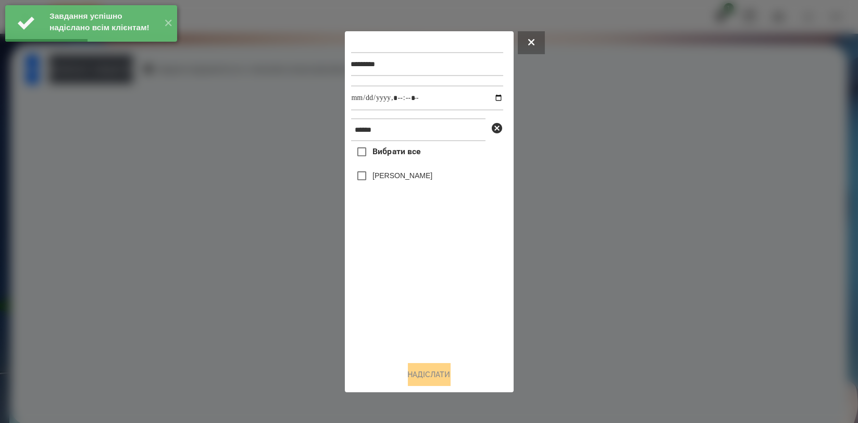
click at [108, 129] on div at bounding box center [429, 211] width 858 height 423
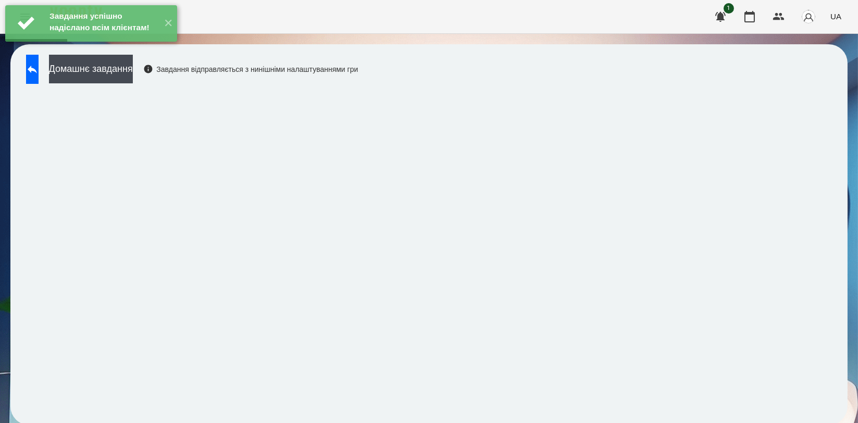
click at [41, 47] on div "Завдання успішно надіслано всім клієнтам! ✕" at bounding box center [91, 23] width 182 height 47
click at [39, 66] on button at bounding box center [32, 69] width 13 height 29
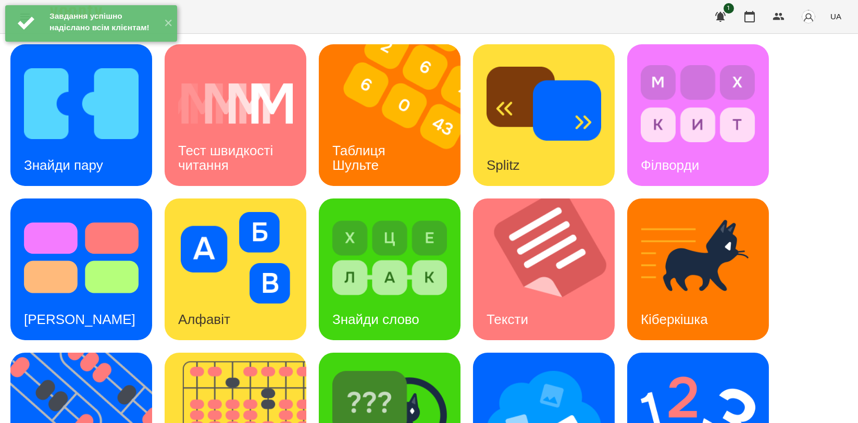
scroll to position [173, 0]
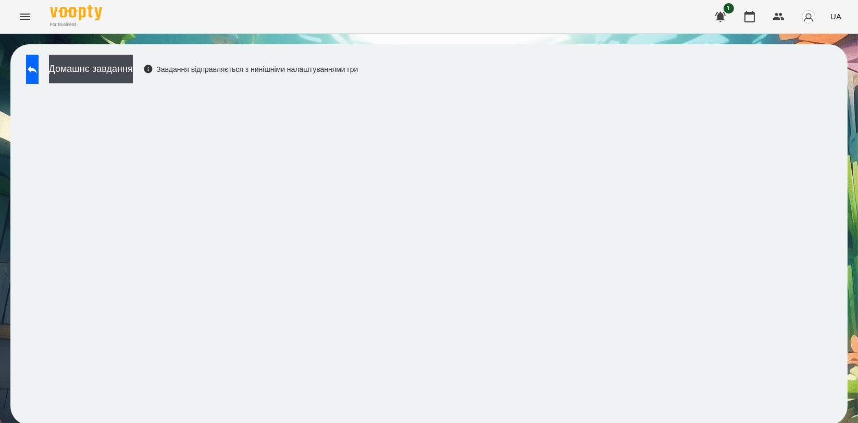
click at [837, 113] on div "Домашнє завдання Завдання відправляється з нинішніми налаштуваннями гри" at bounding box center [428, 234] width 837 height 381
click at [133, 62] on button "Домашнє завдання" at bounding box center [91, 69] width 84 height 29
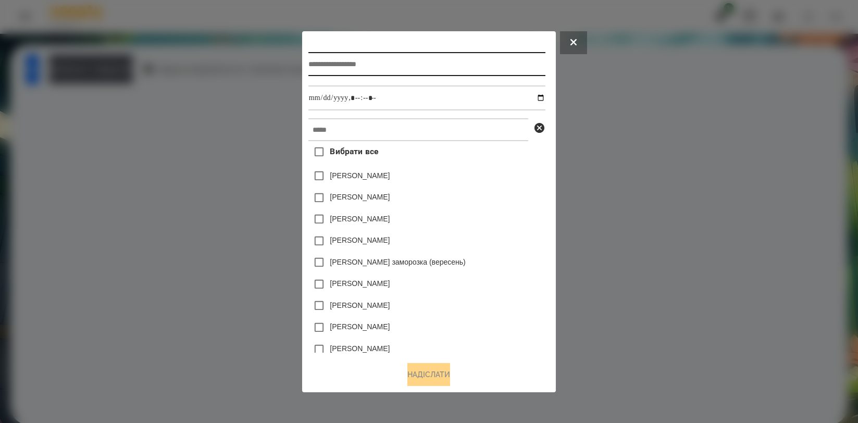
click at [437, 73] on input "text" at bounding box center [426, 64] width 237 height 24
type input "*******"
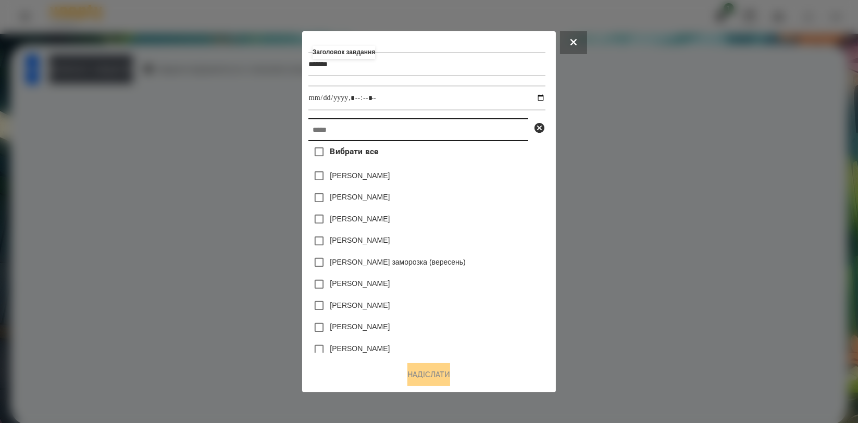
click at [445, 133] on input "text" at bounding box center [418, 129] width 220 height 23
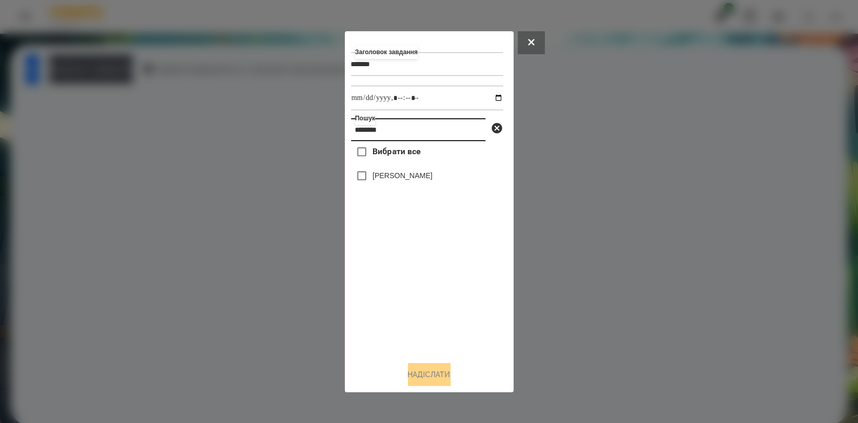
type input "********"
click at [430, 169] on div "[PERSON_NAME]" at bounding box center [427, 176] width 152 height 22
click at [426, 173] on label "[PERSON_NAME]" at bounding box center [402, 175] width 60 height 10
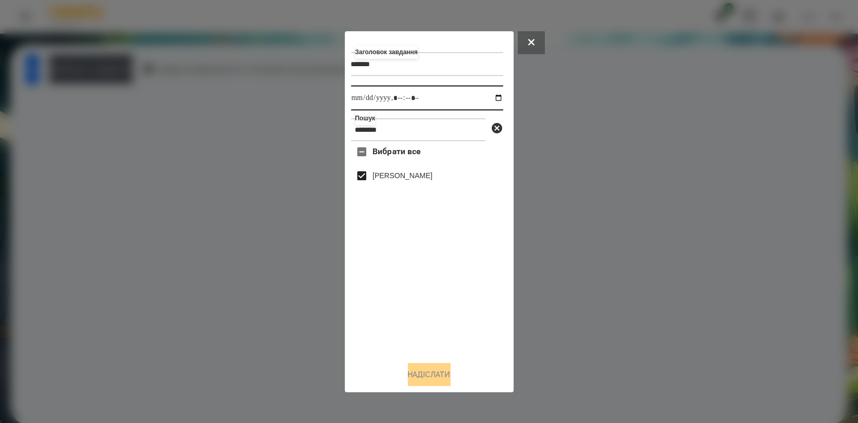
click at [484, 95] on input "datetime-local" at bounding box center [427, 97] width 152 height 25
click at [489, 93] on input "datetime-local" at bounding box center [427, 97] width 152 height 25
type input "**********"
click at [479, 294] on div "Вибрати все [PERSON_NAME]" at bounding box center [427, 246] width 152 height 211
click at [427, 373] on button "Надіслати" at bounding box center [429, 374] width 43 height 23
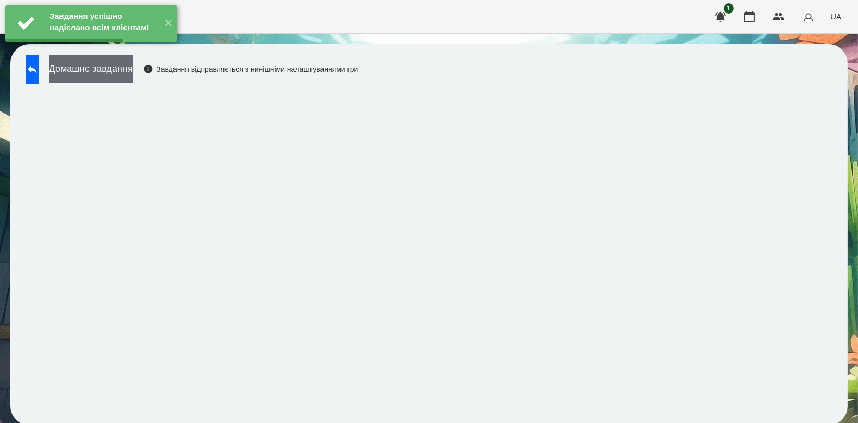
click at [109, 65] on button "Домашнє завдання" at bounding box center [91, 69] width 84 height 29
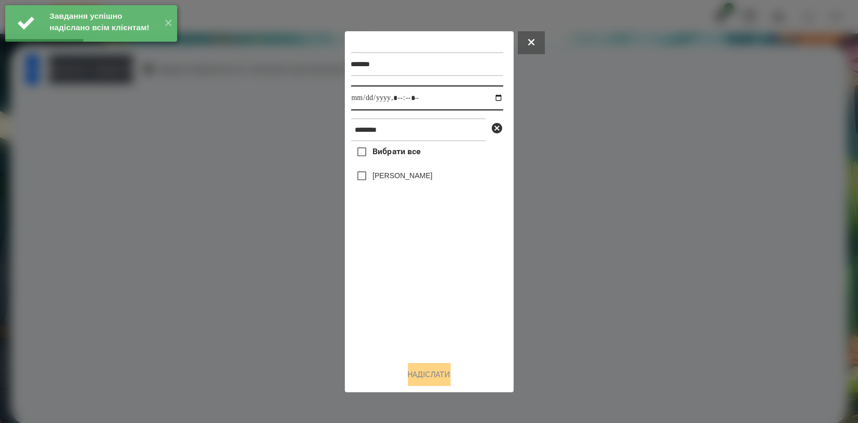
click at [491, 96] on input "datetime-local" at bounding box center [427, 97] width 152 height 25
type input "**********"
drag, startPoint x: 386, startPoint y: 290, endPoint x: 401, endPoint y: 204, distance: 86.7
click at [385, 289] on div "Вибрати все [PERSON_NAME]" at bounding box center [427, 246] width 152 height 211
click at [416, 181] on label "[PERSON_NAME]" at bounding box center [402, 175] width 60 height 10
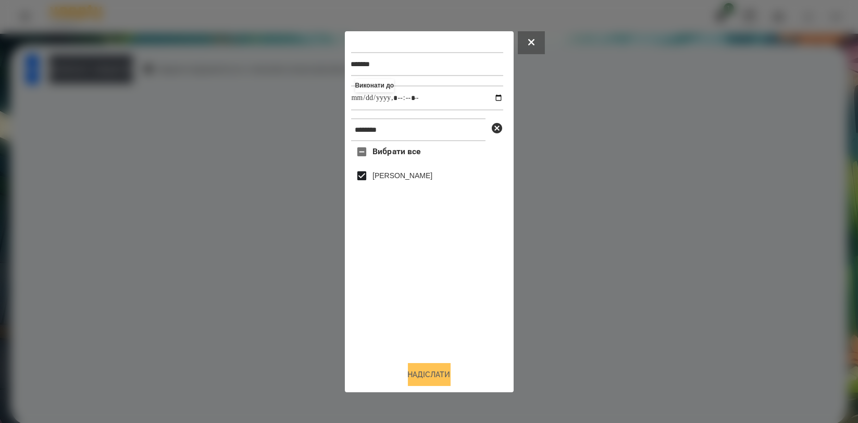
click at [420, 376] on button "Надіслати" at bounding box center [429, 374] width 43 height 23
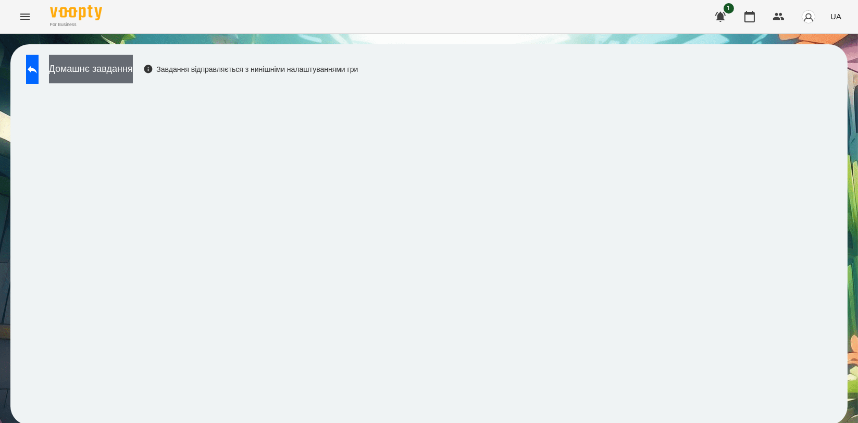
click at [133, 76] on button "Домашнє завдання" at bounding box center [91, 69] width 84 height 29
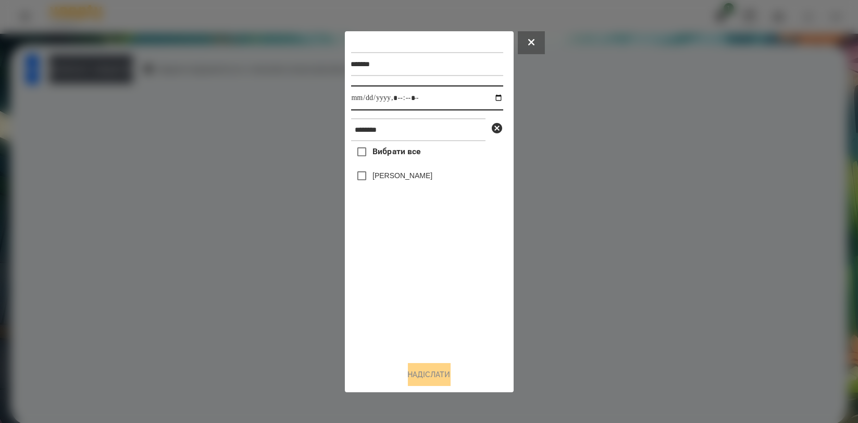
click at [488, 97] on input "datetime-local" at bounding box center [427, 97] width 152 height 25
type input "**********"
click at [400, 287] on div "Вибрати все [PERSON_NAME]" at bounding box center [427, 246] width 152 height 211
click at [429, 181] on label "[PERSON_NAME]" at bounding box center [402, 175] width 60 height 10
click at [433, 376] on button "Надіслати" at bounding box center [429, 374] width 43 height 23
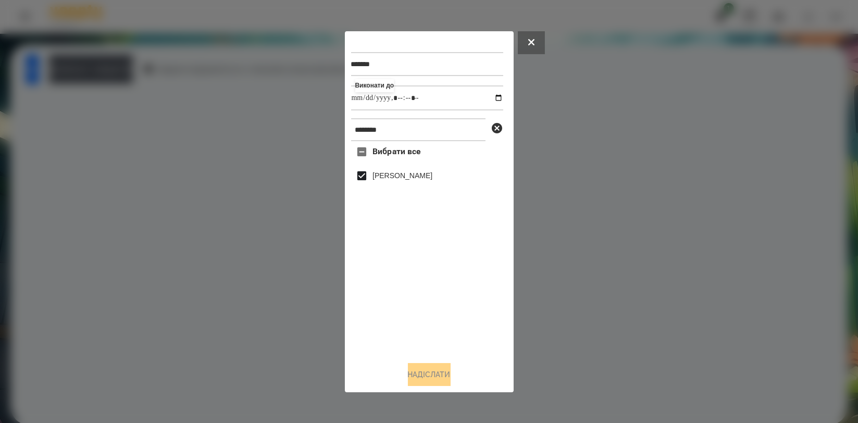
click at [133, 64] on button "Домашнє завдання" at bounding box center [91, 69] width 84 height 29
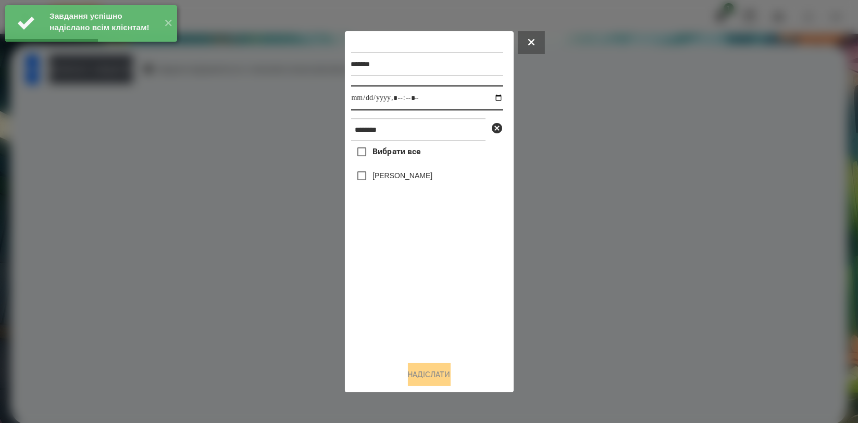
click at [488, 95] on input "datetime-local" at bounding box center [427, 97] width 152 height 25
type input "**********"
click at [417, 281] on div "Вибрати все [PERSON_NAME]" at bounding box center [427, 246] width 152 height 211
click at [424, 179] on label "[PERSON_NAME]" at bounding box center [402, 175] width 60 height 10
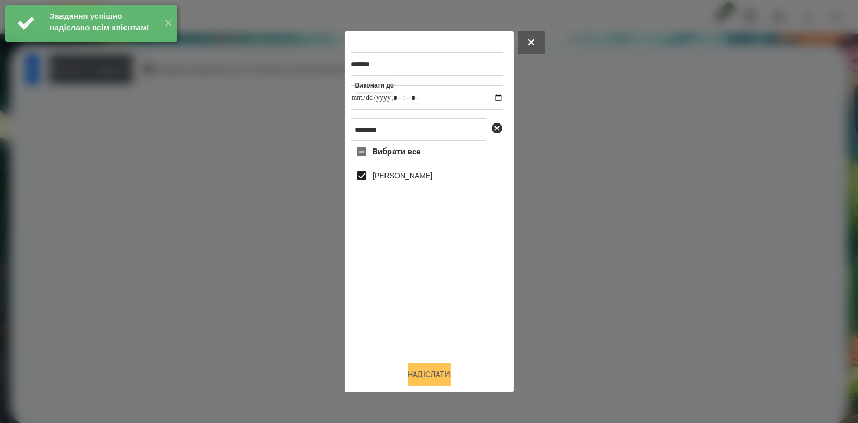
click at [445, 369] on button "Надіслати" at bounding box center [429, 374] width 43 height 23
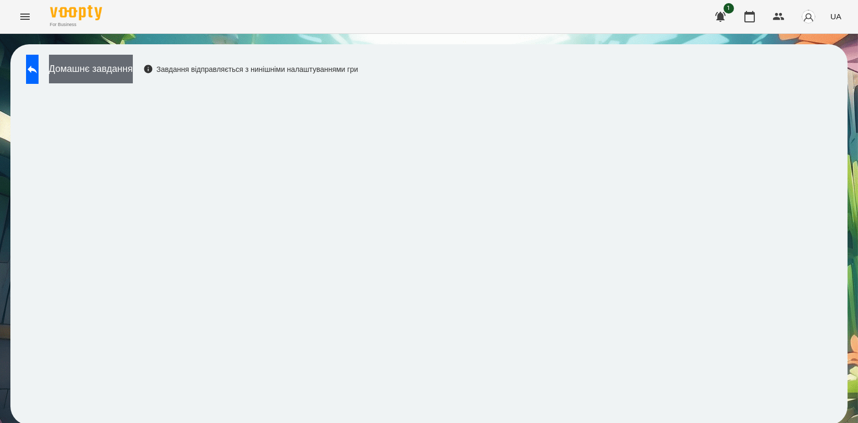
click at [133, 72] on button "Домашнє завдання" at bounding box center [91, 69] width 84 height 29
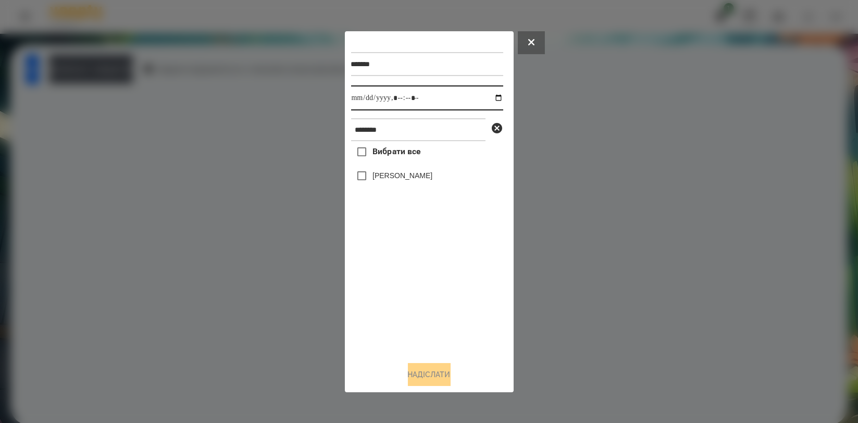
click at [487, 97] on input "datetime-local" at bounding box center [427, 97] width 152 height 25
type input "**********"
click at [412, 275] on div "Вибрати все [PERSON_NAME]" at bounding box center [427, 246] width 152 height 211
click at [381, 170] on div "[PERSON_NAME]" at bounding box center [427, 176] width 152 height 22
click at [383, 174] on label "[PERSON_NAME]" at bounding box center [402, 175] width 60 height 10
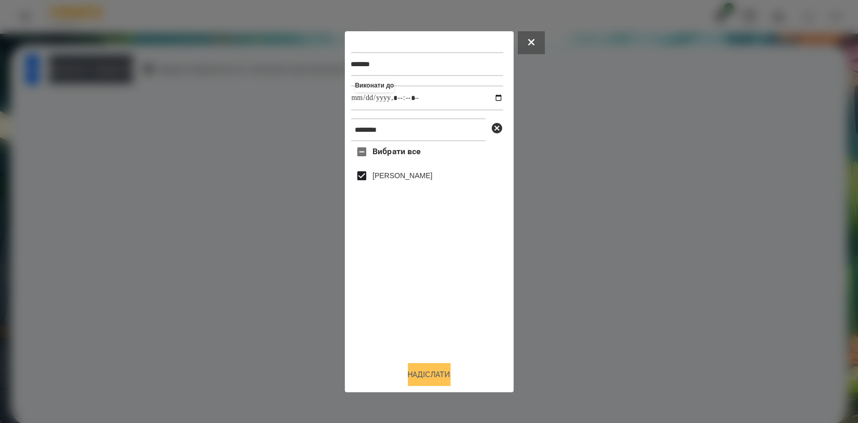
click at [432, 373] on button "Надіслати" at bounding box center [429, 374] width 43 height 23
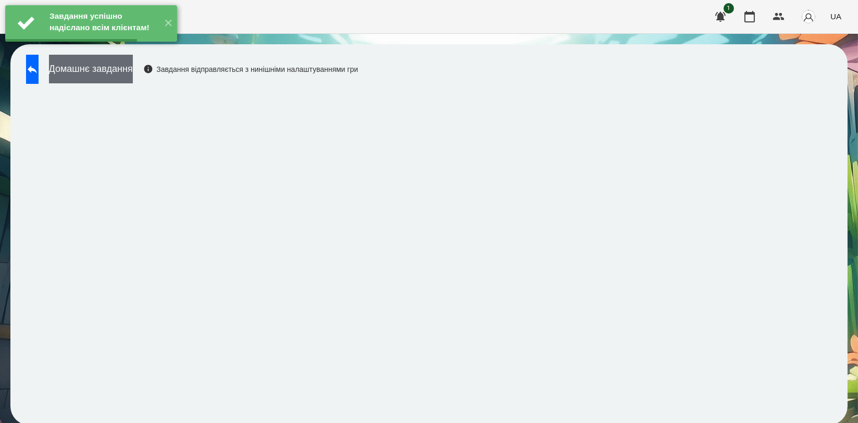
click at [128, 65] on button "Домашнє завдання" at bounding box center [91, 69] width 84 height 29
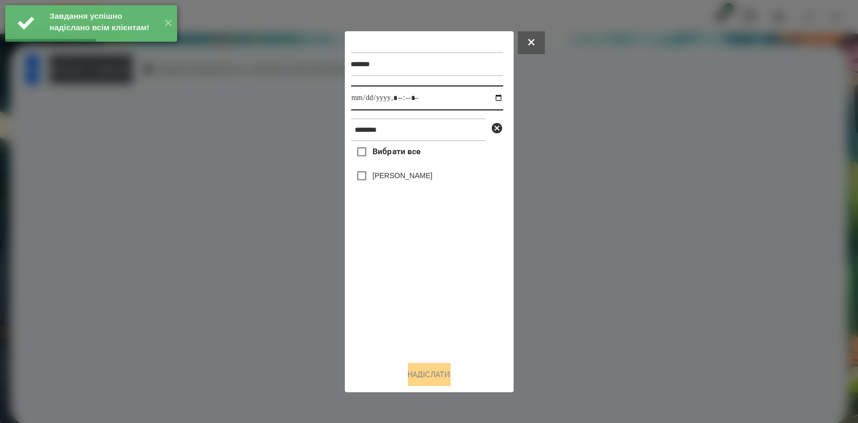
click at [493, 99] on input "datetime-local" at bounding box center [427, 97] width 152 height 25
type input "**********"
click at [426, 308] on div "Вибрати все [PERSON_NAME]" at bounding box center [427, 246] width 152 height 211
click at [428, 181] on label "[PERSON_NAME]" at bounding box center [402, 175] width 60 height 10
drag, startPoint x: 430, startPoint y: 372, endPoint x: 425, endPoint y: 371, distance: 5.8
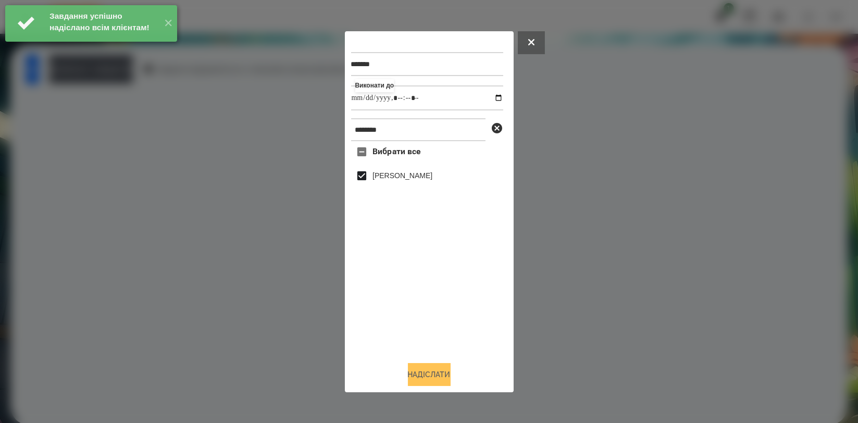
click at [430, 372] on button "Надіслати" at bounding box center [429, 374] width 43 height 23
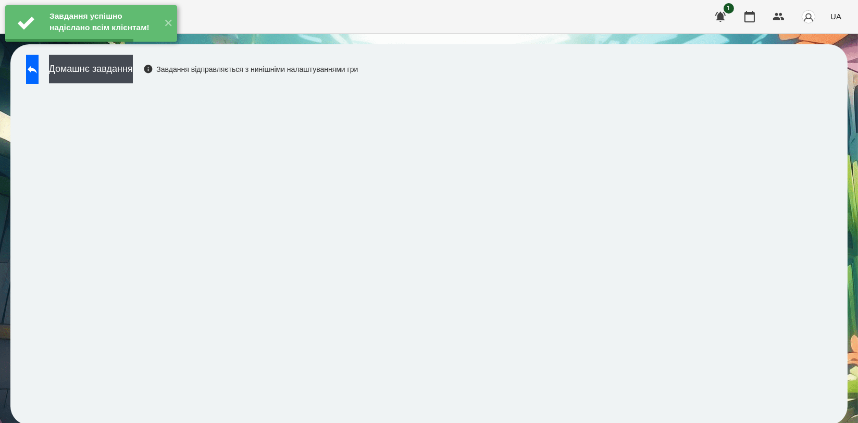
click at [142, 41] on div "Завдання успішно надіслано всім клієнтам!" at bounding box center [103, 23] width 112 height 36
click at [136, 47] on div "Завдання успішно надіслано всім клієнтам! ✕" at bounding box center [91, 23] width 182 height 47
click at [133, 71] on button "Домашнє завдання" at bounding box center [91, 69] width 84 height 29
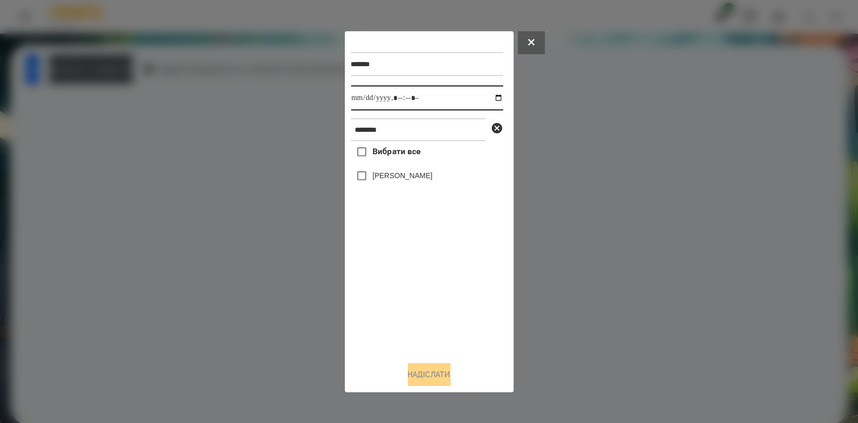
click at [486, 96] on input "datetime-local" at bounding box center [427, 97] width 152 height 25
type input "**********"
drag, startPoint x: 432, startPoint y: 279, endPoint x: 419, endPoint y: 220, distance: 60.9
click at [431, 280] on div "Вибрати все [PERSON_NAME]" at bounding box center [427, 246] width 152 height 211
click at [428, 176] on label "[PERSON_NAME]" at bounding box center [402, 175] width 60 height 10
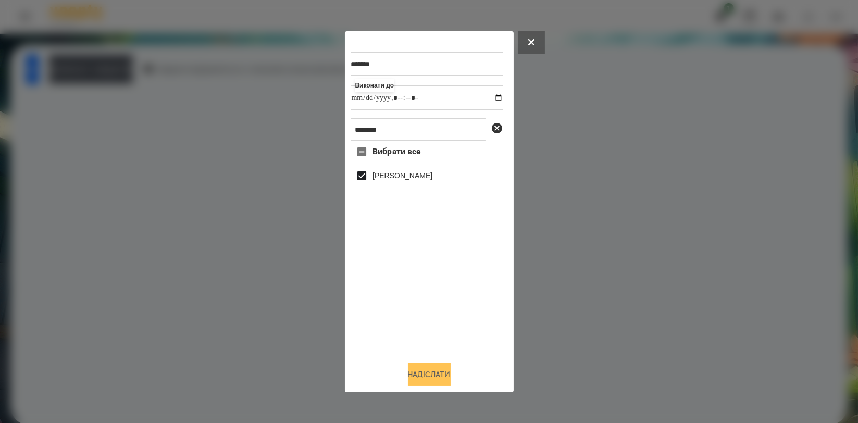
click at [445, 372] on button "Надіслати" at bounding box center [429, 374] width 43 height 23
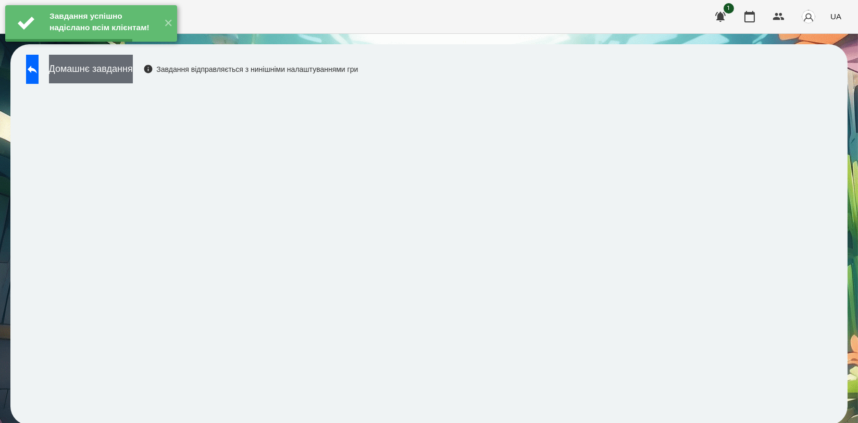
click at [124, 73] on button "Домашнє завдання" at bounding box center [91, 69] width 84 height 29
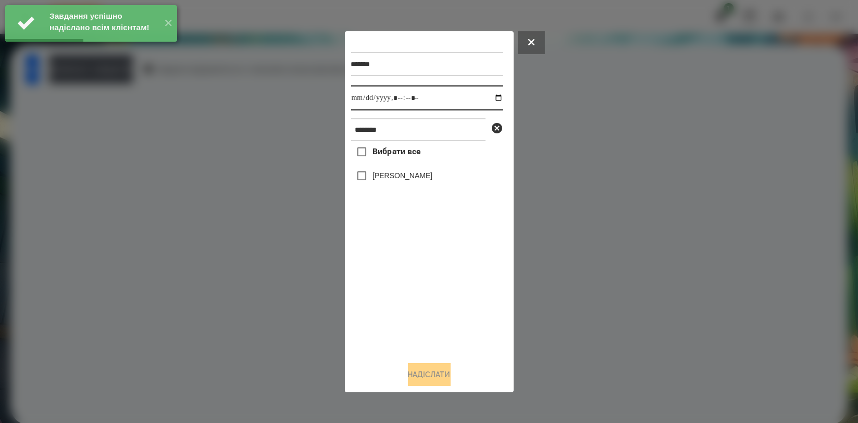
click at [489, 95] on input "datetime-local" at bounding box center [427, 97] width 152 height 25
type input "**********"
click at [379, 273] on div "Вибрати все [PERSON_NAME]" at bounding box center [427, 246] width 152 height 211
click at [409, 178] on label "[PERSON_NAME]" at bounding box center [402, 175] width 60 height 10
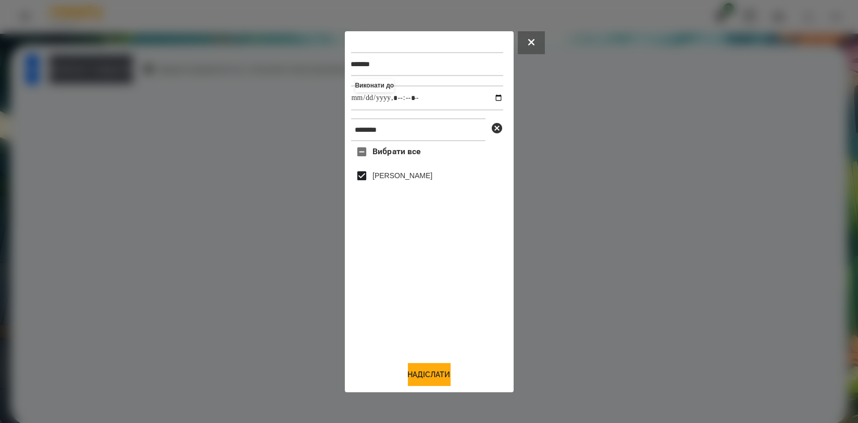
click at [413, 364] on div "******* Виконати до ******** Вибрати все [PERSON_NAME]" at bounding box center [429, 212] width 156 height 348
click at [422, 379] on button "Надіслати" at bounding box center [429, 374] width 43 height 23
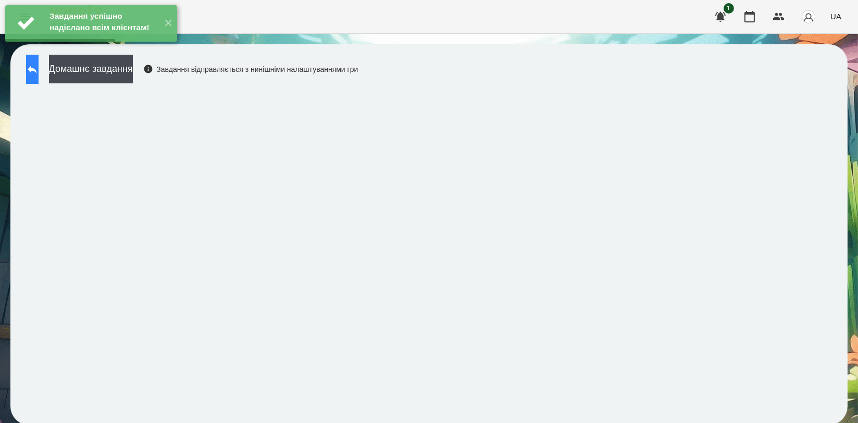
click at [39, 70] on button at bounding box center [32, 69] width 13 height 29
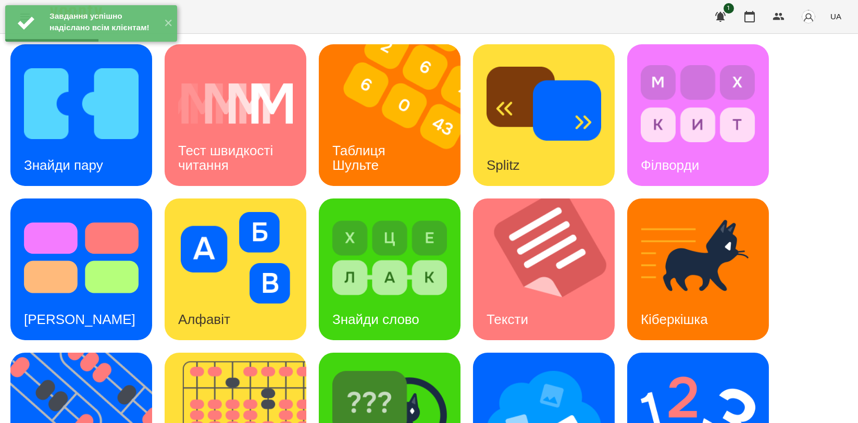
scroll to position [231, 0]
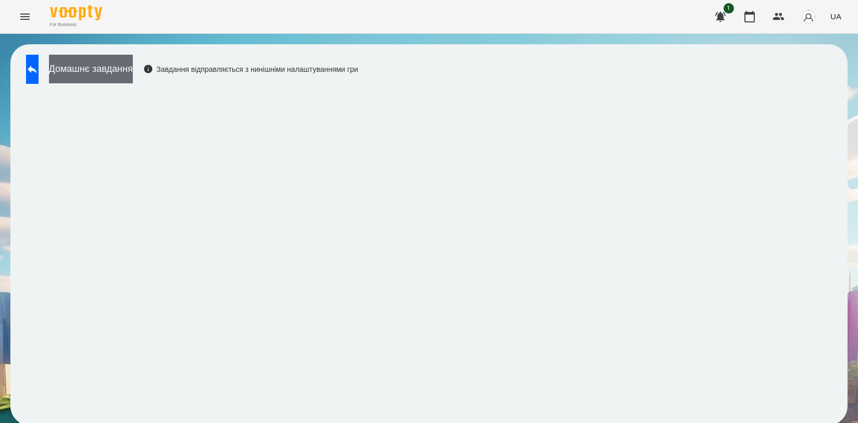
click at [133, 64] on button "Домашнє завдання" at bounding box center [91, 69] width 84 height 29
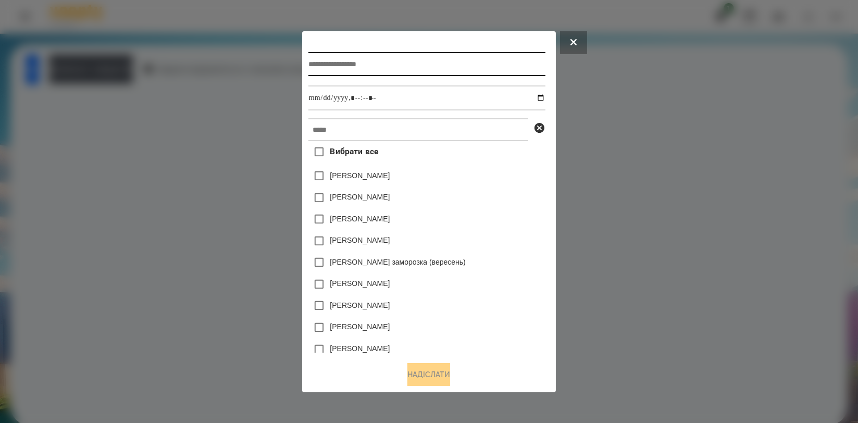
click at [371, 70] on input "text" at bounding box center [426, 64] width 237 height 24
type input "**********"
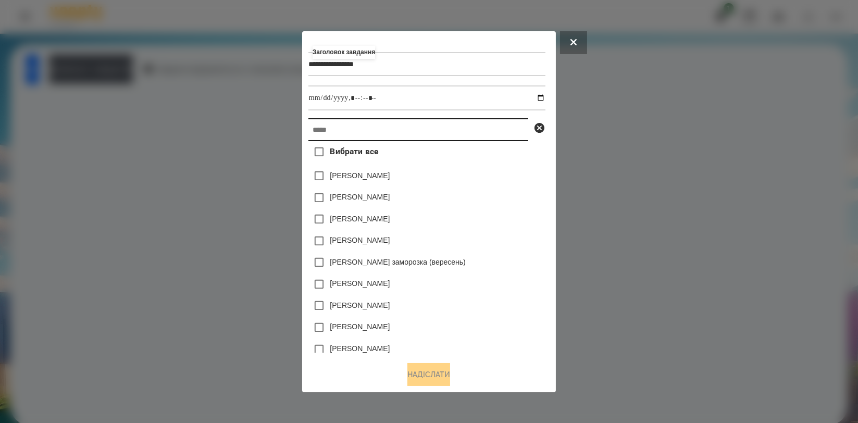
click at [391, 126] on input "text" at bounding box center [418, 129] width 220 height 23
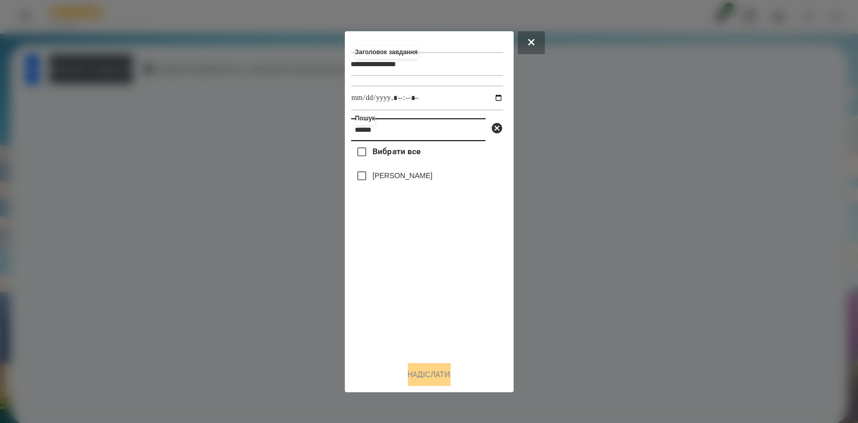
type input "******"
click at [382, 176] on label "[PERSON_NAME]" at bounding box center [402, 175] width 60 height 10
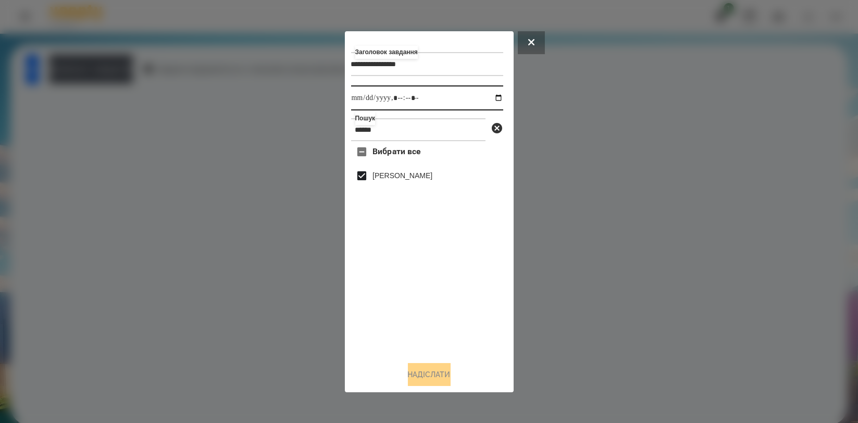
click at [491, 98] on input "datetime-local" at bounding box center [427, 97] width 152 height 25
type input "**********"
click at [475, 270] on div "Вибрати все [PERSON_NAME]" at bounding box center [427, 246] width 152 height 211
click at [437, 363] on div "**********" at bounding box center [429, 212] width 156 height 348
click at [437, 367] on div "**********" at bounding box center [429, 212] width 156 height 348
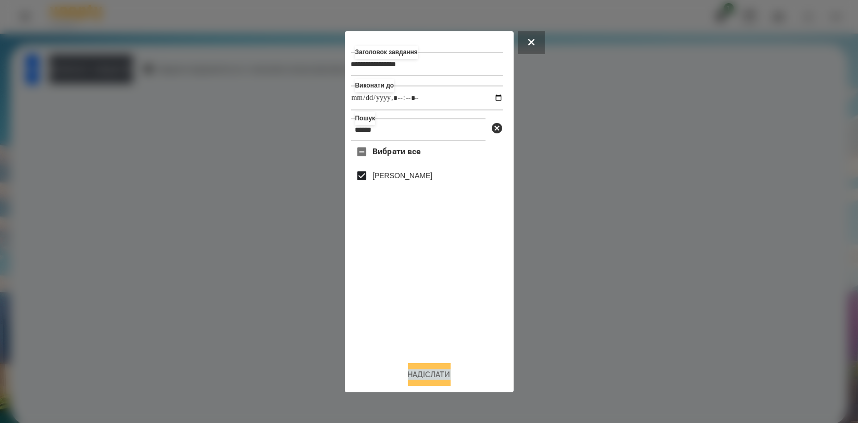
click at [423, 373] on button "Надіслати" at bounding box center [429, 374] width 43 height 23
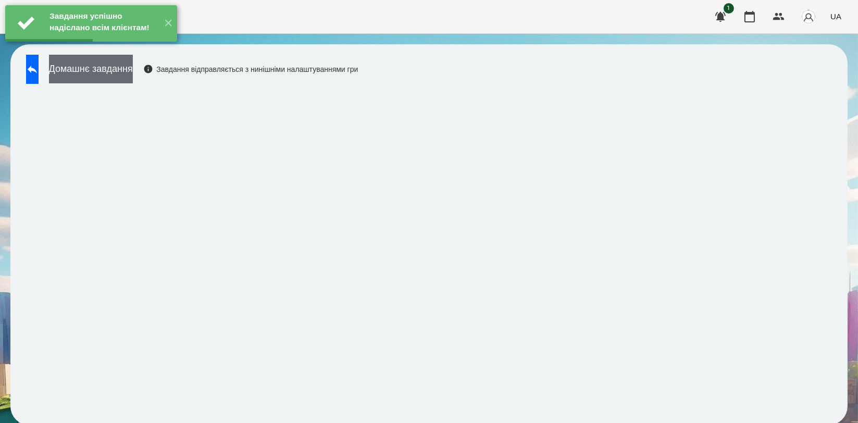
click at [133, 65] on button "Домашнє завдання" at bounding box center [91, 69] width 84 height 29
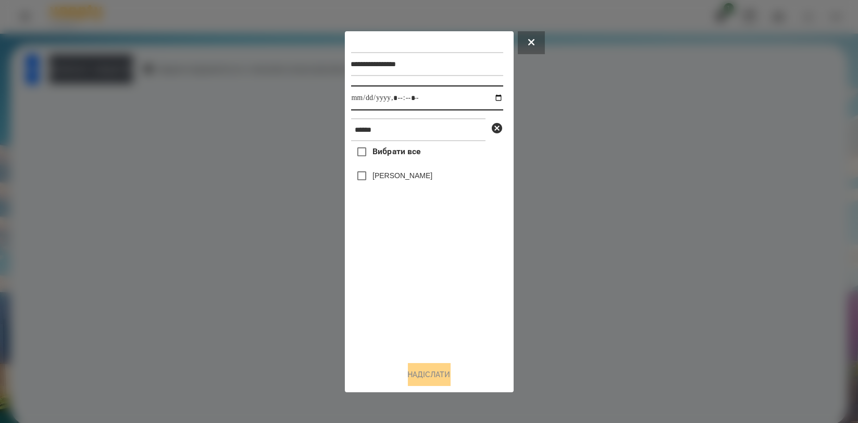
click at [489, 94] on input "datetime-local" at bounding box center [427, 97] width 152 height 25
type input "**********"
click at [395, 278] on div "Вибрати все [PERSON_NAME]" at bounding box center [427, 246] width 152 height 211
click at [400, 173] on label "[PERSON_NAME]" at bounding box center [402, 175] width 60 height 10
click at [419, 366] on button "Надіслати" at bounding box center [429, 374] width 43 height 23
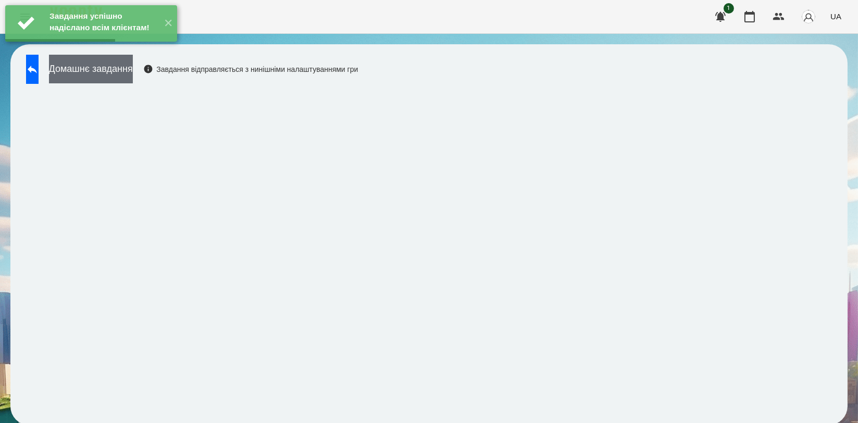
click at [132, 63] on div "Завдання успішно надіслано всім клієнтам! ✕ For Business 1 UA Домашнє завдання …" at bounding box center [429, 217] width 858 height 435
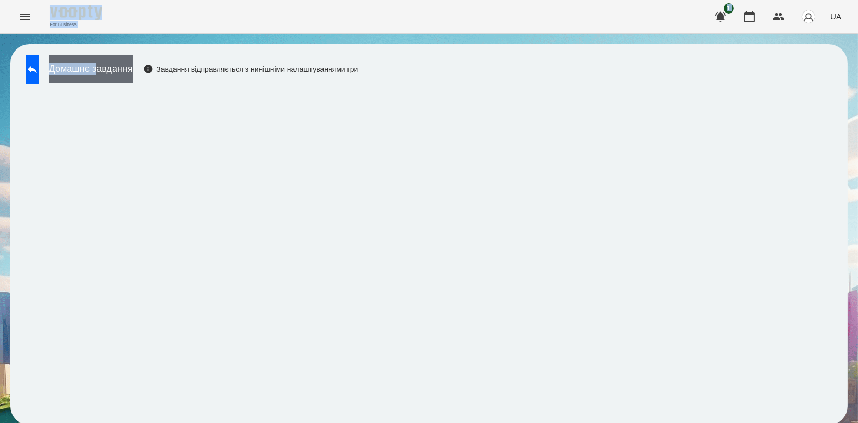
click at [133, 76] on button "Домашнє завдання" at bounding box center [91, 69] width 84 height 29
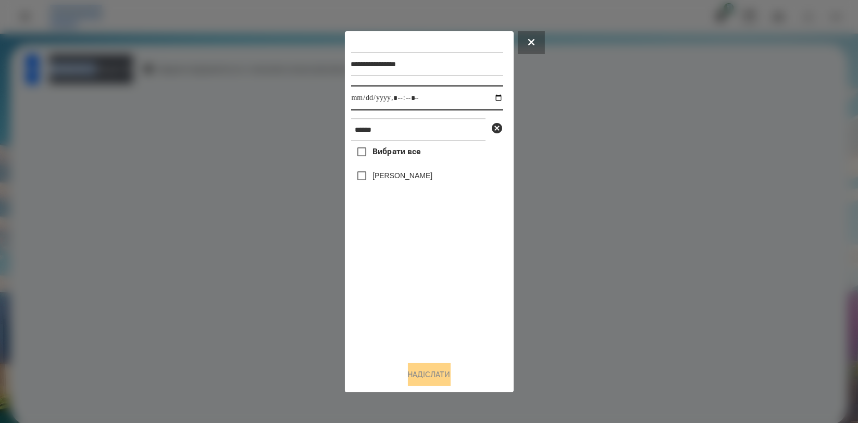
click at [488, 102] on input "datetime-local" at bounding box center [427, 97] width 152 height 25
type input "**********"
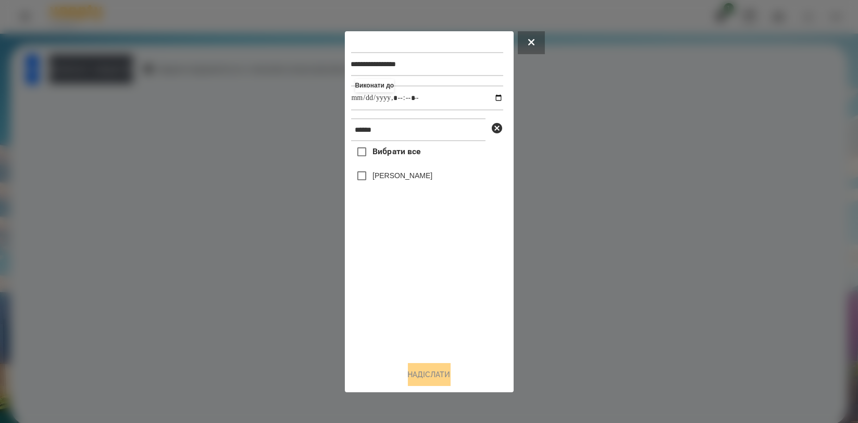
drag, startPoint x: 412, startPoint y: 293, endPoint x: 420, endPoint y: 223, distance: 69.8
click at [412, 293] on div "Вибрати все [PERSON_NAME]" at bounding box center [427, 246] width 152 height 211
click at [435, 169] on div "[PERSON_NAME]" at bounding box center [427, 176] width 152 height 22
click at [432, 177] on label "[PERSON_NAME]" at bounding box center [402, 175] width 60 height 10
click at [420, 379] on button "Надіслати" at bounding box center [429, 374] width 43 height 23
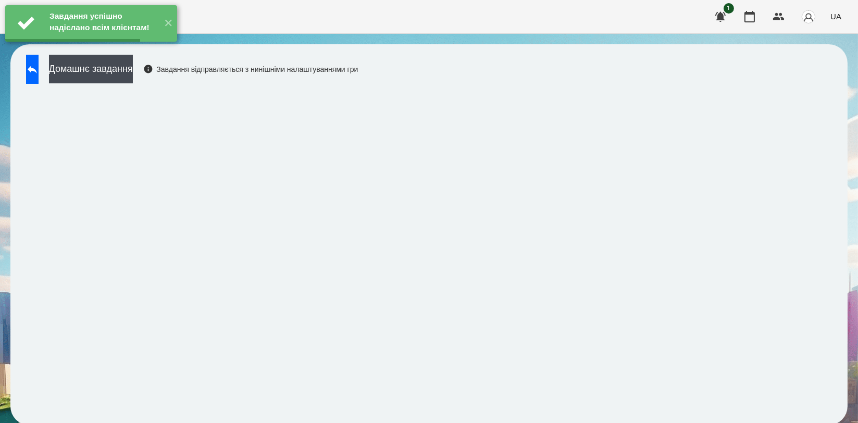
click at [133, 76] on button "Домашнє завдання" at bounding box center [91, 69] width 84 height 29
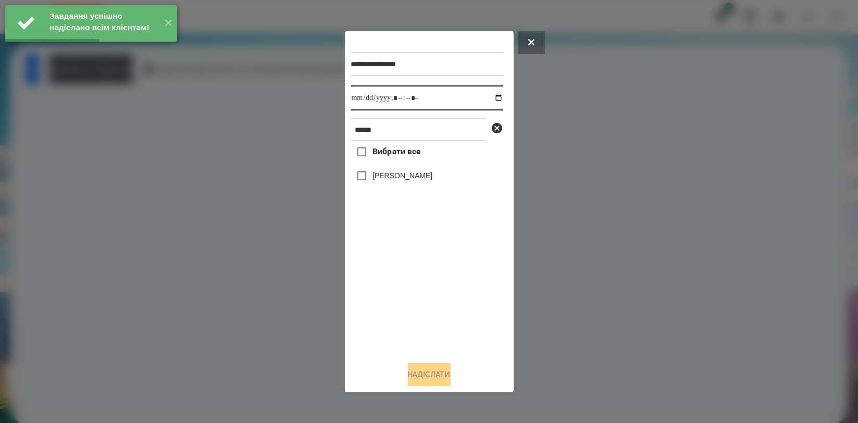
click at [489, 99] on input "datetime-local" at bounding box center [427, 97] width 152 height 25
type input "**********"
click at [404, 274] on div "Вибрати все [PERSON_NAME]" at bounding box center [427, 246] width 152 height 211
click at [408, 178] on label "[PERSON_NAME]" at bounding box center [402, 175] width 60 height 10
click at [424, 371] on button "Надіслати" at bounding box center [429, 374] width 43 height 23
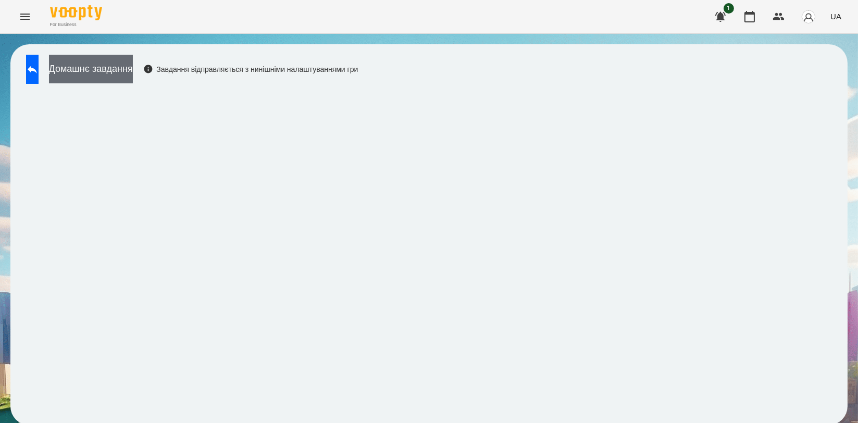
click at [133, 76] on button "Домашнє завдання" at bounding box center [91, 69] width 84 height 29
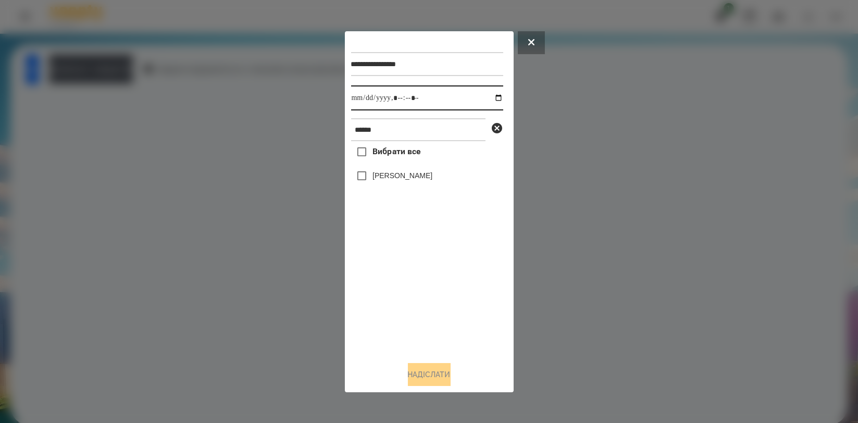
click at [493, 94] on input "datetime-local" at bounding box center [427, 97] width 152 height 25
type input "**********"
click at [422, 282] on div "Вибрати все [PERSON_NAME]" at bounding box center [427, 246] width 152 height 211
click at [421, 179] on label "[PERSON_NAME]" at bounding box center [402, 175] width 60 height 10
drag, startPoint x: 415, startPoint y: 365, endPoint x: 415, endPoint y: 374, distance: 8.9
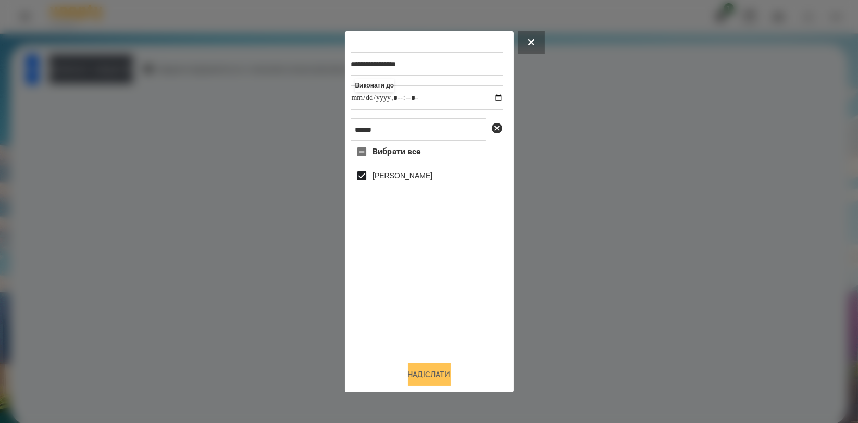
click at [415, 368] on button "Надіслати" at bounding box center [429, 374] width 43 height 23
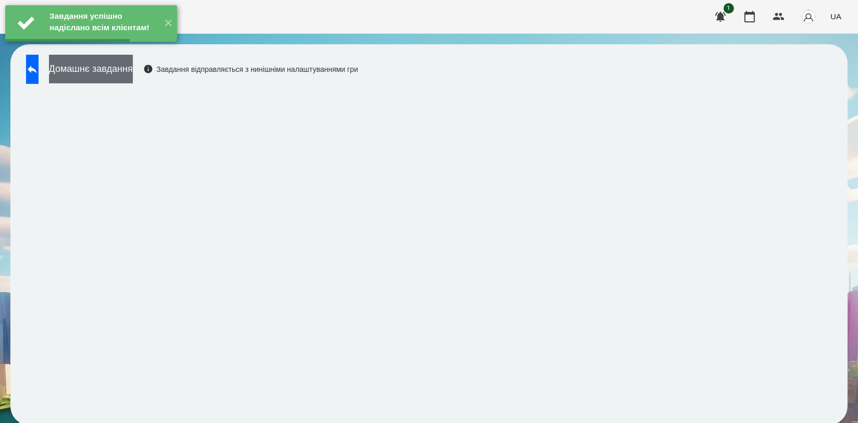
click at [133, 76] on button "Домашнє завдання" at bounding box center [91, 69] width 84 height 29
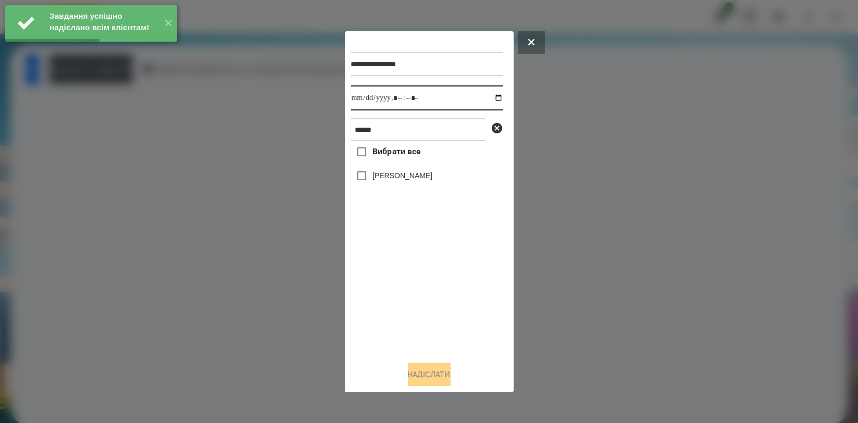
click at [490, 98] on input "datetime-local" at bounding box center [427, 97] width 152 height 25
type input "**********"
click at [411, 282] on div "Вибрати все [PERSON_NAME]" at bounding box center [427, 246] width 152 height 211
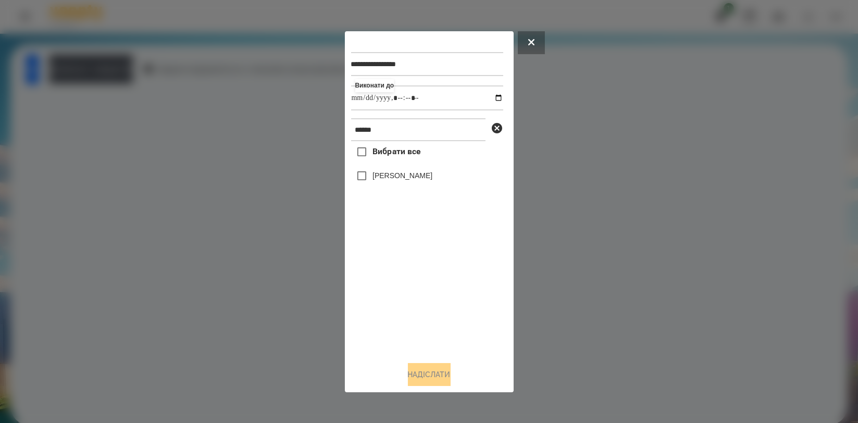
click at [411, 178] on label "[PERSON_NAME]" at bounding box center [402, 175] width 60 height 10
click at [422, 383] on button "Надіслати" at bounding box center [429, 374] width 43 height 23
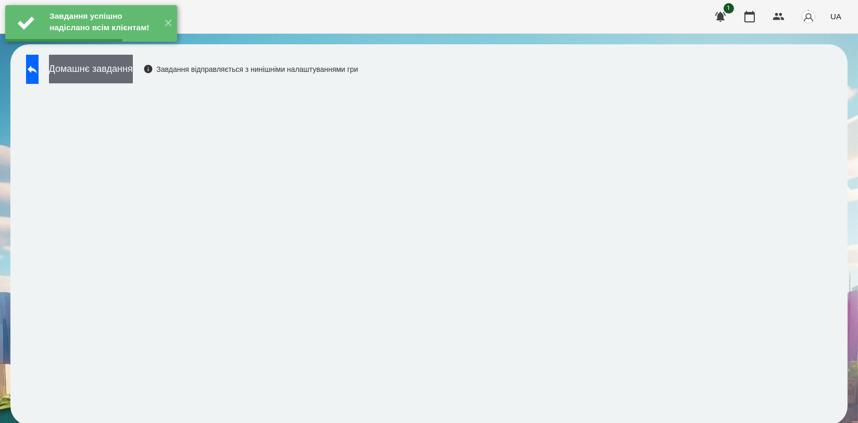
click at [133, 77] on button "Домашнє завдання" at bounding box center [91, 69] width 84 height 29
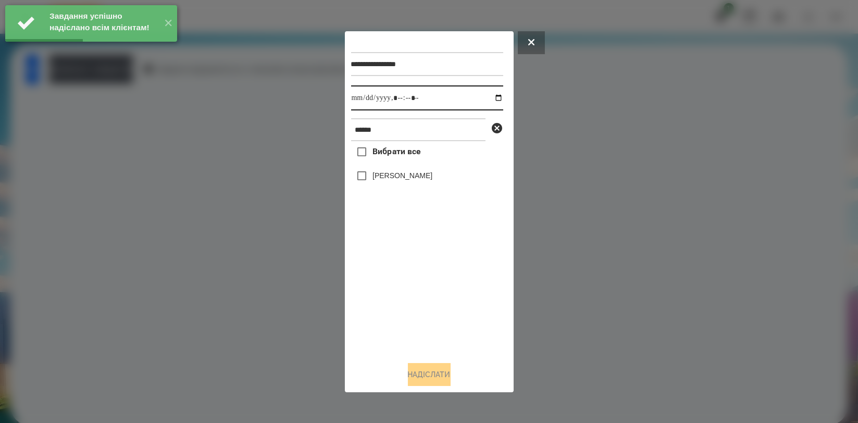
click at [492, 98] on input "datetime-local" at bounding box center [427, 97] width 152 height 25
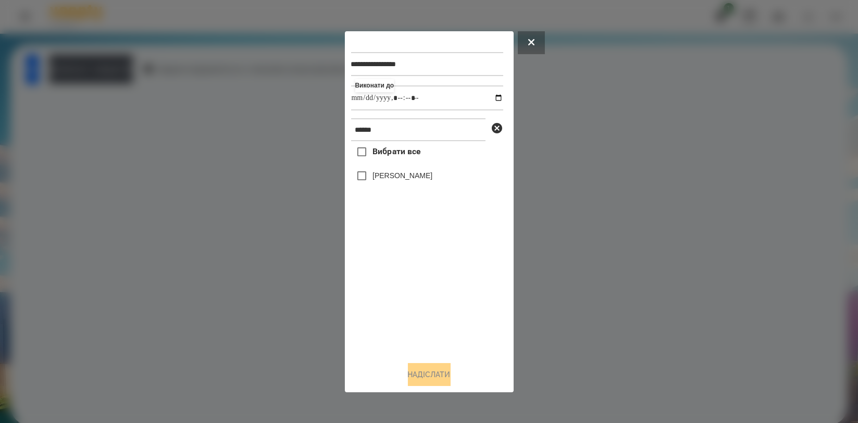
type input "**********"
drag, startPoint x: 429, startPoint y: 289, endPoint x: 413, endPoint y: 223, distance: 67.2
click at [428, 289] on div "Вибрати все [PERSON_NAME]" at bounding box center [427, 246] width 152 height 211
click at [407, 181] on label "[PERSON_NAME]" at bounding box center [402, 175] width 60 height 10
click at [421, 377] on button "Надіслати" at bounding box center [429, 374] width 43 height 23
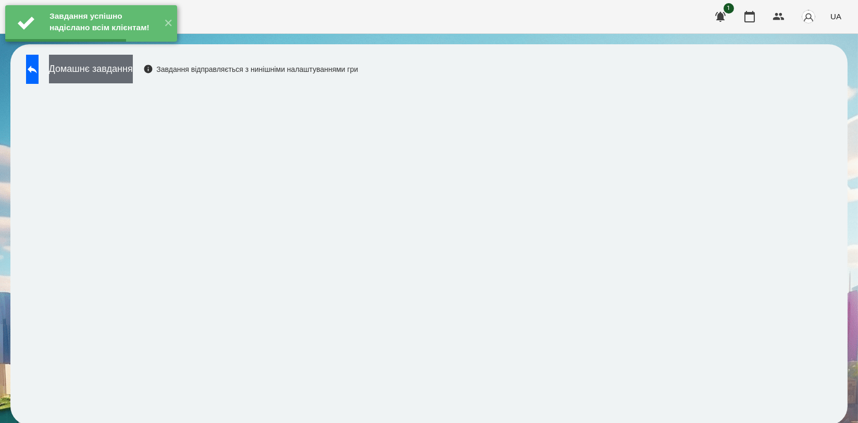
click at [133, 72] on button "Домашнє завдання" at bounding box center [91, 69] width 84 height 29
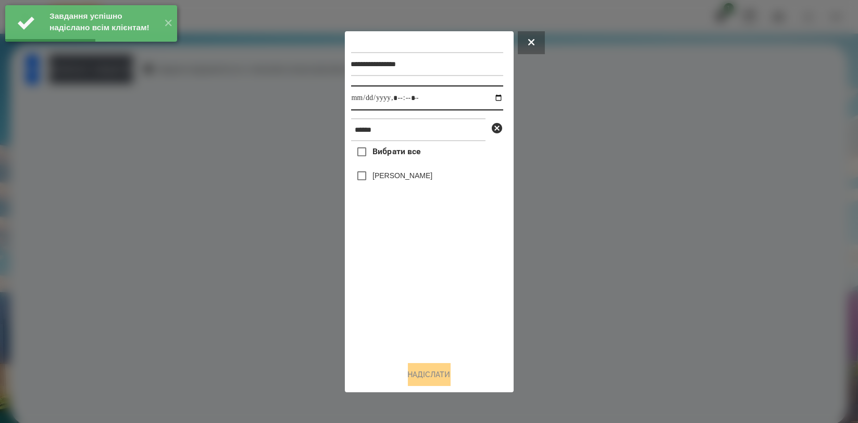
click at [491, 96] on input "datetime-local" at bounding box center [427, 97] width 152 height 25
type input "**********"
drag, startPoint x: 386, startPoint y: 288, endPoint x: 399, endPoint y: 208, distance: 81.3
click at [386, 289] on div "Вибрати все [PERSON_NAME]" at bounding box center [427, 246] width 152 height 211
click at [412, 174] on label "[PERSON_NAME]" at bounding box center [402, 175] width 60 height 10
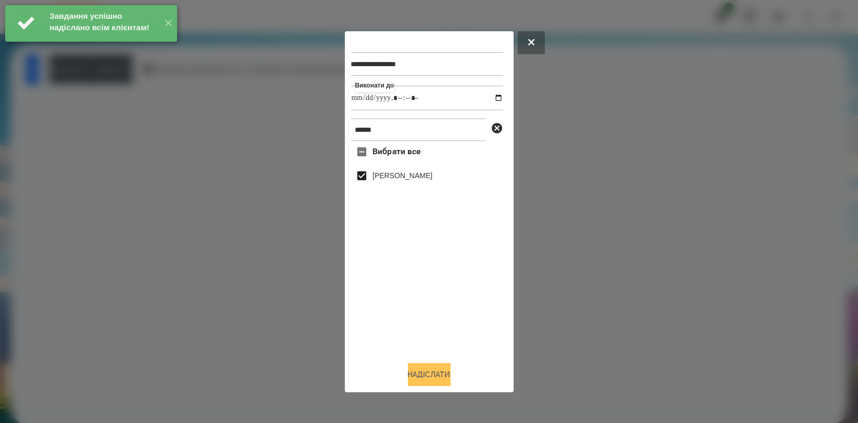
click at [416, 366] on button "Надіслати" at bounding box center [429, 374] width 43 height 23
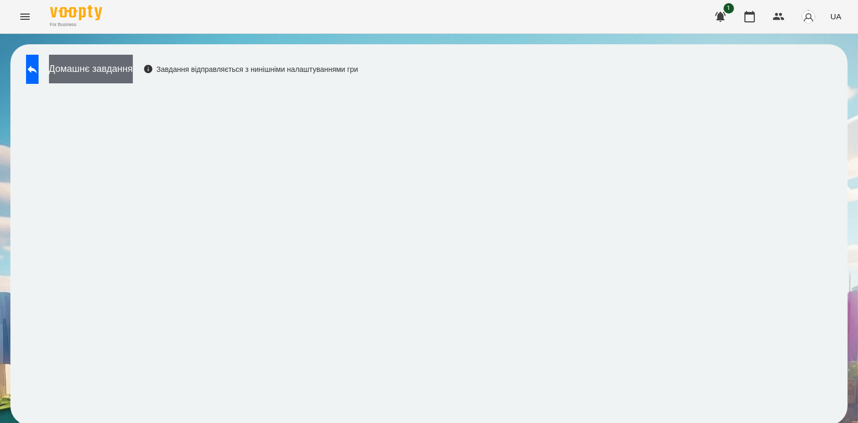
click at [133, 78] on button "Домашнє завдання" at bounding box center [91, 69] width 84 height 29
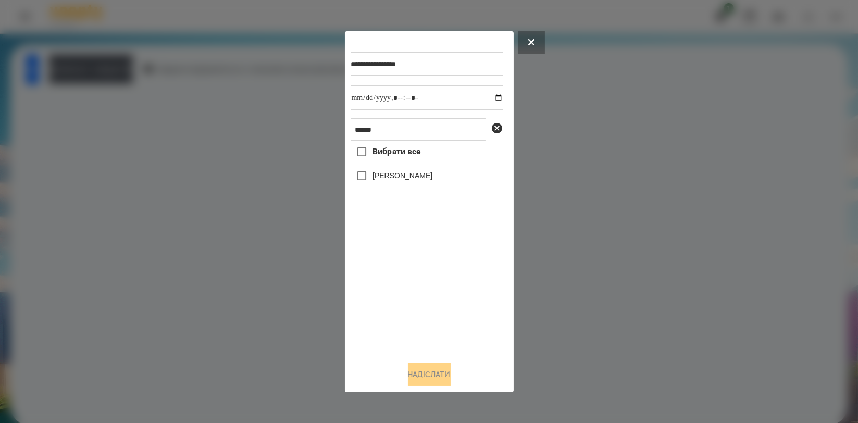
click at [131, 131] on div at bounding box center [429, 211] width 858 height 423
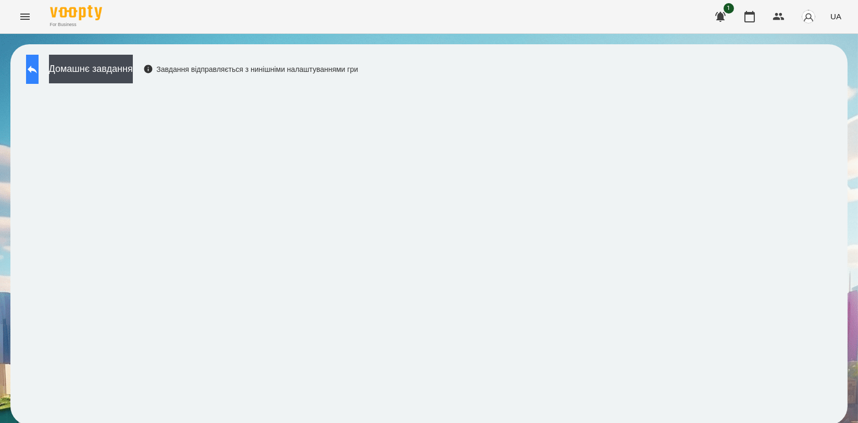
click at [34, 67] on button at bounding box center [32, 69] width 13 height 29
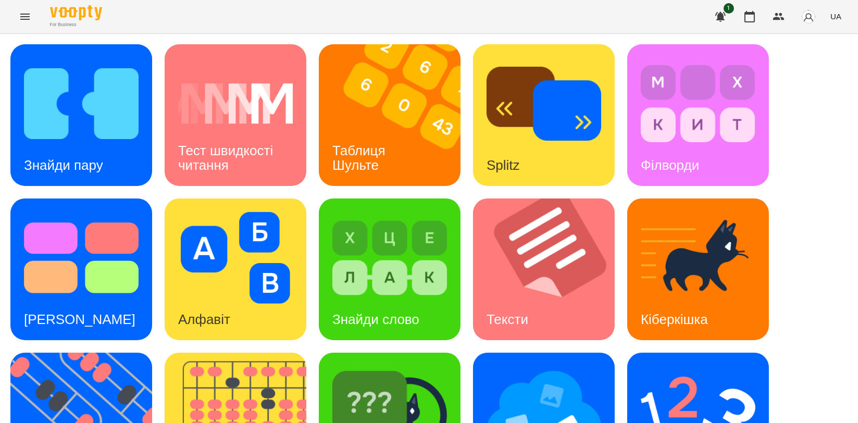
scroll to position [231, 0]
click at [741, 366] on img at bounding box center [698, 412] width 115 height 92
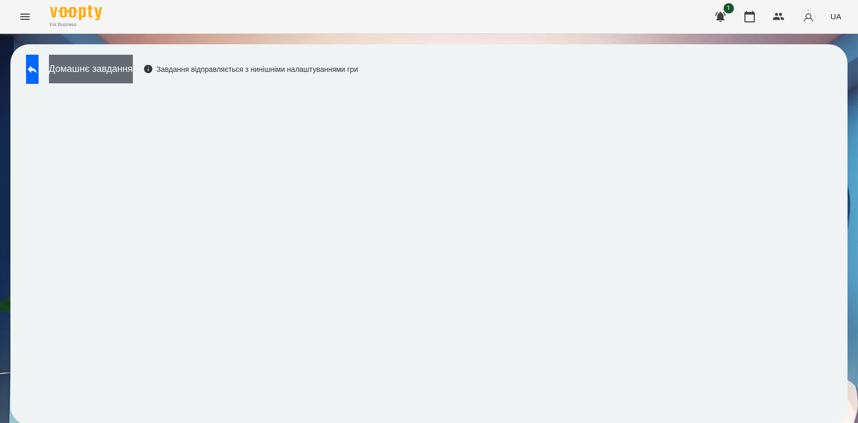
click at [133, 71] on button "Домашнє завдання" at bounding box center [91, 69] width 84 height 29
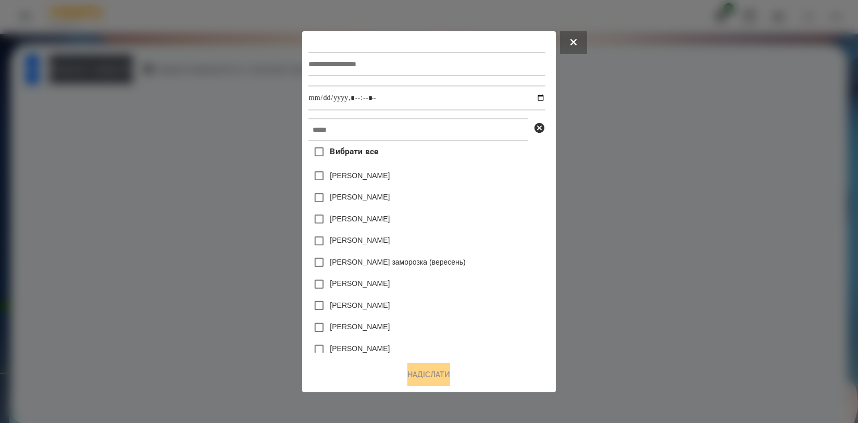
click at [521, 78] on div at bounding box center [426, 64] width 237 height 43
click at [515, 57] on input "text" at bounding box center [426, 64] width 237 height 24
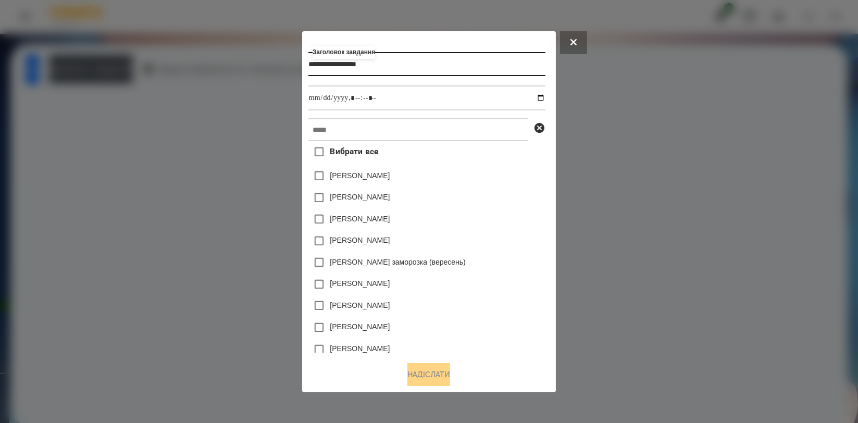
type input "**********"
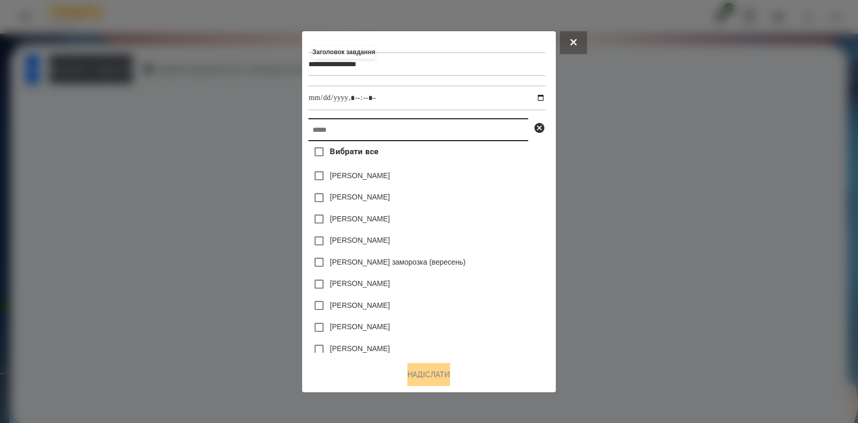
click at [494, 123] on input "text" at bounding box center [418, 129] width 220 height 23
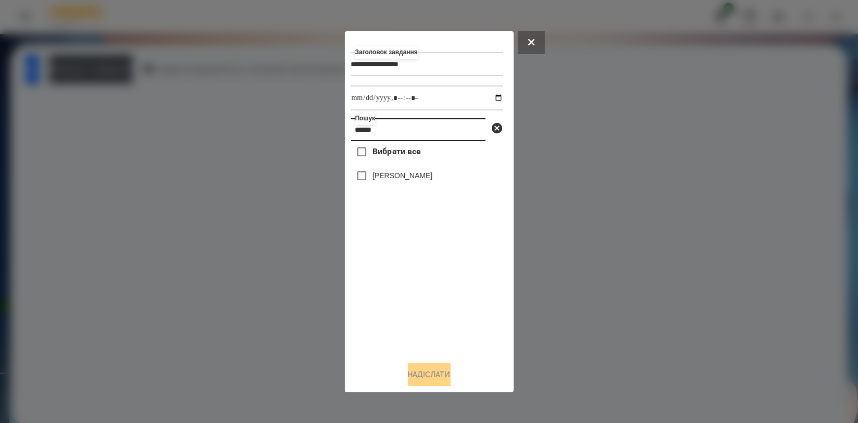
type input "******"
click at [432, 172] on label "[PERSON_NAME]" at bounding box center [402, 175] width 60 height 10
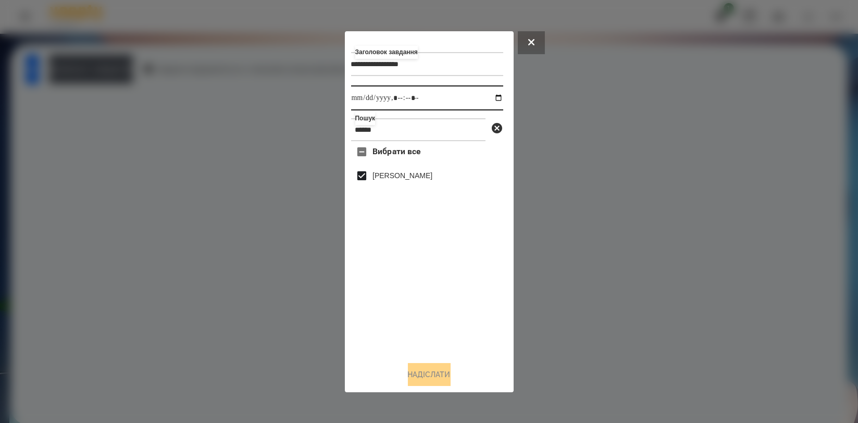
click at [491, 98] on input "datetime-local" at bounding box center [427, 97] width 152 height 25
type input "**********"
drag, startPoint x: 481, startPoint y: 313, endPoint x: 462, endPoint y: 326, distance: 23.3
click at [480, 313] on div "Вибрати все [PERSON_NAME]" at bounding box center [427, 246] width 152 height 211
click at [432, 371] on button "Надіслати" at bounding box center [429, 374] width 43 height 23
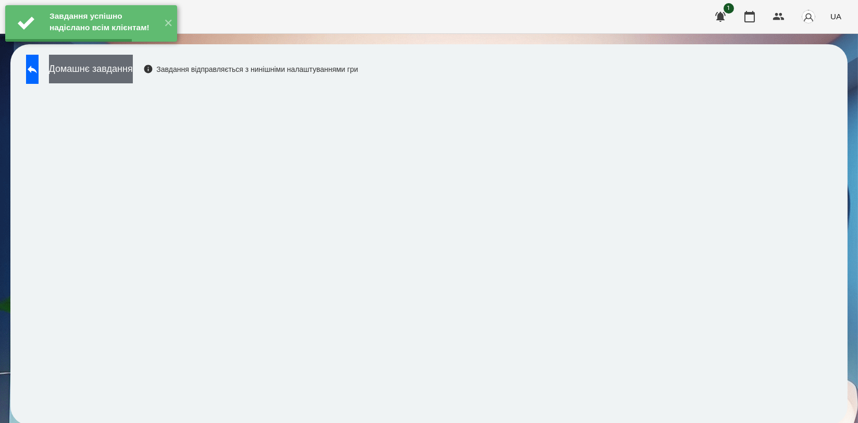
click at [133, 80] on button "Домашнє завдання" at bounding box center [91, 69] width 84 height 29
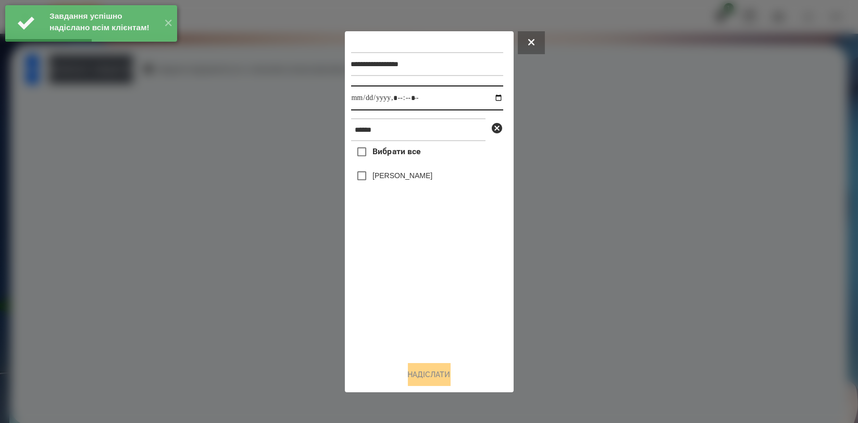
click at [489, 98] on input "datetime-local" at bounding box center [427, 97] width 152 height 25
type input "**********"
click at [391, 272] on div "Вибрати все [PERSON_NAME]" at bounding box center [427, 246] width 152 height 211
click at [423, 171] on label "[PERSON_NAME]" at bounding box center [402, 175] width 60 height 10
click at [433, 374] on button "Надіслати" at bounding box center [429, 374] width 43 height 23
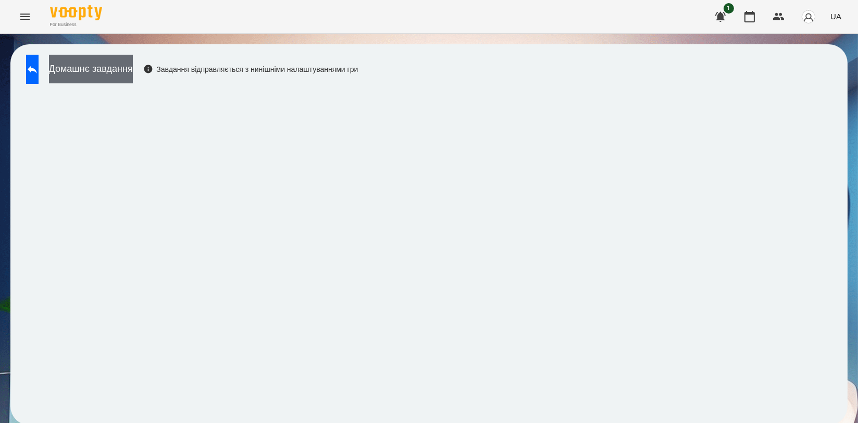
click at [117, 68] on button "Домашнє завдання" at bounding box center [91, 69] width 84 height 29
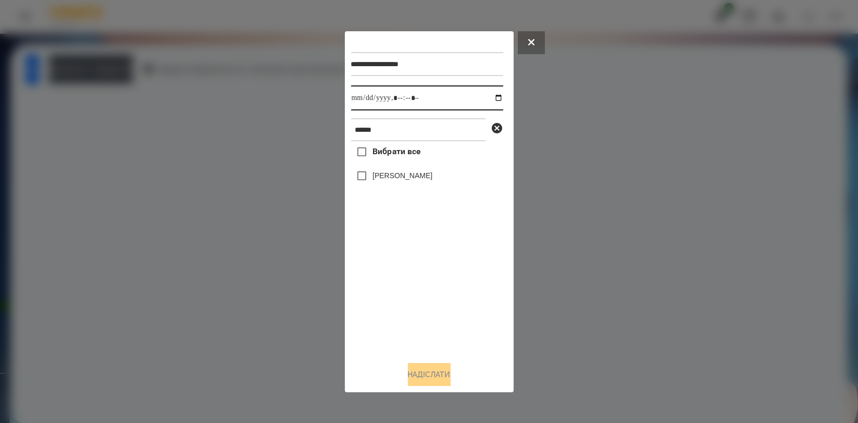
click at [491, 99] on input "datetime-local" at bounding box center [427, 97] width 152 height 25
type input "**********"
drag, startPoint x: 395, startPoint y: 275, endPoint x: 398, endPoint y: 242, distance: 32.5
click at [395, 275] on div "Вибрати все [PERSON_NAME]" at bounding box center [427, 246] width 152 height 211
click at [412, 179] on label "[PERSON_NAME]" at bounding box center [402, 175] width 60 height 10
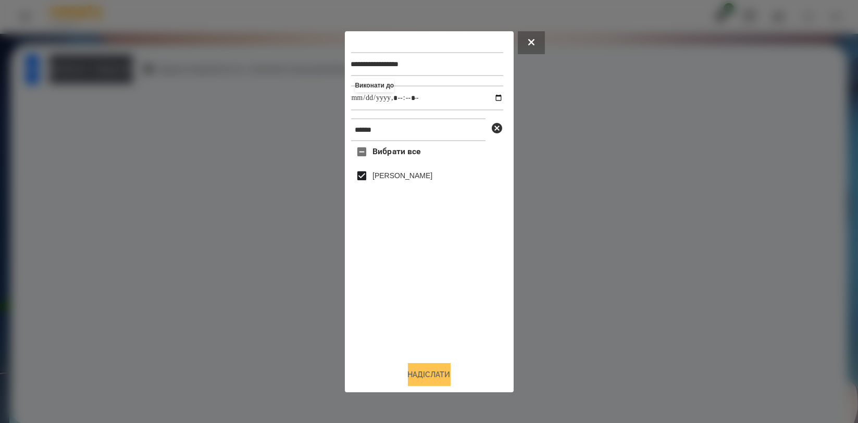
click at [426, 378] on button "Надіслати" at bounding box center [429, 374] width 43 height 23
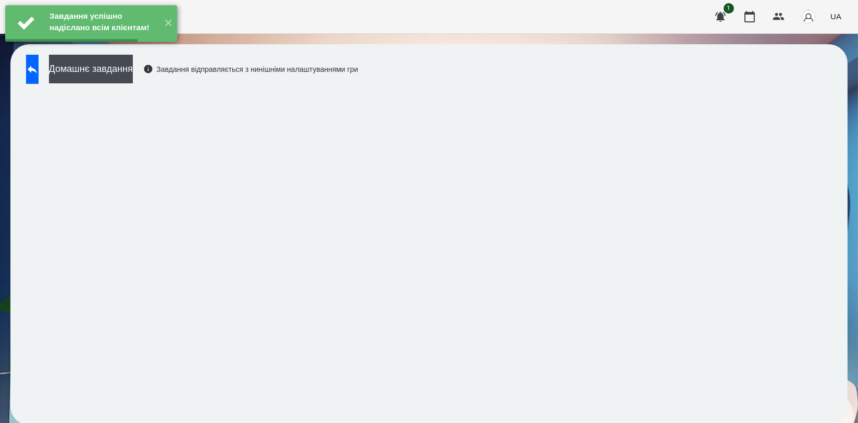
click at [133, 70] on button "Домашнє завдання" at bounding box center [91, 69] width 84 height 29
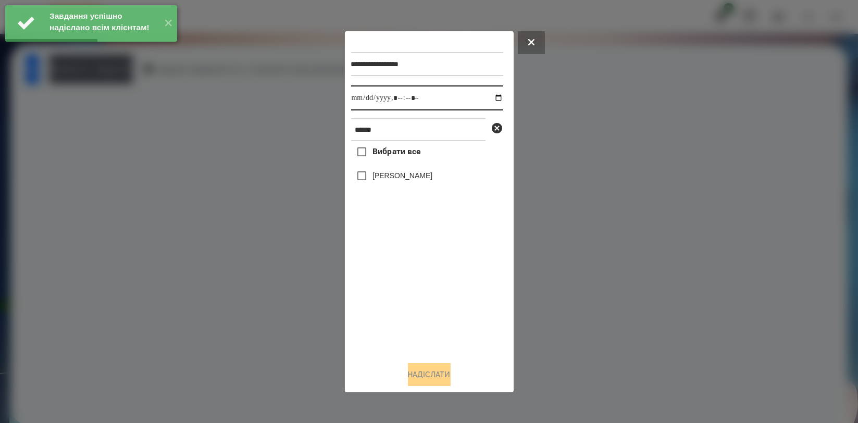
click at [483, 94] on input "datetime-local" at bounding box center [427, 97] width 152 height 25
click at [489, 97] on input "datetime-local" at bounding box center [427, 97] width 152 height 25
type input "**********"
drag, startPoint x: 419, startPoint y: 291, endPoint x: 423, endPoint y: 237, distance: 54.3
click at [419, 293] on div "Вибрати все [PERSON_NAME]" at bounding box center [427, 246] width 152 height 211
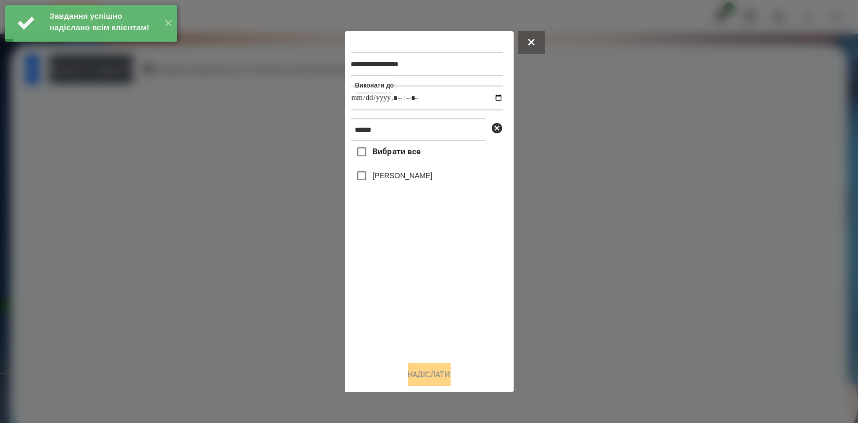
click at [429, 173] on label "[PERSON_NAME]" at bounding box center [402, 175] width 60 height 10
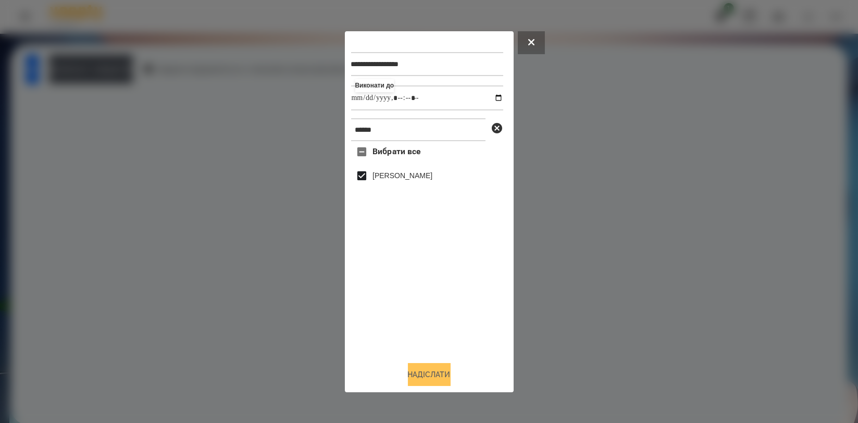
click at [438, 368] on button "Надіслати" at bounding box center [429, 374] width 43 height 23
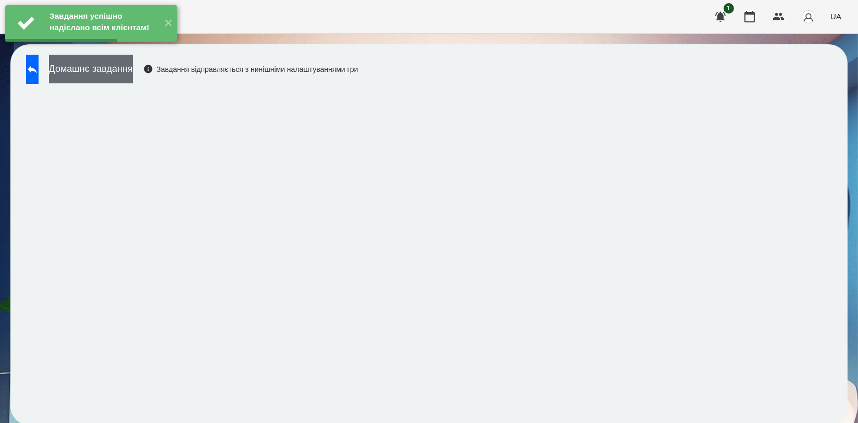
click at [133, 71] on button "Домашнє завдання" at bounding box center [91, 69] width 84 height 29
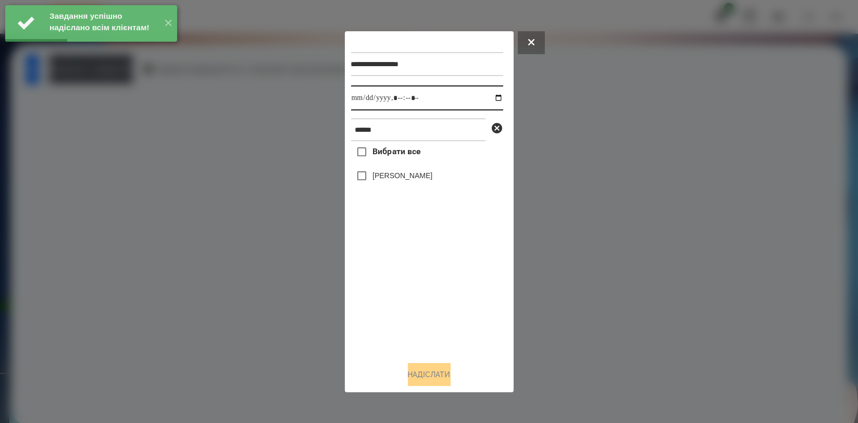
click at [487, 98] on input "datetime-local" at bounding box center [427, 97] width 152 height 25
type input "**********"
drag, startPoint x: 414, startPoint y: 282, endPoint x: 412, endPoint y: 271, distance: 10.5
click at [413, 282] on div "Вибрати все [PERSON_NAME]" at bounding box center [427, 246] width 152 height 211
click at [415, 178] on label "[PERSON_NAME]" at bounding box center [402, 175] width 60 height 10
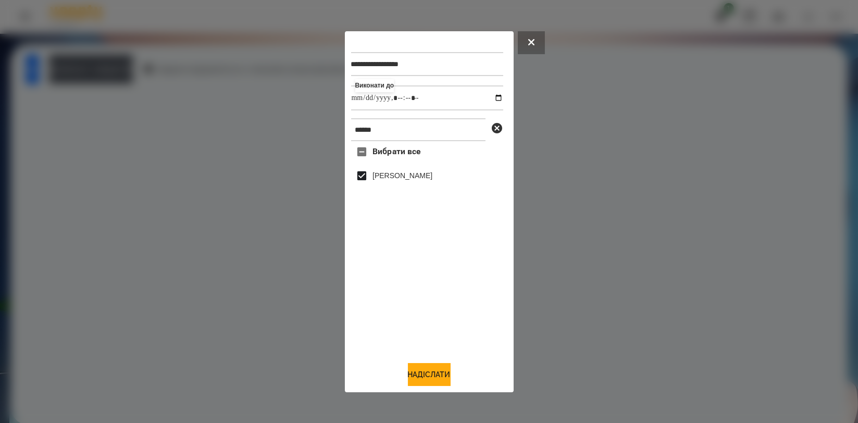
click at [441, 391] on div "**********" at bounding box center [429, 211] width 169 height 361
click at [441, 377] on button "Надіслати" at bounding box center [429, 374] width 43 height 23
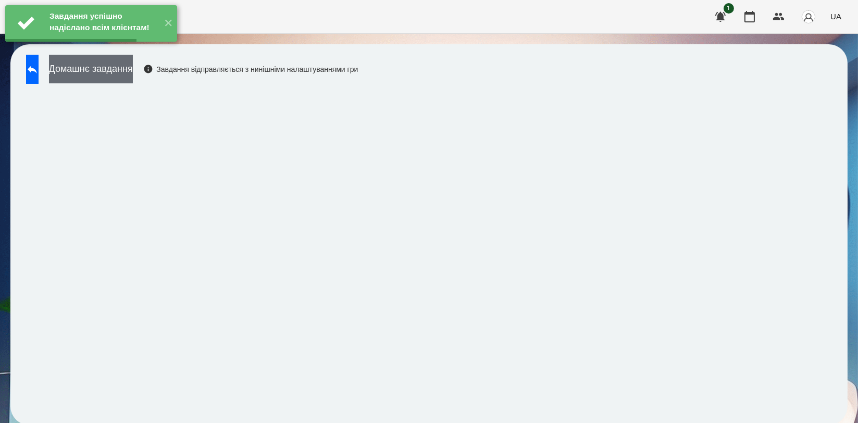
click at [133, 73] on button "Домашнє завдання" at bounding box center [91, 69] width 84 height 29
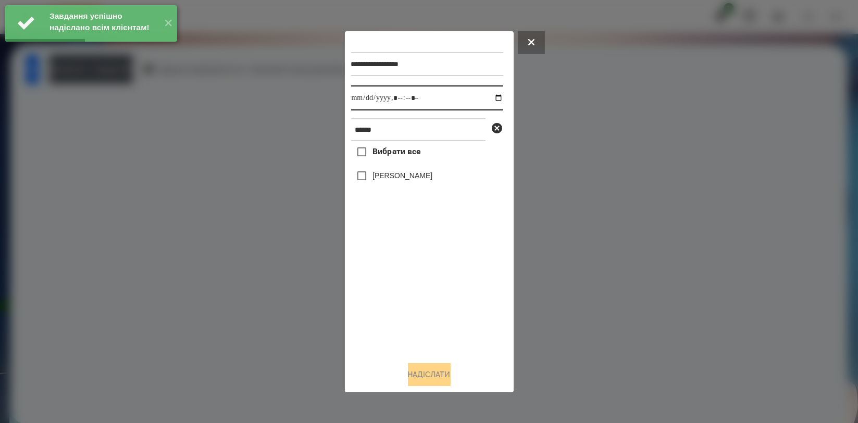
click at [491, 96] on input "datetime-local" at bounding box center [427, 97] width 152 height 25
type input "**********"
drag, startPoint x: 418, startPoint y: 267, endPoint x: 413, endPoint y: 244, distance: 24.0
click at [418, 268] on div "Вибрати все [PERSON_NAME]" at bounding box center [427, 246] width 152 height 211
click at [415, 174] on label "[PERSON_NAME]" at bounding box center [402, 175] width 60 height 10
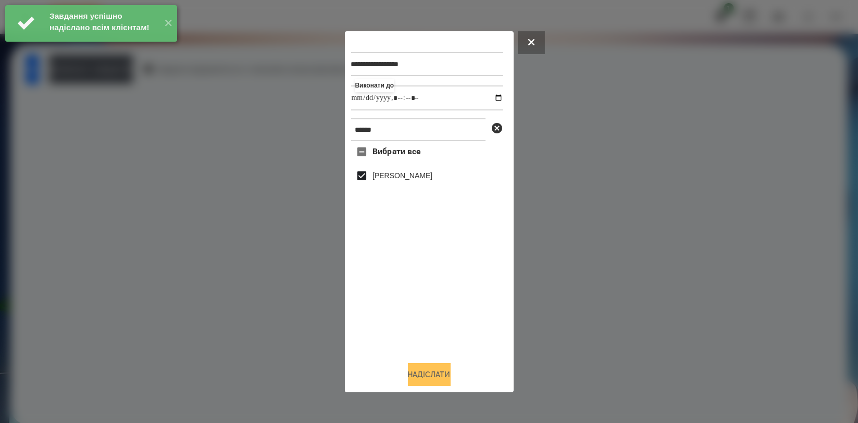
click at [431, 383] on button "Надіслати" at bounding box center [429, 374] width 43 height 23
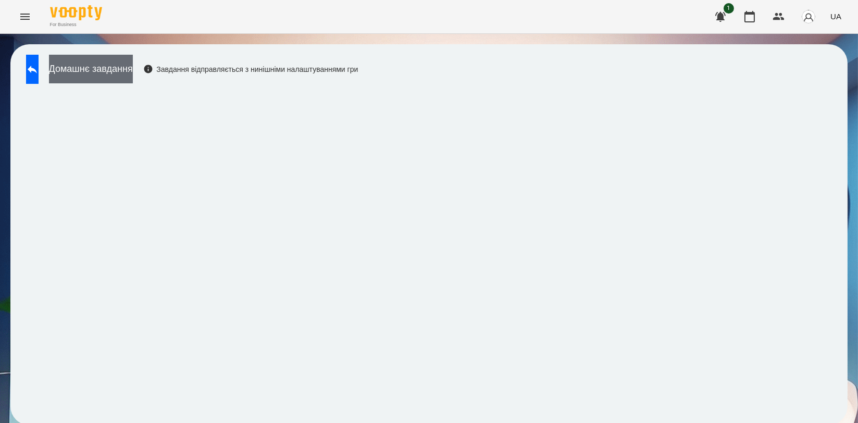
click at [133, 68] on button "Домашнє завдання" at bounding box center [91, 69] width 84 height 29
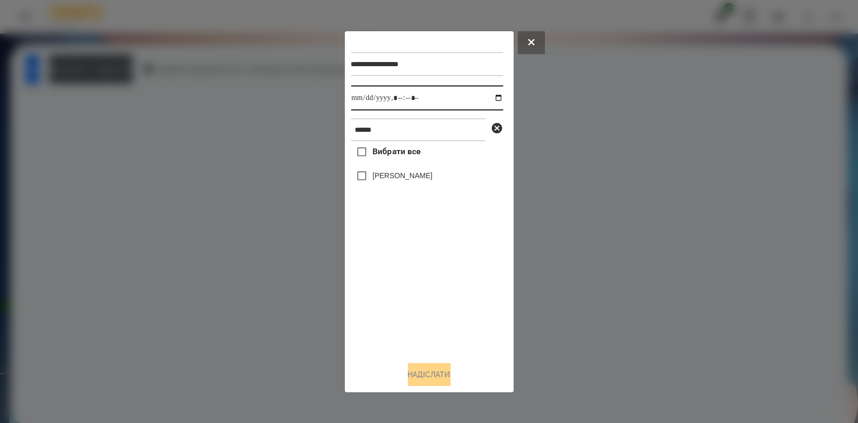
click at [491, 98] on input "datetime-local" at bounding box center [427, 97] width 152 height 25
type input "**********"
drag, startPoint x: 424, startPoint y: 303, endPoint x: 417, endPoint y: 284, distance: 19.4
click at [424, 303] on div "Вибрати все [PERSON_NAME]" at bounding box center [427, 246] width 152 height 211
click at [413, 178] on label "[PERSON_NAME]" at bounding box center [402, 175] width 60 height 10
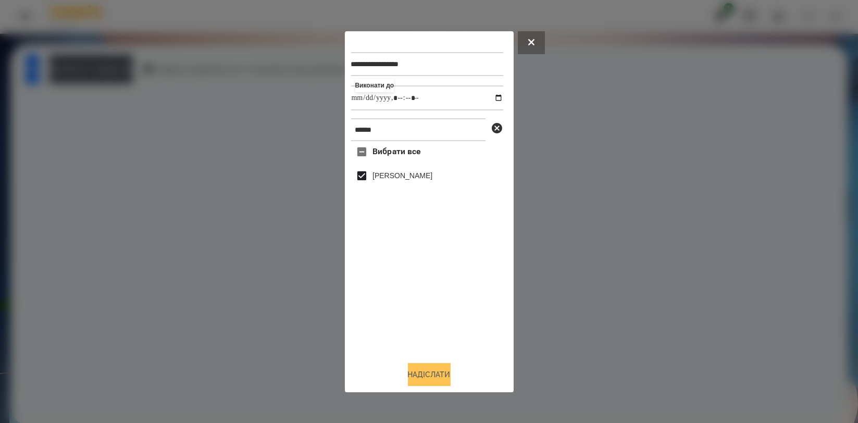
click at [433, 369] on button "Надіслати" at bounding box center [429, 374] width 43 height 23
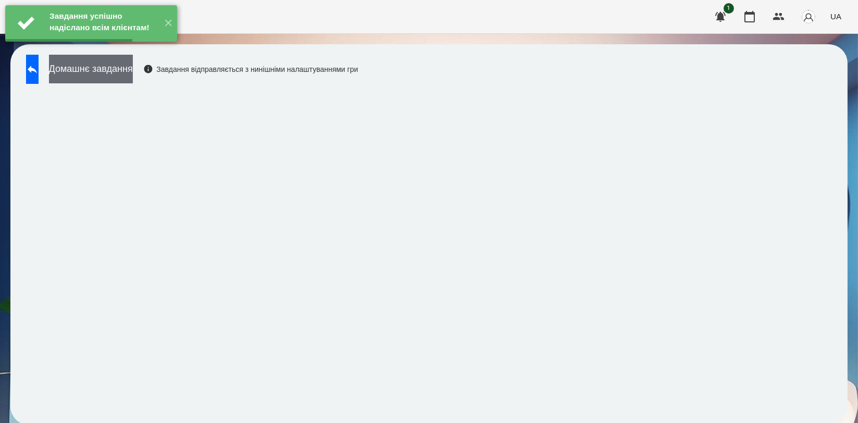
click at [132, 65] on button "Домашнє завдання" at bounding box center [91, 69] width 84 height 29
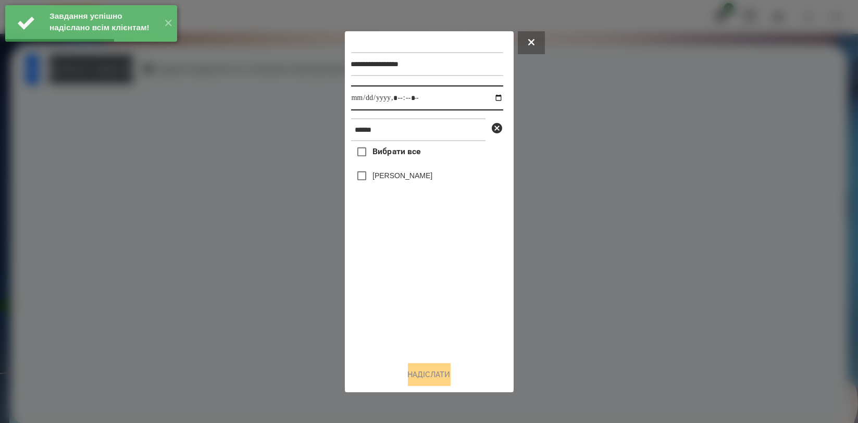
click at [486, 102] on input "datetime-local" at bounding box center [427, 97] width 152 height 25
type input "**********"
drag, startPoint x: 388, startPoint y: 285, endPoint x: 394, endPoint y: 238, distance: 47.8
click at [388, 286] on div "Вибрати все [PERSON_NAME]" at bounding box center [427, 246] width 152 height 211
click at [403, 177] on label "[PERSON_NAME]" at bounding box center [402, 175] width 60 height 10
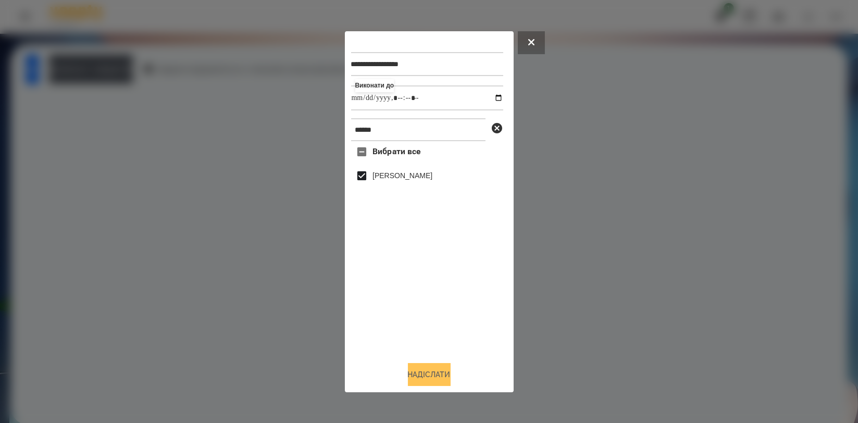
click at [435, 373] on button "Надіслати" at bounding box center [429, 374] width 43 height 23
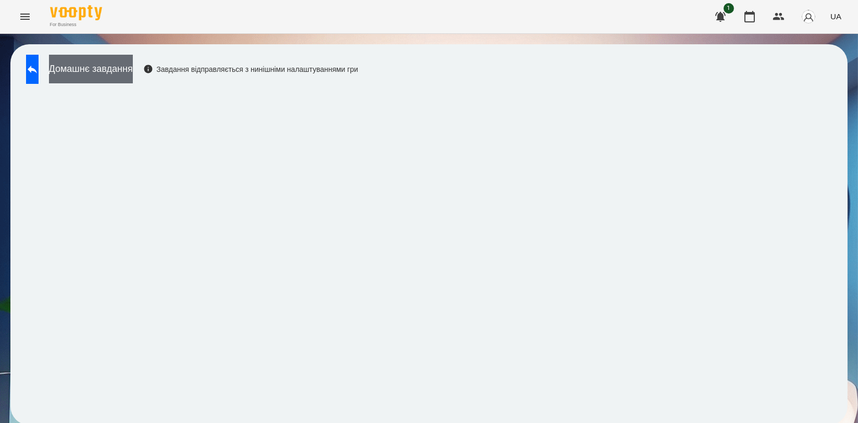
click at [133, 70] on button "Домашнє завдання" at bounding box center [91, 69] width 84 height 29
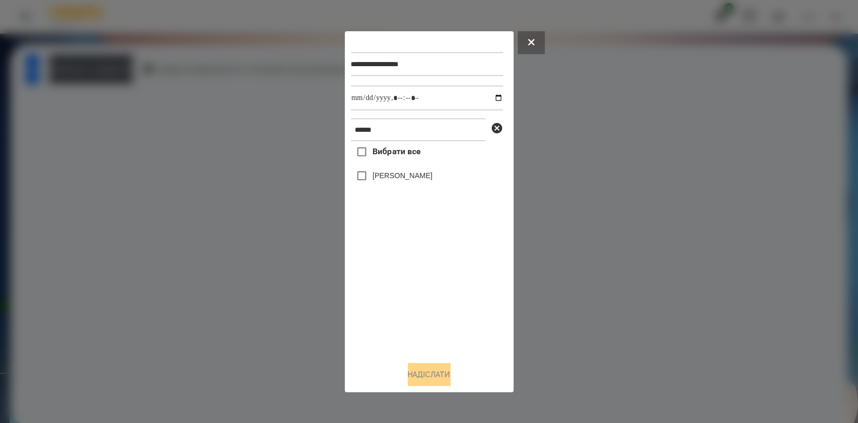
click at [90, 141] on div at bounding box center [429, 211] width 858 height 423
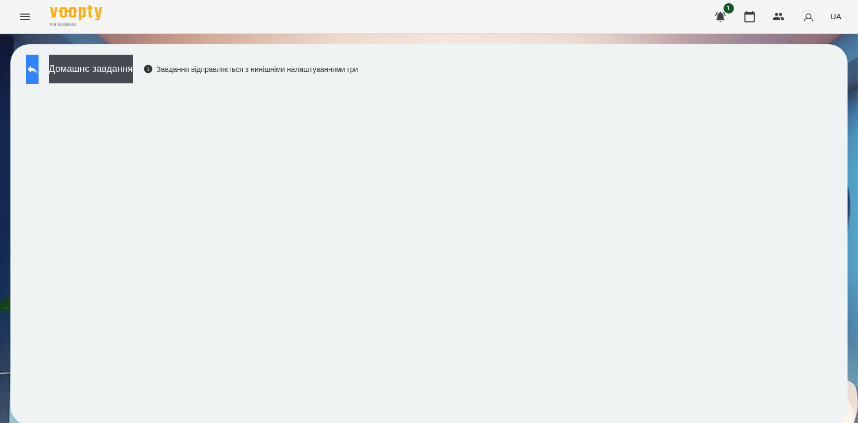
click at [37, 68] on icon at bounding box center [32, 70] width 9 height 8
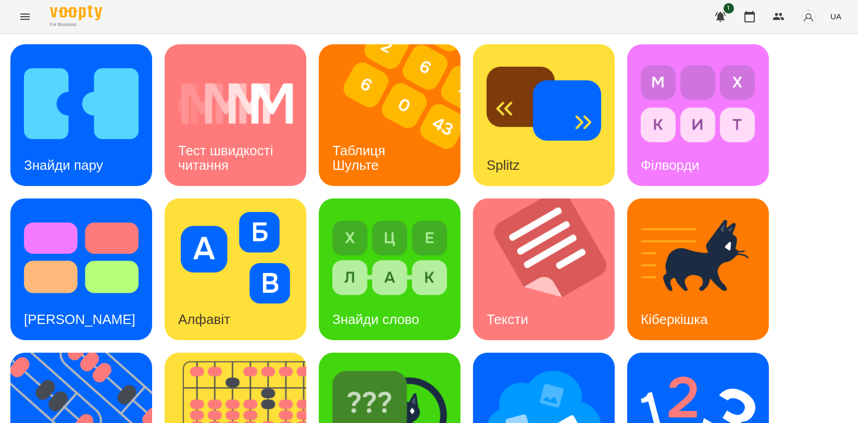
scroll to position [173, 0]
click at [84, 353] on img at bounding box center [87, 424] width 155 height 142
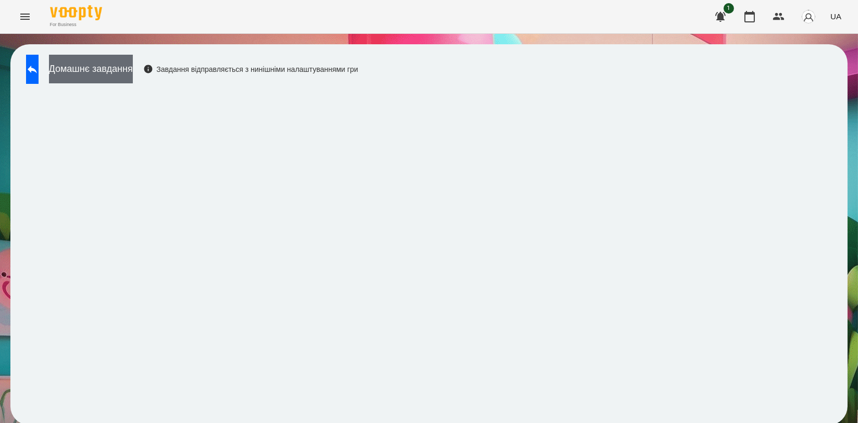
click at [132, 76] on button "Домашнє завдання" at bounding box center [91, 69] width 84 height 29
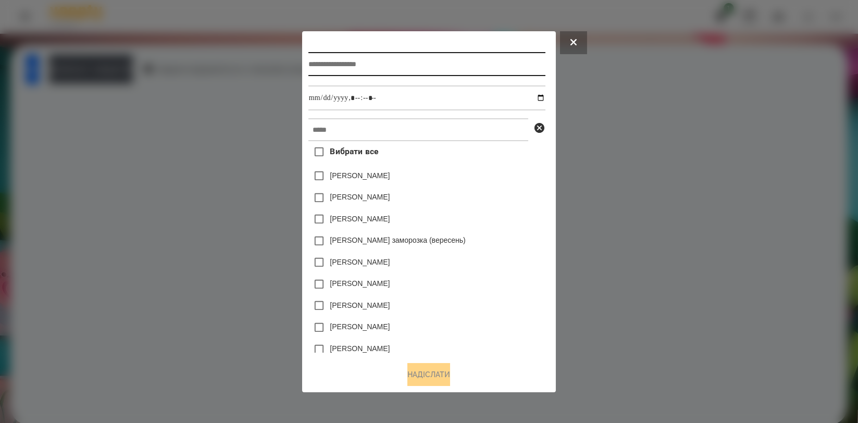
click at [344, 69] on input "text" at bounding box center [426, 64] width 237 height 24
type input "*********"
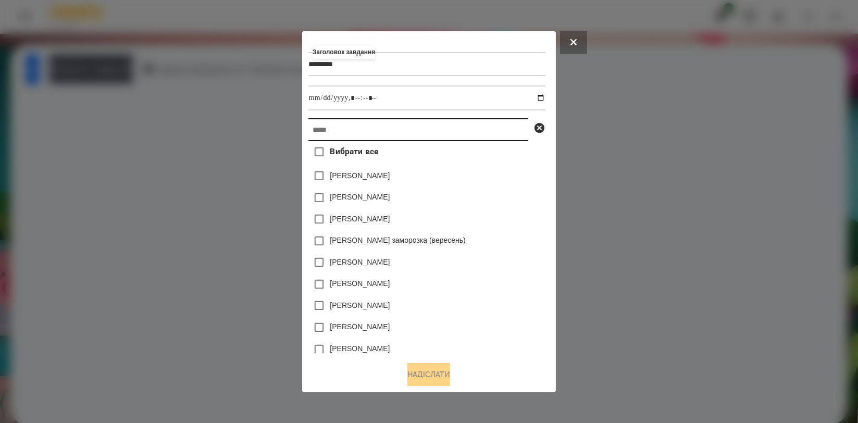
click at [355, 125] on input "text" at bounding box center [418, 129] width 220 height 23
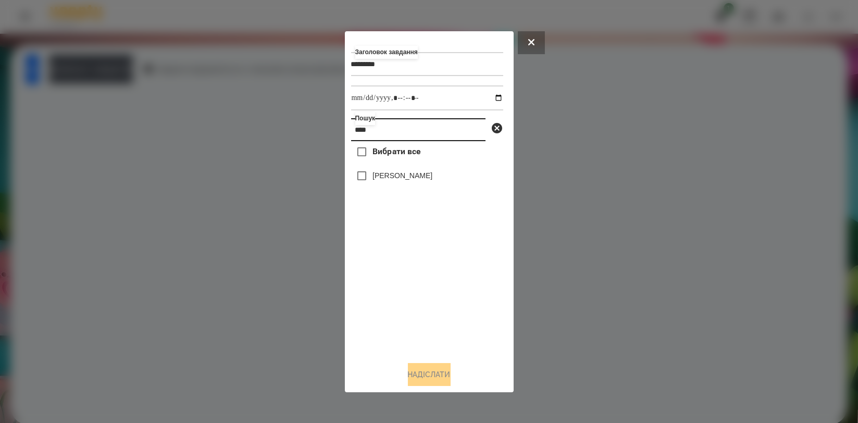
type input "****"
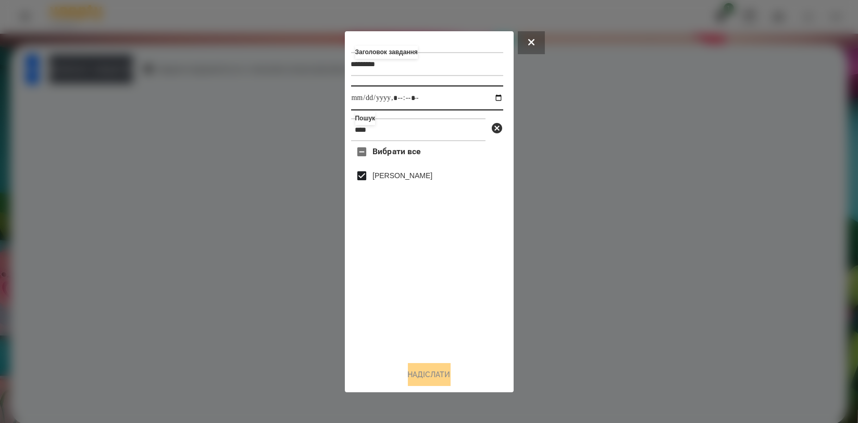
click at [490, 97] on input "datetime-local" at bounding box center [427, 97] width 152 height 25
type input "**********"
click at [463, 307] on div "Вибрати все [PERSON_NAME]" at bounding box center [427, 246] width 152 height 211
drag, startPoint x: 437, startPoint y: 376, endPoint x: 428, endPoint y: 378, distance: 9.1
click at [437, 376] on button "Надіслати" at bounding box center [429, 374] width 43 height 23
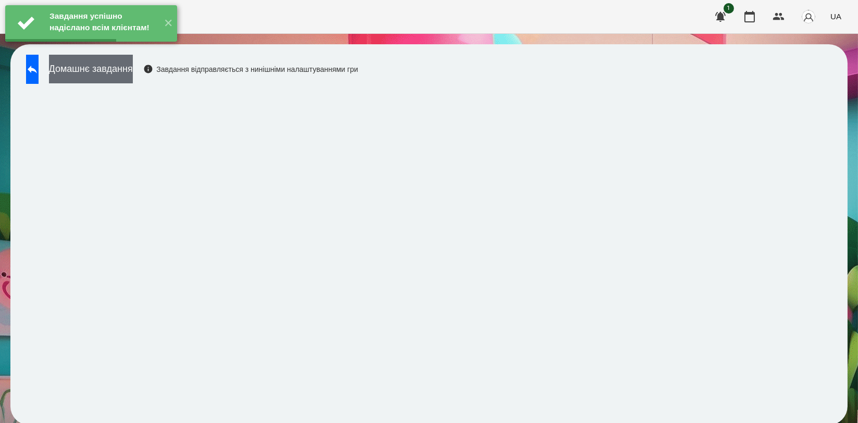
click at [98, 70] on button "Домашнє завдання" at bounding box center [91, 69] width 84 height 29
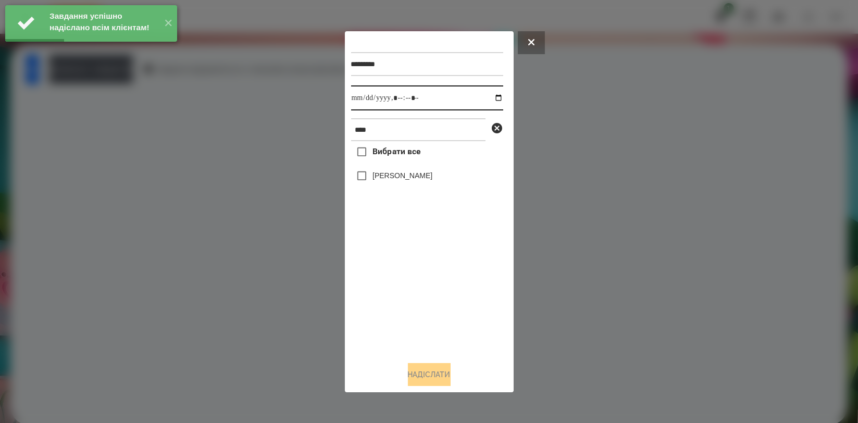
click at [487, 95] on input "datetime-local" at bounding box center [427, 97] width 152 height 25
type input "**********"
click at [410, 313] on div "Вибрати все [PERSON_NAME]" at bounding box center [427, 246] width 152 height 211
click at [408, 179] on label "[PERSON_NAME]" at bounding box center [402, 175] width 60 height 10
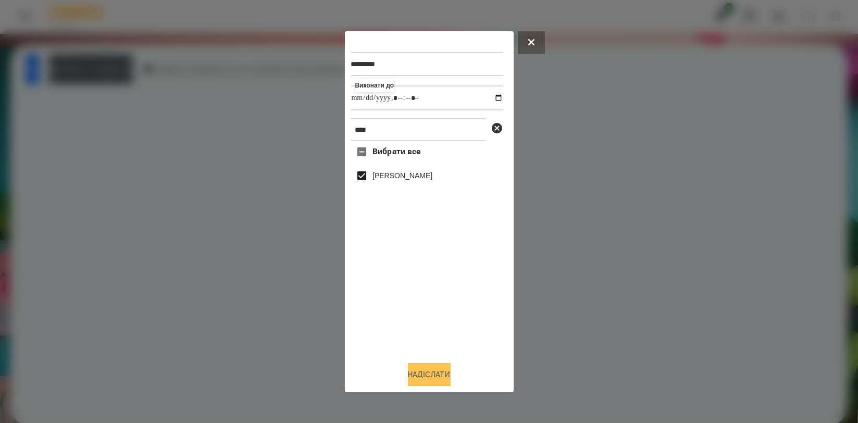
click at [425, 382] on button "Надіслати" at bounding box center [429, 374] width 43 height 23
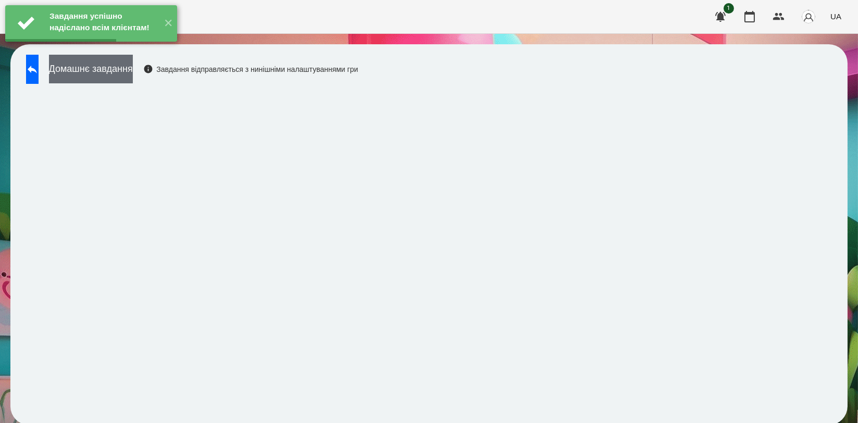
click at [133, 78] on button "Домашнє завдання" at bounding box center [91, 69] width 84 height 29
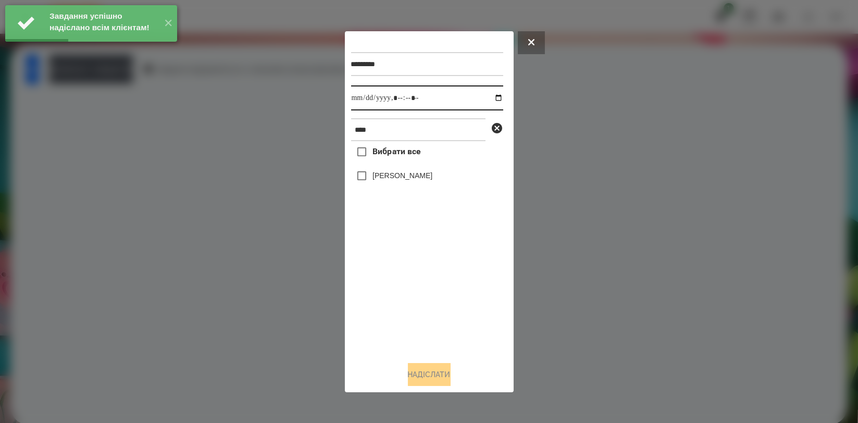
click at [489, 97] on input "datetime-local" at bounding box center [427, 97] width 152 height 25
type input "**********"
drag, startPoint x: 397, startPoint y: 301, endPoint x: 394, endPoint y: 249, distance: 51.7
click at [397, 301] on div "Вибрати все [PERSON_NAME]" at bounding box center [427, 246] width 152 height 211
click at [392, 167] on div "[PERSON_NAME]" at bounding box center [427, 176] width 152 height 22
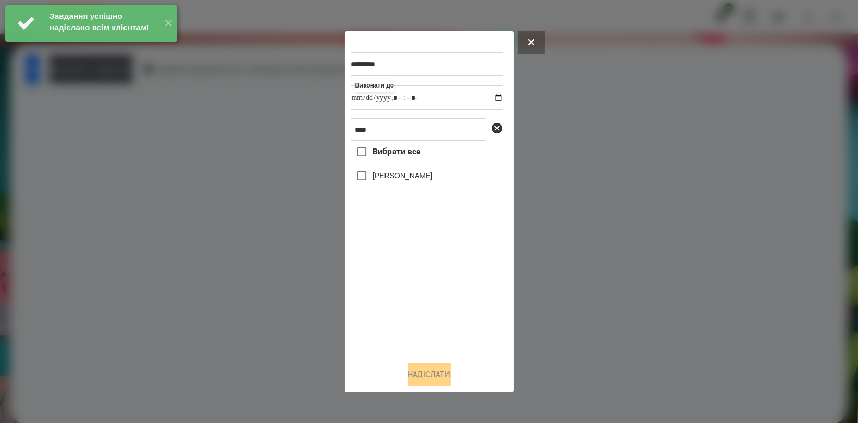
click at [391, 174] on label "[PERSON_NAME]" at bounding box center [402, 175] width 60 height 10
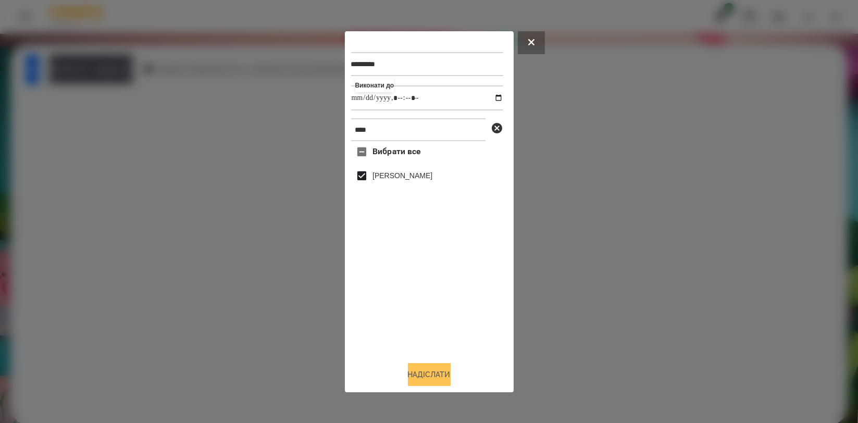
click at [419, 372] on button "Надіслати" at bounding box center [429, 374] width 43 height 23
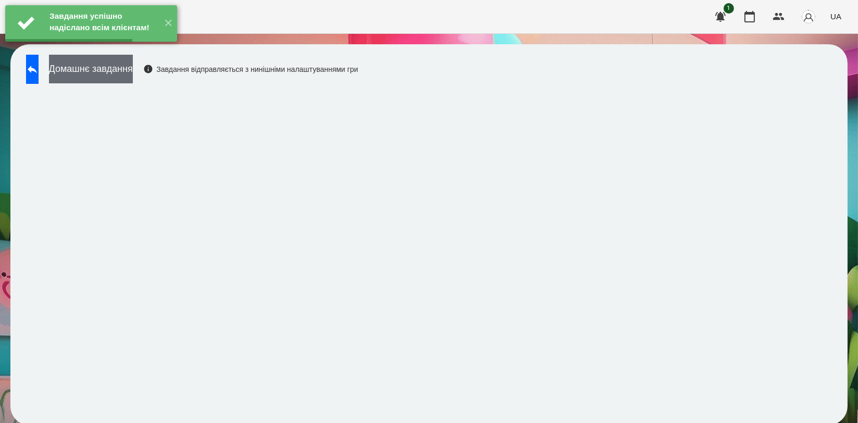
click at [133, 66] on button "Домашнє завдання" at bounding box center [91, 69] width 84 height 29
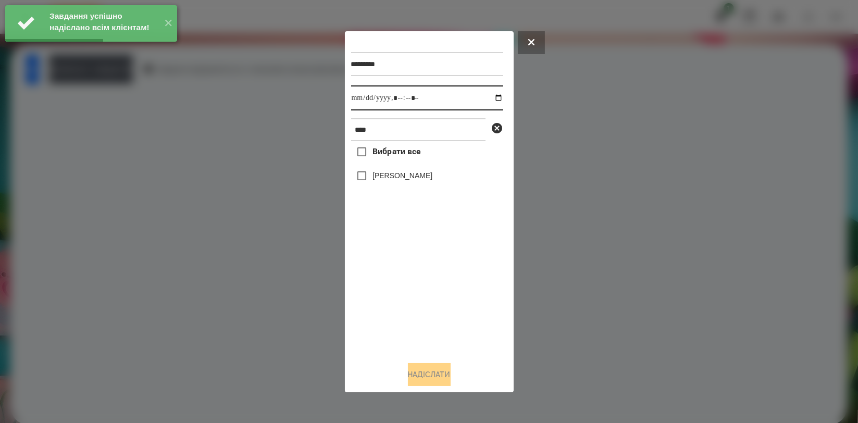
click at [491, 96] on input "datetime-local" at bounding box center [427, 97] width 152 height 25
type input "**********"
click at [411, 269] on div "Вибрати все [PERSON_NAME]" at bounding box center [427, 246] width 152 height 211
click at [410, 178] on label "[PERSON_NAME]" at bounding box center [402, 175] width 60 height 10
click at [422, 377] on button "Надіслати" at bounding box center [429, 374] width 43 height 23
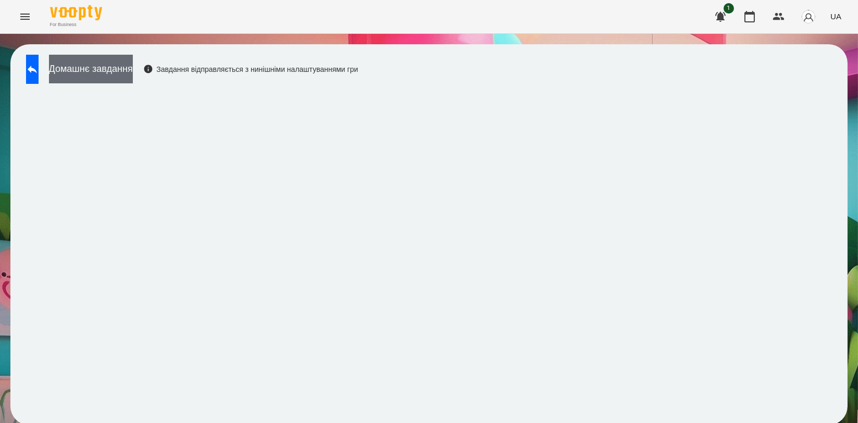
click at [133, 72] on button "Домашнє завдання" at bounding box center [91, 69] width 84 height 29
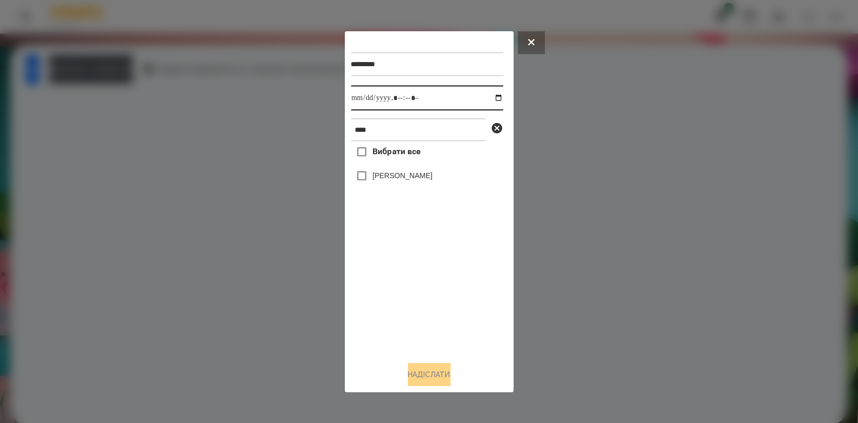
click at [493, 99] on input "datetime-local" at bounding box center [427, 97] width 152 height 25
type input "**********"
click at [410, 283] on div "Вибрати все [PERSON_NAME]" at bounding box center [427, 246] width 152 height 211
click at [406, 181] on label "[PERSON_NAME]" at bounding box center [402, 175] width 60 height 10
click at [417, 372] on button "Надіслати" at bounding box center [429, 374] width 43 height 23
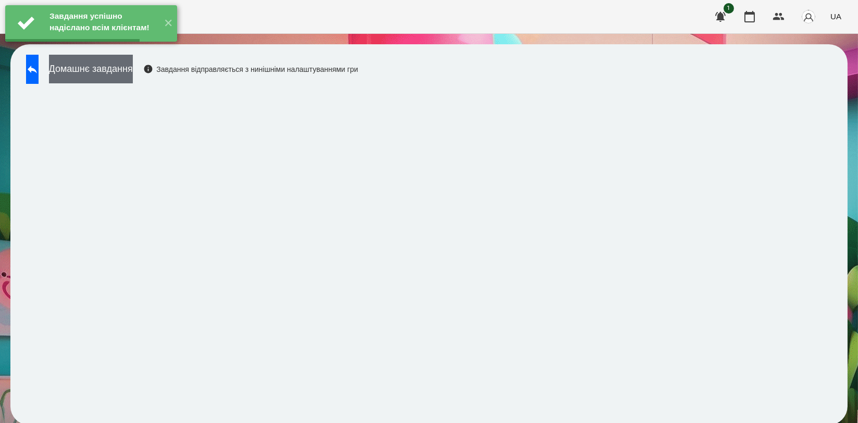
click at [104, 71] on button "Домашнє завдання" at bounding box center [91, 69] width 84 height 29
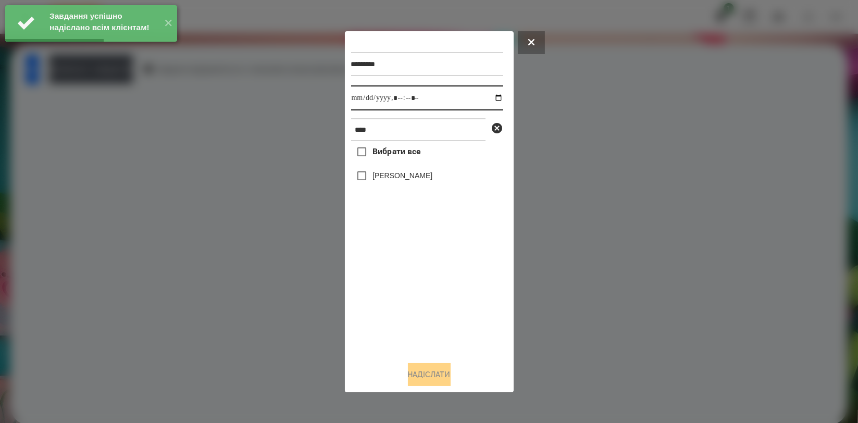
click at [483, 99] on input "datetime-local" at bounding box center [427, 97] width 152 height 25
click at [488, 100] on input "datetime-local" at bounding box center [427, 97] width 152 height 25
type input "**********"
click at [429, 306] on div "Вибрати все [PERSON_NAME]" at bounding box center [427, 246] width 152 height 211
click at [410, 178] on label "[PERSON_NAME]" at bounding box center [402, 175] width 60 height 10
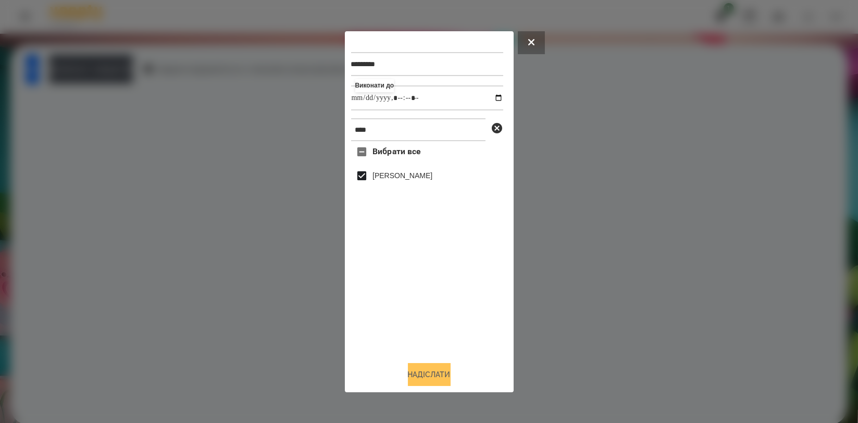
click at [432, 382] on button "Надіслати" at bounding box center [429, 374] width 43 height 23
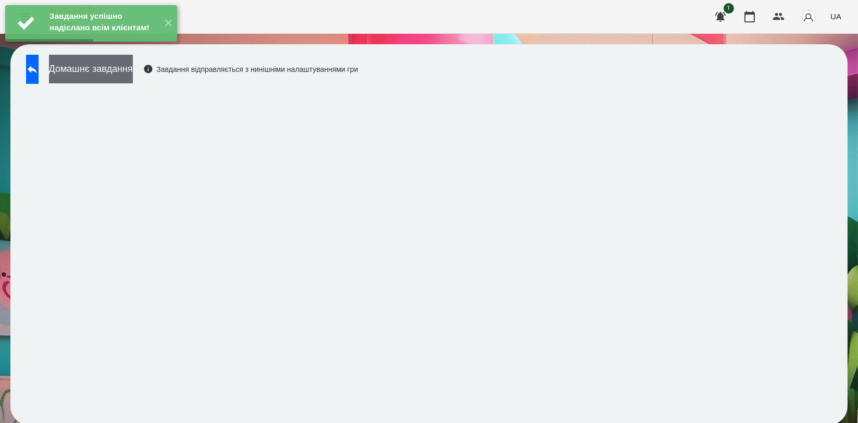
click at [133, 73] on button "Домашнє завдання" at bounding box center [91, 69] width 84 height 29
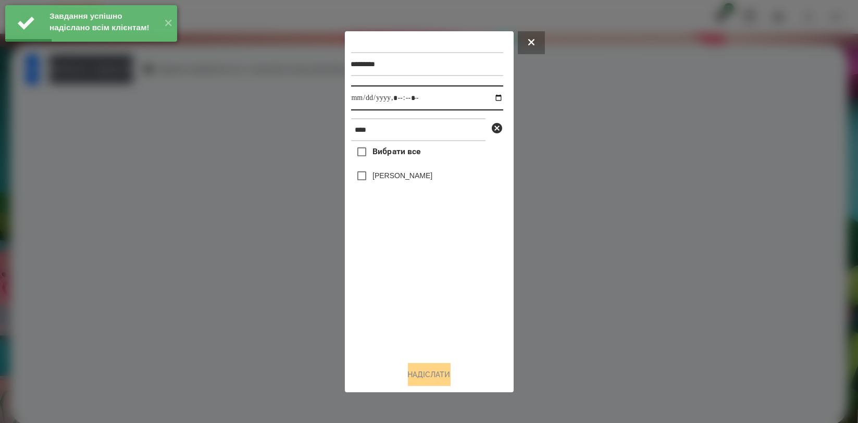
click at [492, 96] on input "datetime-local" at bounding box center [427, 97] width 152 height 25
type input "**********"
drag, startPoint x: 436, startPoint y: 303, endPoint x: 425, endPoint y: 250, distance: 53.8
click at [436, 303] on div "Вибрати все [PERSON_NAME]" at bounding box center [427, 246] width 152 height 211
click at [414, 167] on div "[PERSON_NAME]" at bounding box center [427, 176] width 152 height 22
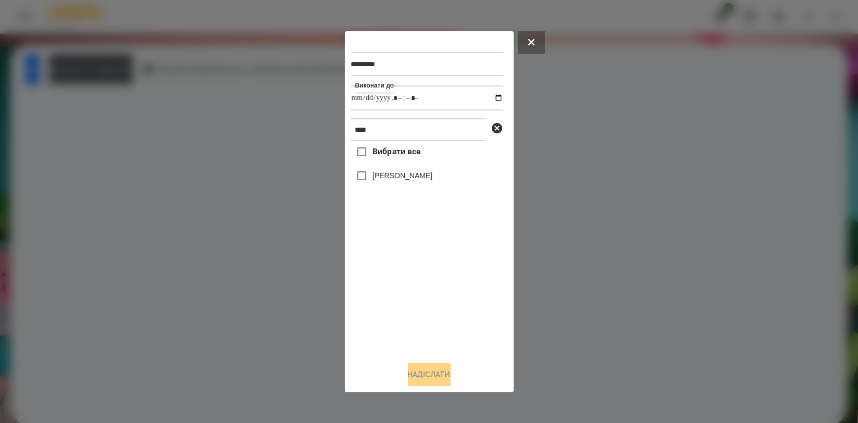
click at [410, 177] on label "[PERSON_NAME]" at bounding box center [402, 175] width 60 height 10
drag, startPoint x: 431, startPoint y: 376, endPoint x: 455, endPoint y: 358, distance: 30.2
click at [430, 377] on button "Надіслати" at bounding box center [429, 374] width 43 height 23
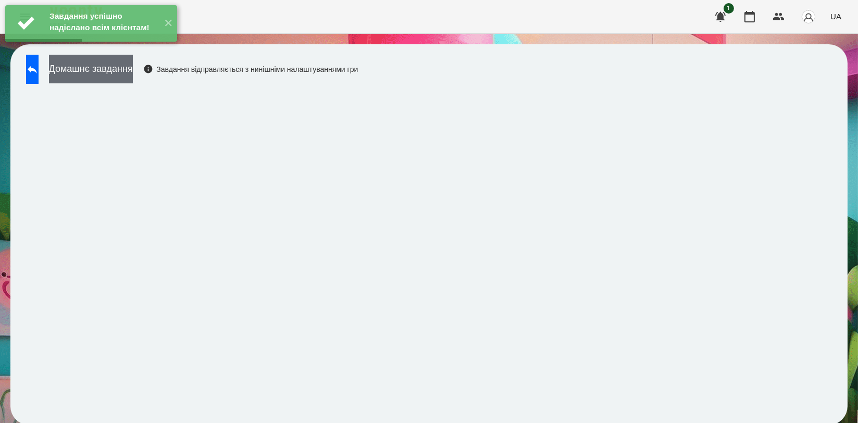
click at [133, 73] on button "Домашнє завдання" at bounding box center [91, 69] width 84 height 29
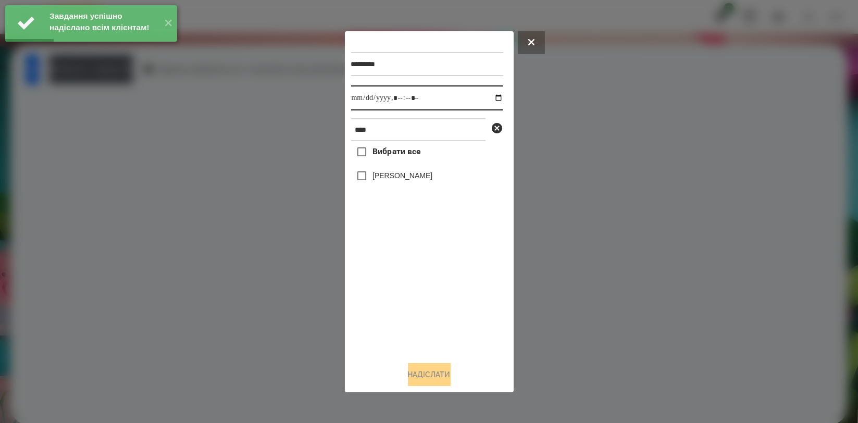
click at [492, 95] on input "datetime-local" at bounding box center [427, 97] width 152 height 25
type input "**********"
click at [387, 282] on div "Вибрати все [PERSON_NAME]" at bounding box center [427, 246] width 152 height 211
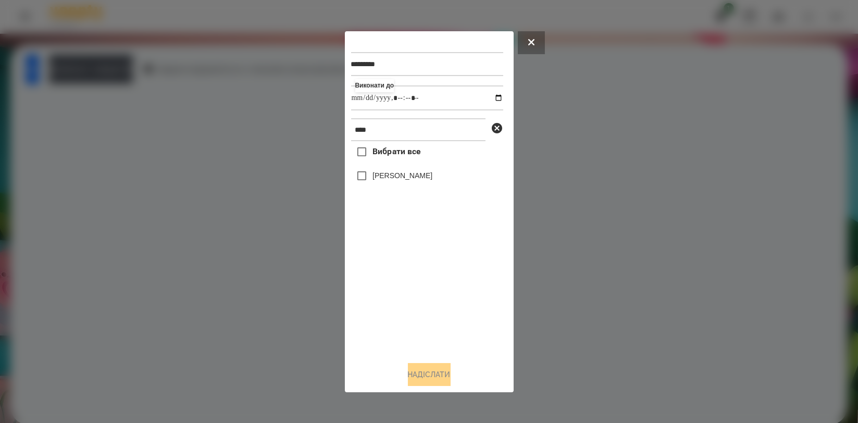
click at [406, 178] on label "[PERSON_NAME]" at bounding box center [402, 175] width 60 height 10
click at [429, 372] on button "Надіслати" at bounding box center [429, 374] width 43 height 23
click at [169, 216] on div at bounding box center [429, 211] width 858 height 423
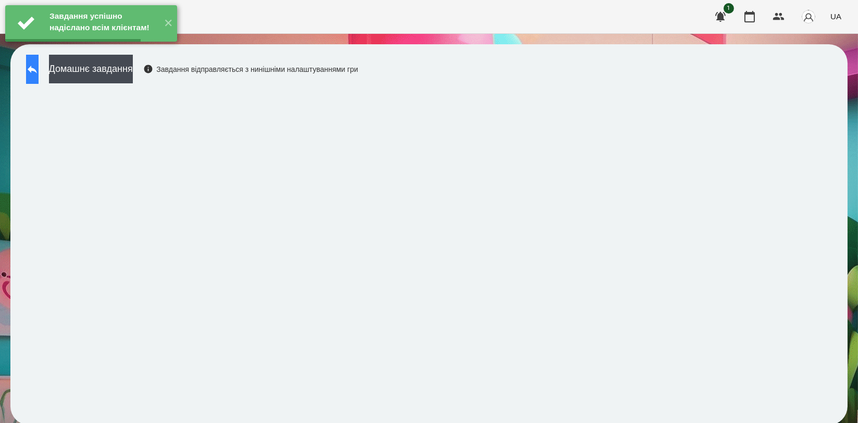
click at [39, 70] on icon at bounding box center [32, 69] width 13 height 13
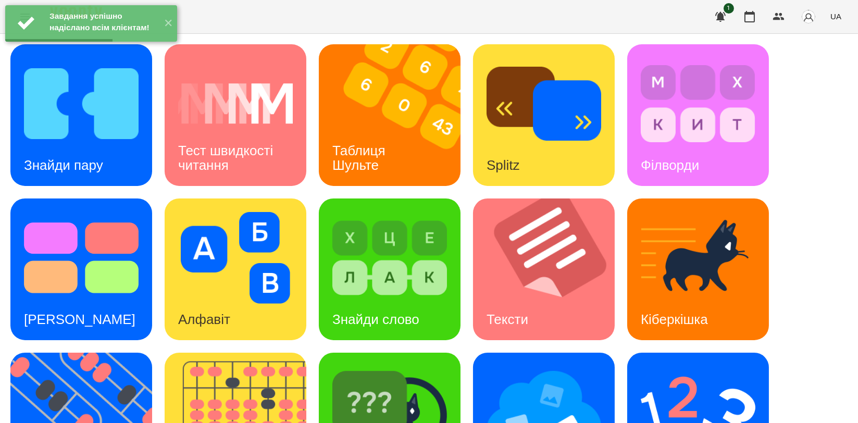
scroll to position [236, 0]
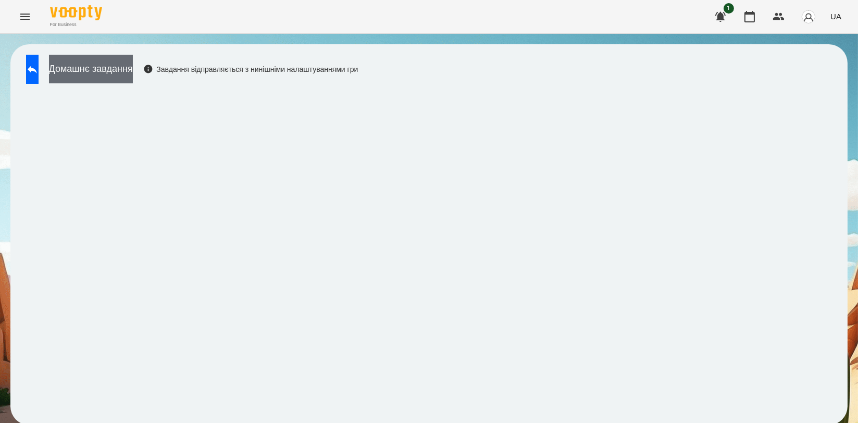
click at [91, 65] on button "Домашнє завдання" at bounding box center [91, 69] width 84 height 29
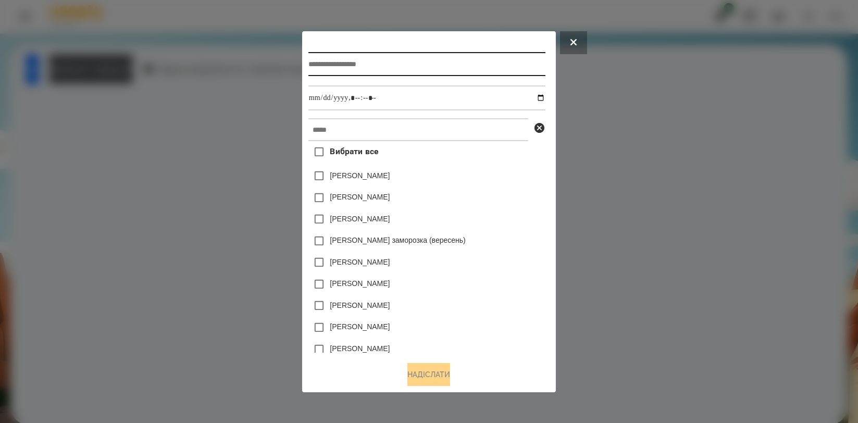
click at [376, 72] on input "text" at bounding box center [426, 64] width 237 height 24
type input "*******"
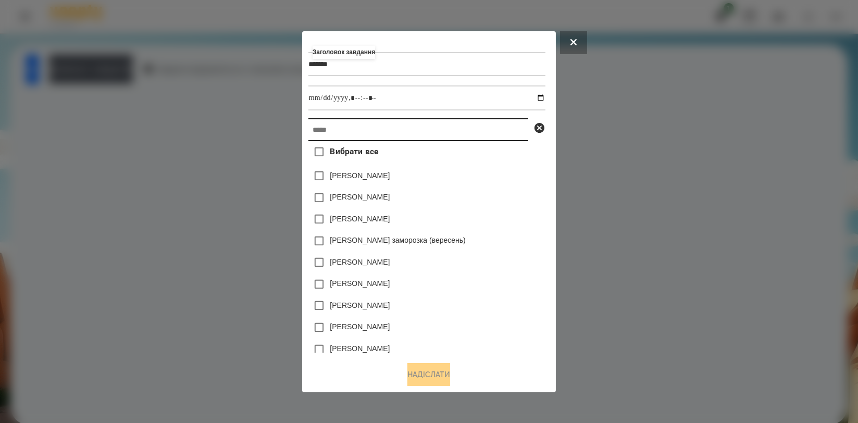
click at [389, 125] on input "text" at bounding box center [418, 129] width 220 height 23
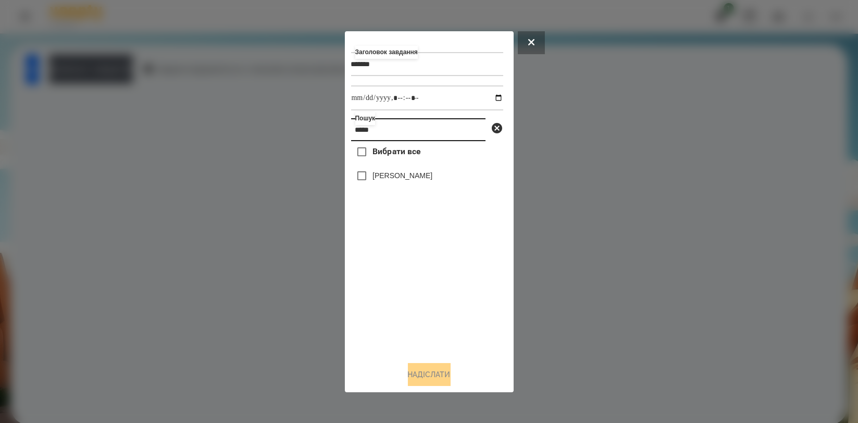
type input "*****"
click at [390, 176] on label "[PERSON_NAME]" at bounding box center [402, 175] width 60 height 10
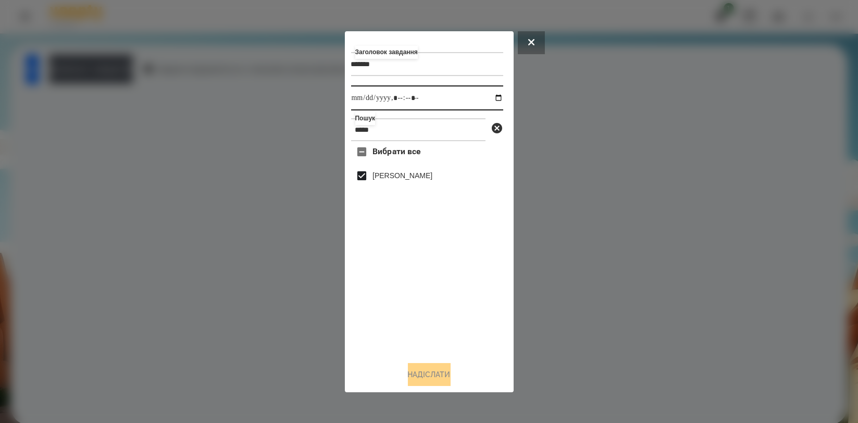
click at [494, 99] on input "datetime-local" at bounding box center [427, 97] width 152 height 25
type input "**********"
drag, startPoint x: 470, startPoint y: 316, endPoint x: 457, endPoint y: 333, distance: 21.3
click at [470, 316] on div "Вибрати все [PERSON_NAME]" at bounding box center [427, 246] width 152 height 211
click at [438, 369] on button "Надіслати" at bounding box center [429, 374] width 43 height 23
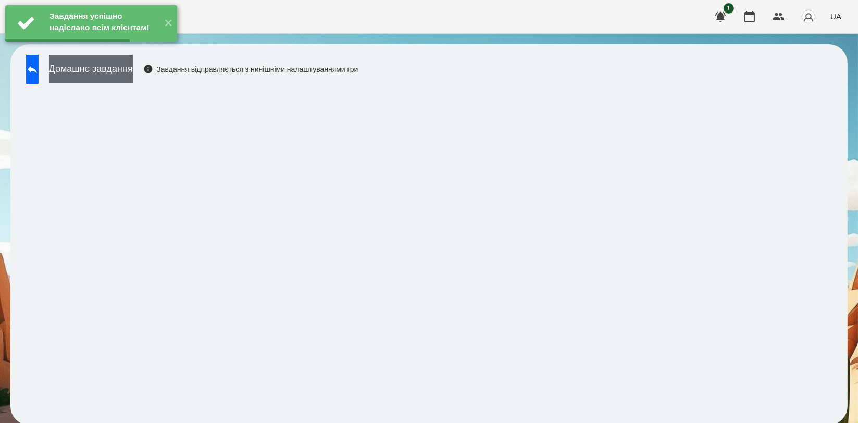
click at [121, 76] on button "Домашнє завдання" at bounding box center [91, 69] width 84 height 29
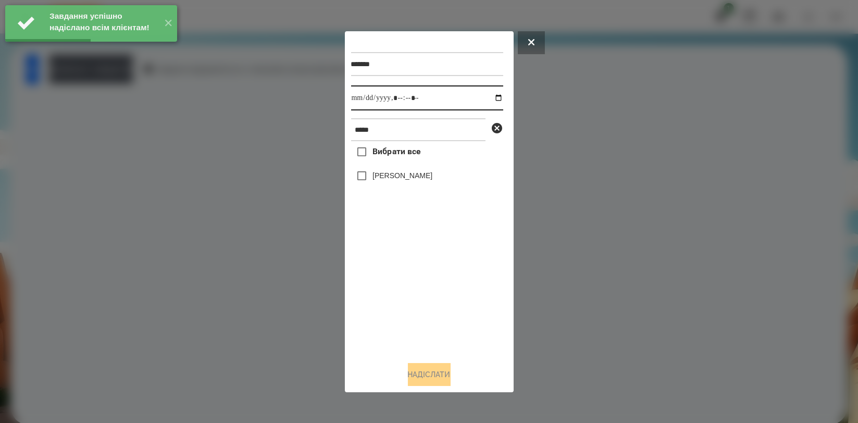
click at [491, 99] on input "datetime-local" at bounding box center [427, 97] width 152 height 25
type input "**********"
drag, startPoint x: 385, startPoint y: 279, endPoint x: 386, endPoint y: 224, distance: 55.2
click at [385, 280] on div "Вибрати все [PERSON_NAME]" at bounding box center [427, 246] width 152 height 211
click at [396, 181] on label "[PERSON_NAME]" at bounding box center [402, 175] width 60 height 10
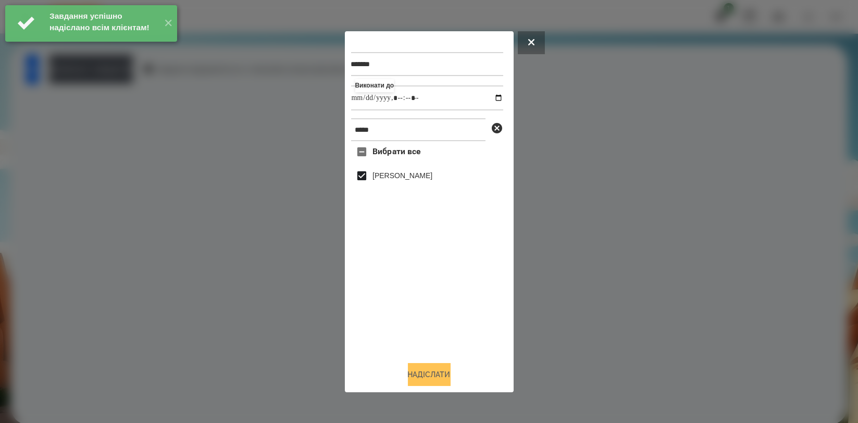
click at [435, 375] on button "Надіслати" at bounding box center [429, 374] width 43 height 23
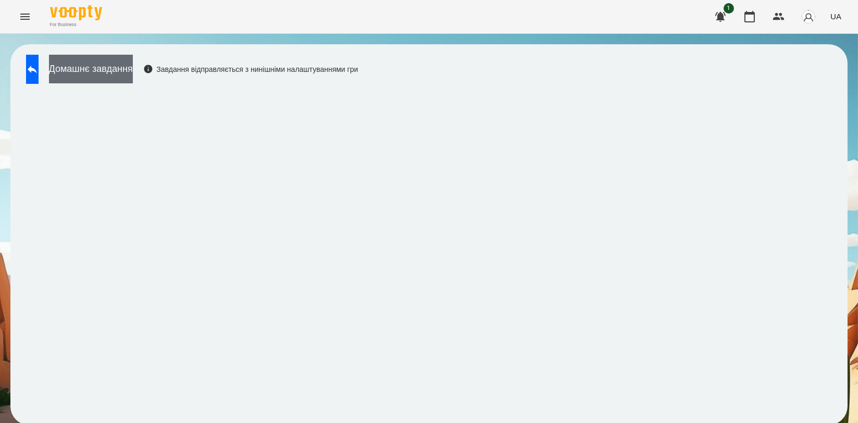
click at [133, 76] on button "Домашнє завдання" at bounding box center [91, 69] width 84 height 29
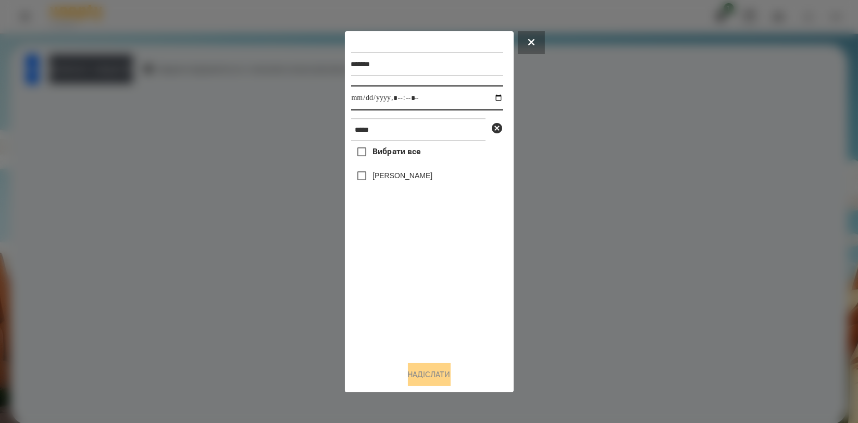
click at [491, 97] on input "datetime-local" at bounding box center [427, 97] width 152 height 25
type input "**********"
click at [407, 293] on div "Вибрати все [PERSON_NAME]" at bounding box center [427, 246] width 152 height 211
click at [397, 165] on div "Вибрати все [PERSON_NAME]" at bounding box center [427, 246] width 152 height 211
click at [396, 181] on label "[PERSON_NAME]" at bounding box center [402, 175] width 60 height 10
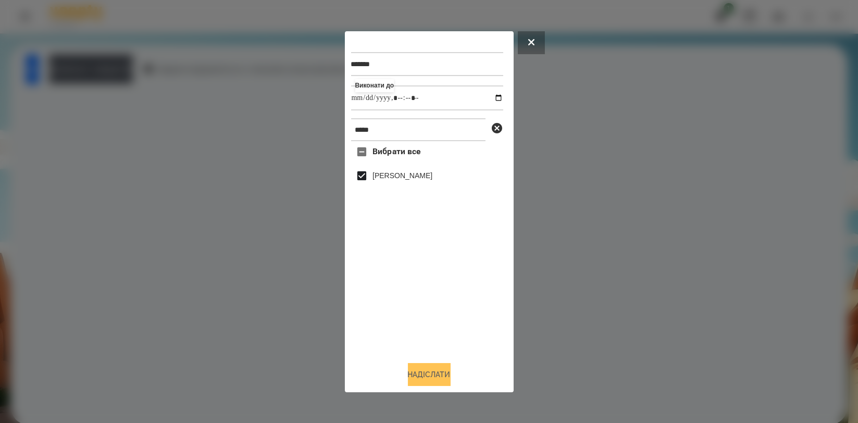
click at [428, 370] on button "Надіслати" at bounding box center [429, 374] width 43 height 23
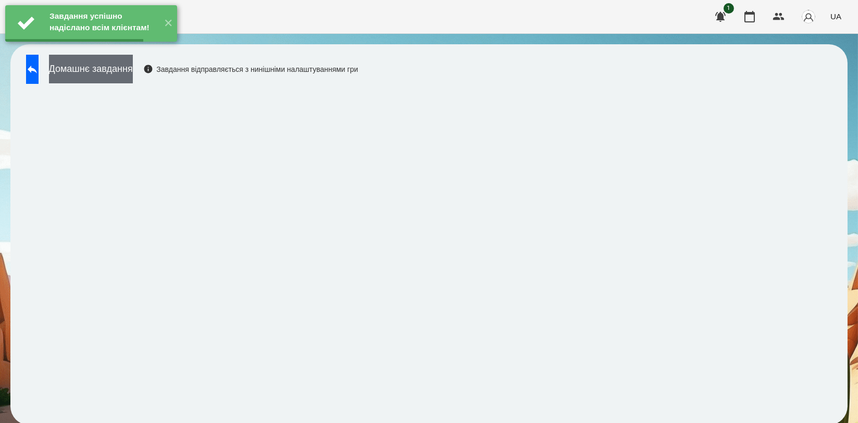
click at [133, 76] on button "Домашнє завдання" at bounding box center [91, 69] width 84 height 29
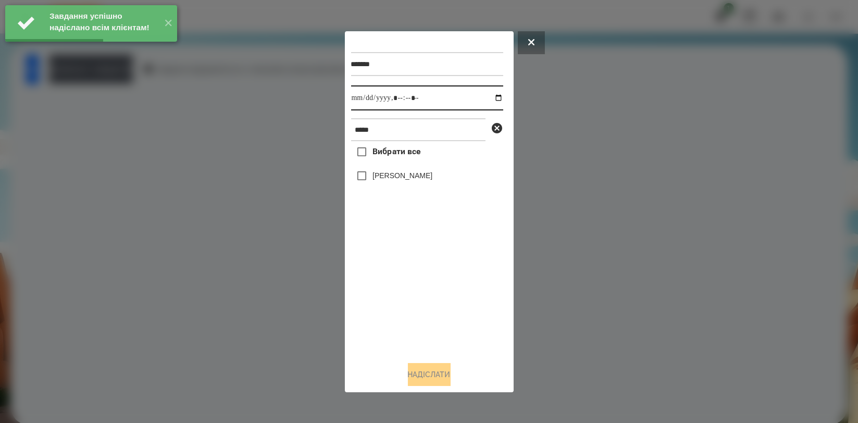
click at [494, 95] on input "datetime-local" at bounding box center [427, 97] width 152 height 25
type input "**********"
drag, startPoint x: 413, startPoint y: 278, endPoint x: 412, endPoint y: 216, distance: 62.5
click at [413, 279] on div "Вибрати все [PERSON_NAME]" at bounding box center [427, 246] width 152 height 211
click at [411, 179] on label "[PERSON_NAME]" at bounding box center [402, 175] width 60 height 10
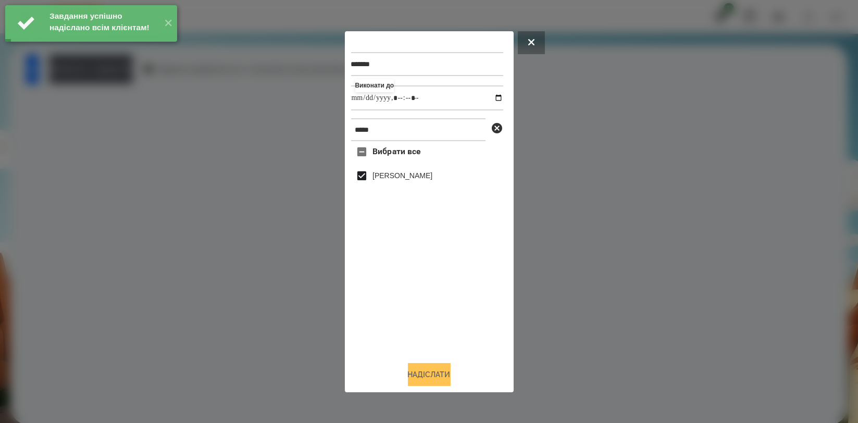
click at [429, 374] on button "Надіслати" at bounding box center [429, 374] width 43 height 23
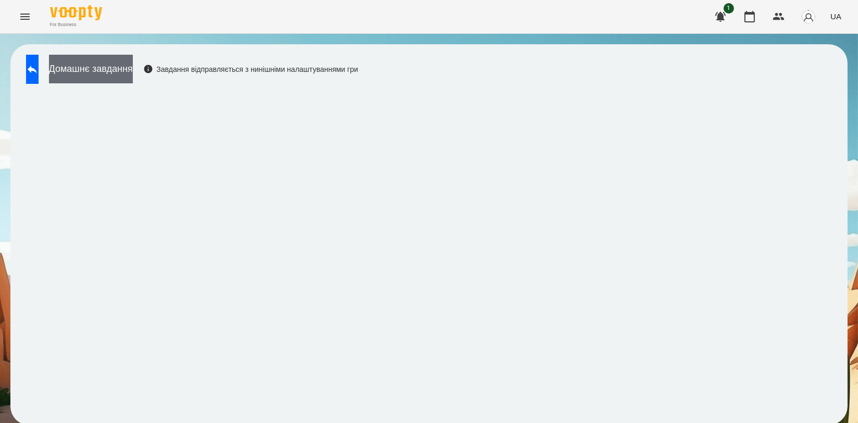
click at [133, 70] on button "Домашнє завдання" at bounding box center [91, 69] width 84 height 29
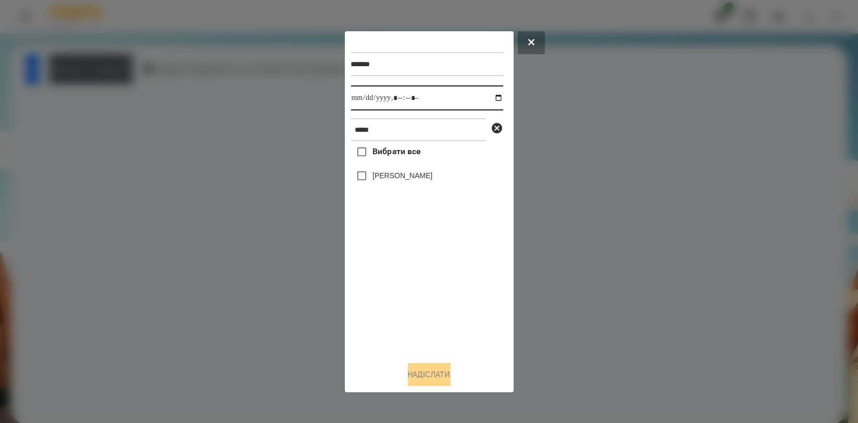
click at [488, 99] on input "datetime-local" at bounding box center [427, 97] width 152 height 25
type input "**********"
drag, startPoint x: 415, startPoint y: 314, endPoint x: 415, endPoint y: 243, distance: 70.3
click at [415, 314] on div "Вибрати все [PERSON_NAME]" at bounding box center [427, 246] width 152 height 211
click at [402, 169] on div "[PERSON_NAME]" at bounding box center [427, 176] width 152 height 22
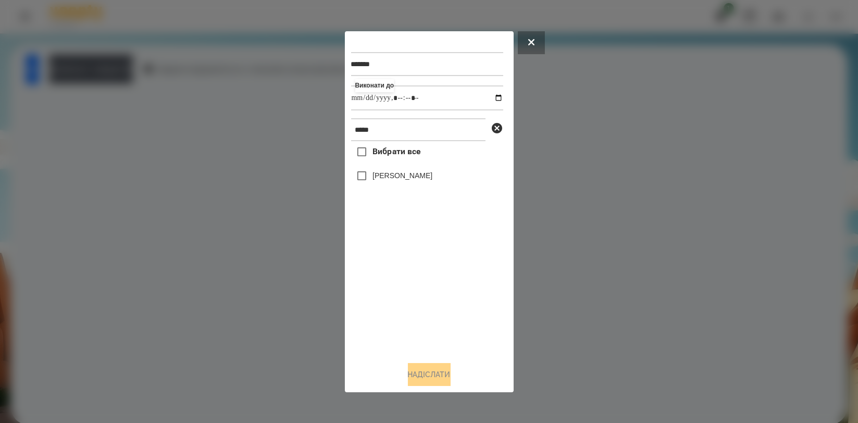
click at [399, 175] on label "[PERSON_NAME]" at bounding box center [402, 175] width 60 height 10
click
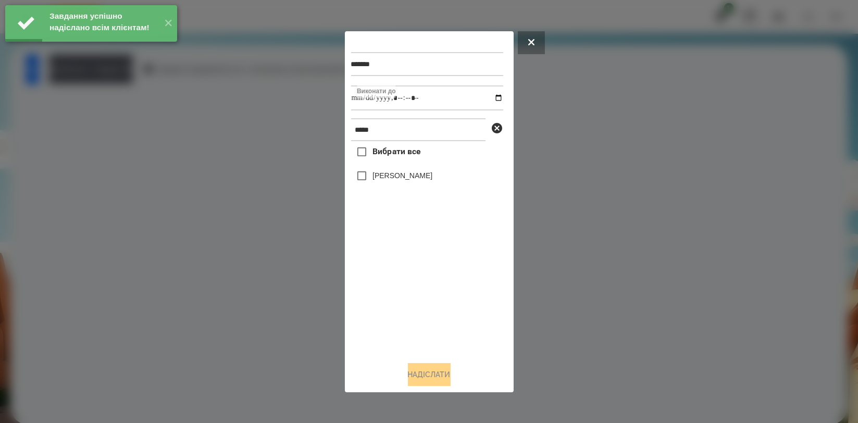
type input "**********"
drag, startPoint x: 424, startPoint y: 287, endPoint x: 409, endPoint y: 210, distance: 77.5
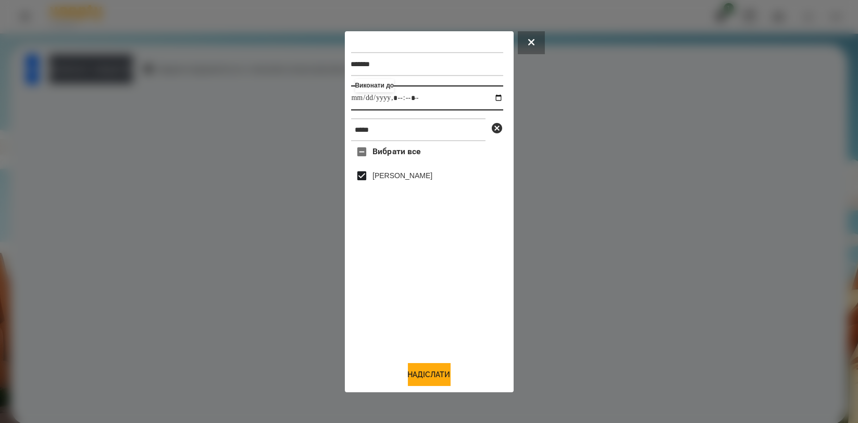
type input "**********"
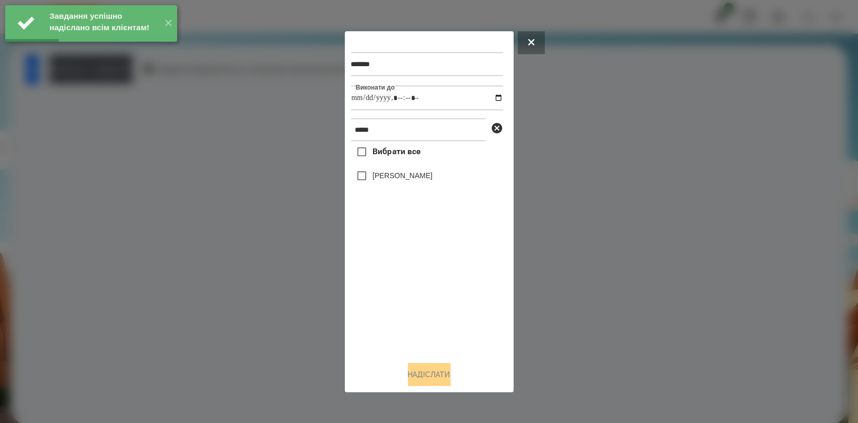
type input "**********"
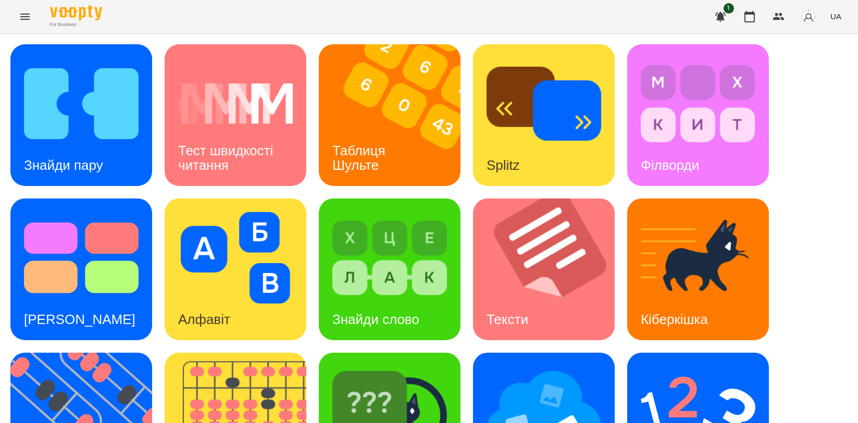
scroll to position [173, 0]
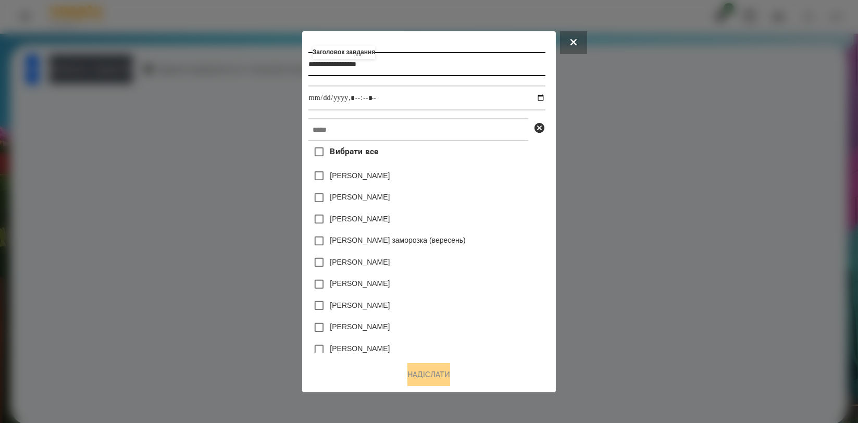
type input "**********"
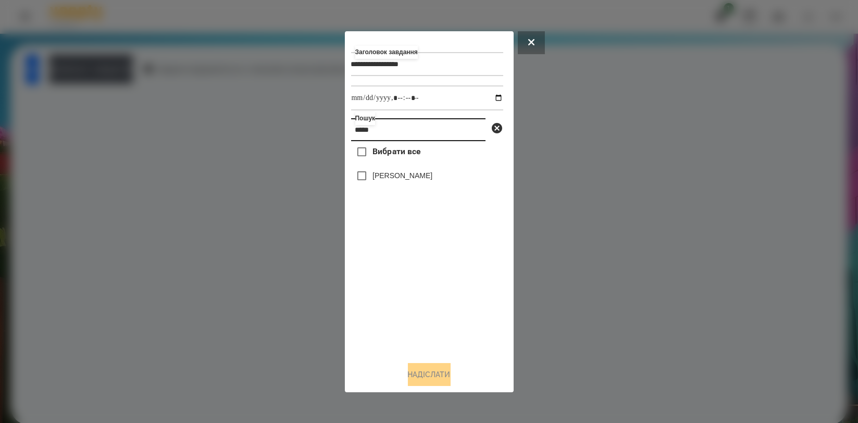
type input "*****"
type input "**********"
drag, startPoint x: 425, startPoint y: 364, endPoint x: 477, endPoint y: 357, distance: 52.5
drag, startPoint x: 435, startPoint y: 379, endPoint x: 433, endPoint y: 371, distance: 7.7
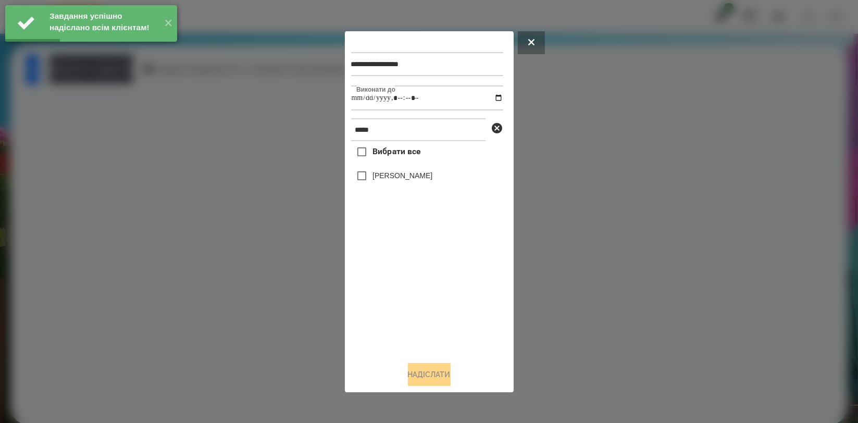
type input "**********"
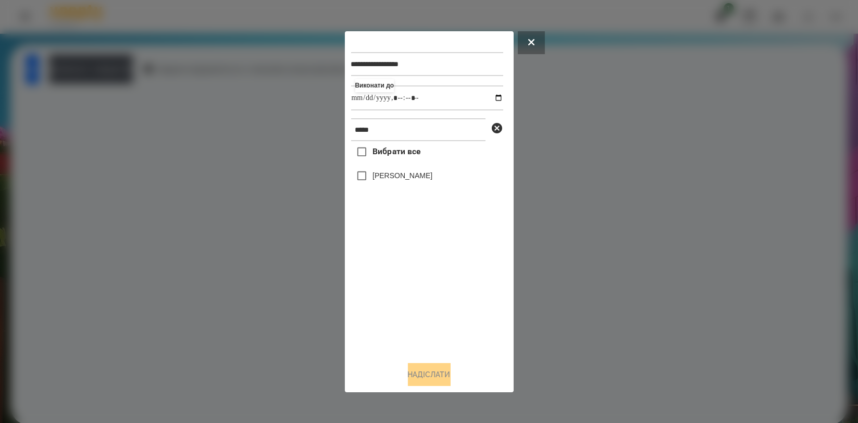
type input "**********"
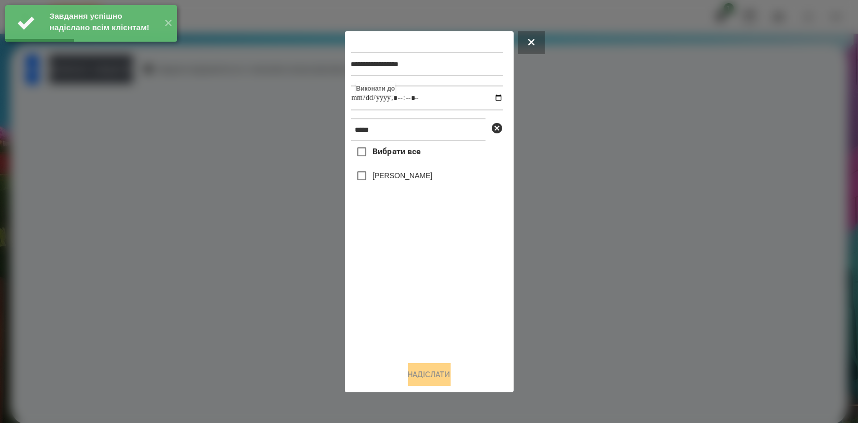
type input "**********"
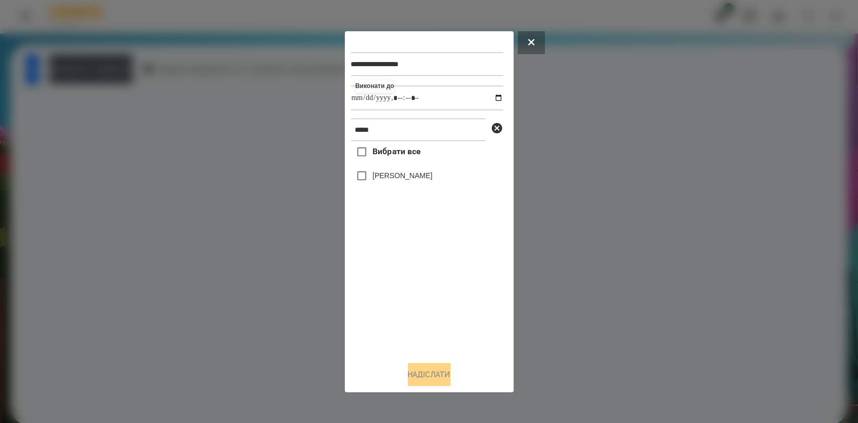
type input "**********"
drag, startPoint x: 441, startPoint y: 291, endPoint x: 431, endPoint y: 242, distance: 50.1
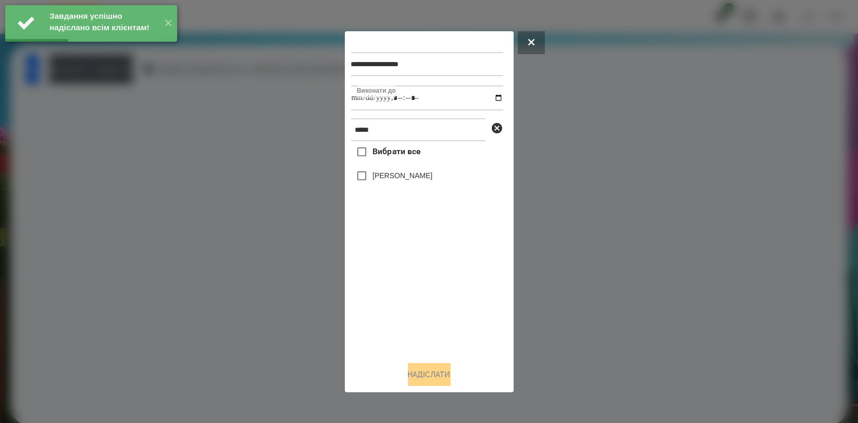
type input "**********"
drag, startPoint x: 491, startPoint y: 99, endPoint x: 480, endPoint y: 107, distance: 13.3
type input "**********"
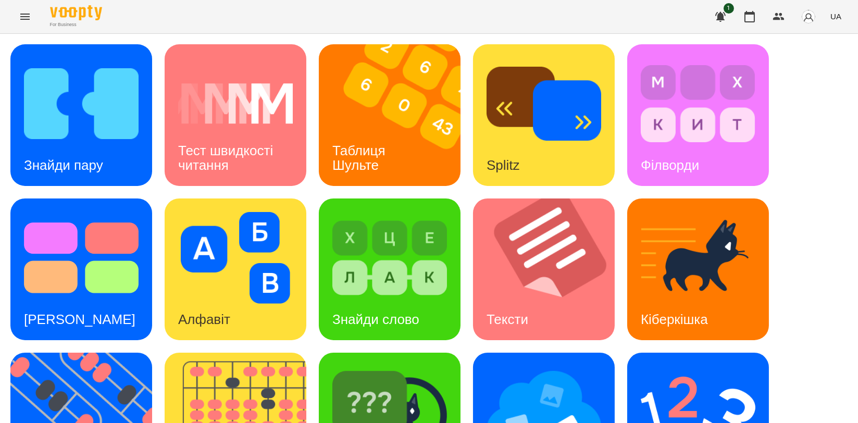
scroll to position [58, 0]
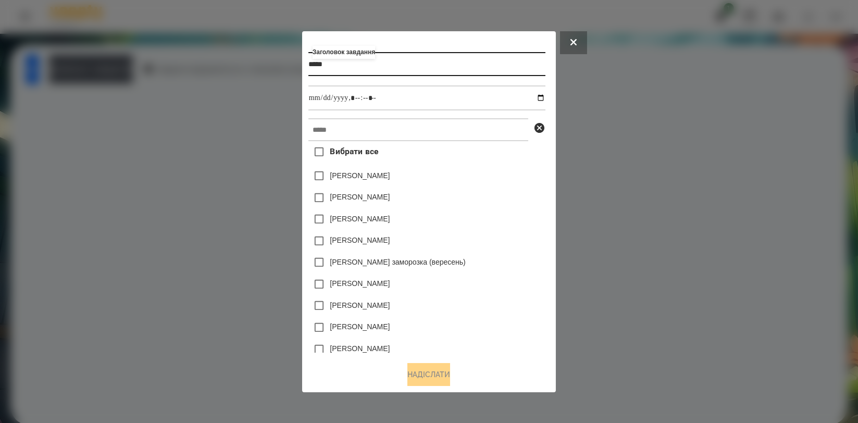
type input "*****"
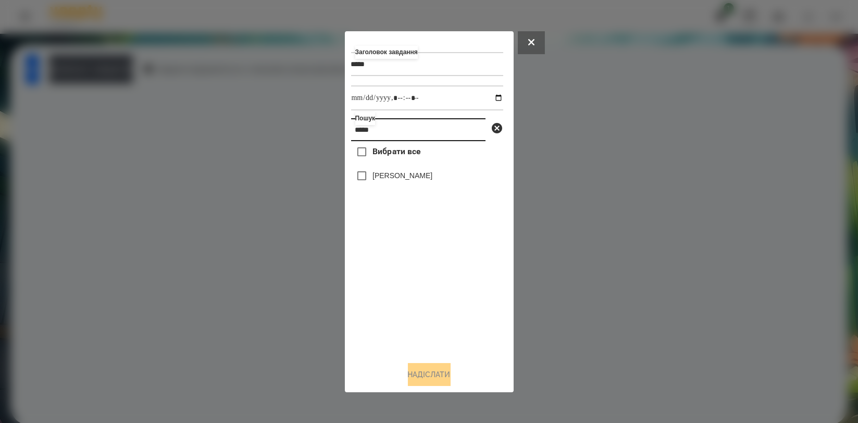
type input "*****"
type input "**********"
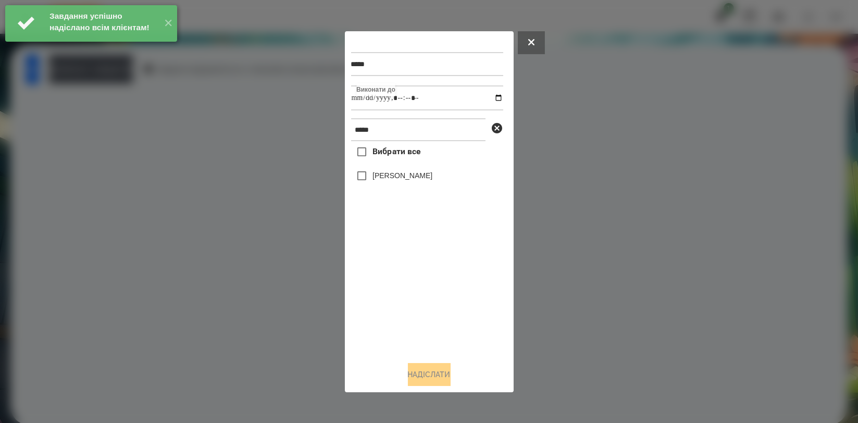
type input "**********"
drag, startPoint x: 413, startPoint y: 327, endPoint x: 409, endPoint y: 253, distance: 74.0
type input "**********"
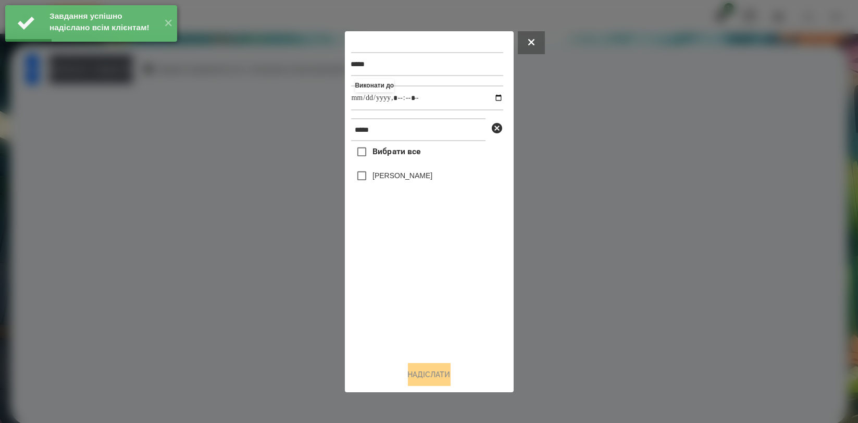
drag, startPoint x: 427, startPoint y: 280, endPoint x: 417, endPoint y: 215, distance: 65.9
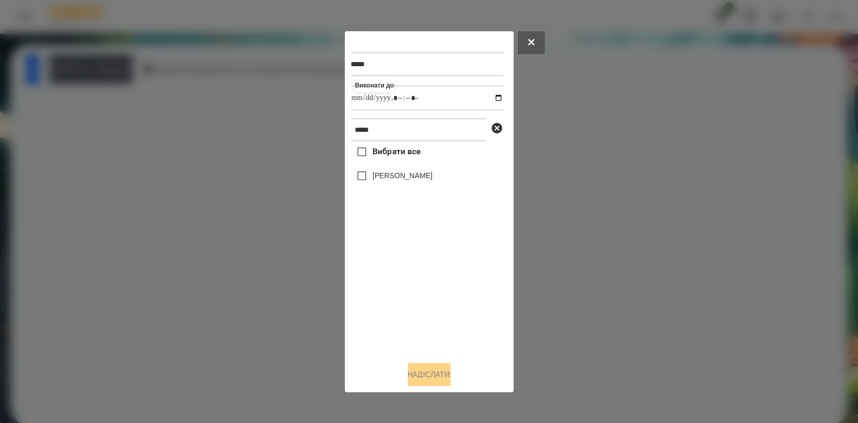
type input "**********"
drag, startPoint x: 432, startPoint y: 302, endPoint x: 412, endPoint y: 244, distance: 61.3
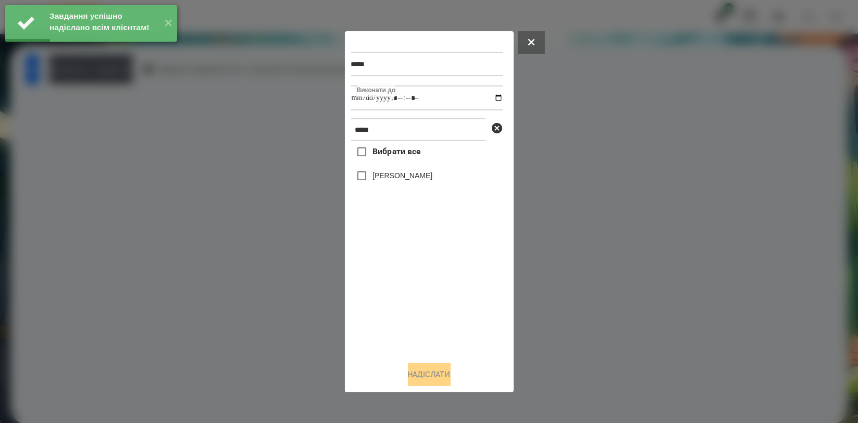
type input "**********"
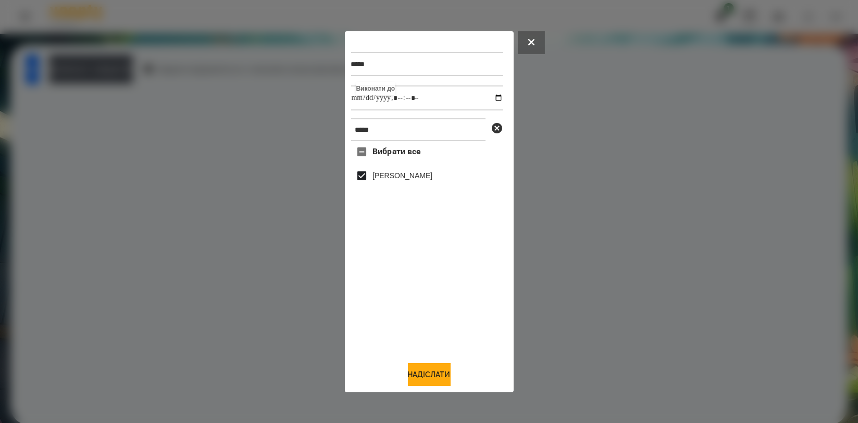
type input "**********"
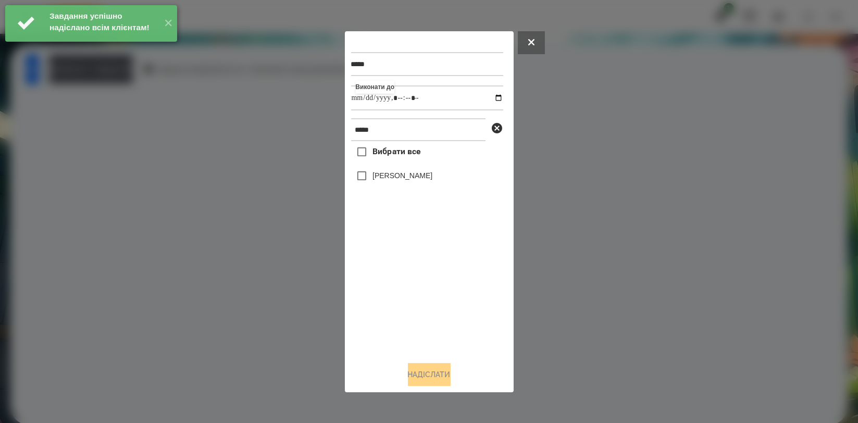
type input "**********"
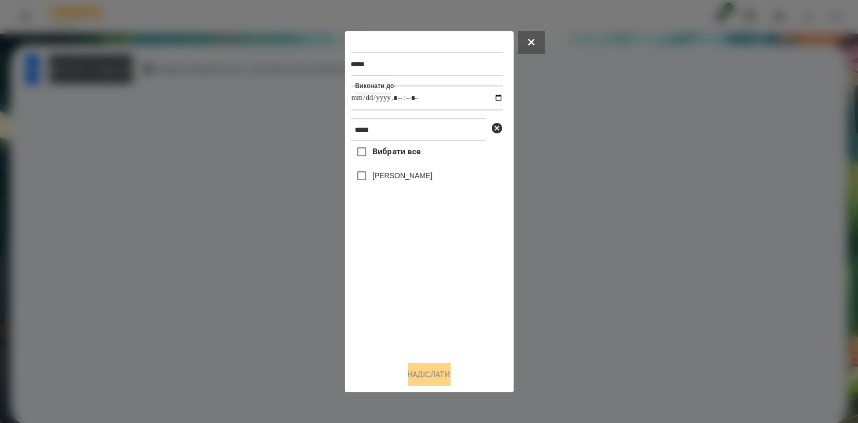
type input "**********"
drag, startPoint x: 396, startPoint y: 173, endPoint x: 398, endPoint y: 206, distance: 33.4
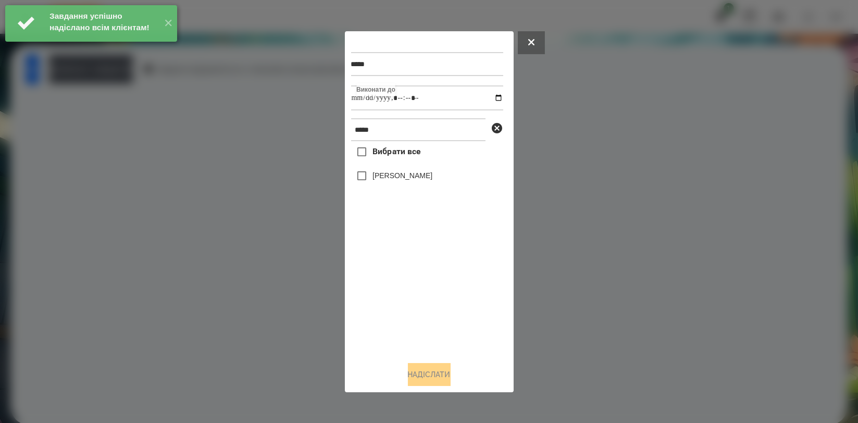
type input "**********"
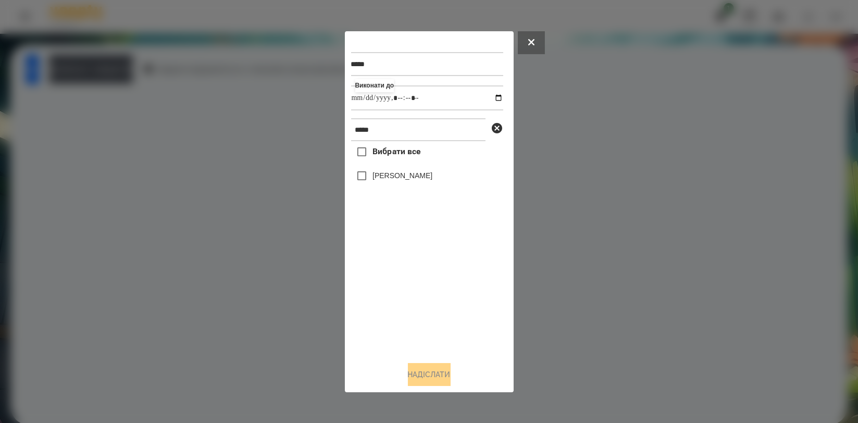
type input "**********"
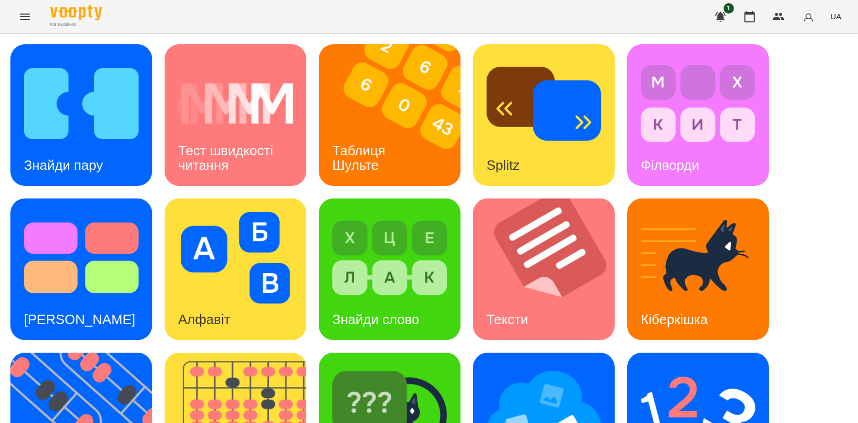
scroll to position [231, 0]
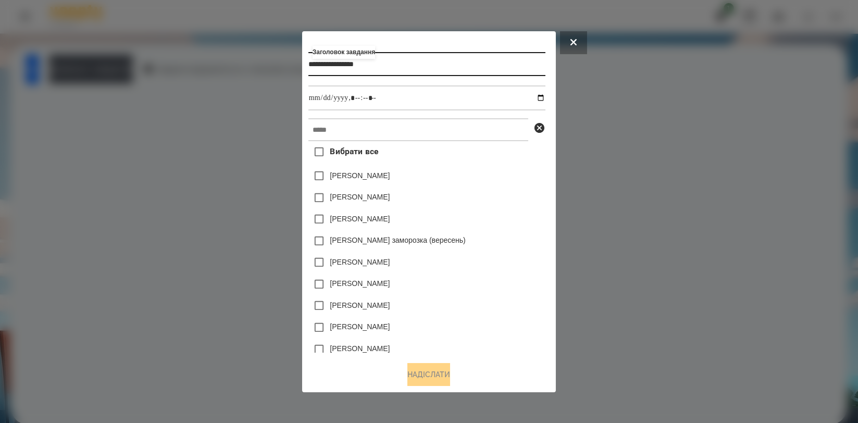
type input "**********"
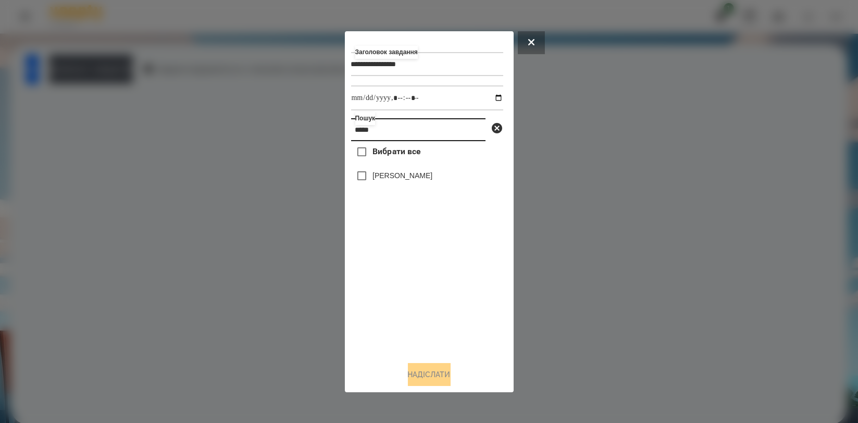
type input "*****"
type input "**********"
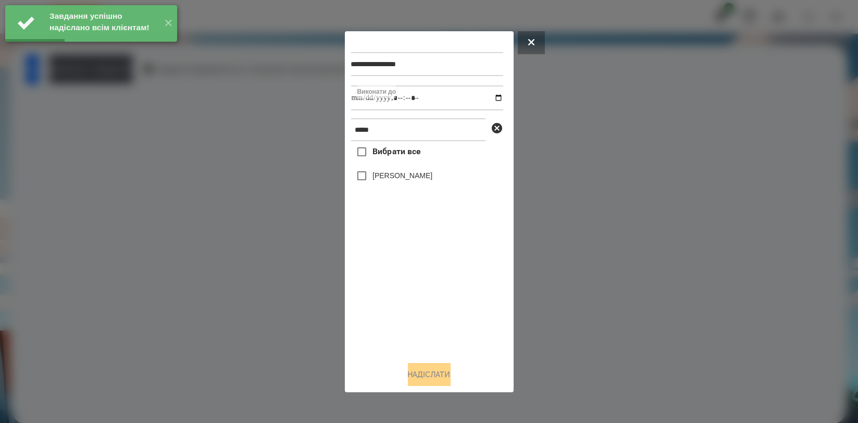
type input "**********"
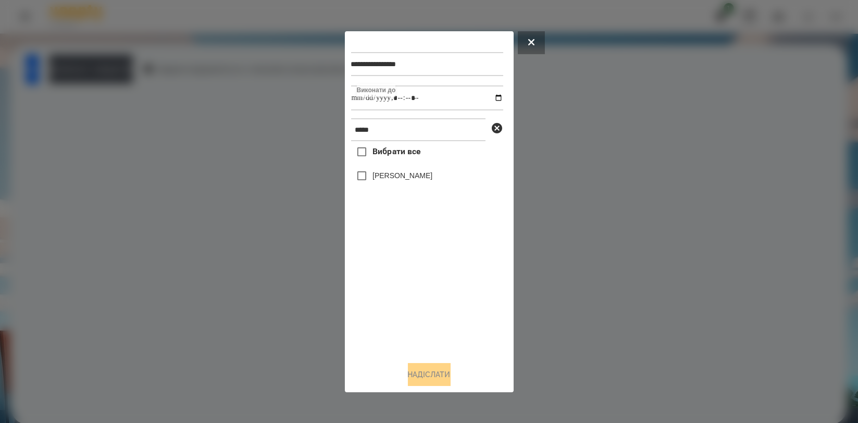
type input "**********"
drag, startPoint x: 405, startPoint y: 177, endPoint x: 406, endPoint y: 280, distance: 102.6
drag, startPoint x: 406, startPoint y: 173, endPoint x: 405, endPoint y: 184, distance: 11.1
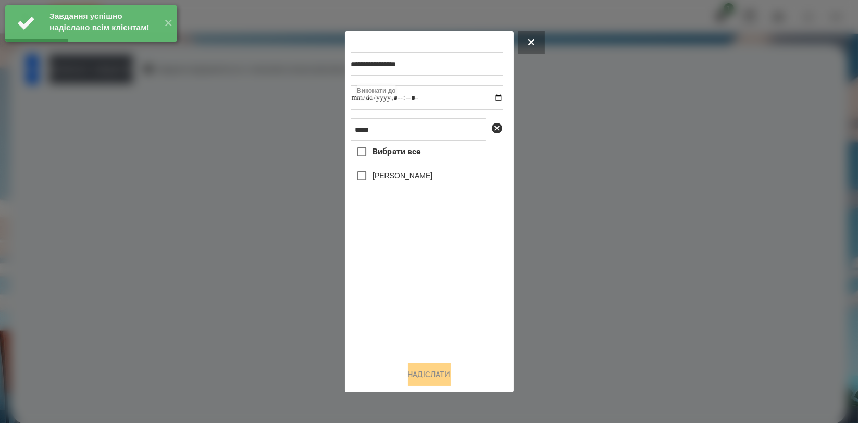
type input "**********"
drag, startPoint x: 395, startPoint y: 291, endPoint x: 396, endPoint y: 209, distance: 82.3
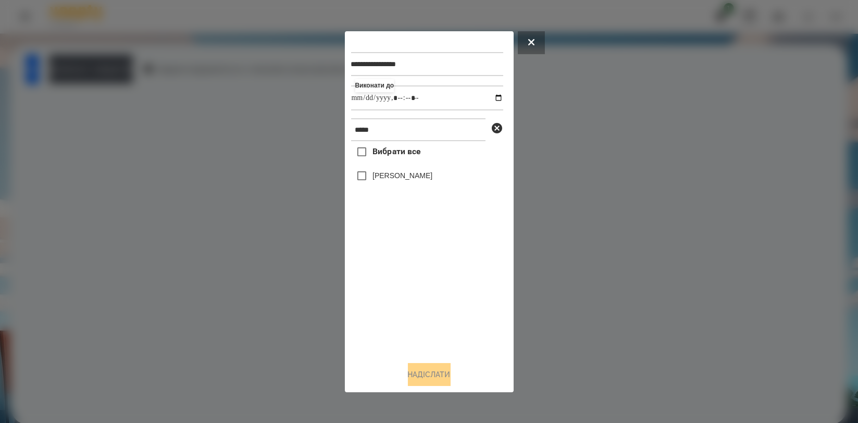
type input "**********"
drag, startPoint x: 413, startPoint y: 288, endPoint x: 410, endPoint y: 259, distance: 28.3
drag, startPoint x: 429, startPoint y: 374, endPoint x: 437, endPoint y: 379, distance: 9.4
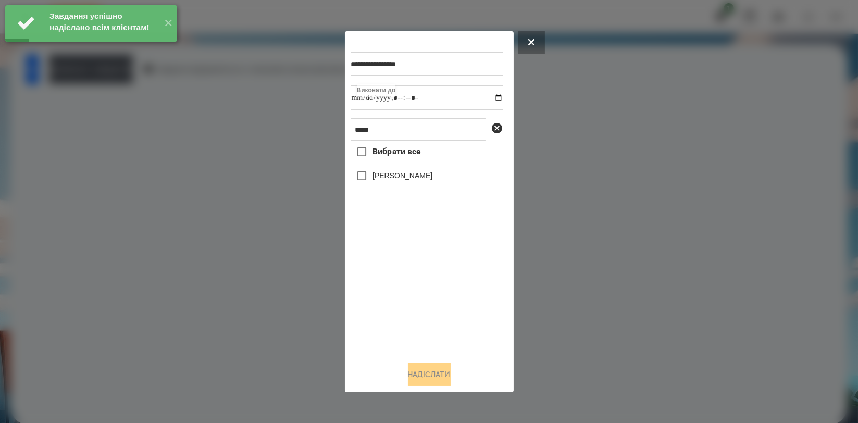
type input "**********"
drag, startPoint x: 426, startPoint y: 277, endPoint x: 413, endPoint y: 198, distance: 80.2
type input "**********"
drag, startPoint x: 424, startPoint y: 369, endPoint x: 435, endPoint y: 376, distance: 13.1
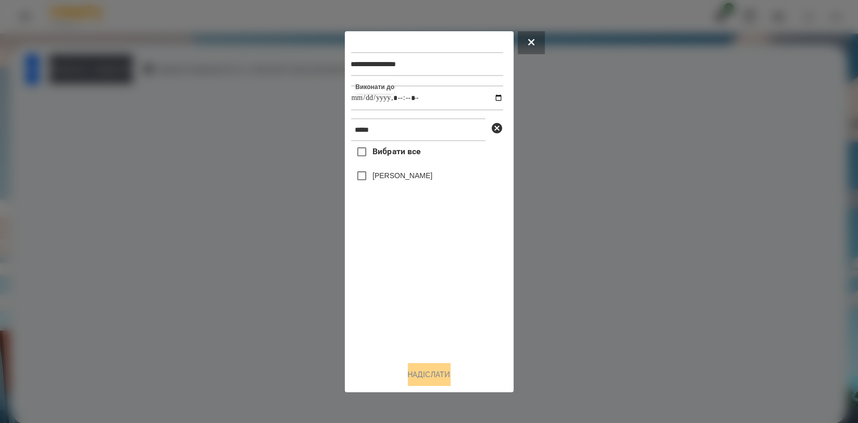
type input "**********"
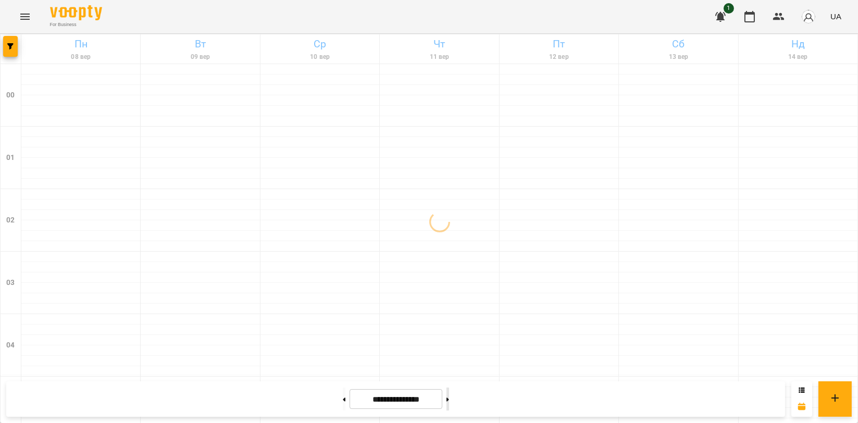
type input "**********"
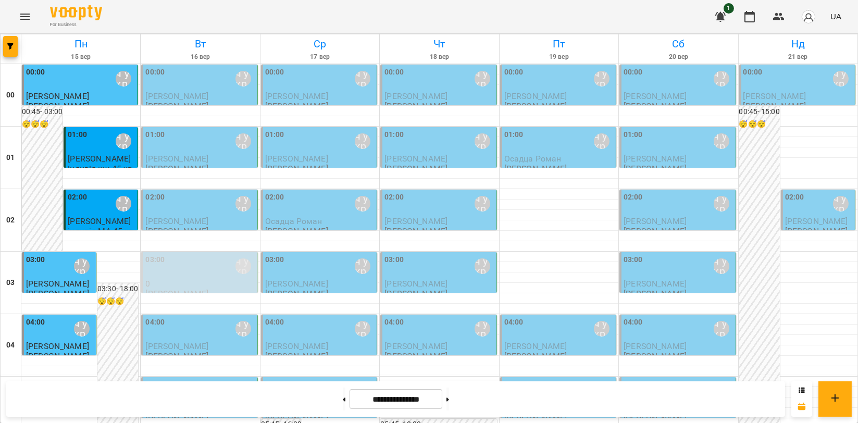
scroll to position [1042, 0]
